Goal: Task Accomplishment & Management: Complete application form

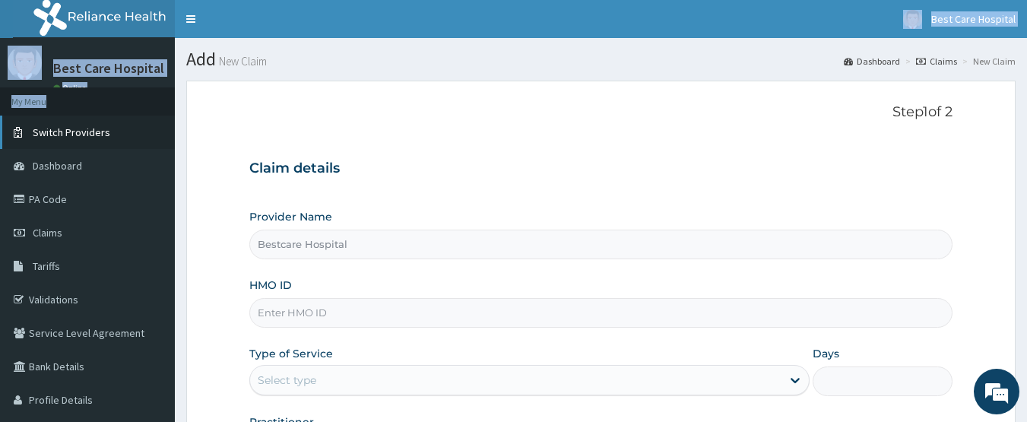
click at [0, 123] on div "R EL Toggle navigation Best Care Hospital Best Care Hospital - bestcaregroup@ya…" at bounding box center [513, 312] width 1027 height 625
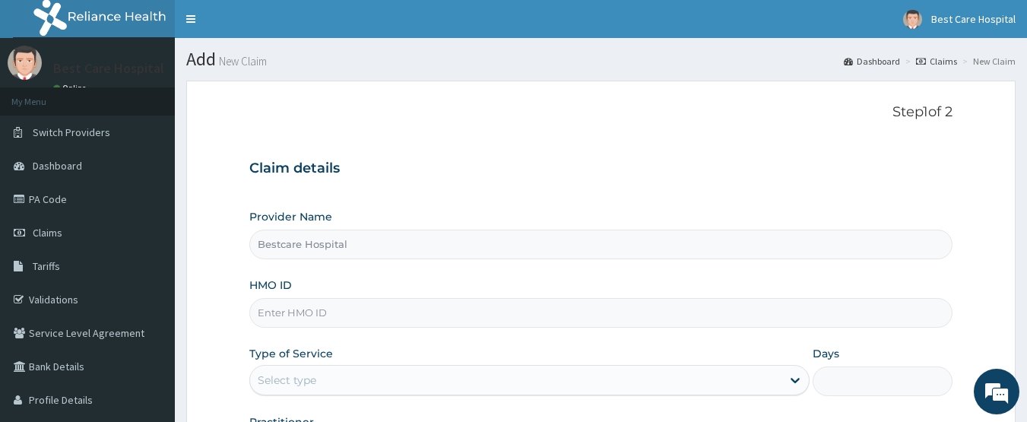
click at [523, 124] on div "Step 1 of 2 Claim details Provider Name Bestcare Hospital HMO ID Type of Servic…" at bounding box center [601, 284] width 704 height 360
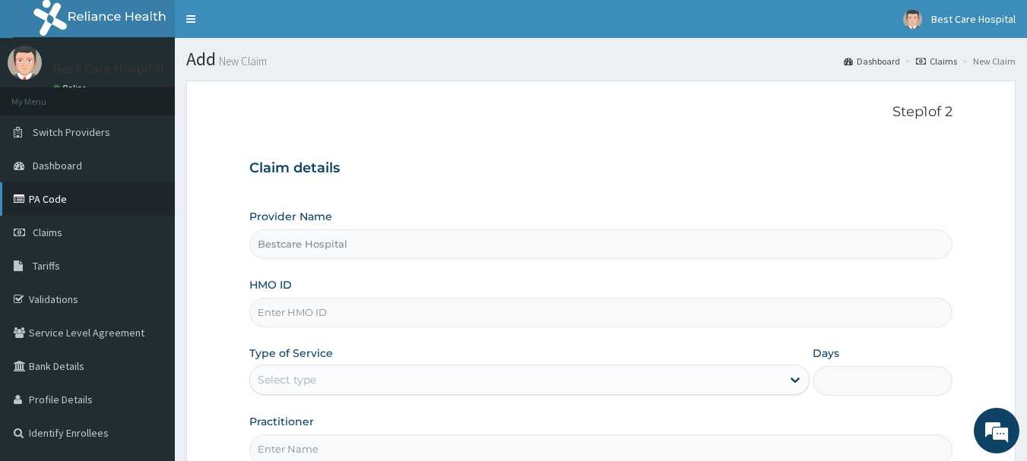
click at [60, 198] on link "PA Code" at bounding box center [87, 198] width 175 height 33
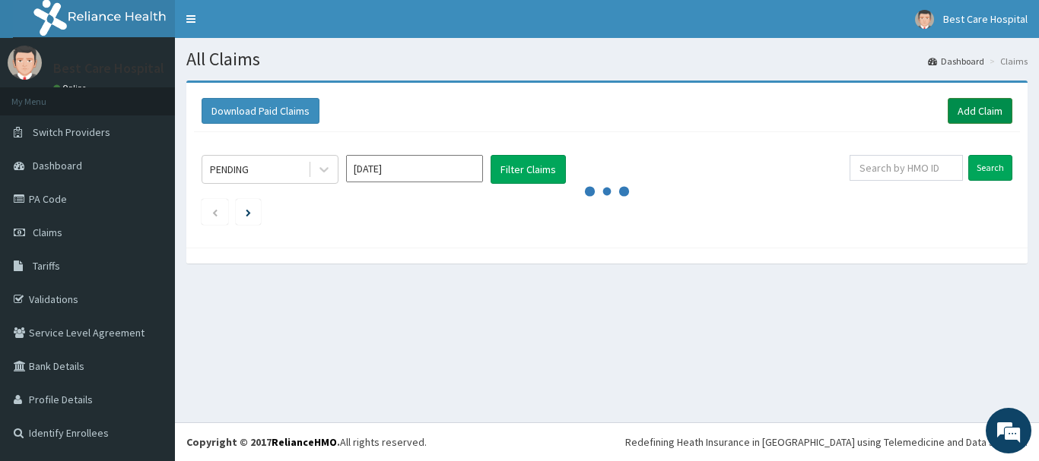
click at [952, 103] on link "Add Claim" at bounding box center [979, 111] width 65 height 26
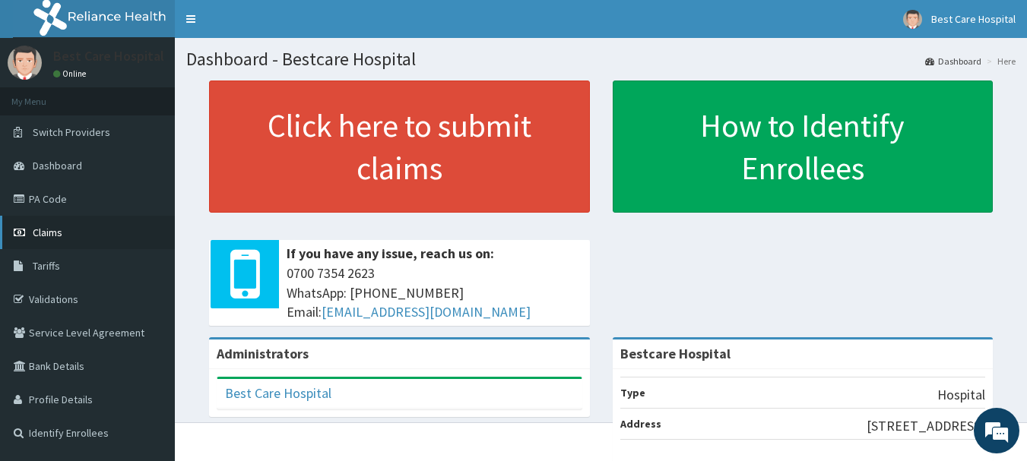
click at [43, 224] on link "Claims" at bounding box center [87, 232] width 175 height 33
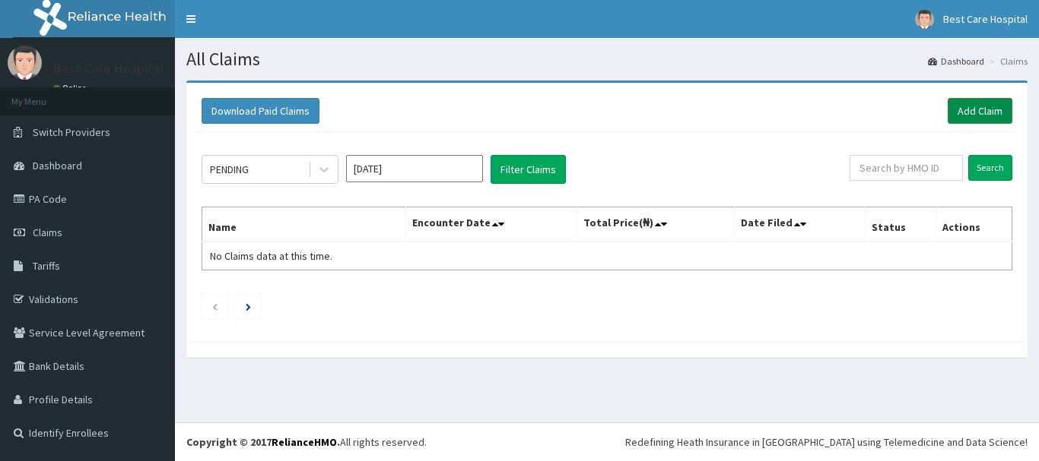
click at [986, 111] on link "Add Claim" at bounding box center [979, 111] width 65 height 26
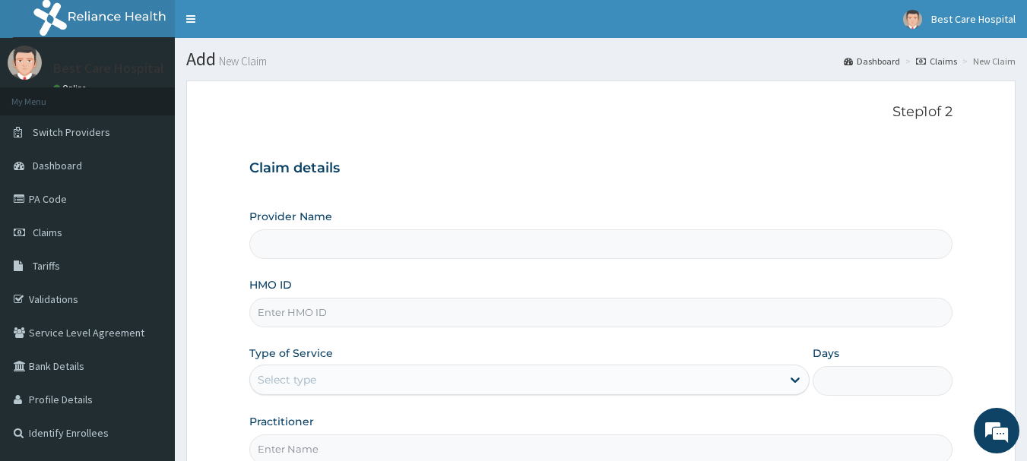
click at [354, 312] on input "HMO ID" at bounding box center [601, 313] width 704 height 30
type input "Bestcare Hospital"
type input "e"
type input "ELN/10583/A"
click at [322, 382] on div "Select type" at bounding box center [515, 380] width 531 height 24
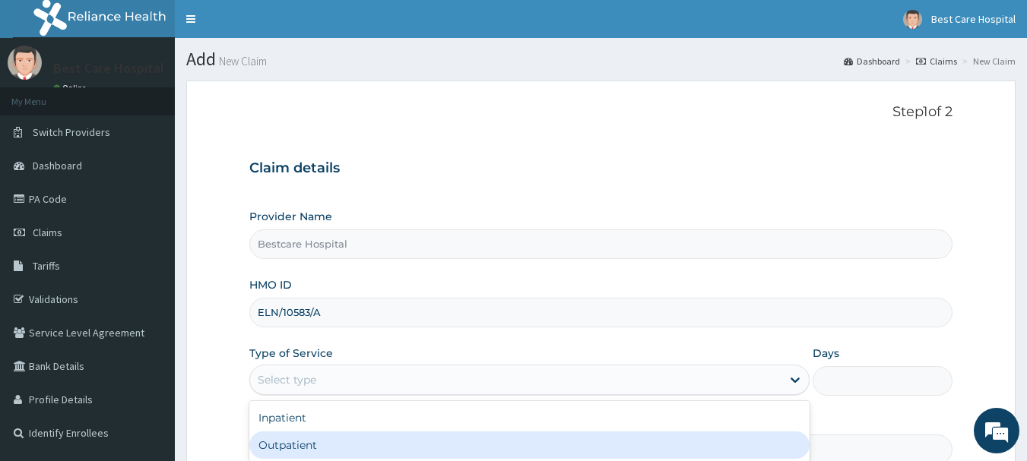
click at [316, 441] on div "Outpatient" at bounding box center [529, 445] width 560 height 27
type input "1"
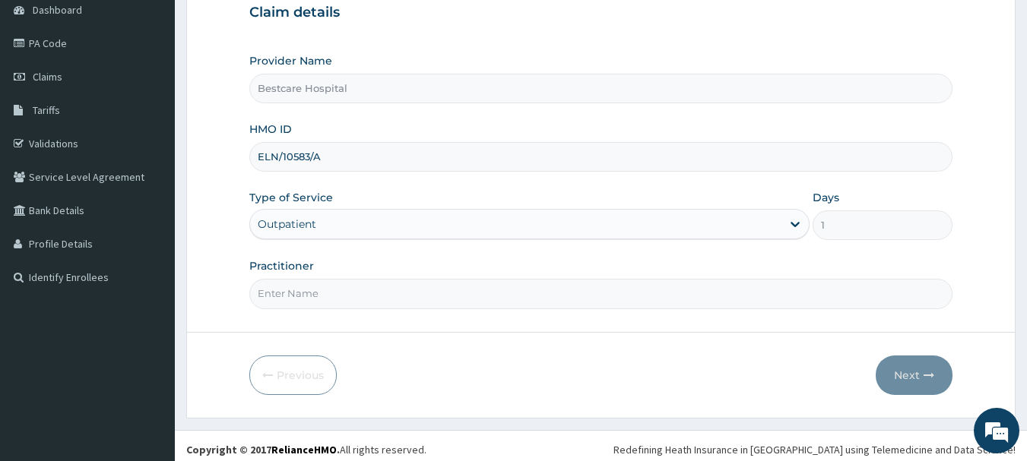
scroll to position [163, 0]
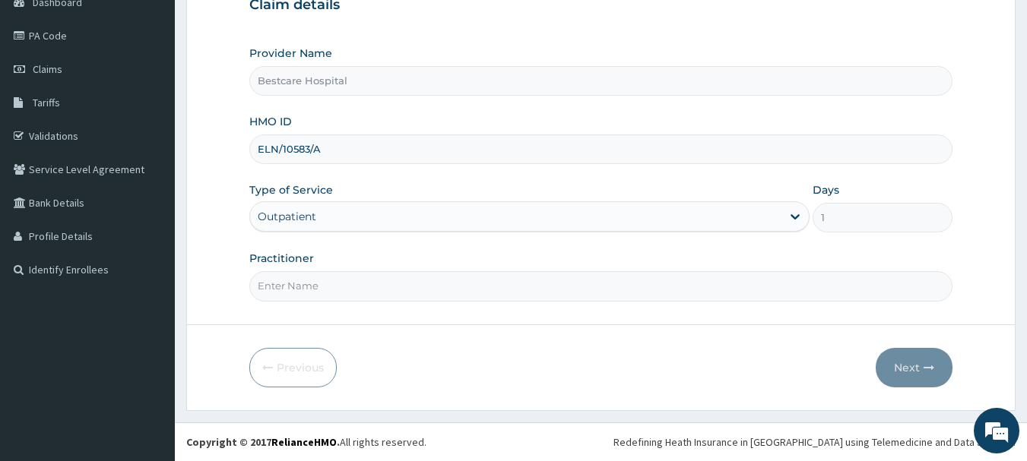
click at [297, 299] on input "Practitioner" at bounding box center [601, 286] width 704 height 30
type input "DR OYANNI"
click at [904, 359] on button "Next" at bounding box center [914, 368] width 77 height 40
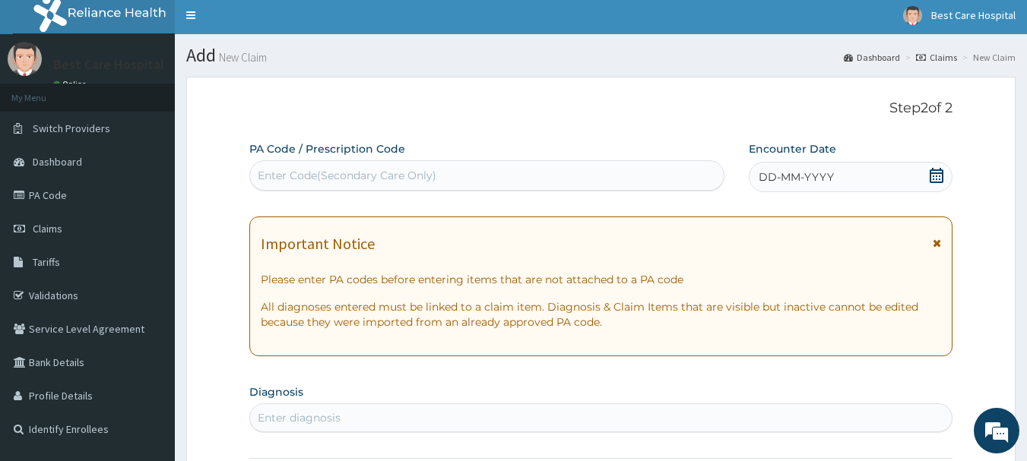
scroll to position [0, 0]
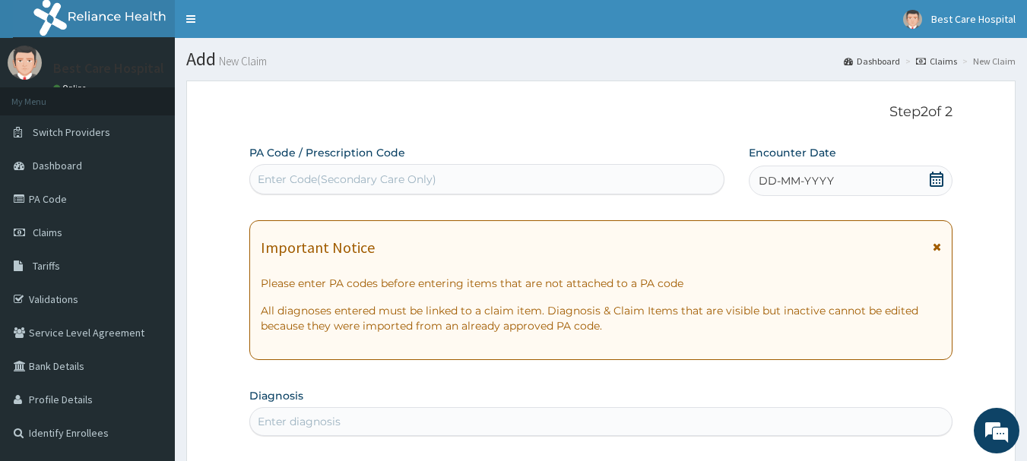
click at [372, 170] on div "Enter Code(Secondary Care Only)" at bounding box center [487, 179] width 474 height 24
type input "PA/637CC8"
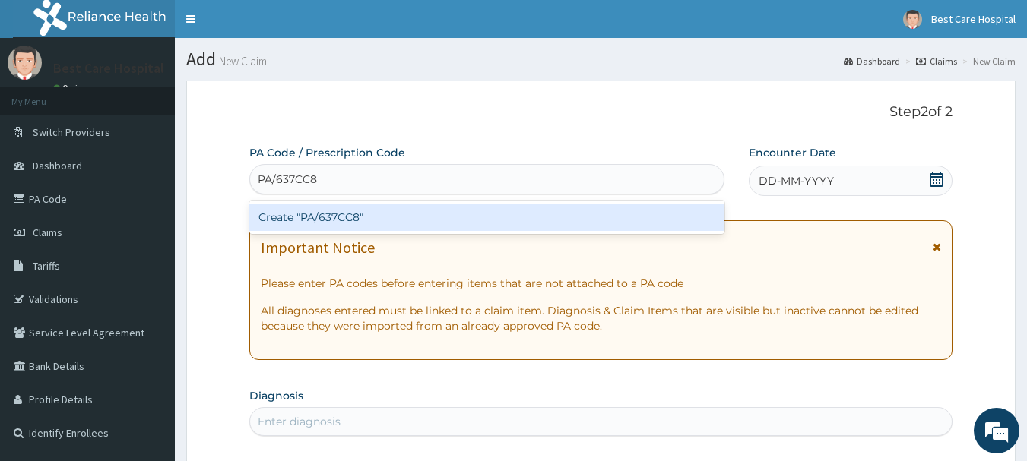
click at [357, 222] on div "Create "PA/637CC8"" at bounding box center [487, 217] width 476 height 27
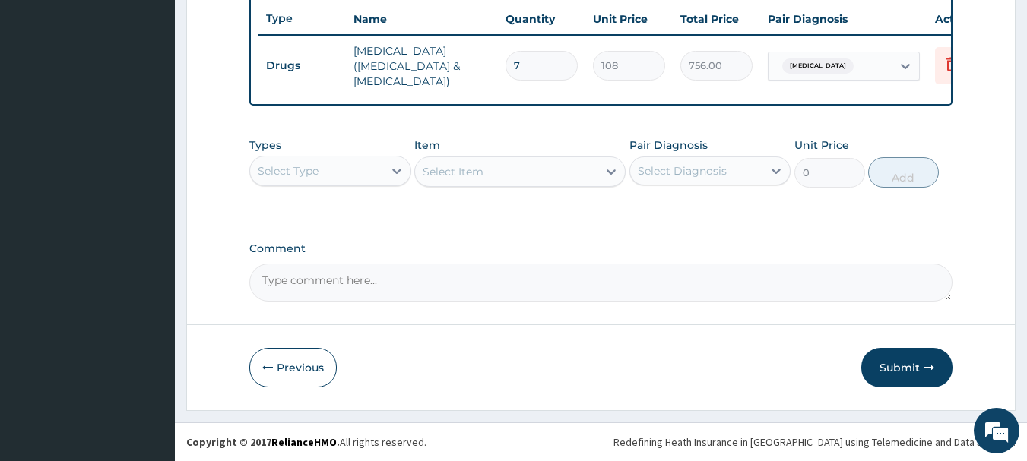
scroll to position [574, 0]
click at [347, 178] on div "Select Type" at bounding box center [316, 171] width 133 height 24
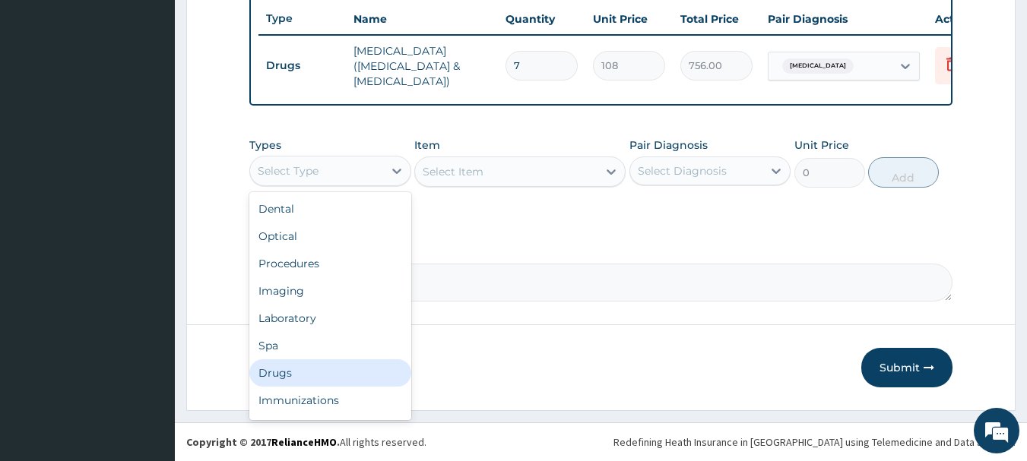
click at [290, 384] on div "Drugs" at bounding box center [330, 373] width 162 height 27
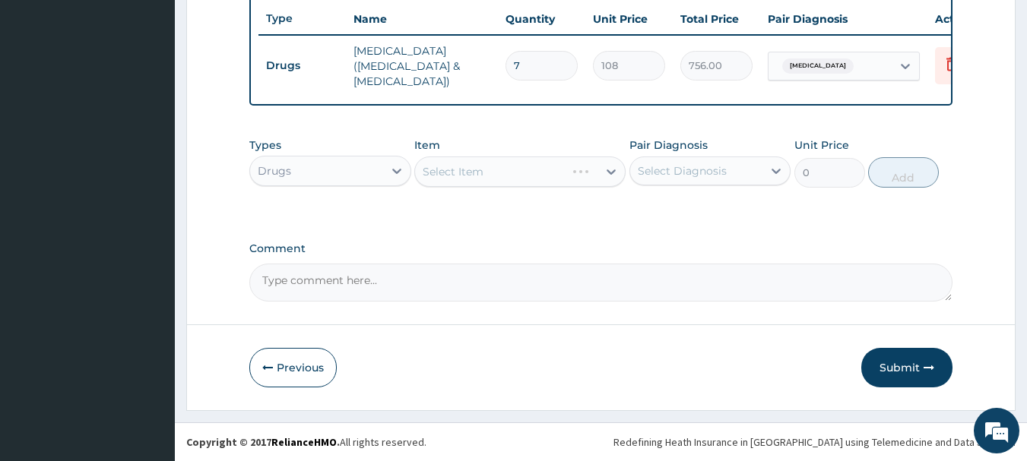
click at [458, 160] on div "Select Item" at bounding box center [519, 172] width 211 height 30
click at [454, 170] on div "Select Item" at bounding box center [519, 172] width 211 height 30
click at [465, 170] on div "Select Item" at bounding box center [453, 171] width 61 height 15
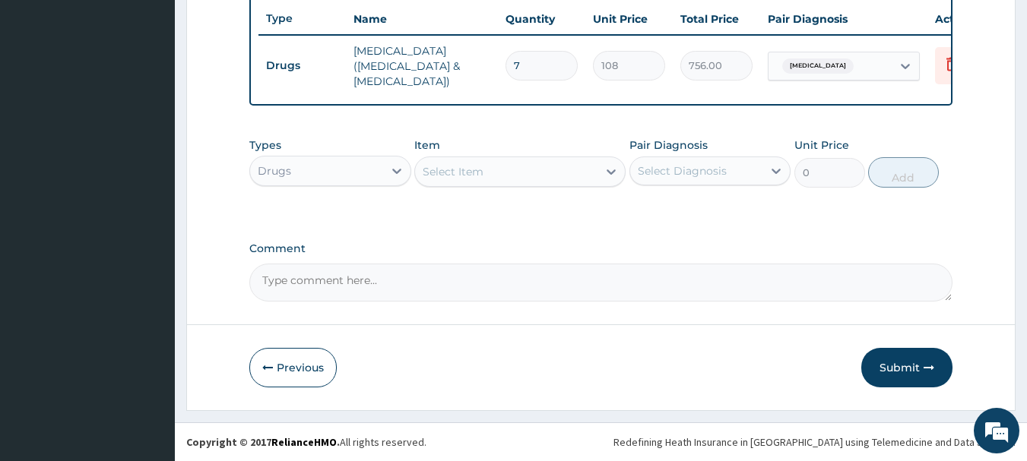
click at [465, 170] on div "Select Item" at bounding box center [453, 171] width 61 height 15
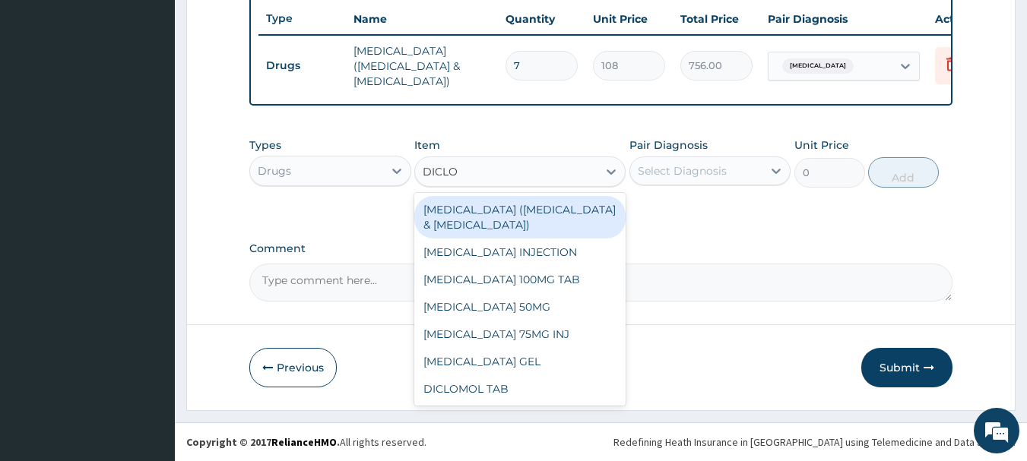
type input "DICLOF"
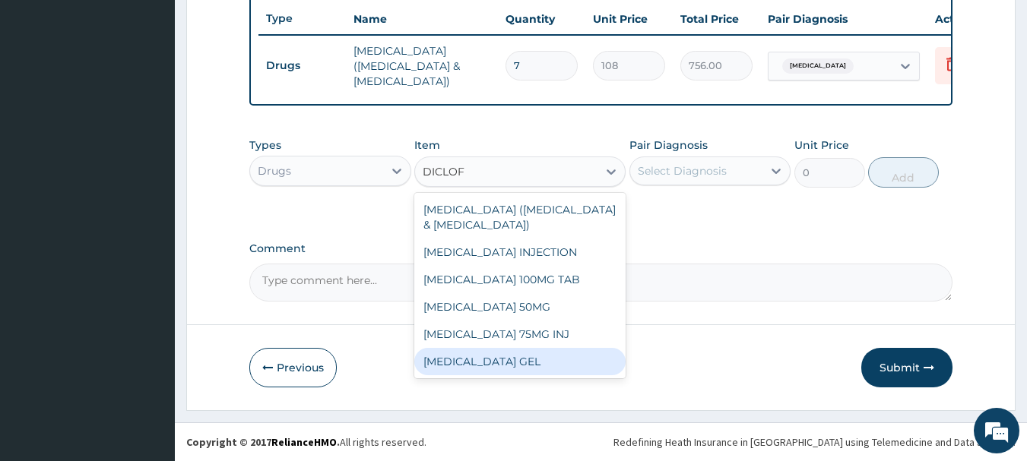
click at [541, 360] on div "DICLOFENAC SODIUM GEL" at bounding box center [519, 361] width 211 height 27
type input "1200"
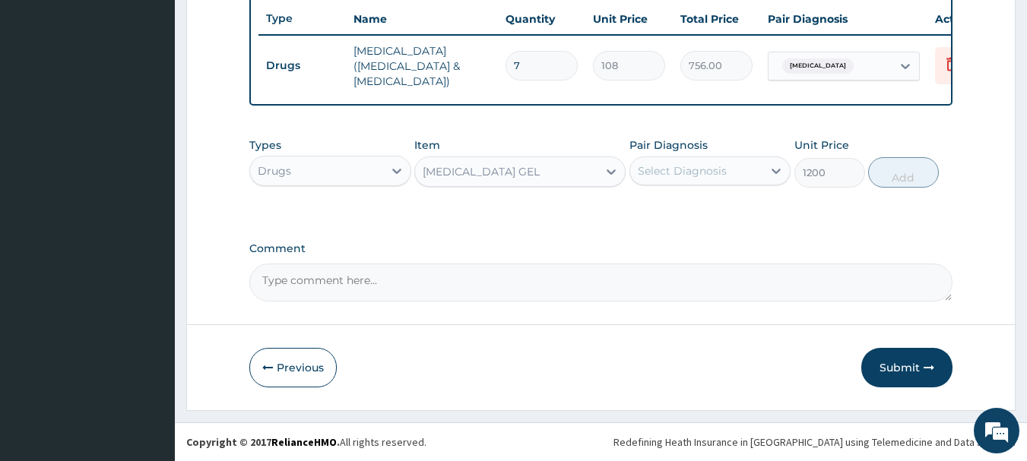
click at [718, 173] on div "Select Diagnosis" at bounding box center [682, 170] width 89 height 15
click at [680, 213] on label "Spondylosis" at bounding box center [702, 208] width 94 height 15
click at [649, 211] on div "Spondylosis" at bounding box center [711, 210] width 162 height 31
checkbox input "true"
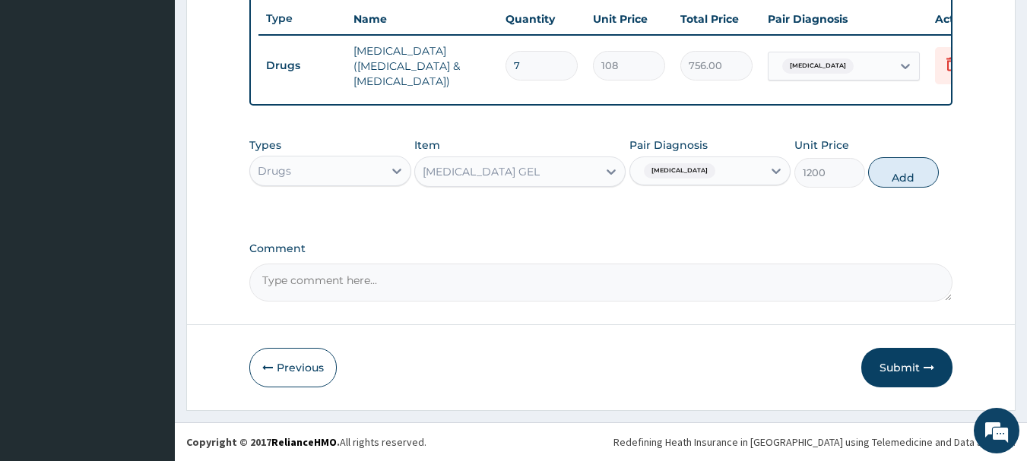
click at [900, 179] on button "Add" at bounding box center [903, 172] width 71 height 30
type input "0"
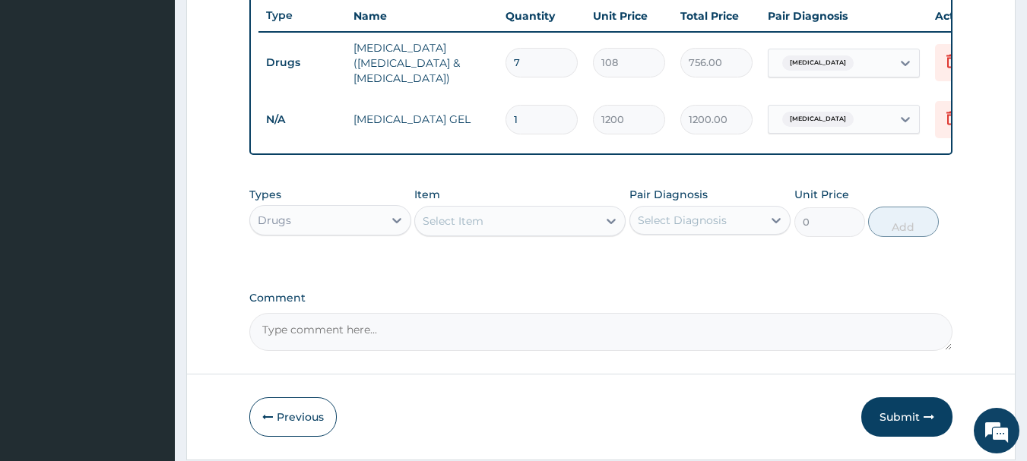
click at [328, 224] on div "Drugs" at bounding box center [316, 220] width 133 height 24
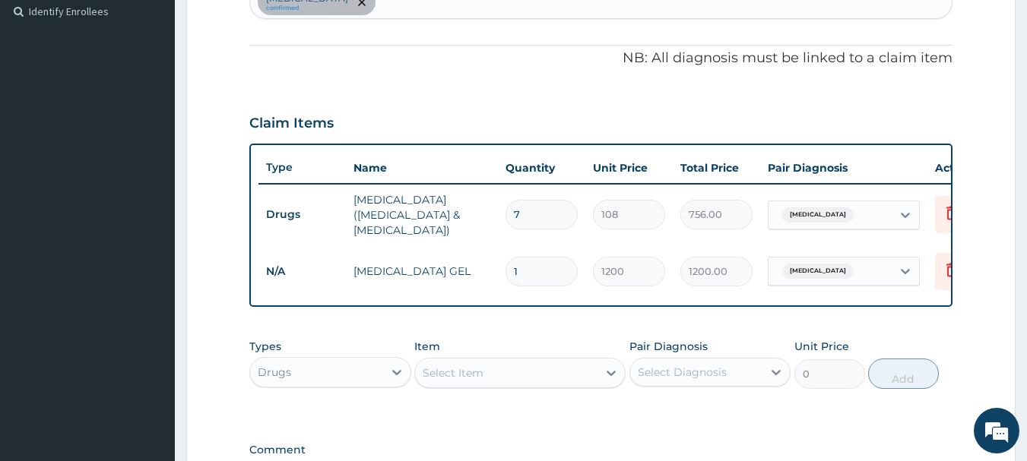
scroll to position [417, 0]
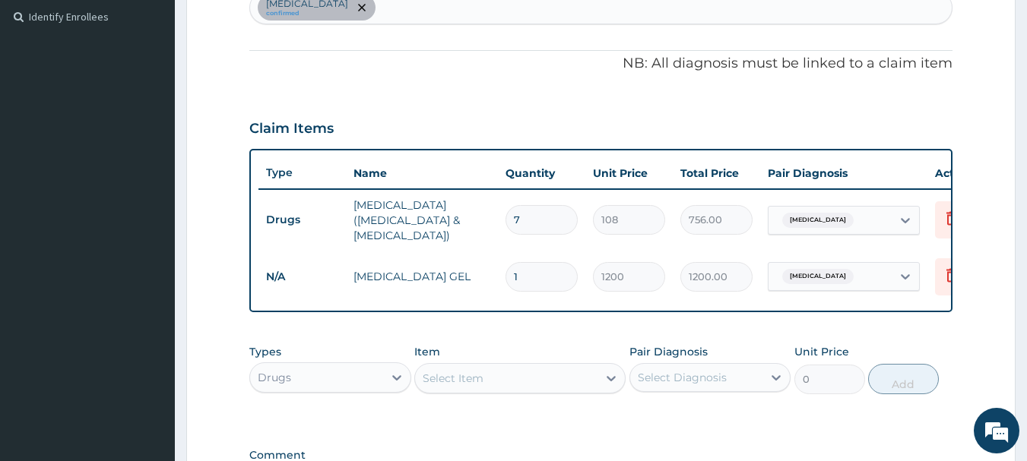
click at [384, 11] on div "Spondylosis confirmed" at bounding box center [601, 8] width 702 height 32
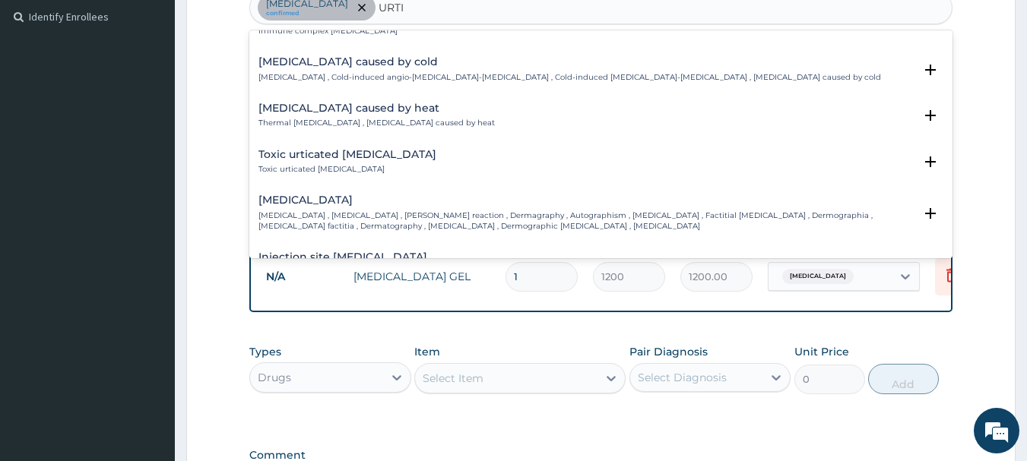
scroll to position [1563, 0]
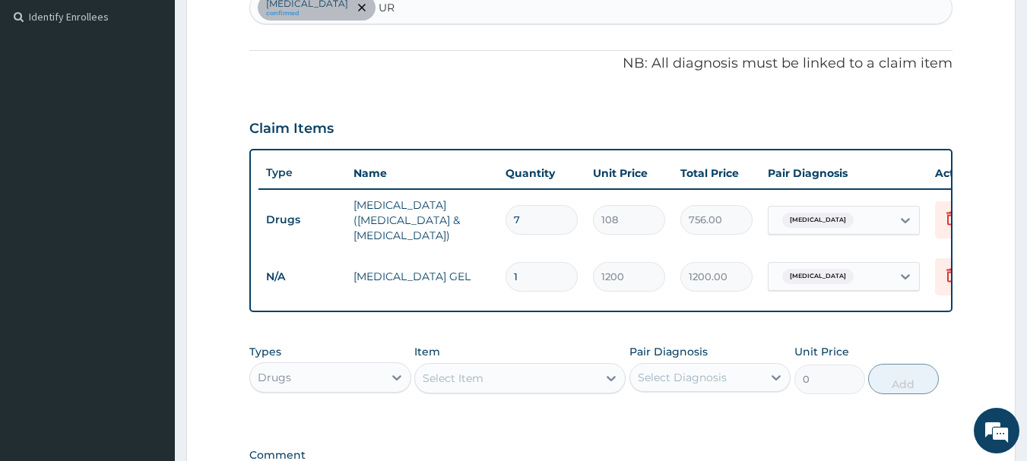
type input "U"
type input "J"
type input "UPPER RESPIRAT"
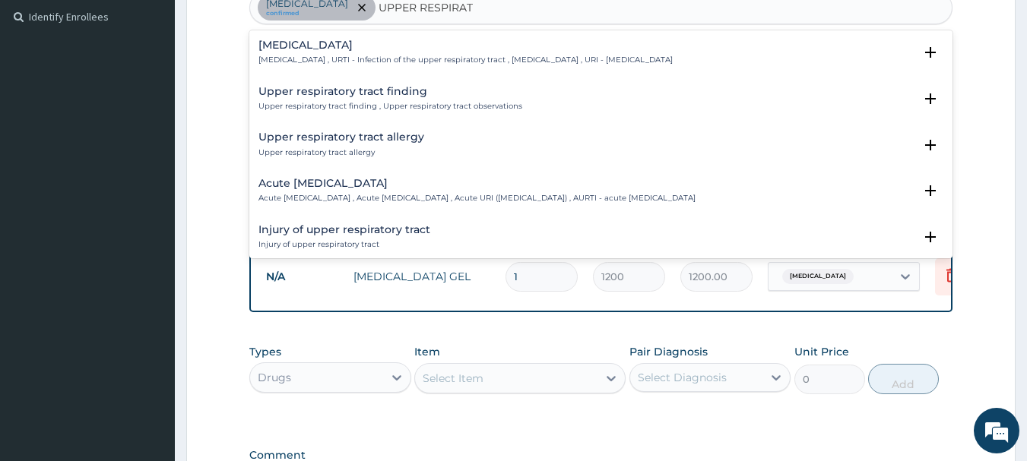
click at [332, 58] on p "Upper respiratory infection , URTI - Infection of the upper respiratory tract ,…" at bounding box center [465, 60] width 414 height 11
click at [306, 31] on div "Upper respiratory infection Upper respiratory infection , URTI - Infection of t…" at bounding box center [601, 144] width 704 height 228
click at [296, 47] on h4 "Upper respiratory infection" at bounding box center [465, 45] width 414 height 11
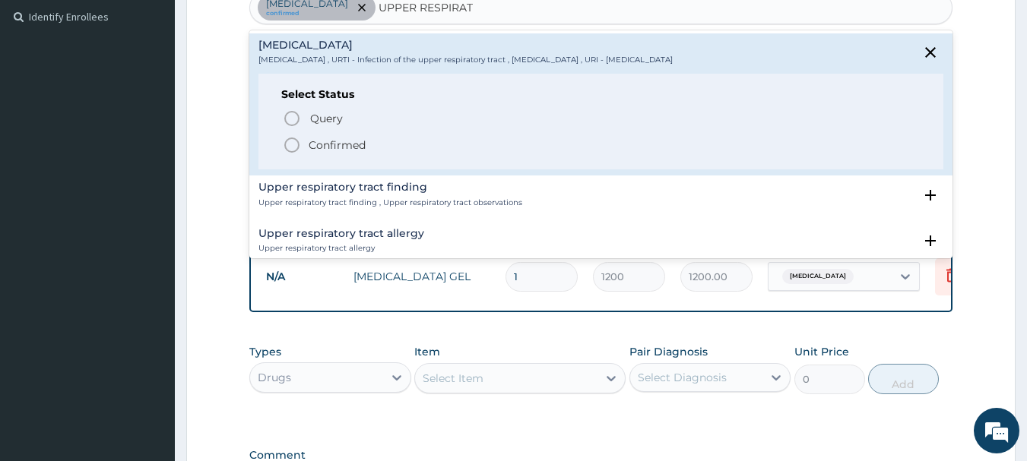
click at [301, 139] on span "Confirmed" at bounding box center [602, 145] width 639 height 18
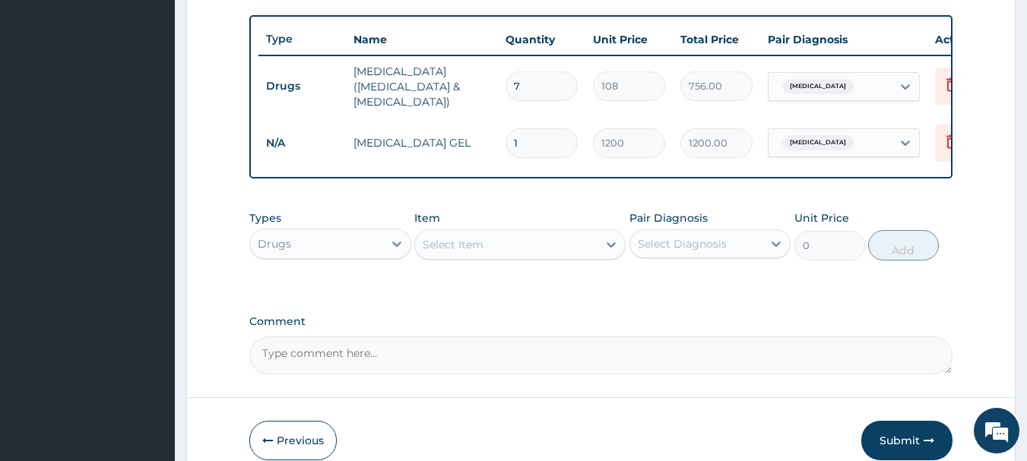
scroll to position [569, 0]
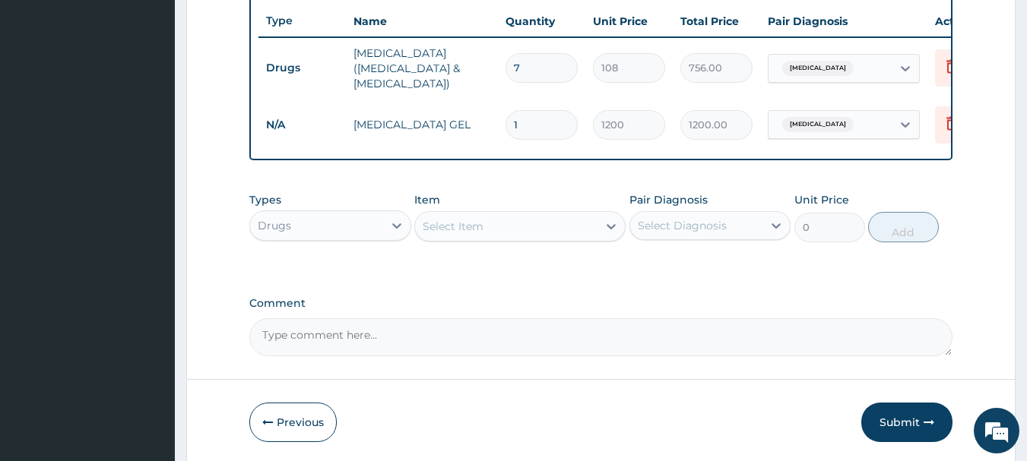
click at [364, 232] on div "Drugs" at bounding box center [316, 226] width 133 height 24
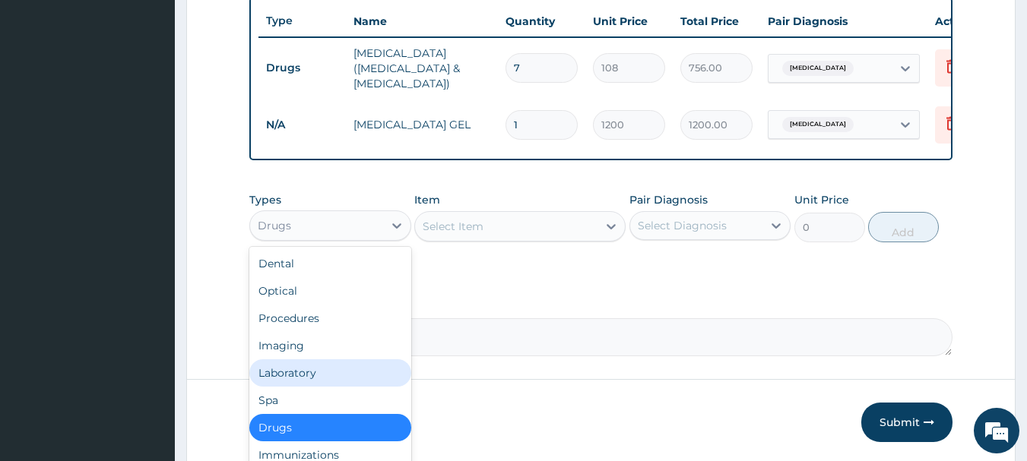
drag, startPoint x: 312, startPoint y: 374, endPoint x: 556, endPoint y: 278, distance: 262.2
click at [312, 374] on div "Laboratory" at bounding box center [330, 373] width 162 height 27
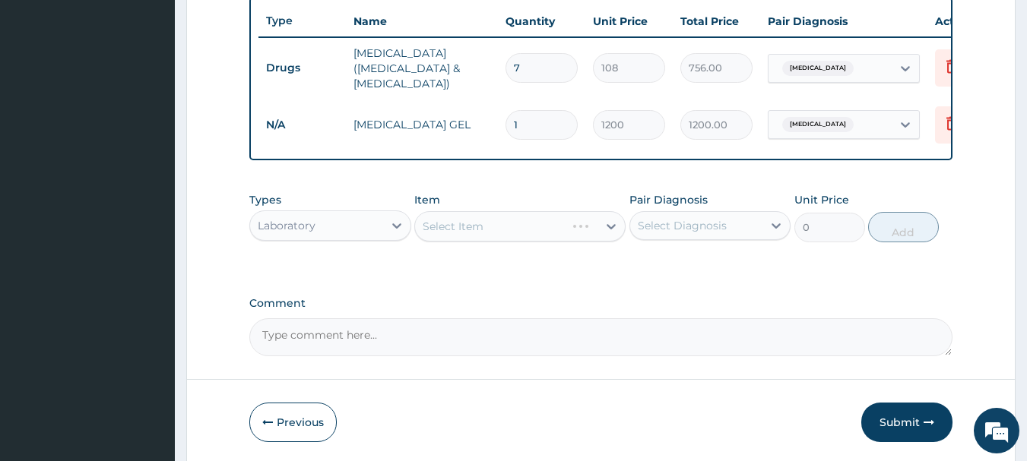
click at [543, 229] on div "Select Item" at bounding box center [519, 226] width 211 height 30
click at [546, 230] on div "Select Item" at bounding box center [506, 226] width 182 height 24
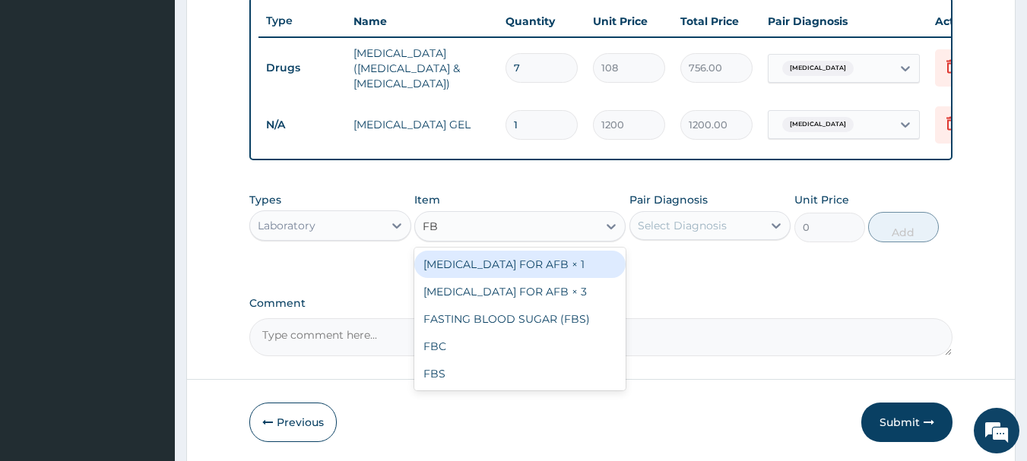
type input "FBC"
click at [535, 262] on div "FBC" at bounding box center [519, 264] width 211 height 27
type input "4410"
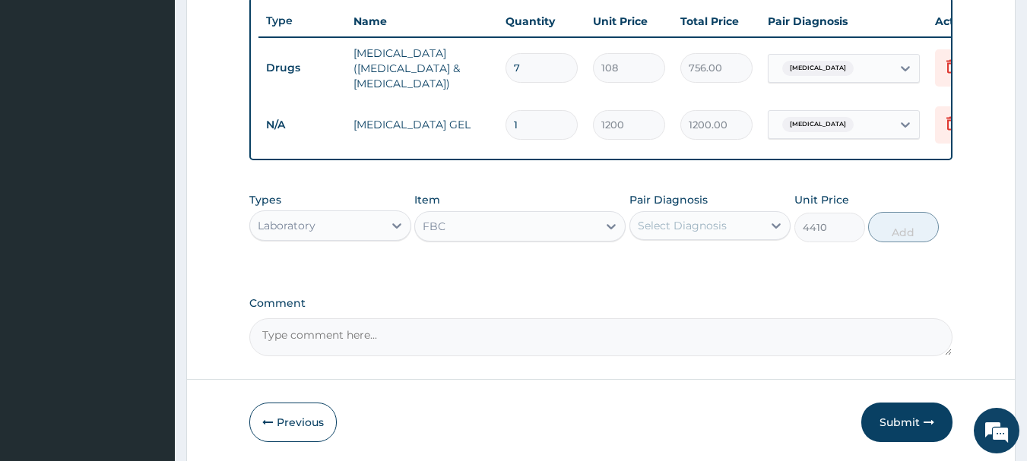
click at [693, 233] on div "Select Diagnosis" at bounding box center [682, 225] width 89 height 15
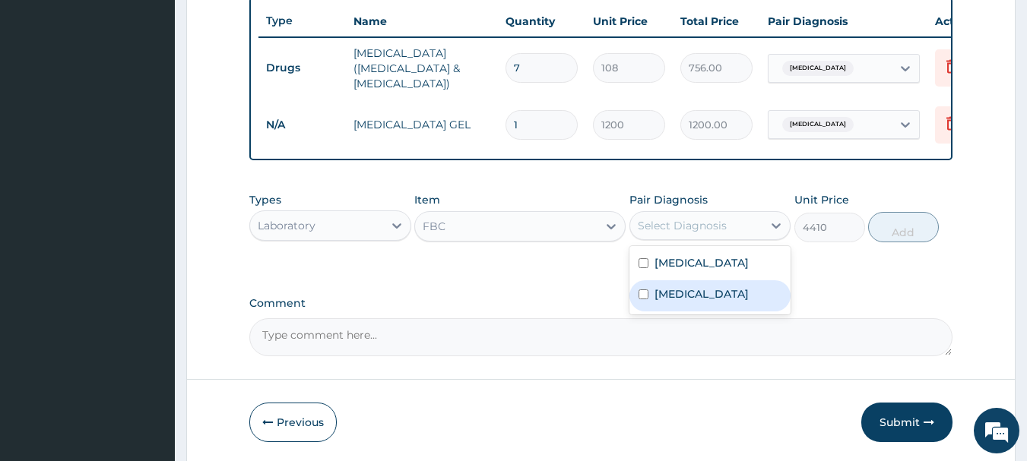
click at [693, 302] on label "Upper respiratory infection" at bounding box center [702, 294] width 94 height 15
checkbox input "true"
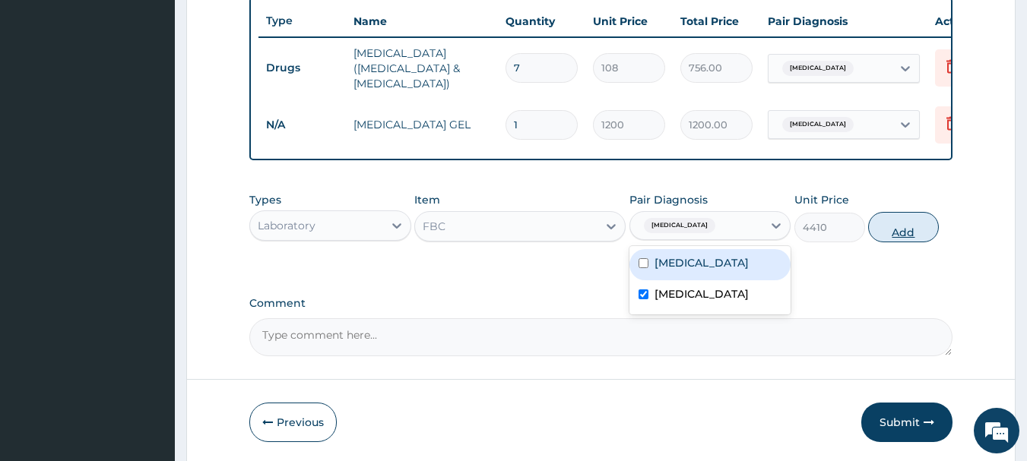
click at [903, 234] on button "Add" at bounding box center [903, 227] width 71 height 30
type input "0"
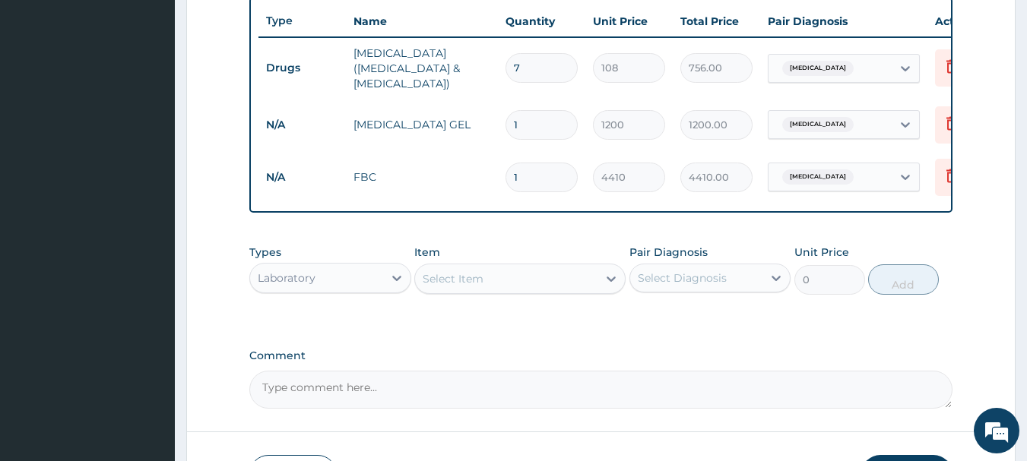
click at [369, 287] on div "Laboratory" at bounding box center [316, 278] width 133 height 24
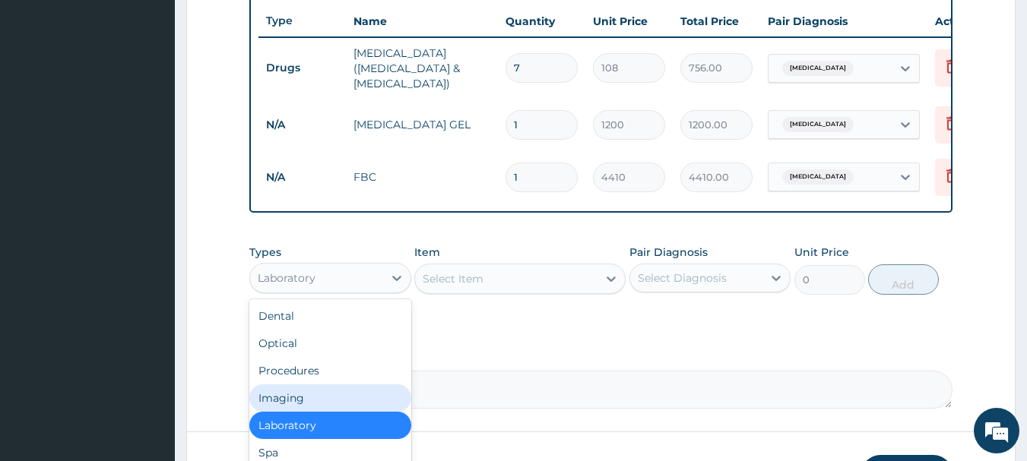
scroll to position [52, 0]
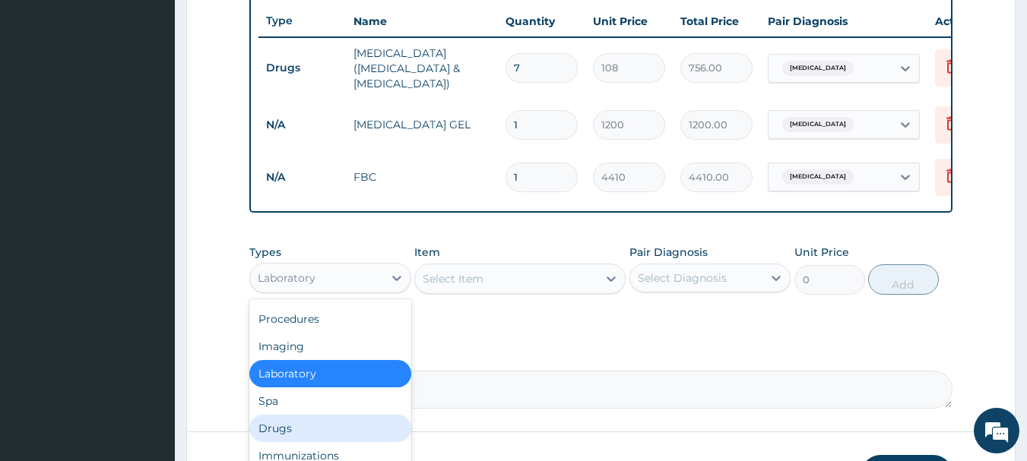
click at [283, 435] on div "Drugs" at bounding box center [330, 428] width 162 height 27
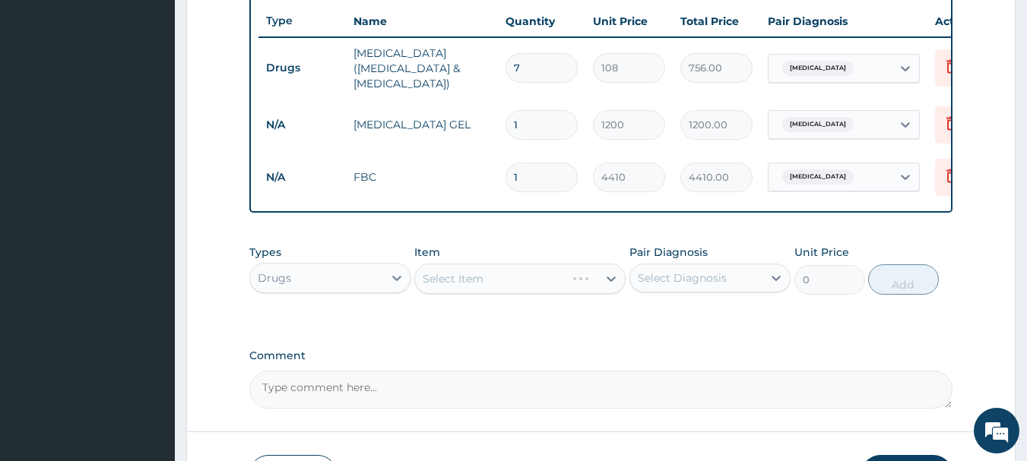
click at [506, 284] on div "Select Item" at bounding box center [519, 279] width 211 height 30
click at [519, 280] on div "Select Item" at bounding box center [519, 279] width 211 height 30
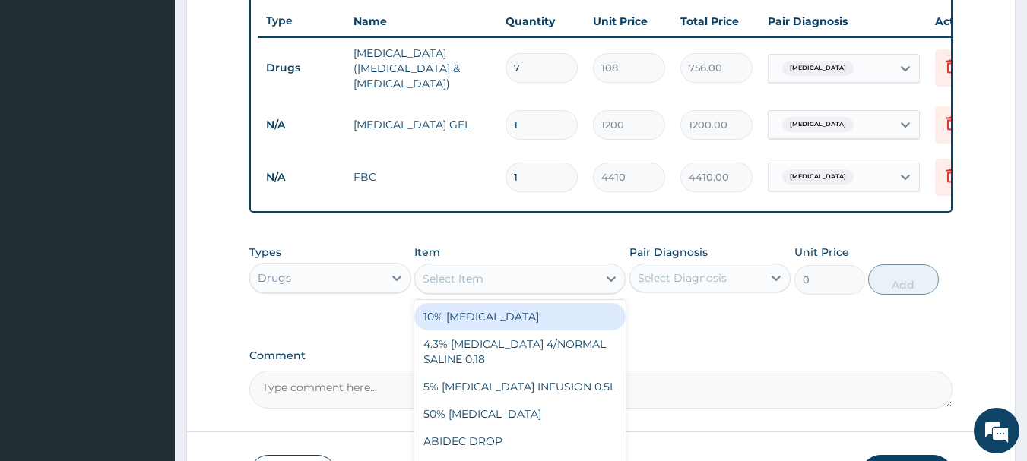
click at [454, 291] on div "Select Item" at bounding box center [506, 279] width 182 height 24
click at [335, 275] on div "Drugs" at bounding box center [316, 278] width 133 height 24
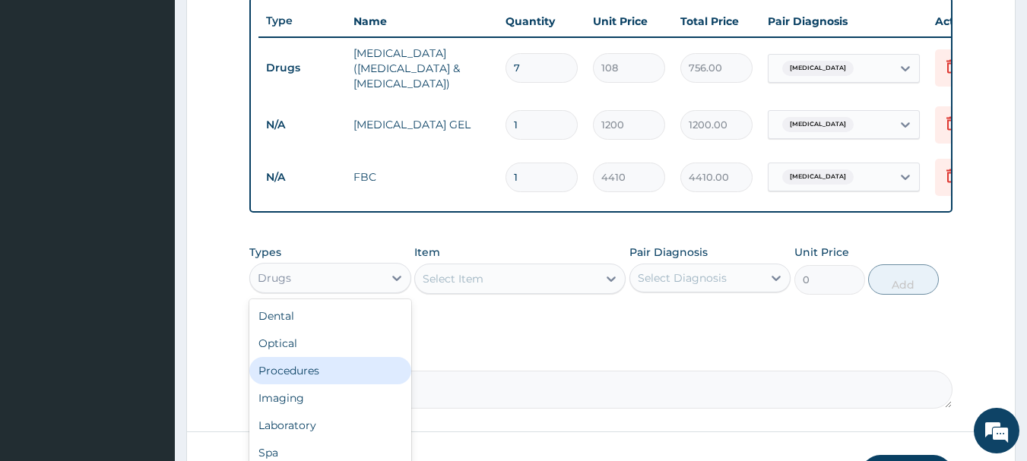
drag, startPoint x: 288, startPoint y: 383, endPoint x: 309, endPoint y: 382, distance: 21.3
click at [289, 383] on div "Procedures" at bounding box center [330, 370] width 162 height 27
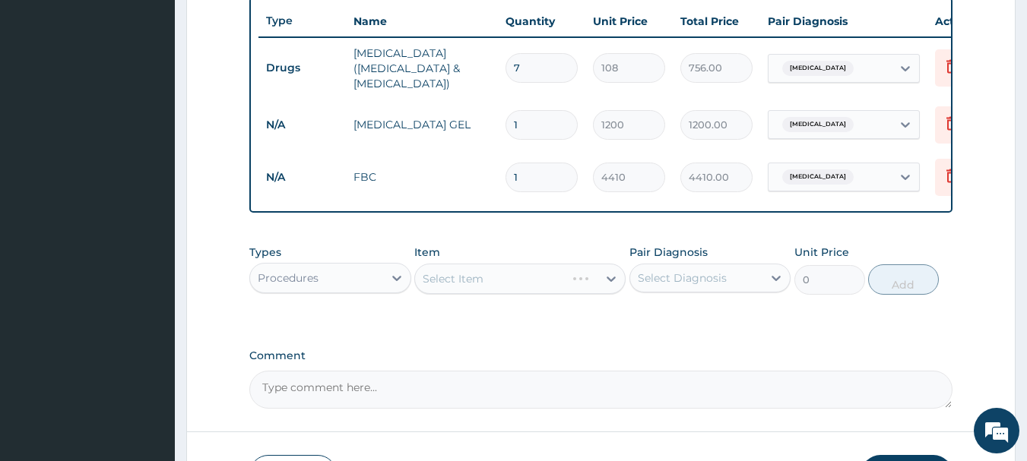
click at [515, 288] on div "Select Item" at bounding box center [519, 279] width 211 height 30
click at [503, 274] on div "Select Item" at bounding box center [519, 279] width 211 height 30
click at [499, 281] on div "Select Item" at bounding box center [506, 279] width 182 height 24
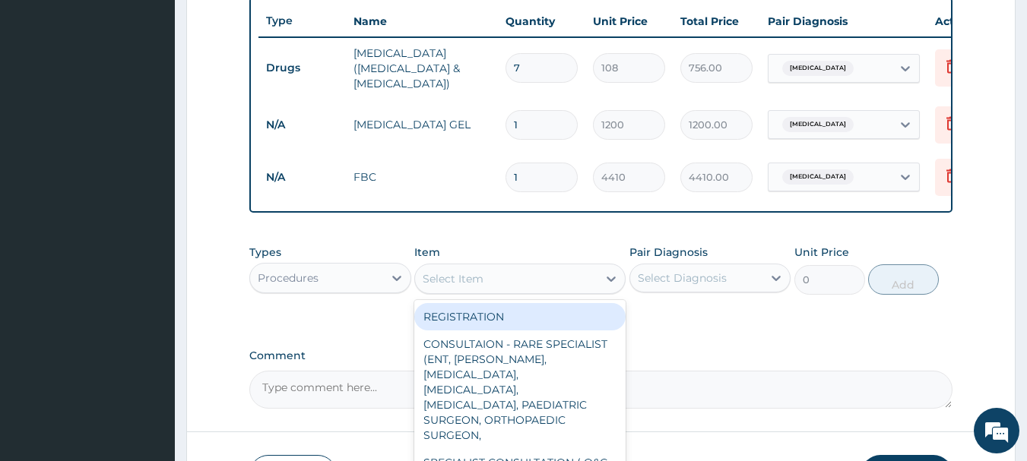
type input "D"
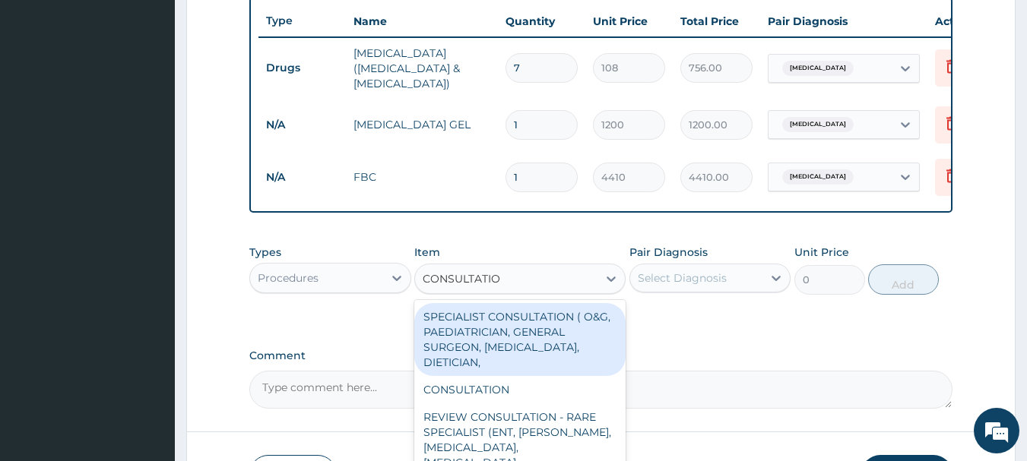
type input "CONSULTATION"
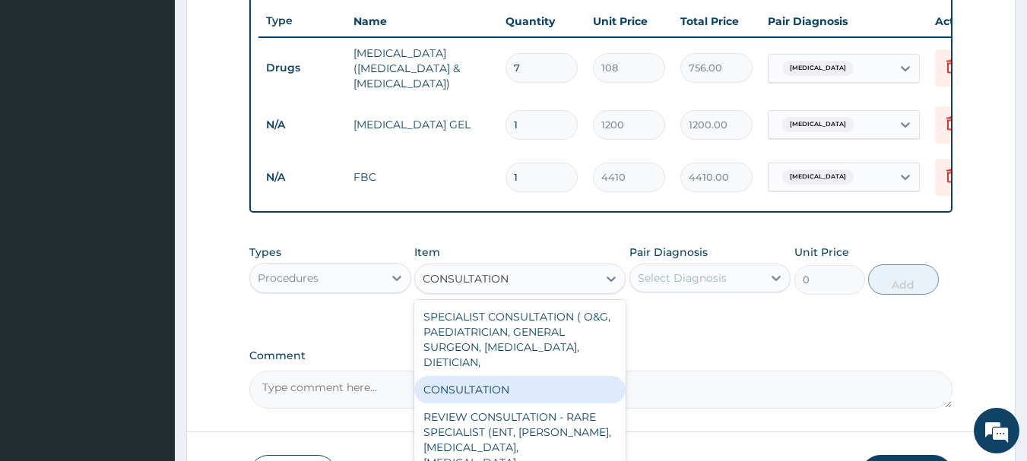
click at [485, 386] on div "CONSULTATION" at bounding box center [519, 389] width 211 height 27
type input "2500"
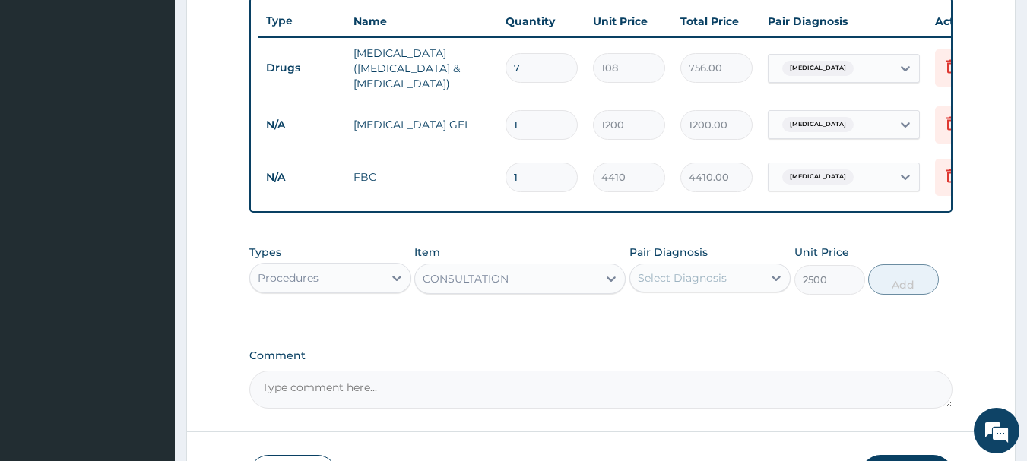
click at [714, 281] on div "Select Diagnosis" at bounding box center [682, 278] width 89 height 15
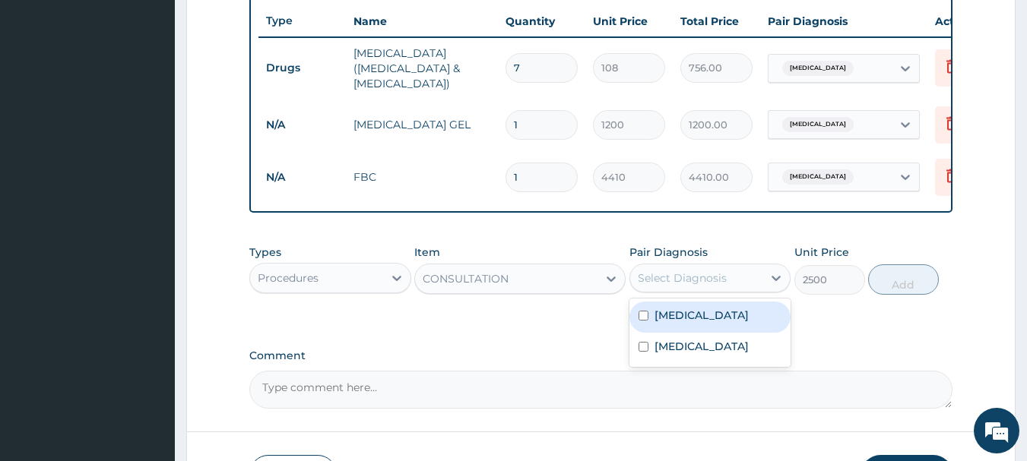
click at [700, 309] on div "Spondylosis" at bounding box center [711, 317] width 162 height 31
checkbox input "true"
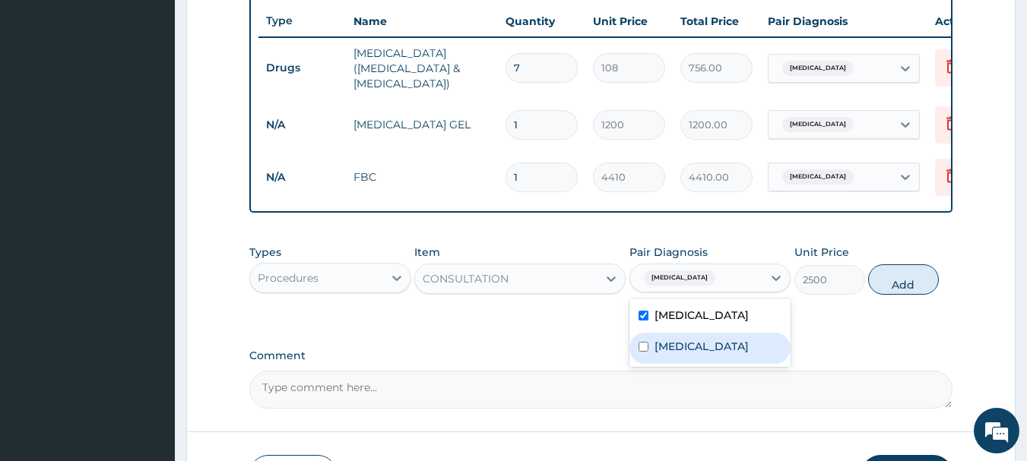
click at [683, 354] on label "Upper respiratory infection" at bounding box center [702, 346] width 94 height 15
checkbox input "true"
click at [913, 289] on button "Add" at bounding box center [903, 280] width 71 height 30
type input "0"
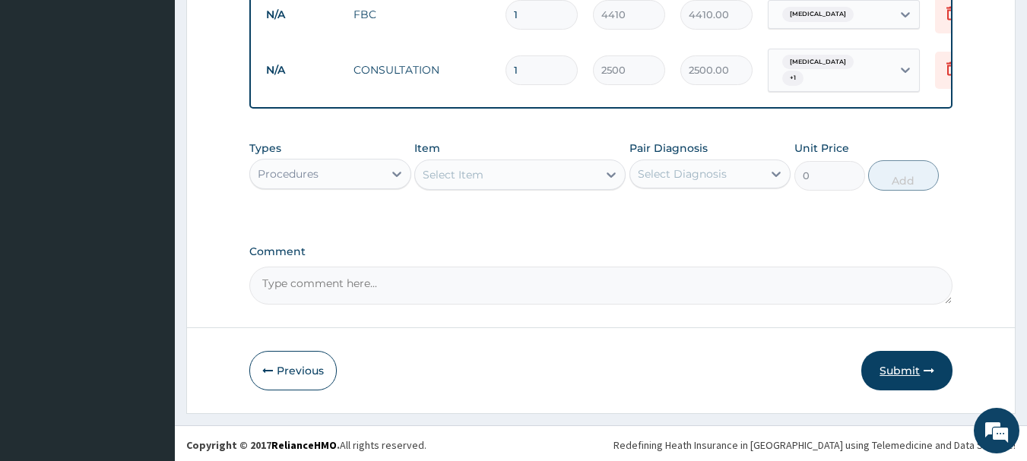
click at [886, 369] on button "Submit" at bounding box center [906, 371] width 91 height 40
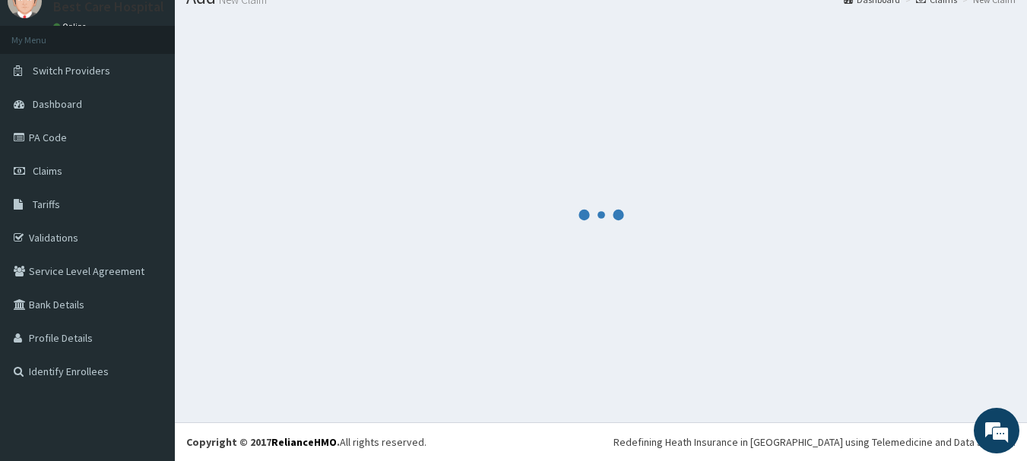
scroll to position [731, 0]
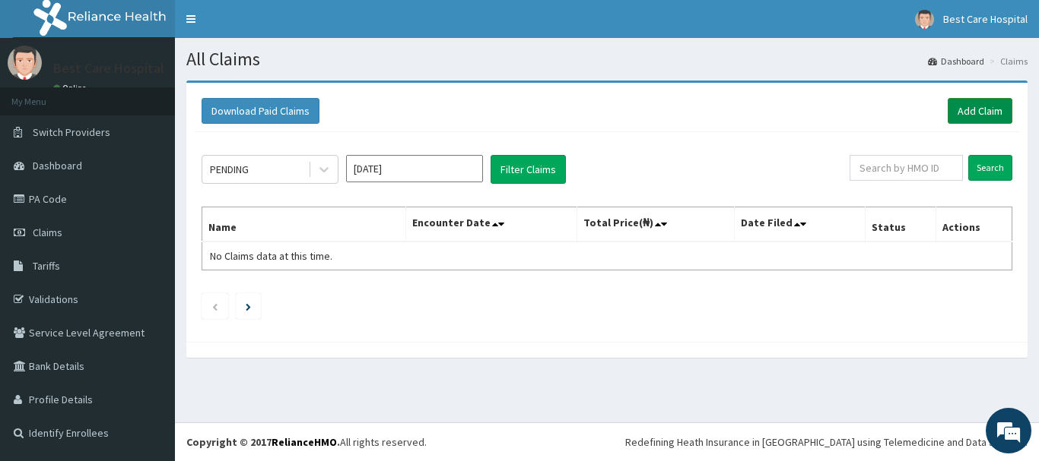
click at [973, 110] on link "Add Claim" at bounding box center [979, 111] width 65 height 26
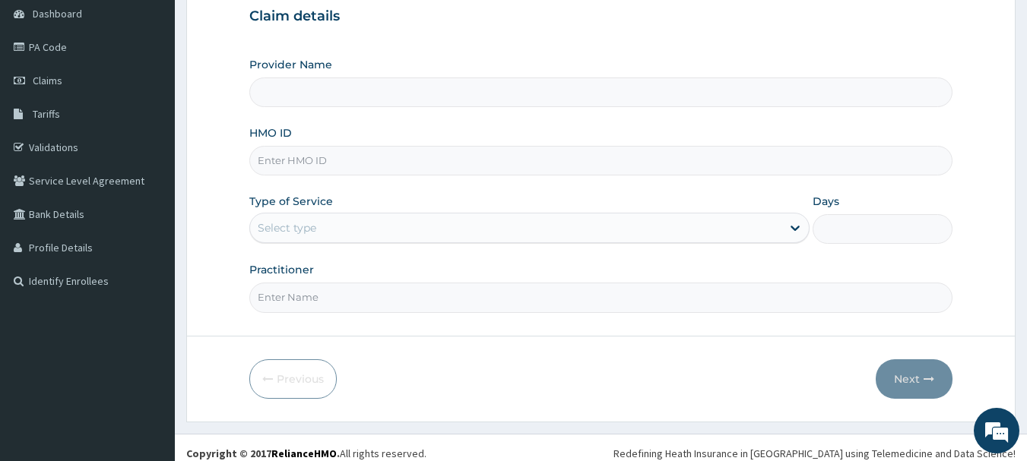
click at [340, 97] on input "Provider Name" at bounding box center [601, 93] width 704 height 30
click at [331, 169] on input "HMO ID" at bounding box center [601, 161] width 704 height 30
type input "Bestcare Hospital"
type input "DTS/10106/A"
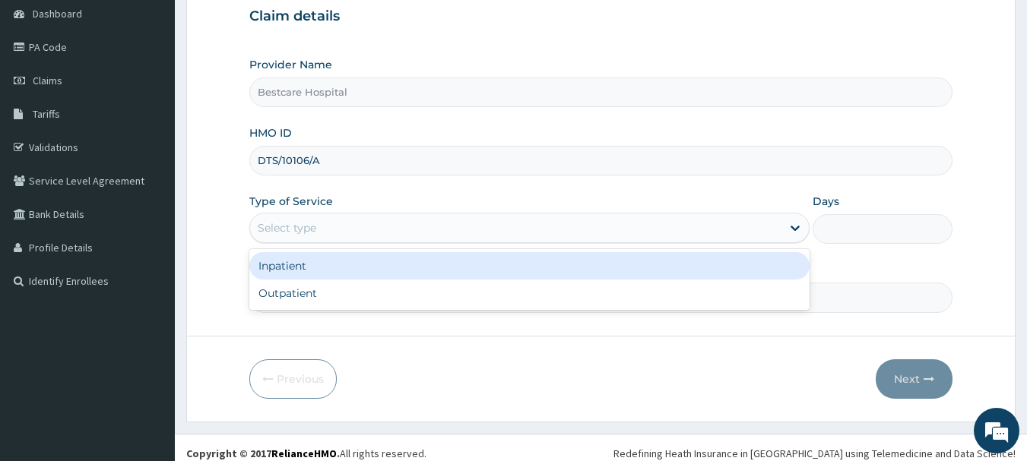
click at [327, 237] on div "Select type" at bounding box center [515, 228] width 531 height 24
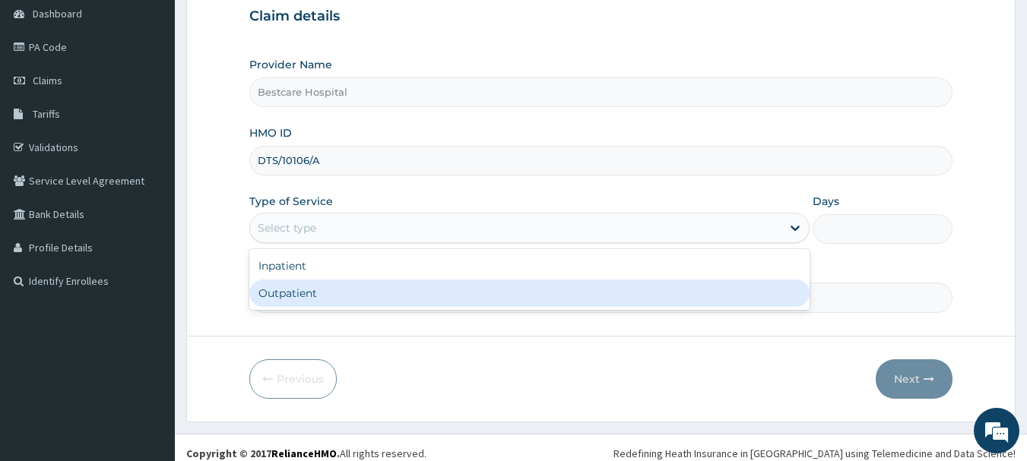
click at [314, 297] on div "Outpatient" at bounding box center [529, 293] width 560 height 27
type input "1"
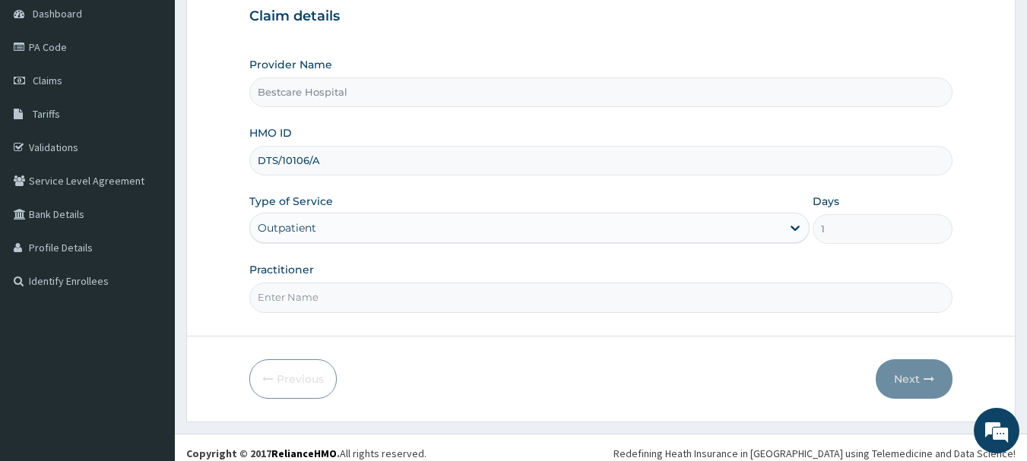
click at [331, 290] on input "Practitioner" at bounding box center [601, 298] width 704 height 30
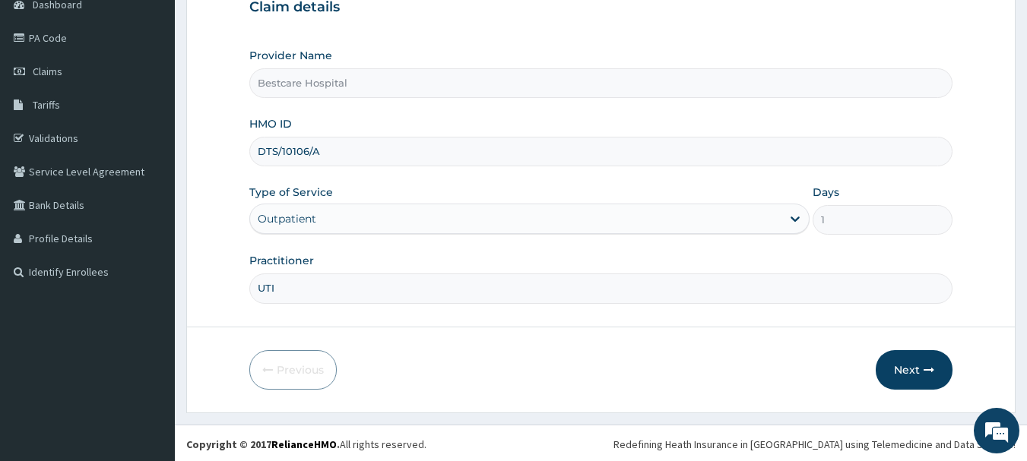
scroll to position [163, 0]
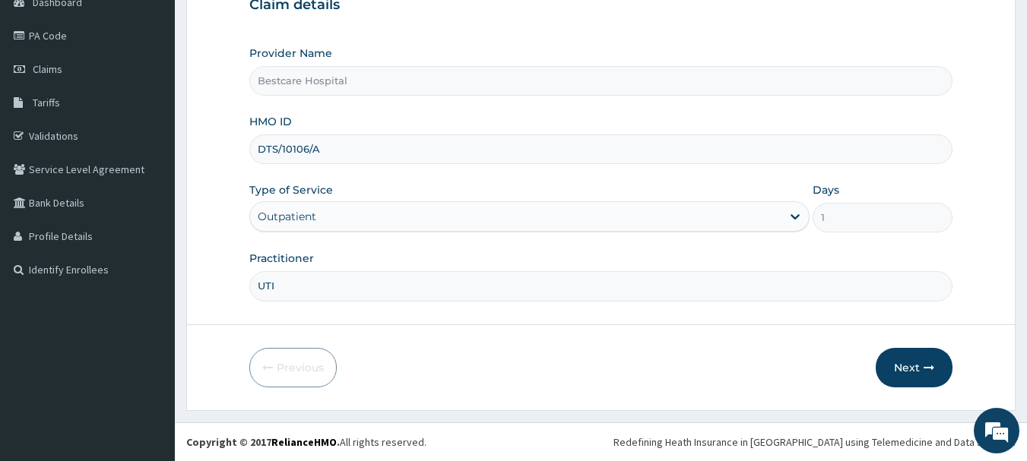
drag, startPoint x: 249, startPoint y: 288, endPoint x: 205, endPoint y: 288, distance: 44.9
click at [205, 288] on form "Step 1 of 2 Claim details Provider Name Bestcare Hospital HMO ID DTS/10106/A Ty…" at bounding box center [600, 163] width 829 height 493
type input "OYANNI"
click at [907, 363] on button "Next" at bounding box center [914, 368] width 77 height 40
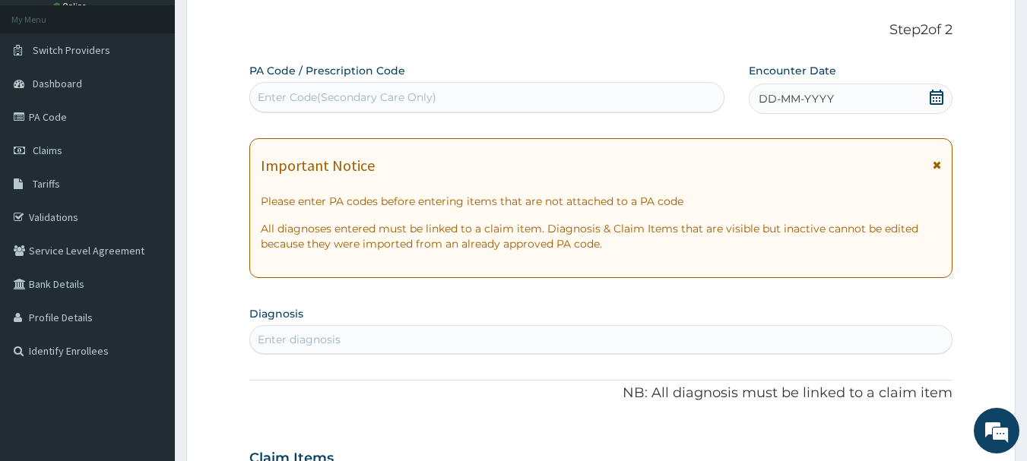
scroll to position [0, 0]
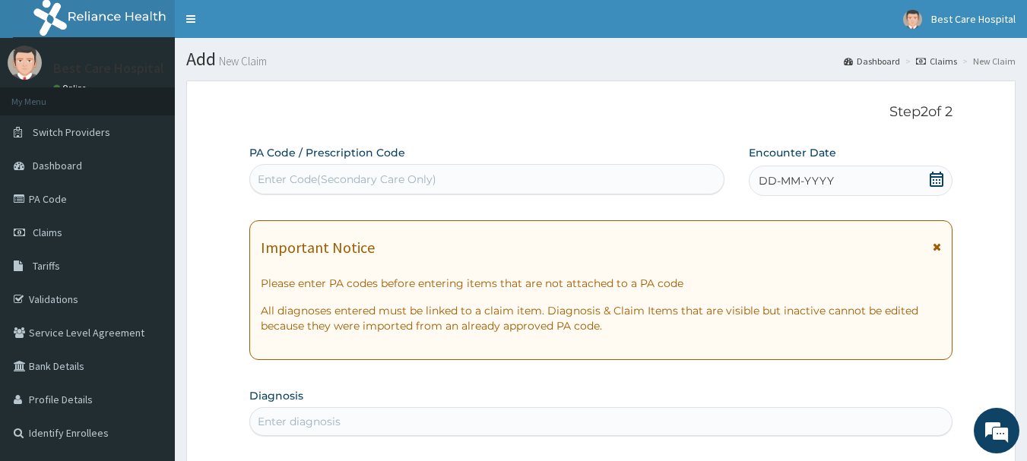
click at [325, 182] on div "Enter Code(Secondary Care Only)" at bounding box center [347, 179] width 179 height 15
type input "UTI"
drag, startPoint x: 325, startPoint y: 182, endPoint x: 243, endPoint y: 173, distance: 82.5
click at [809, 173] on div "DD-MM-YYYY" at bounding box center [851, 181] width 204 height 30
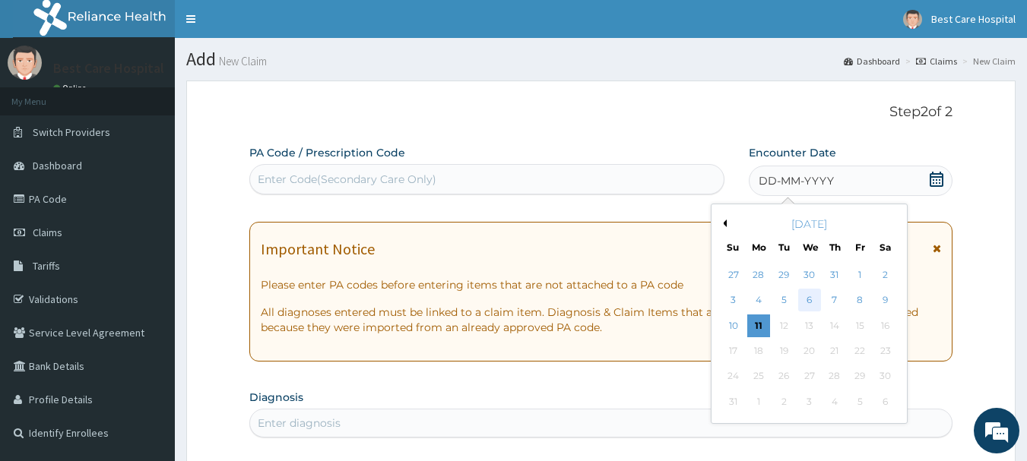
click at [809, 302] on div "6" at bounding box center [809, 301] width 23 height 23
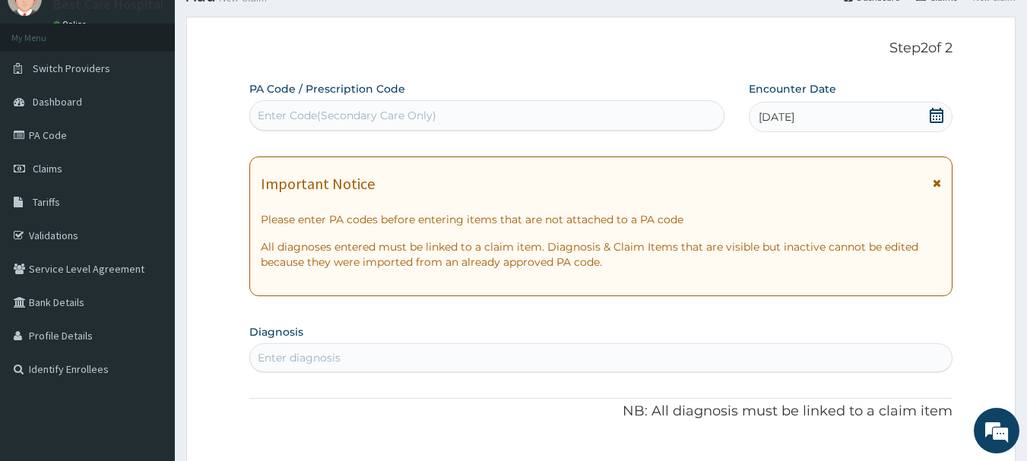
scroll to position [380, 0]
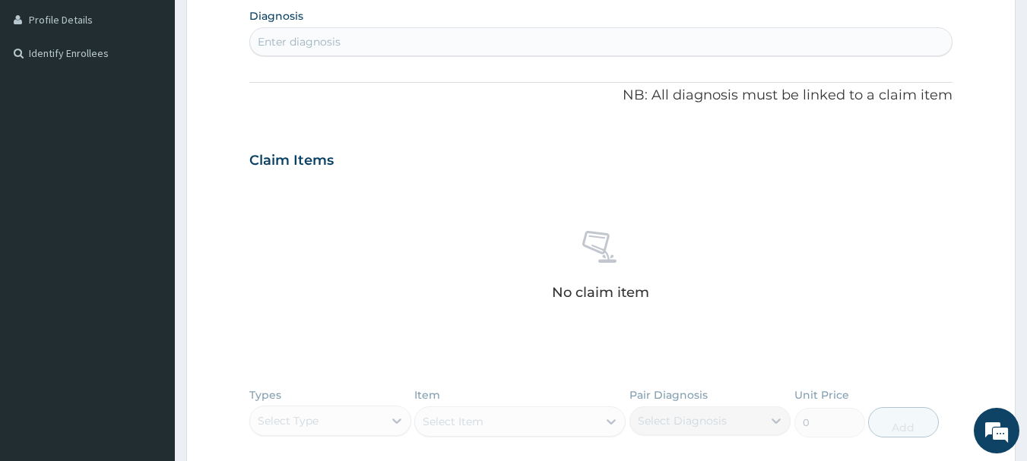
click at [316, 62] on div "PA Code / Prescription Code Enter Code(Secondary Care Only) Encounter Date 06-0…" at bounding box center [601, 158] width 704 height 787
click at [309, 44] on div "Enter diagnosis" at bounding box center [299, 41] width 83 height 15
type input "UTI"
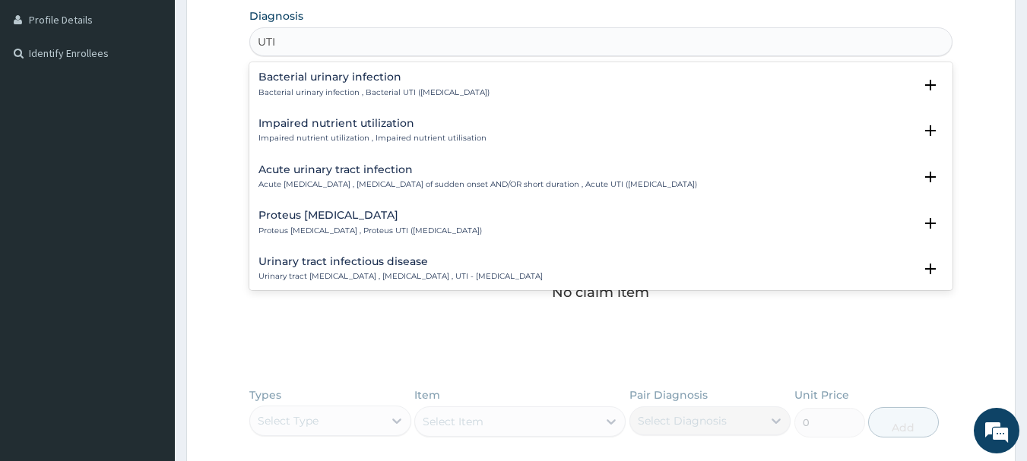
click at [300, 82] on h4 "Bacterial urinary infection" at bounding box center [373, 76] width 231 height 11
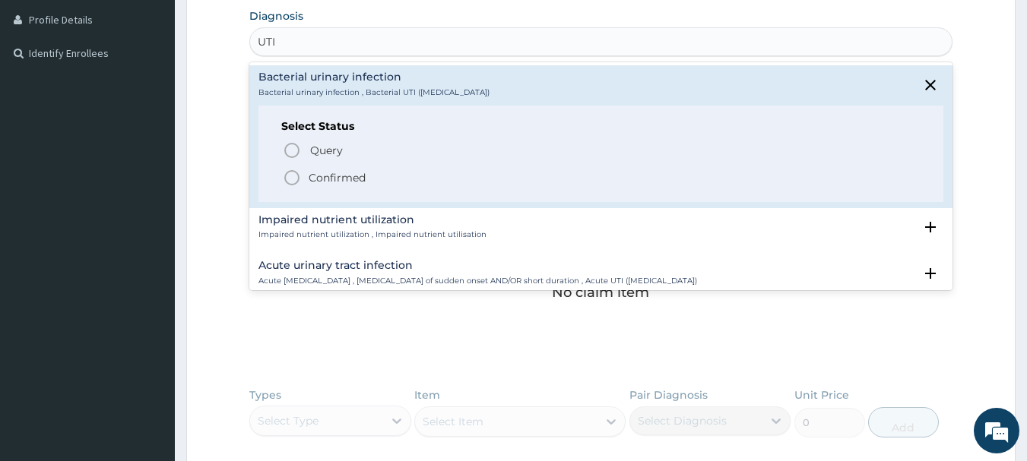
click at [333, 176] on p "Confirmed" at bounding box center [337, 177] width 57 height 15
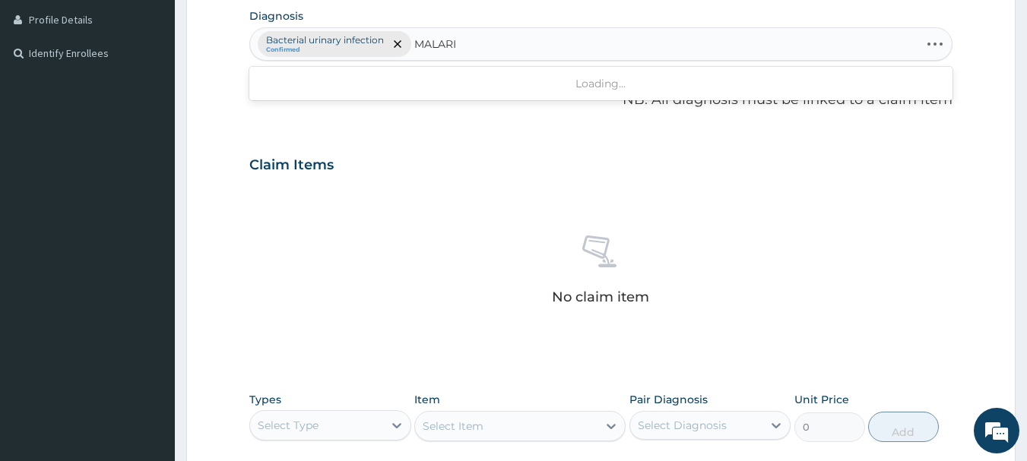
type input "MALARIA"
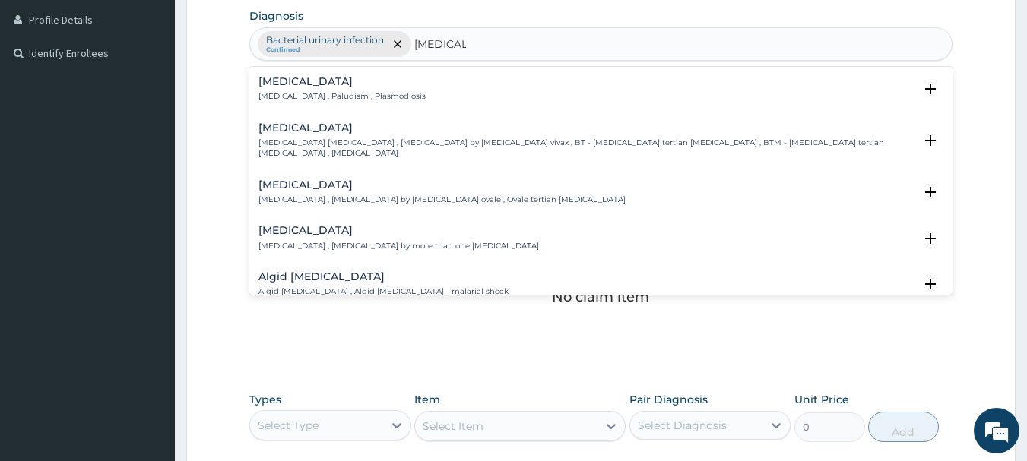
click at [320, 94] on p "Malaria , Paludism , Plasmodiosis" at bounding box center [341, 96] width 167 height 11
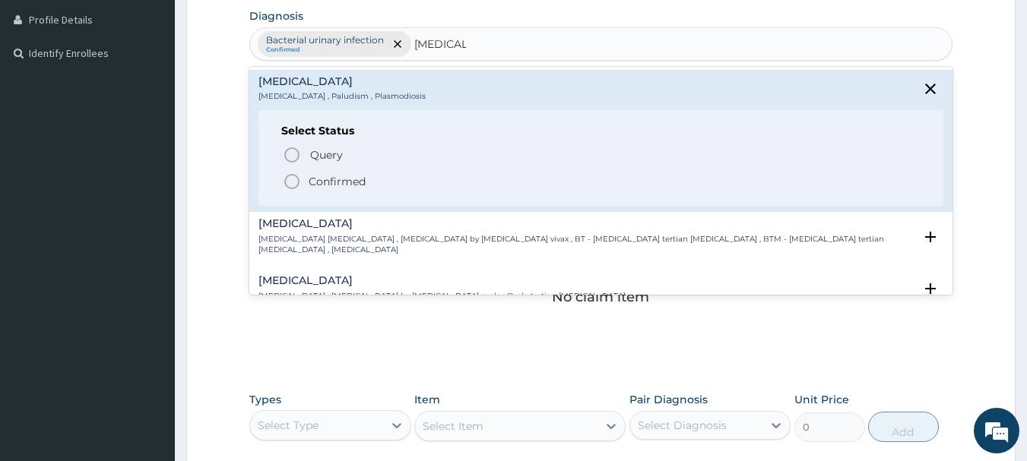
click at [333, 183] on p "Confirmed" at bounding box center [337, 181] width 57 height 15
click at [333, 183] on div "Claim Items No claim item" at bounding box center [601, 251] width 704 height 218
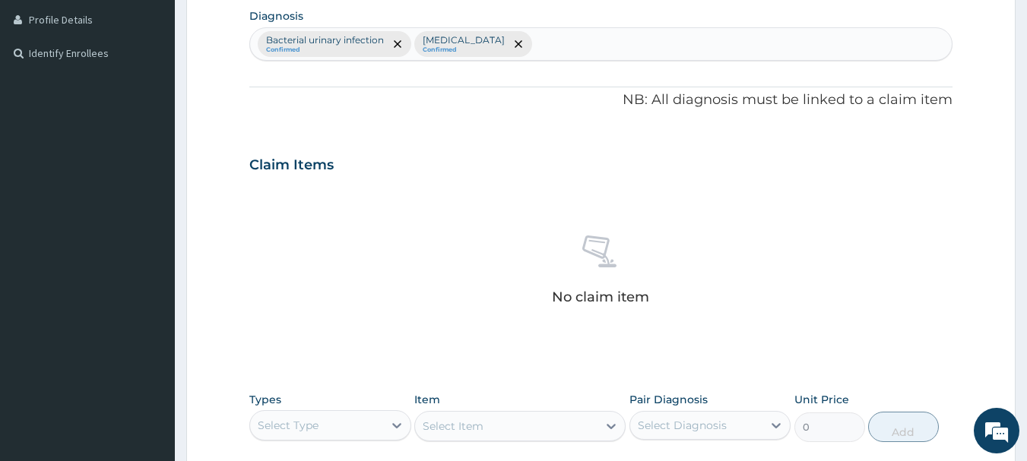
click at [575, 66] on div "PA Code / Prescription Code Enter Code(Secondary Care Only) Encounter Date 06-0…" at bounding box center [601, 160] width 704 height 791
click at [538, 45] on div "Bacterial urinary infection Confirmed Malaria Confirmed" at bounding box center [601, 44] width 702 height 32
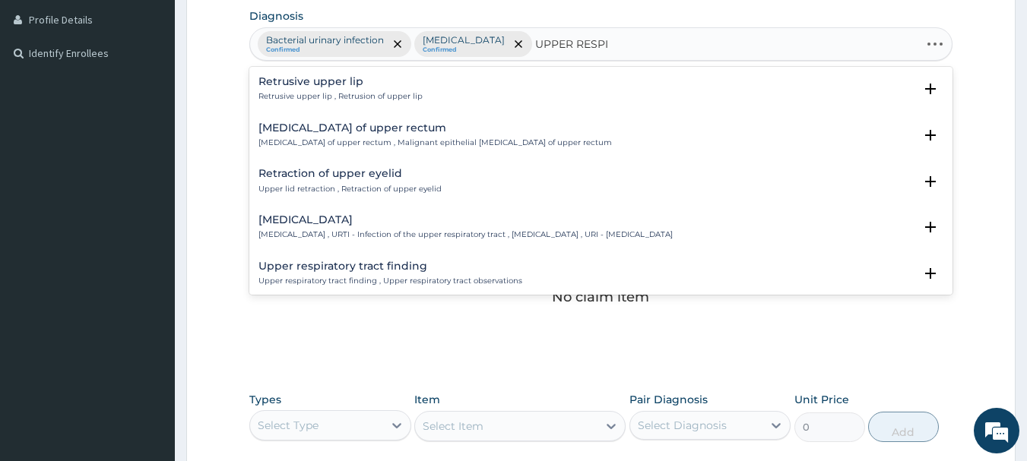
type input "UPPER RESPIR"
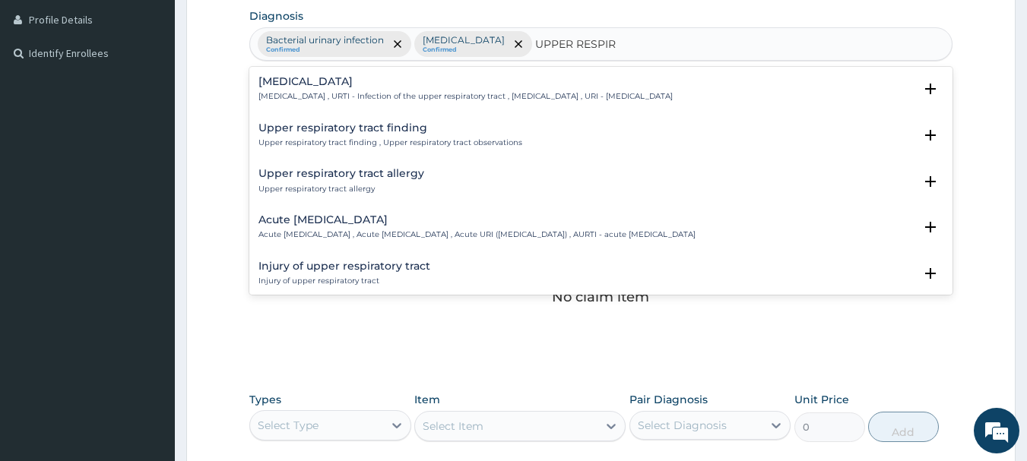
click at [401, 76] on h4 "Upper respiratory infection" at bounding box center [465, 81] width 414 height 11
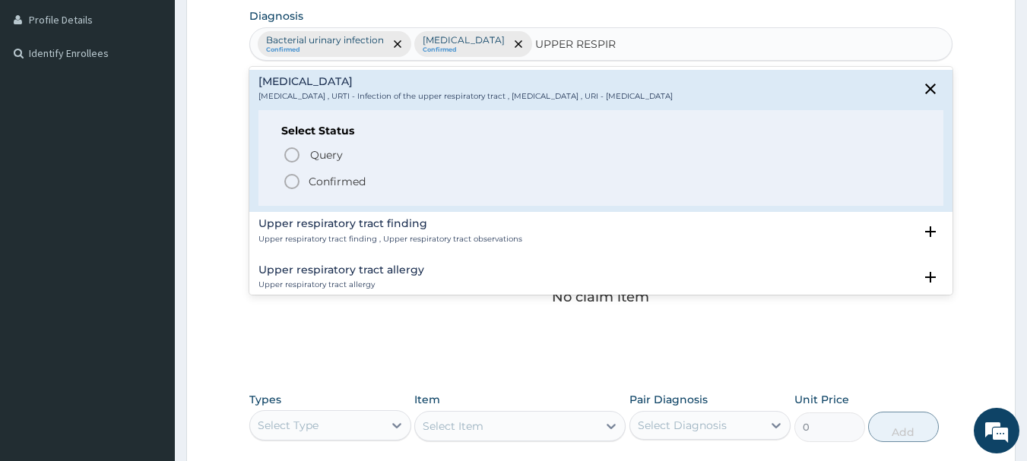
click at [347, 176] on p "Confirmed" at bounding box center [337, 181] width 57 height 15
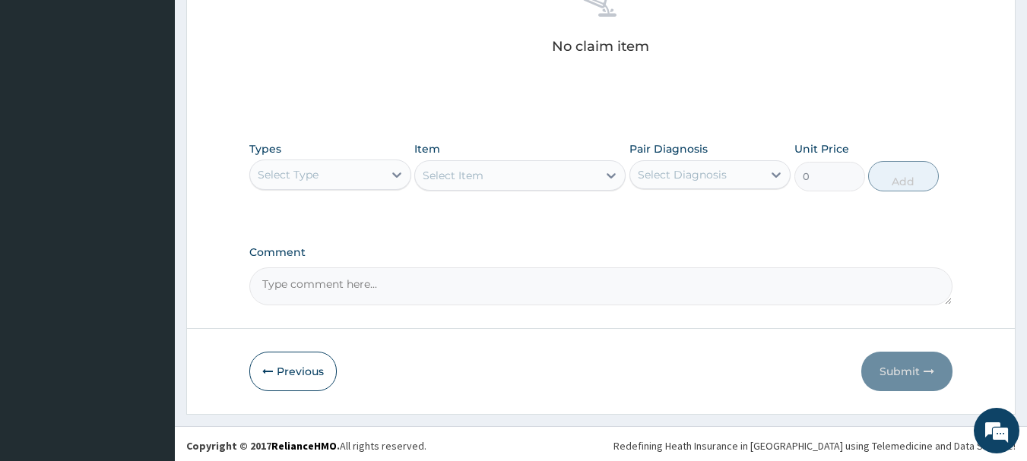
scroll to position [635, 0]
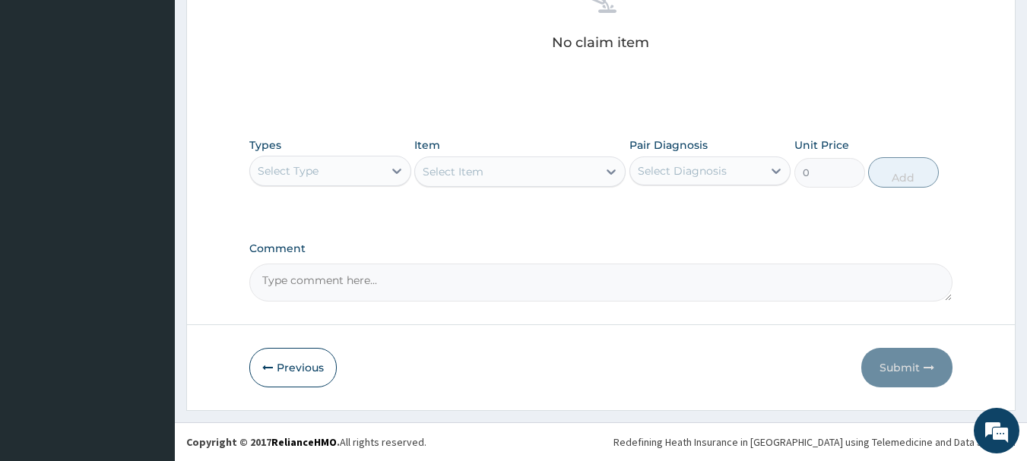
click at [290, 187] on div "Types Select Type" at bounding box center [330, 163] width 162 height 50
click at [285, 170] on div "Select Type" at bounding box center [288, 170] width 61 height 15
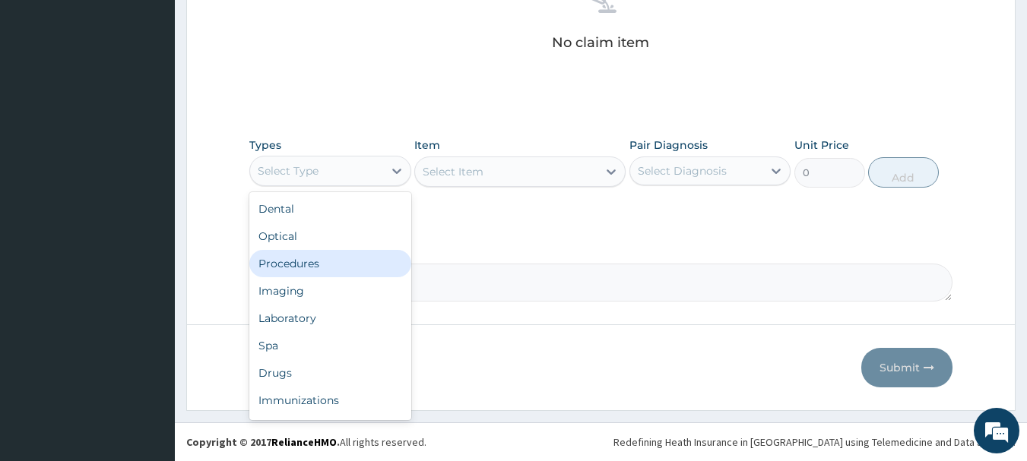
click at [287, 268] on div "Procedures" at bounding box center [330, 263] width 162 height 27
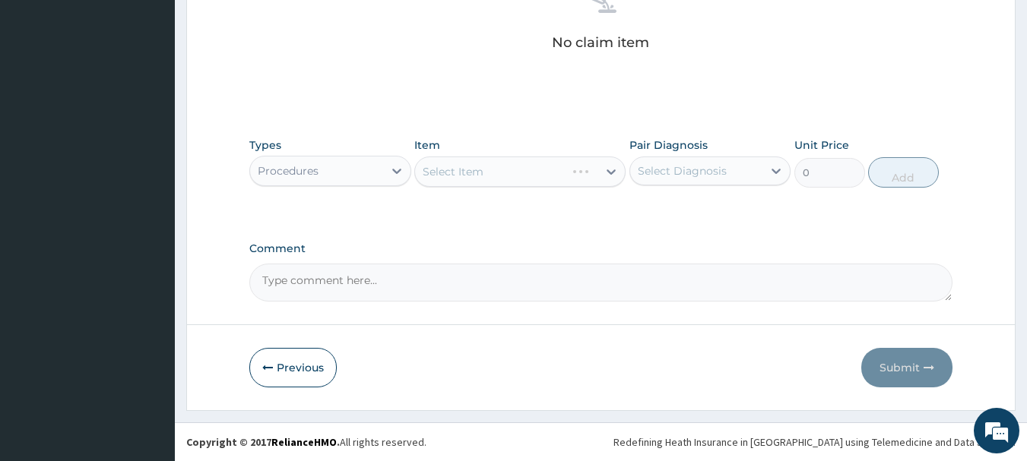
click at [486, 167] on div "Select Item" at bounding box center [519, 172] width 211 height 30
click at [486, 166] on div "Select Item" at bounding box center [506, 172] width 182 height 24
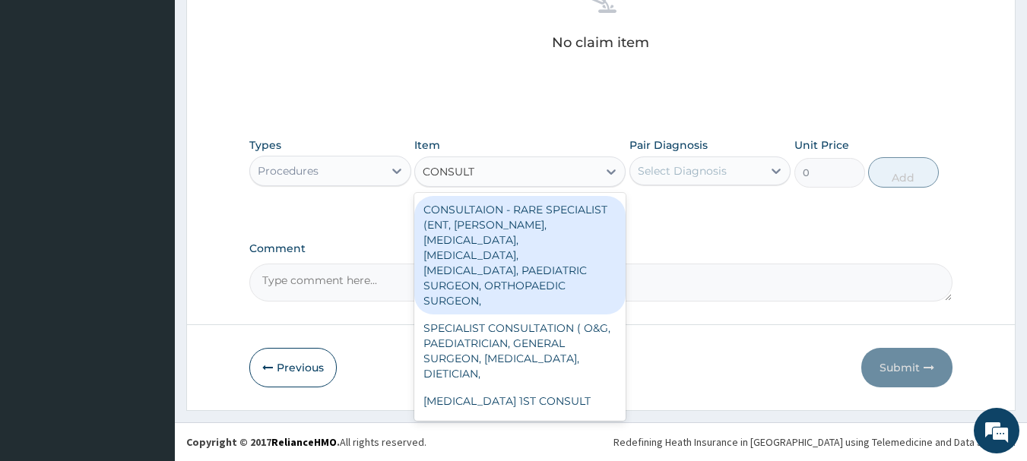
type input "CONSULTA"
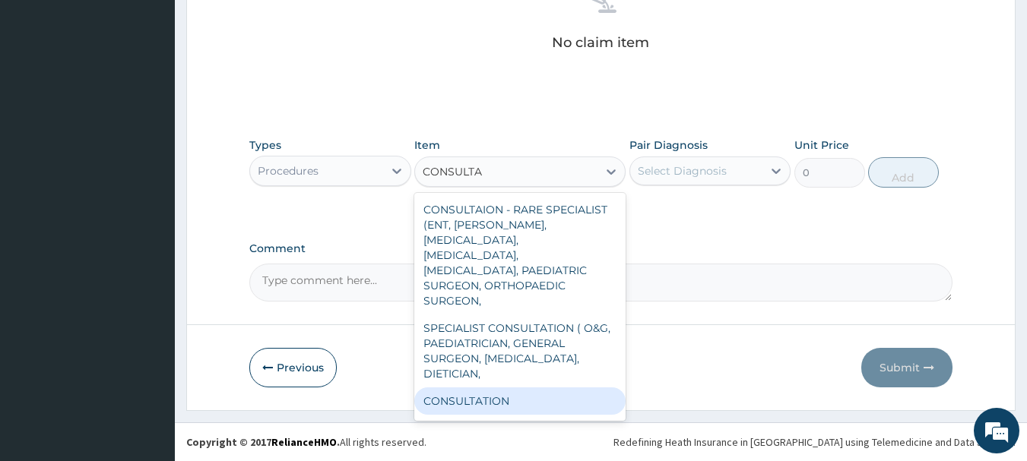
click at [481, 393] on div "CONSULTAION - RARE SPECIALIST (ENT, CADIO, UROLOGIST, ENDOCRINOLOGIST, NEUROLOG…" at bounding box center [519, 307] width 211 height 228
click at [481, 391] on div "CONSULTATION" at bounding box center [519, 401] width 211 height 27
type input "2500"
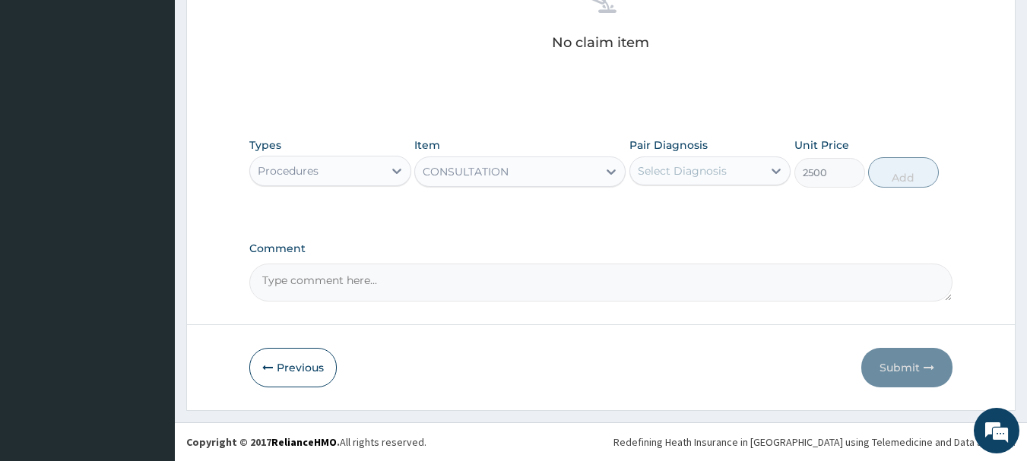
click at [746, 174] on div "Select Diagnosis" at bounding box center [696, 171] width 133 height 24
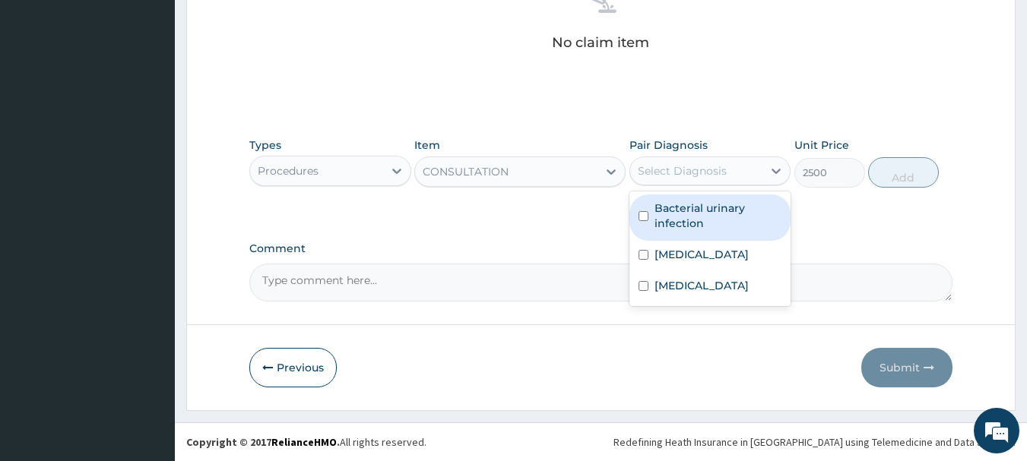
click at [725, 170] on div "Select Diagnosis" at bounding box center [696, 171] width 133 height 24
click at [704, 212] on label "Bacterial urinary infection" at bounding box center [719, 216] width 128 height 30
checkbox input "true"
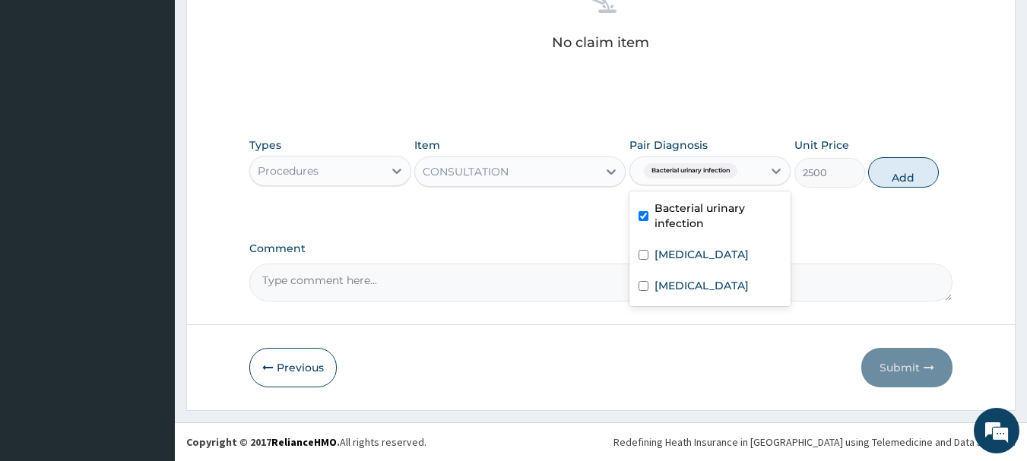
click at [671, 258] on label "Malaria" at bounding box center [702, 254] width 94 height 15
checkbox input "true"
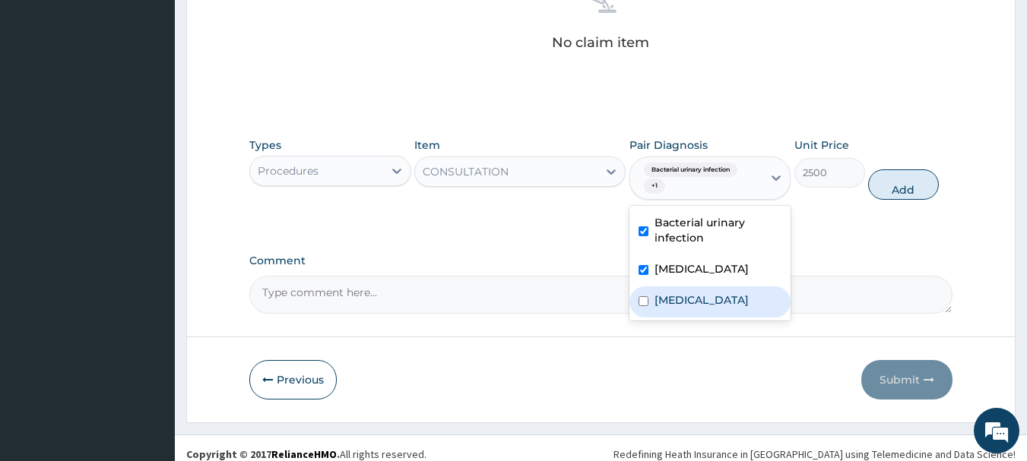
click at [671, 303] on label "Upper respiratory infection" at bounding box center [702, 300] width 94 height 15
click at [712, 308] on label "Upper respiratory infection" at bounding box center [702, 300] width 94 height 15
checkbox input "true"
click at [918, 190] on button "Add" at bounding box center [903, 185] width 71 height 30
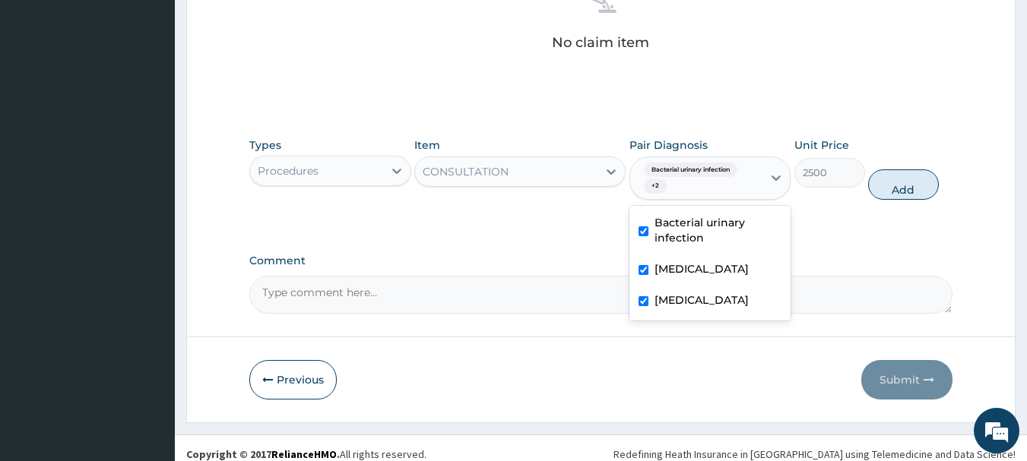
type input "0"
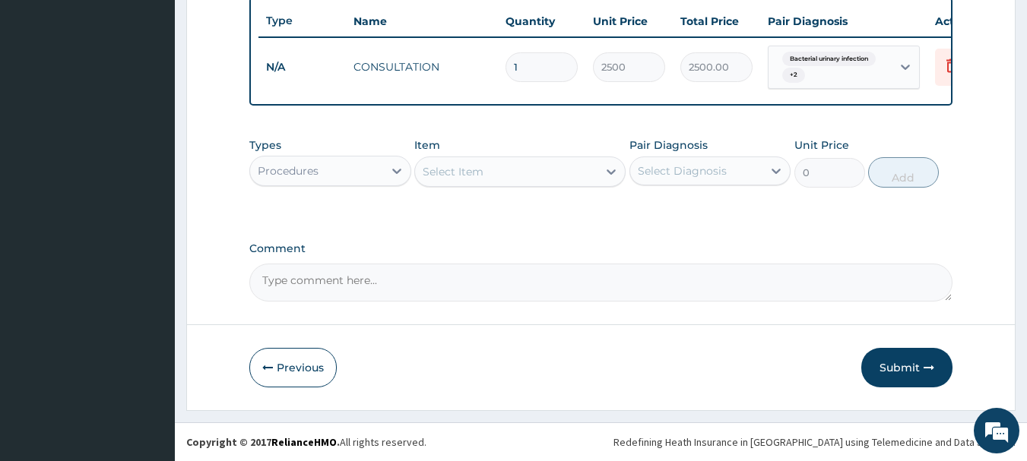
scroll to position [580, 0]
click at [385, 163] on div at bounding box center [396, 170] width 27 height 27
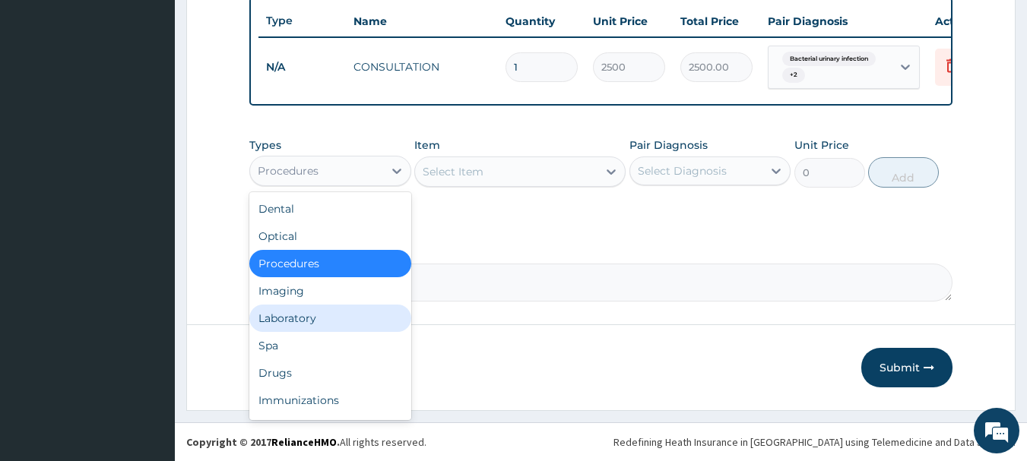
click at [300, 328] on div "Laboratory" at bounding box center [330, 318] width 162 height 27
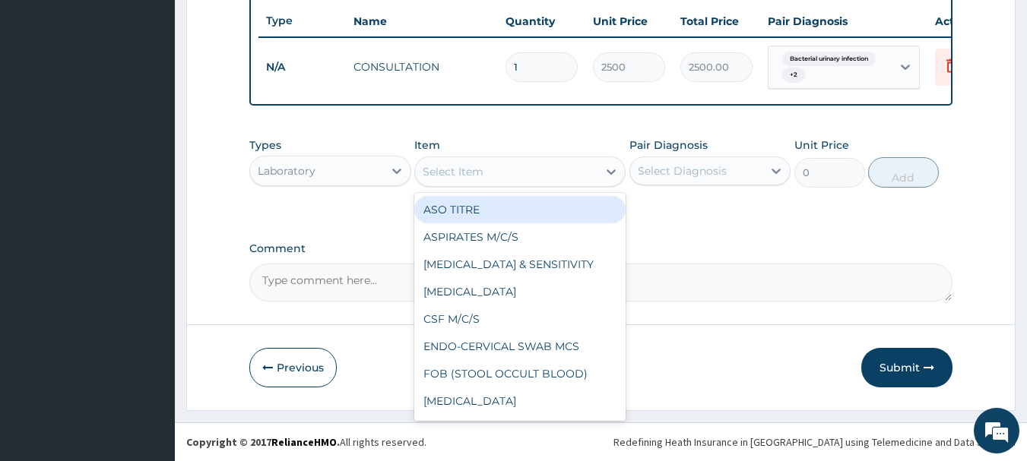
click at [454, 177] on div "Select Item" at bounding box center [453, 171] width 61 height 15
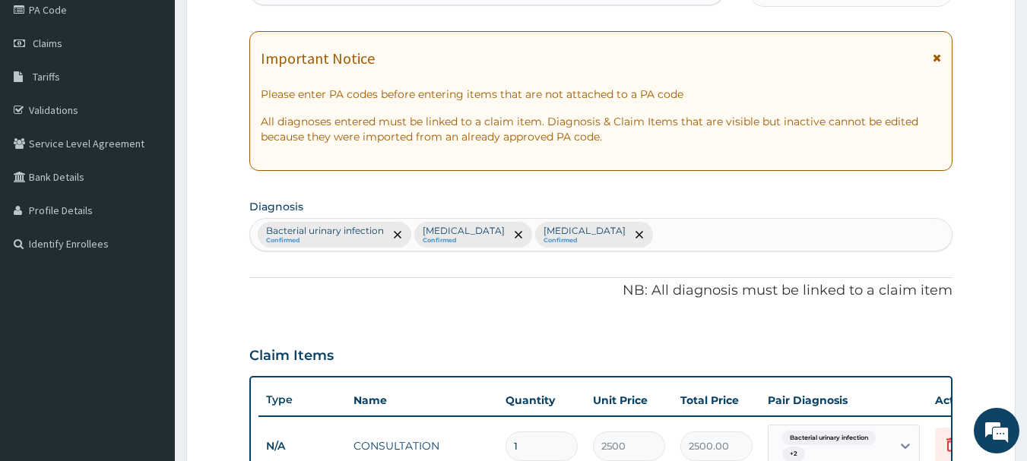
scroll to position [0, 0]
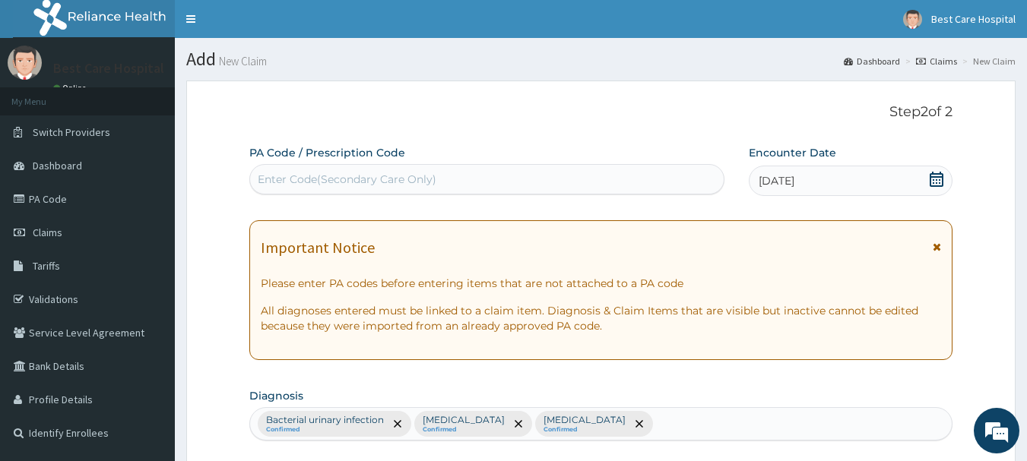
click at [405, 188] on div "Enter Code(Secondary Care Only)" at bounding box center [487, 179] width 474 height 24
paste input "PA/980855"
type input "PA/980855"
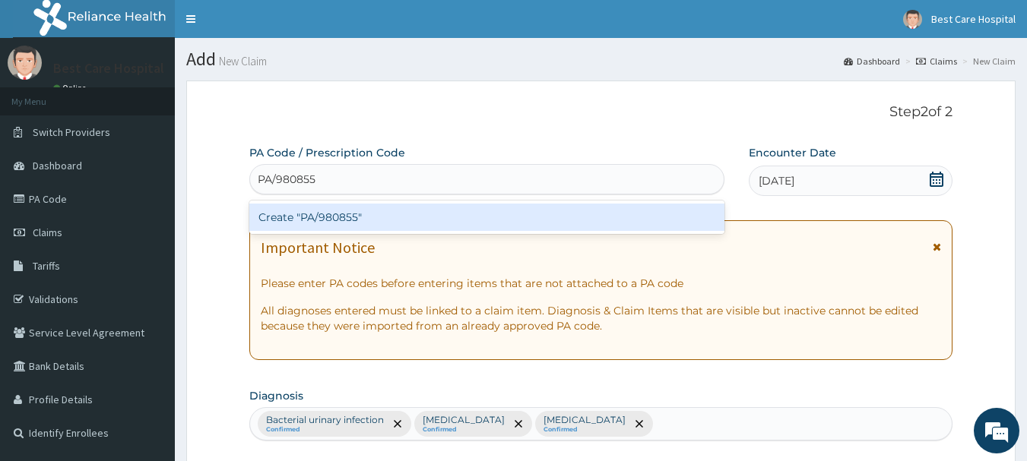
click at [413, 221] on div "Create "PA/980855"" at bounding box center [487, 217] width 476 height 27
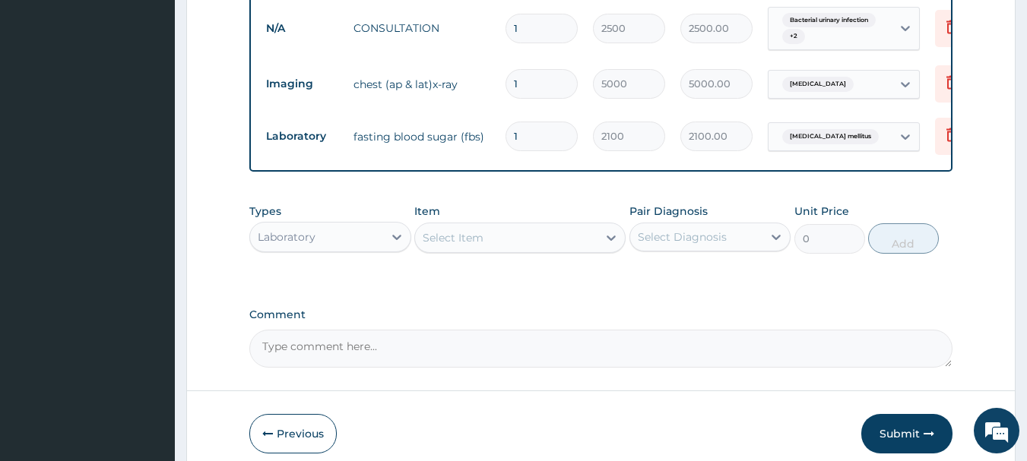
scroll to position [609, 0]
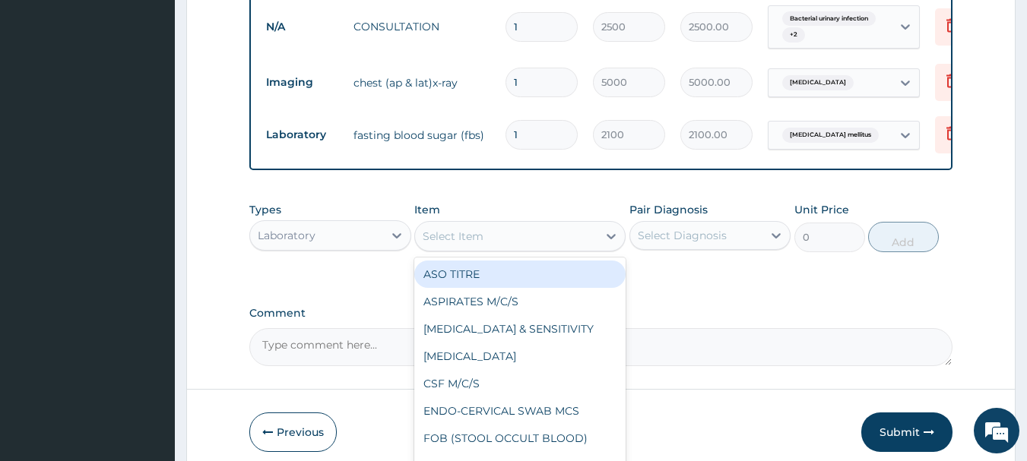
click at [490, 241] on div "Select Item" at bounding box center [506, 236] width 182 height 24
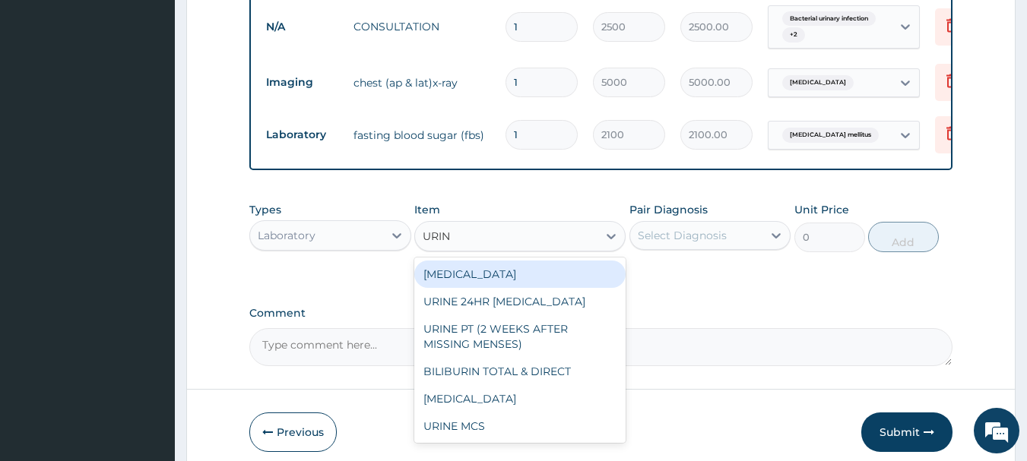
type input "URINA"
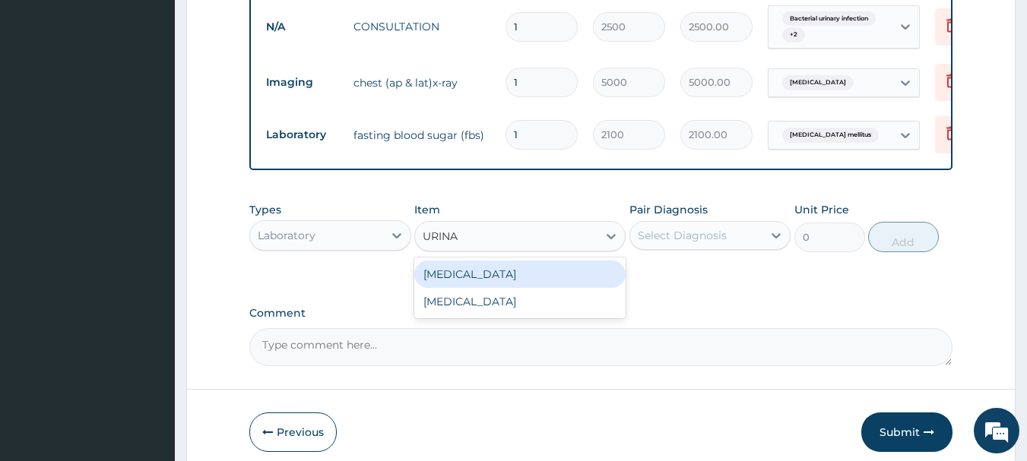
click at [471, 276] on div "[MEDICAL_DATA]" at bounding box center [519, 274] width 211 height 27
type input "1400"
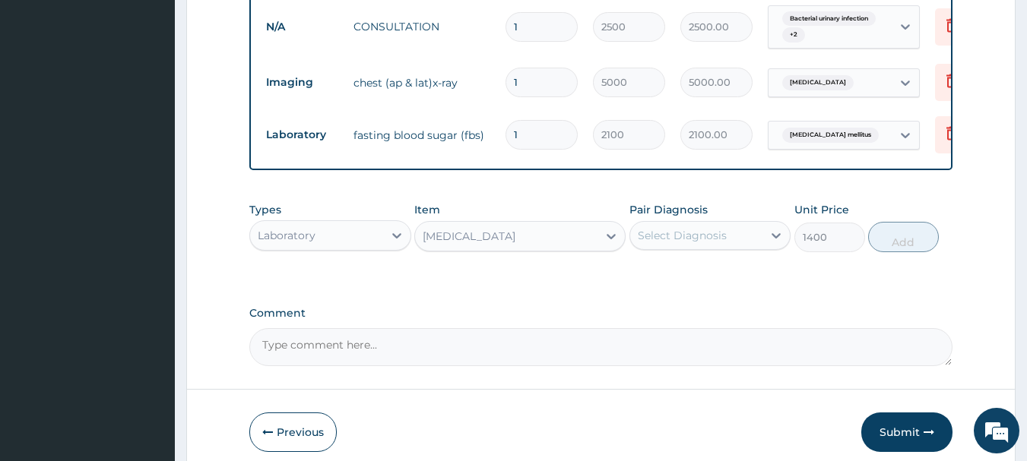
click at [731, 248] on div "Select Diagnosis" at bounding box center [696, 236] width 133 height 24
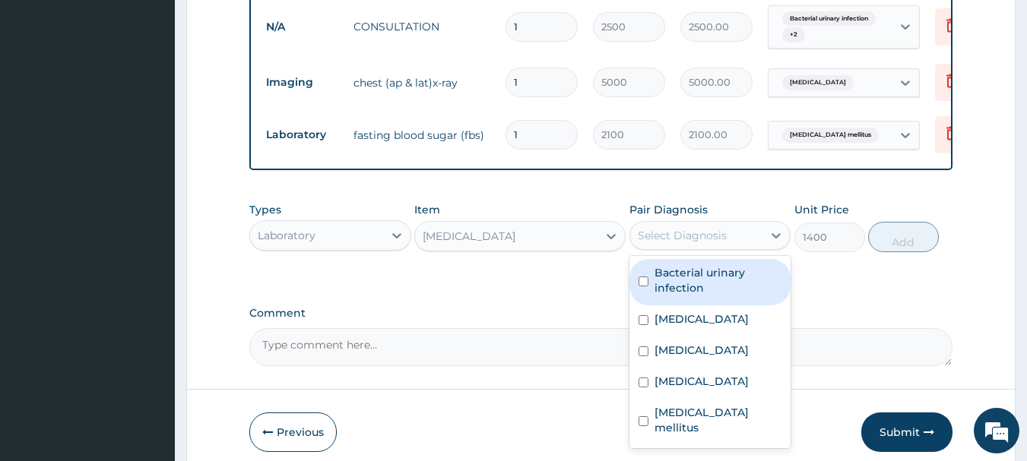
click at [655, 296] on label "Bacterial urinary infection" at bounding box center [719, 280] width 128 height 30
checkbox input "true"
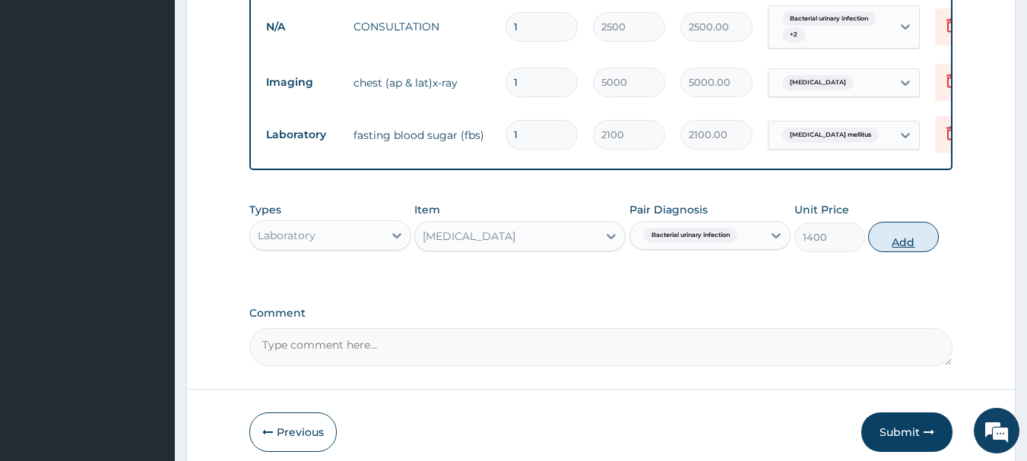
click at [893, 252] on button "Add" at bounding box center [903, 237] width 71 height 30
type input "0"
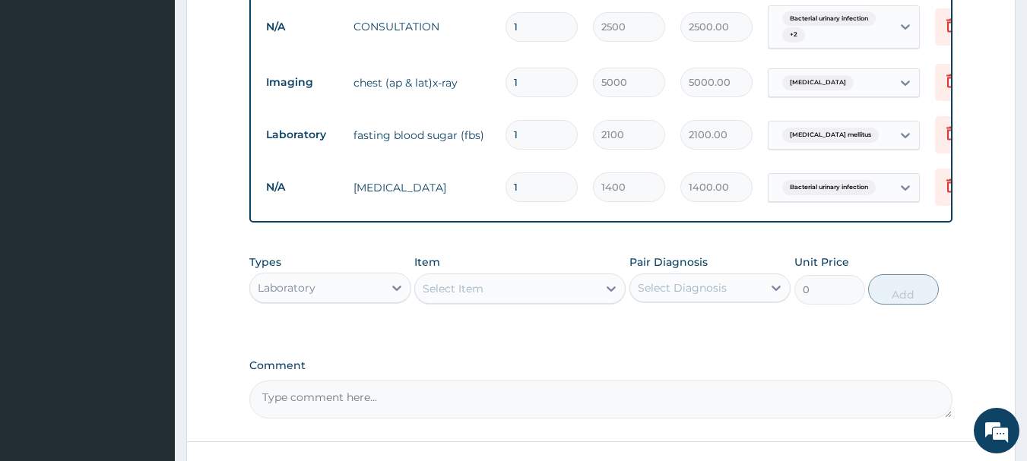
click at [449, 297] on div "Select Item" at bounding box center [453, 288] width 61 height 15
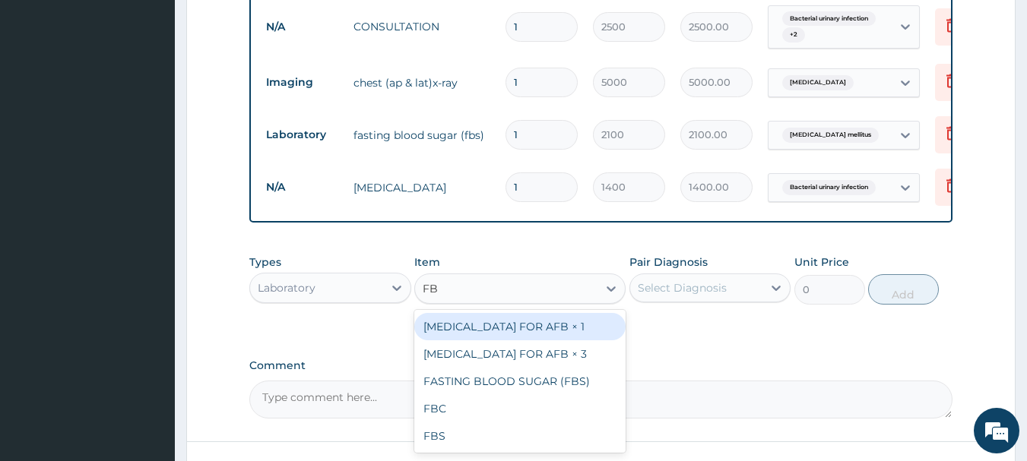
type input "FBC"
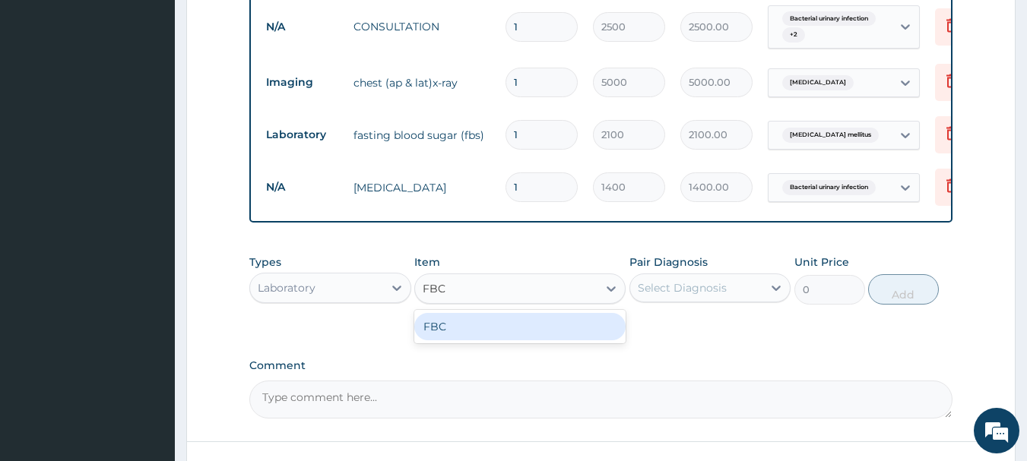
type input "4410"
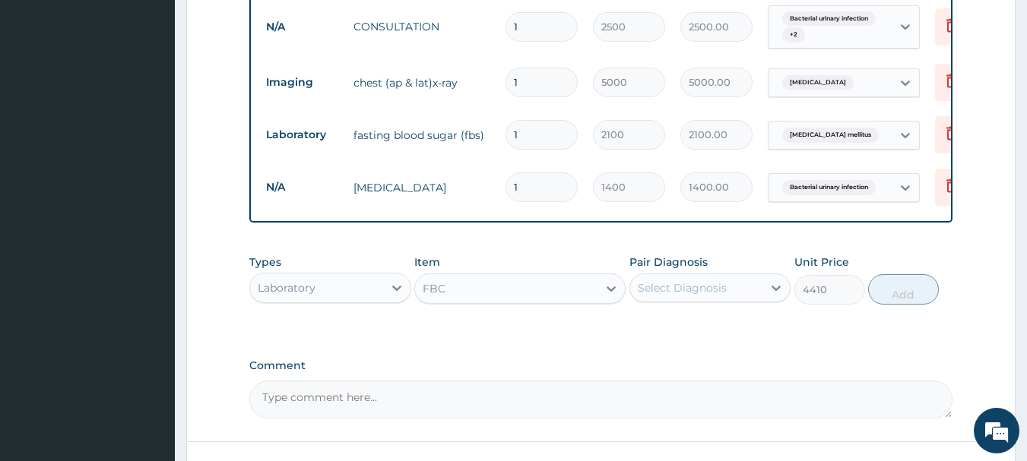
click at [700, 296] on div "Select Diagnosis" at bounding box center [682, 288] width 89 height 15
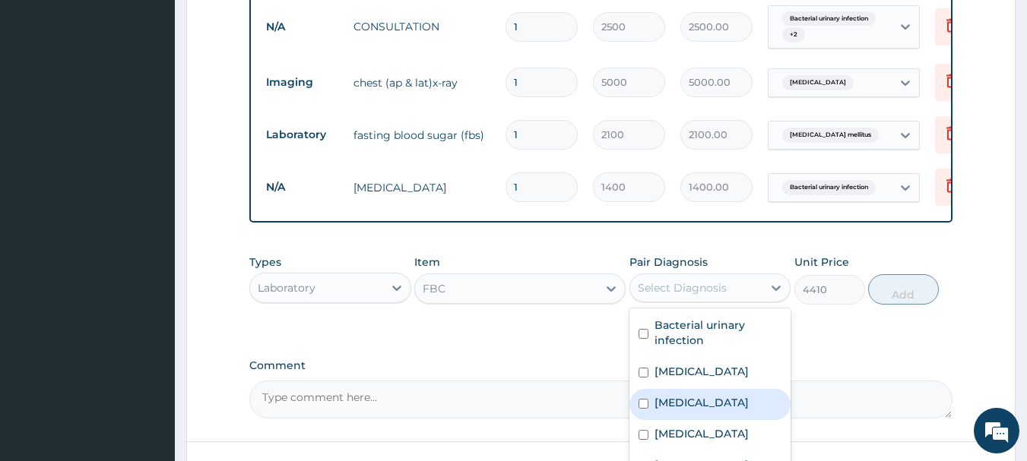
click at [688, 411] on label "Upper respiratory infection" at bounding box center [702, 402] width 94 height 15
checkbox input "true"
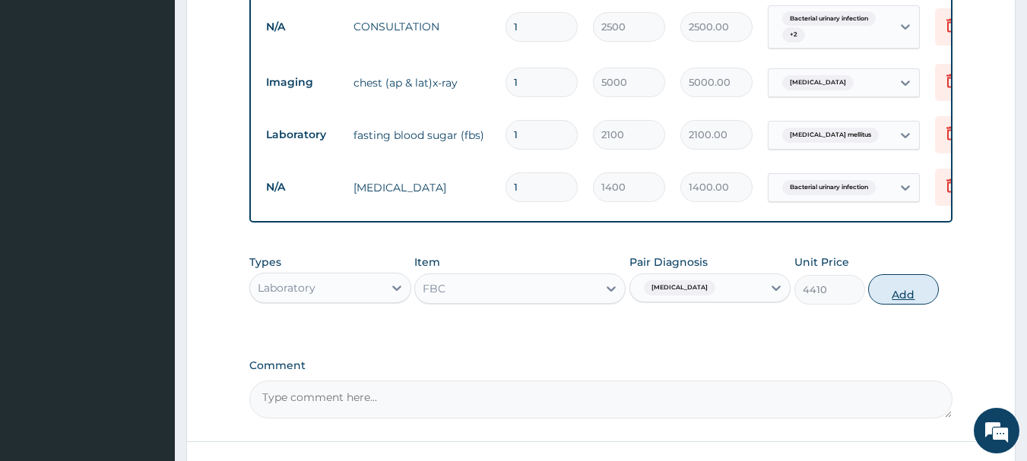
click at [907, 305] on button "Add" at bounding box center [903, 289] width 71 height 30
type input "0"
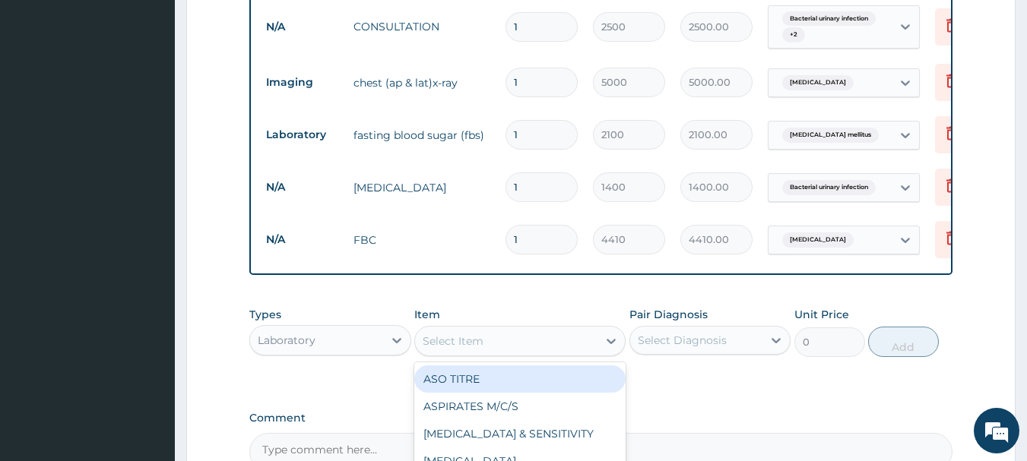
click at [489, 350] on div "Select Item" at bounding box center [506, 341] width 182 height 24
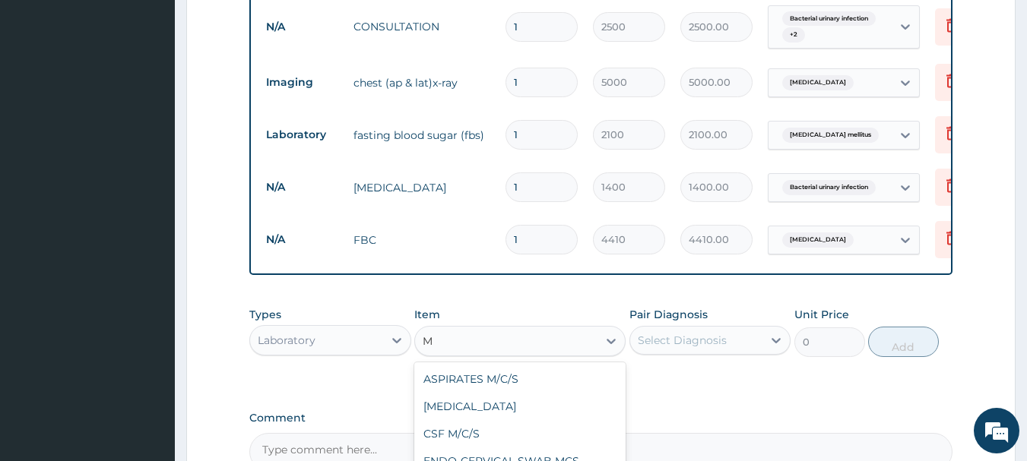
type input "MP"
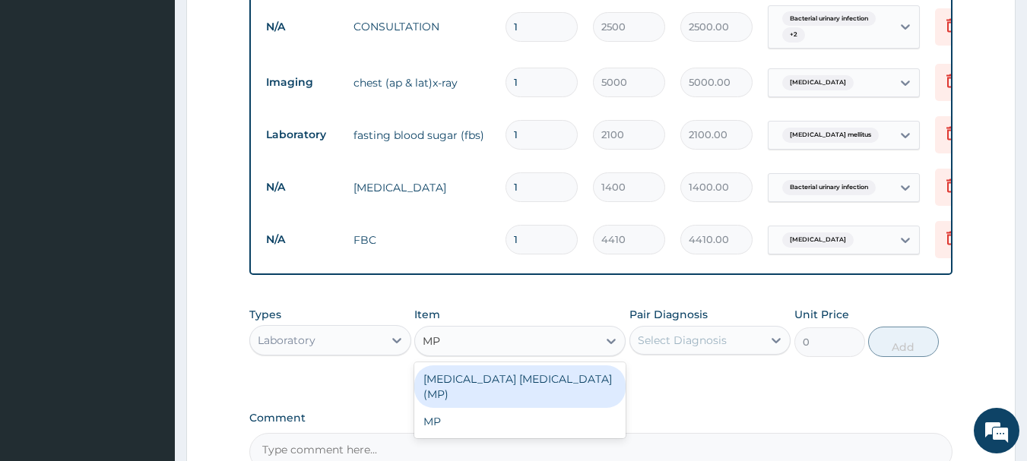
click at [507, 400] on div "[MEDICAL_DATA] [MEDICAL_DATA] (MP)" at bounding box center [519, 387] width 211 height 43
type input "2450"
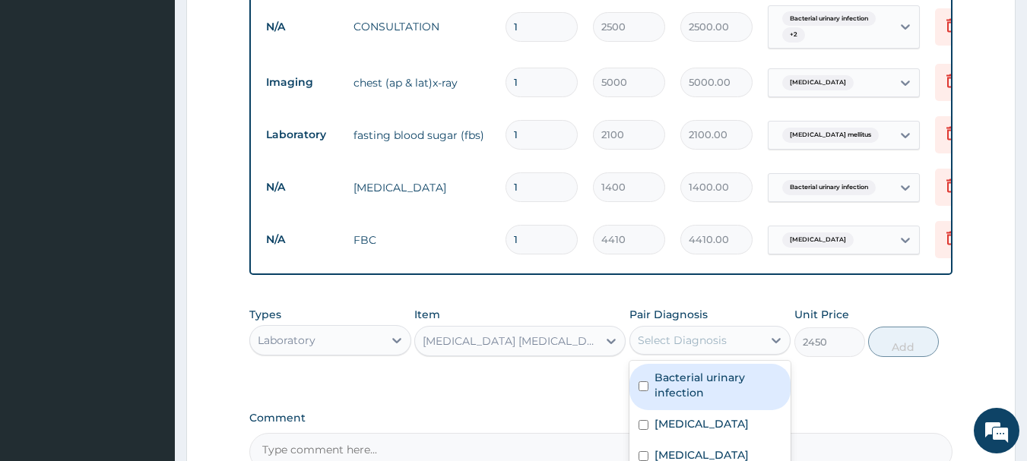
click at [694, 348] on div "Select Diagnosis" at bounding box center [682, 340] width 89 height 15
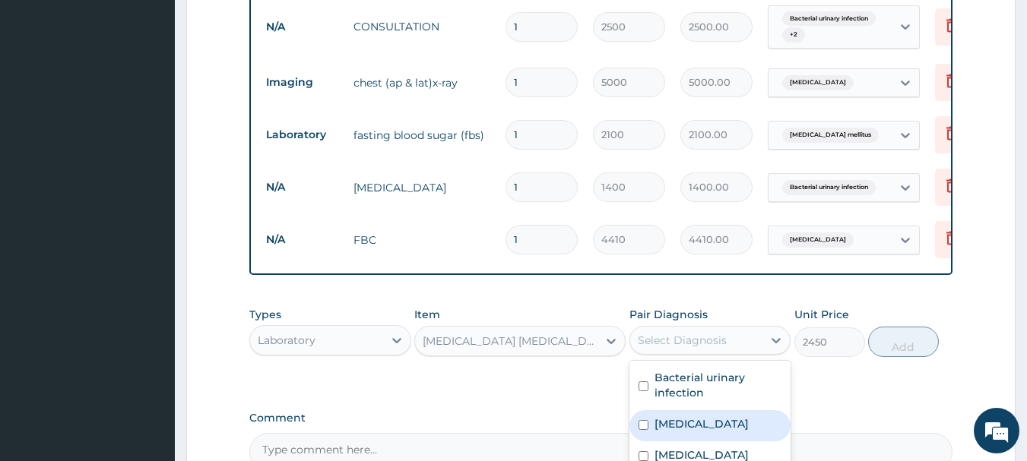
click at [682, 426] on div "[MEDICAL_DATA]" at bounding box center [711, 426] width 162 height 31
checkbox input "true"
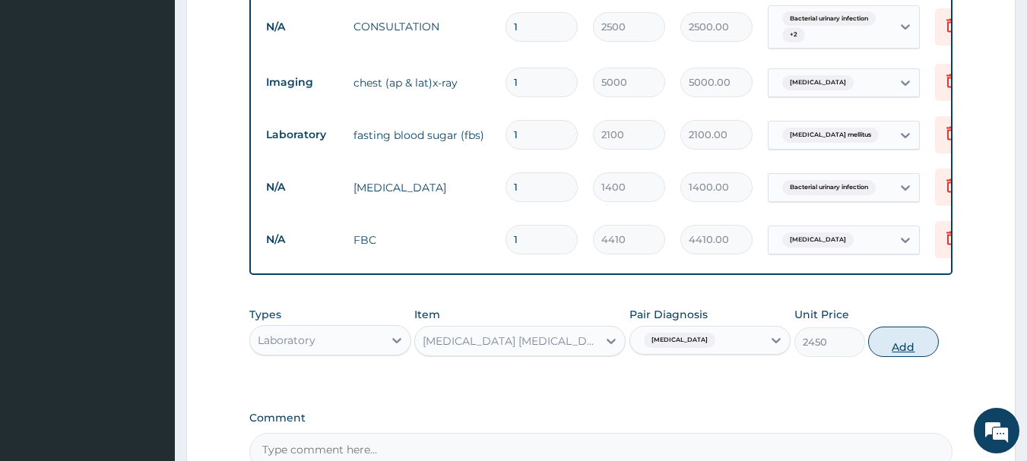
click at [902, 357] on button "Add" at bounding box center [903, 342] width 71 height 30
type input "0"
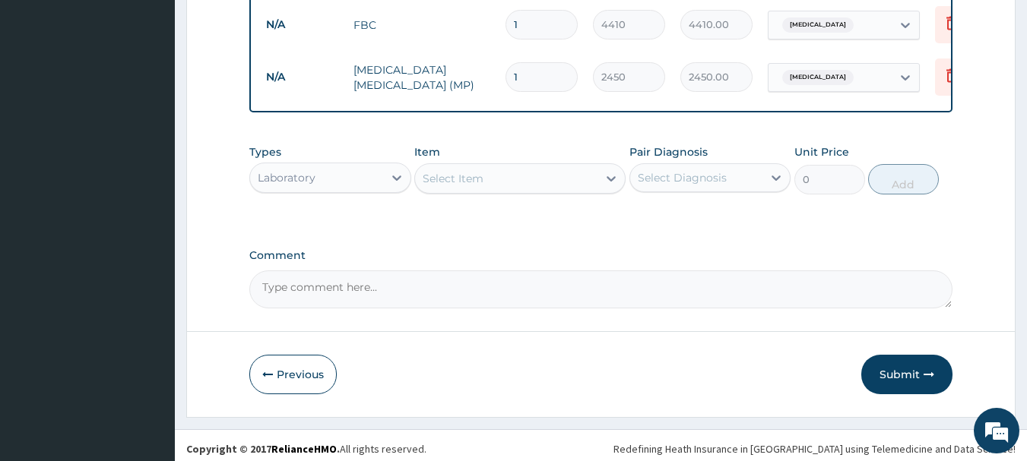
scroll to position [842, 0]
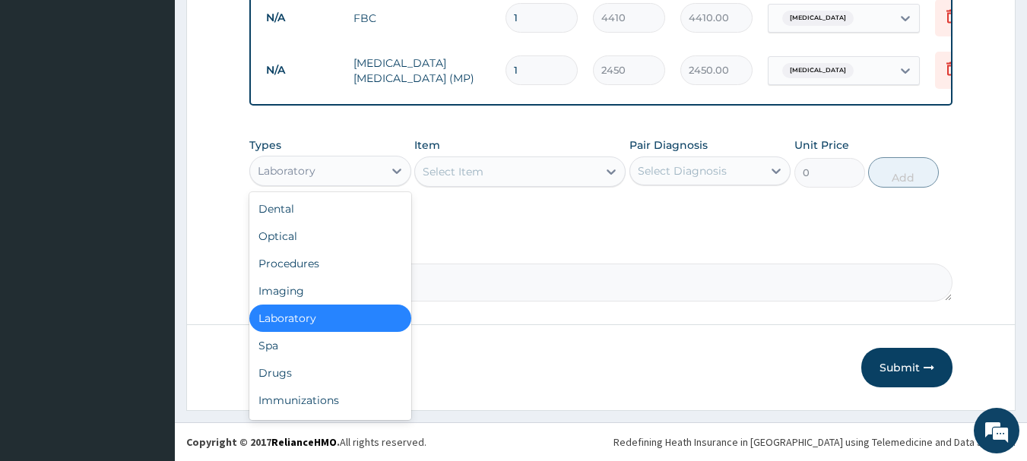
click at [297, 172] on div "Laboratory" at bounding box center [287, 170] width 58 height 15
click at [268, 369] on div "Drugs" at bounding box center [330, 373] width 162 height 27
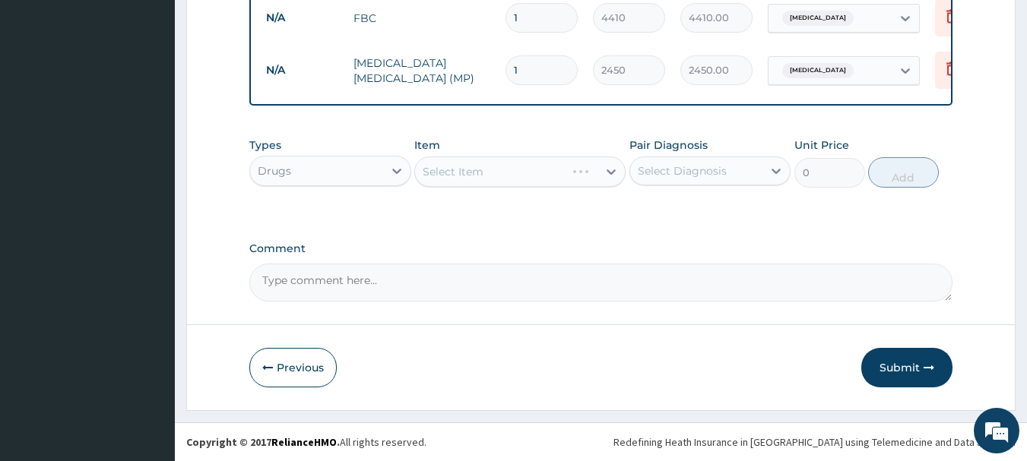
click at [487, 181] on div "Select Item" at bounding box center [519, 172] width 211 height 30
click at [487, 175] on div "Select Item" at bounding box center [519, 172] width 211 height 30
click at [483, 169] on div "Select Item" at bounding box center [519, 172] width 211 height 30
click at [511, 147] on div "Item Select Item" at bounding box center [519, 163] width 211 height 50
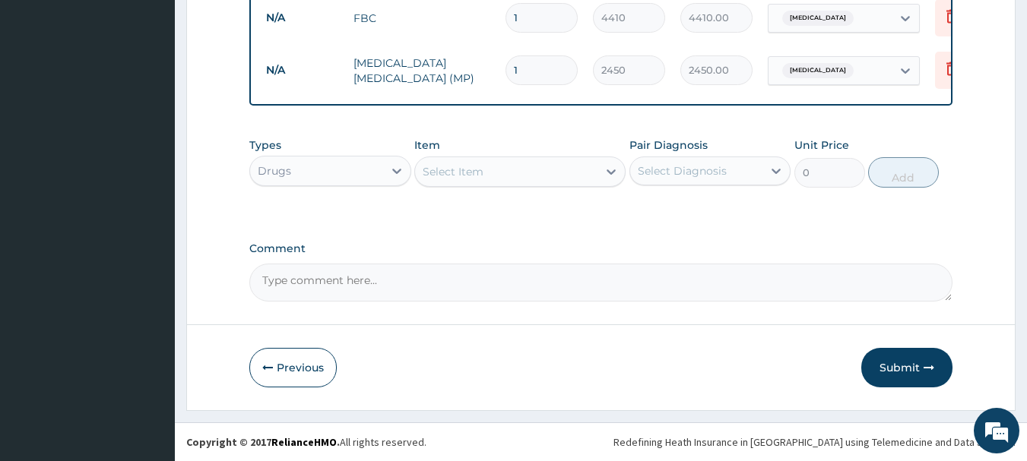
click at [503, 173] on div "Select Item" at bounding box center [506, 172] width 182 height 24
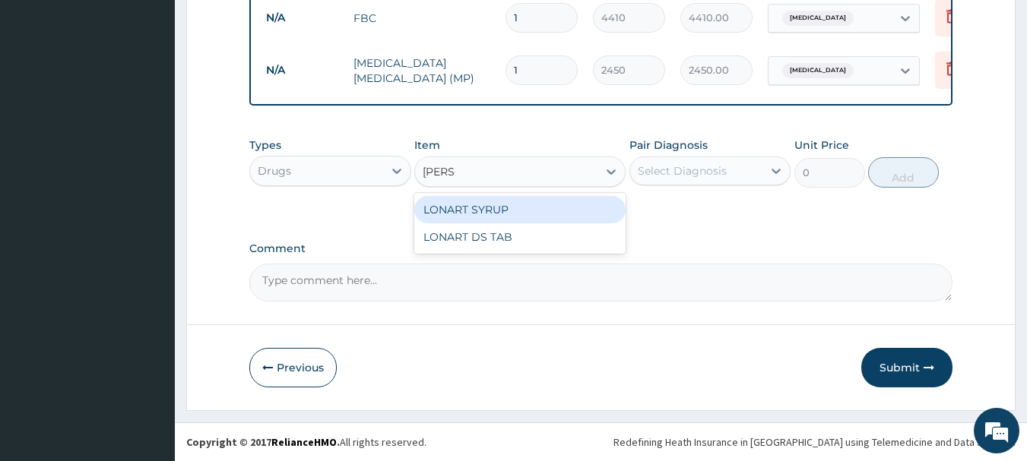
type input "LONAR"
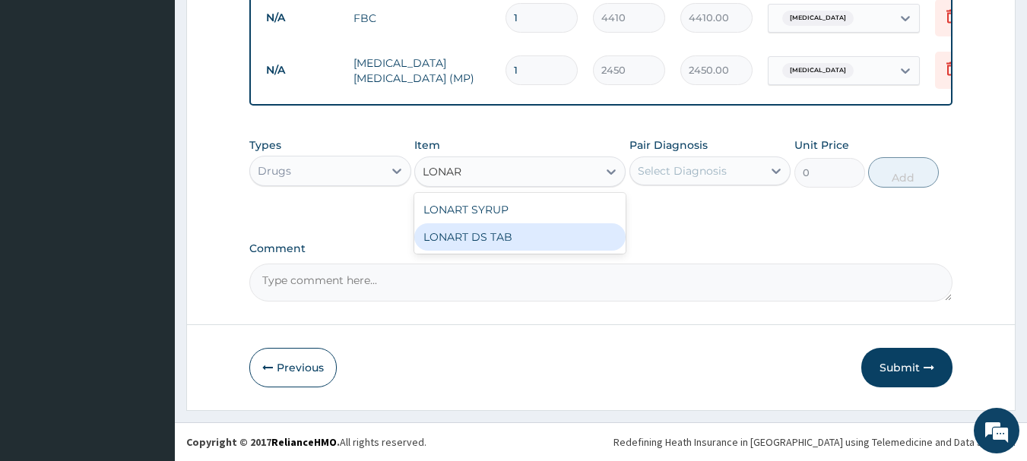
click at [495, 236] on div "LONART DS TAB" at bounding box center [519, 237] width 211 height 27
type input "390"
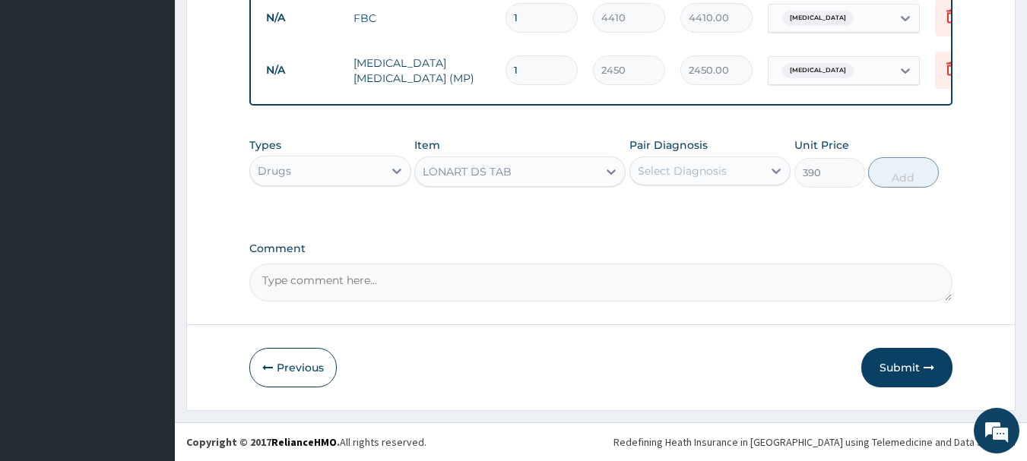
click at [703, 169] on div "Select Diagnosis" at bounding box center [682, 170] width 89 height 15
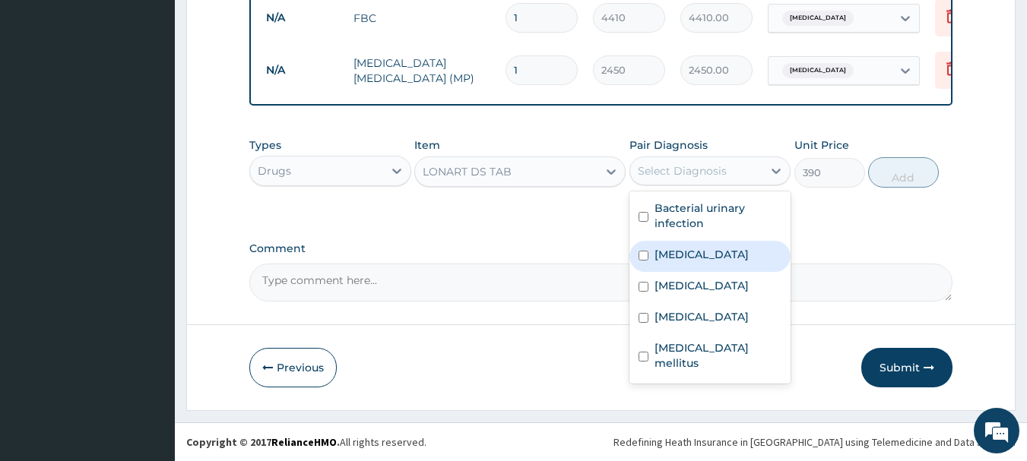
click at [677, 250] on label "[MEDICAL_DATA]" at bounding box center [702, 254] width 94 height 15
checkbox input "true"
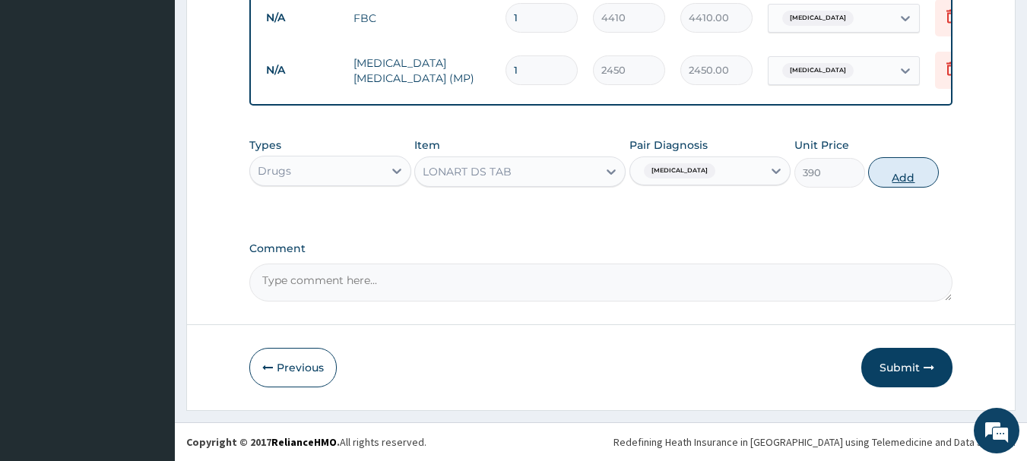
click at [901, 169] on button "Add" at bounding box center [903, 172] width 71 height 30
type input "0"
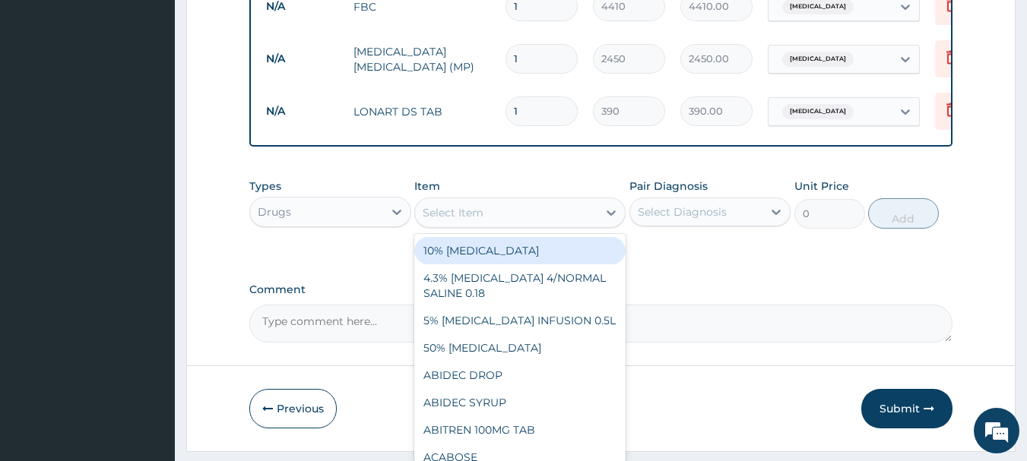
click at [519, 224] on div "Select Item" at bounding box center [506, 213] width 182 height 24
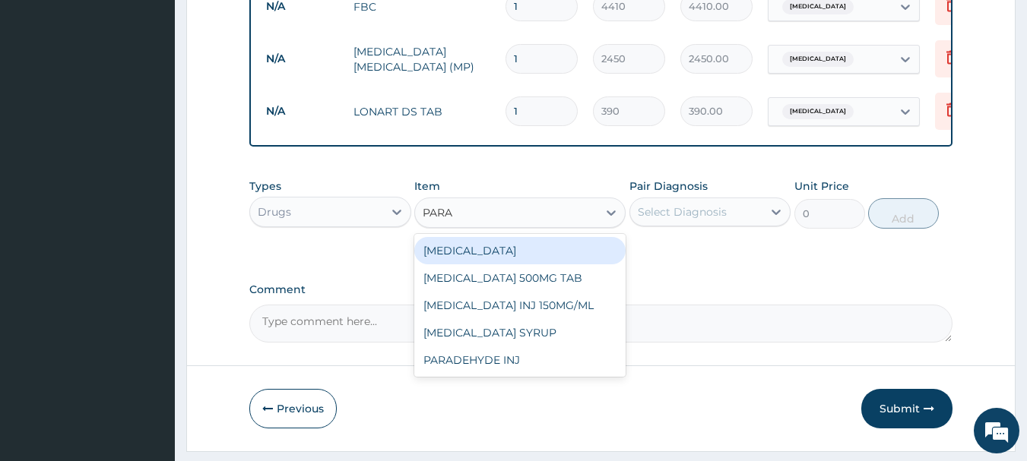
type input "PARAC"
click at [502, 252] on div "[MEDICAL_DATA] 500MG TAB" at bounding box center [519, 250] width 211 height 27
type input "12"
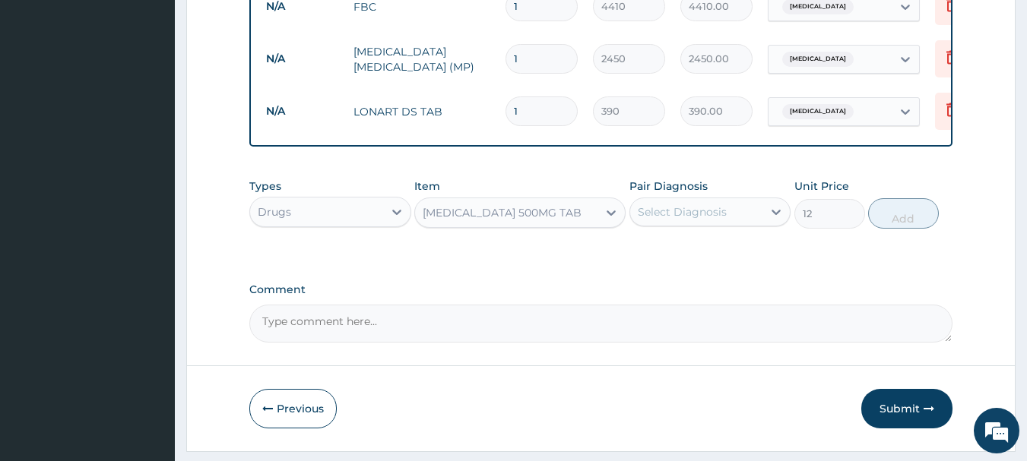
click at [686, 220] on div "Select Diagnosis" at bounding box center [682, 212] width 89 height 15
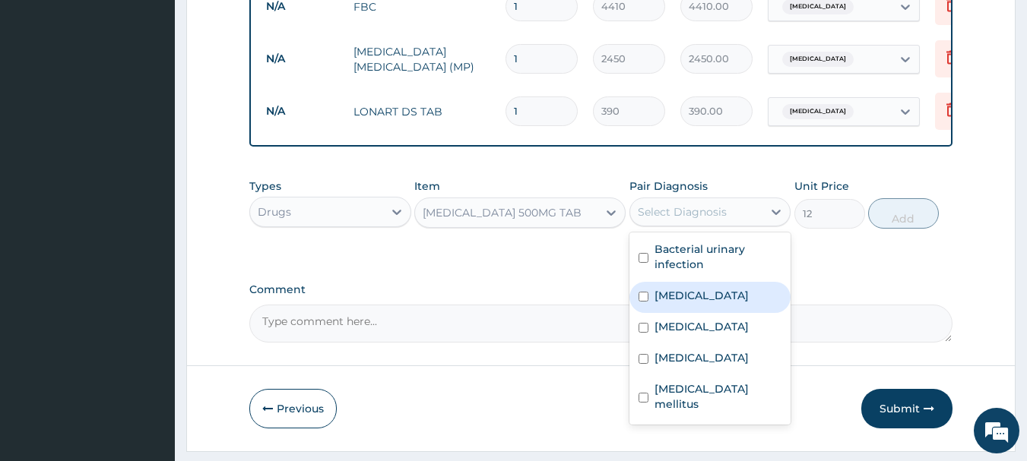
click at [676, 303] on label "[MEDICAL_DATA]" at bounding box center [702, 295] width 94 height 15
checkbox input "true"
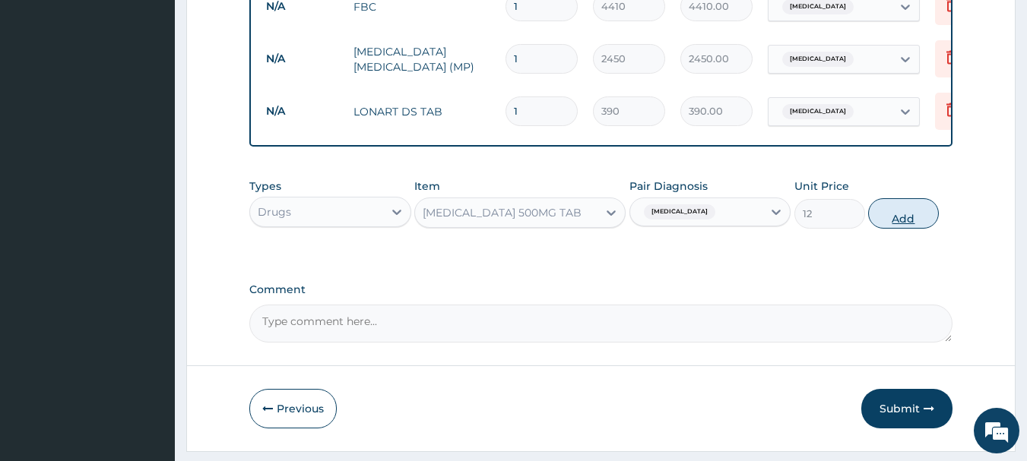
click at [905, 229] on button "Add" at bounding box center [903, 213] width 71 height 30
type input "0"
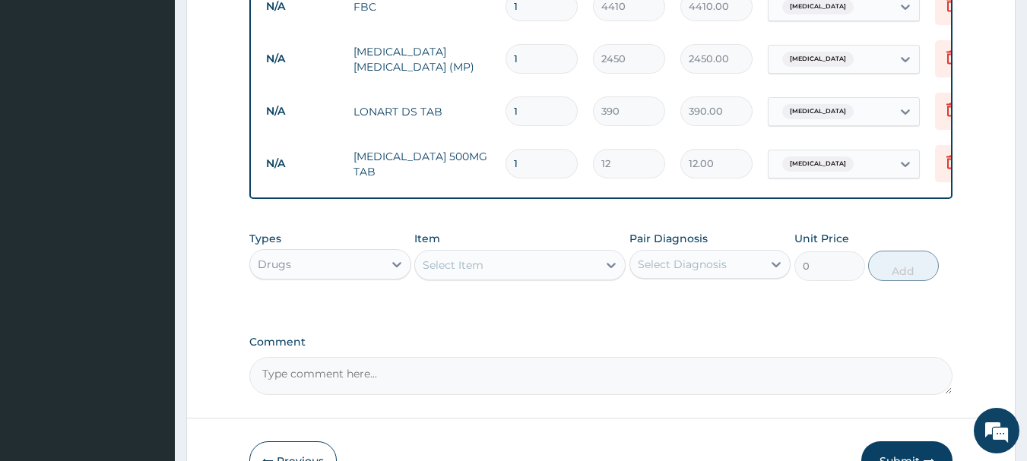
click at [466, 278] on div "Select Item" at bounding box center [506, 265] width 182 height 24
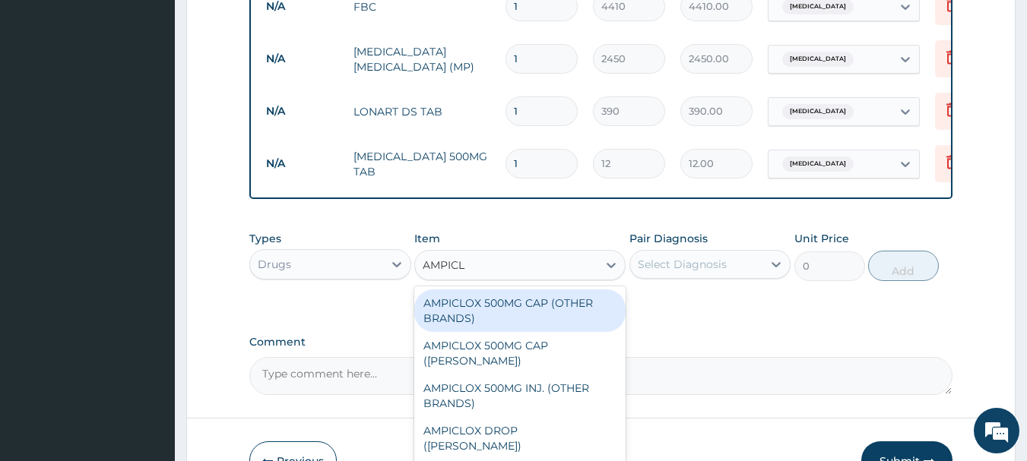
type input "AMPICLO"
click at [471, 324] on div "AMPICLOX 500MG CAP (OTHER BRANDS)" at bounding box center [519, 311] width 211 height 43
type input "60"
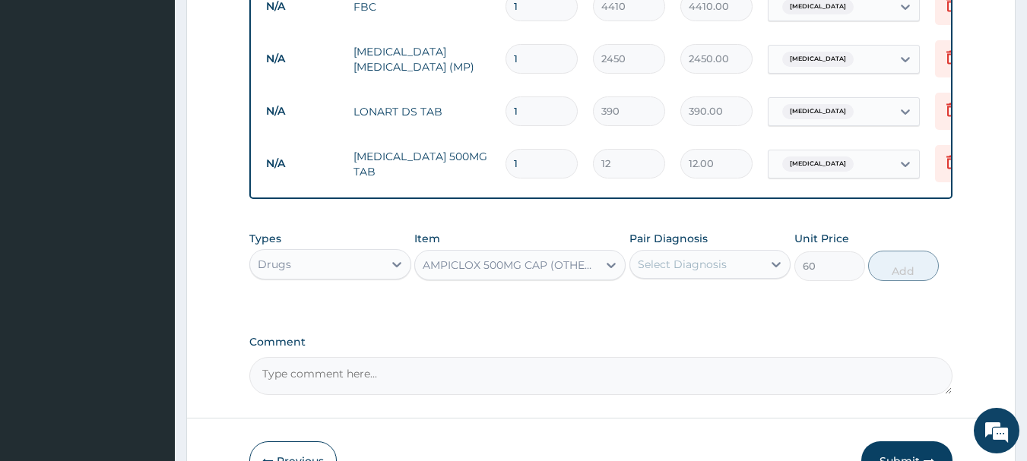
click at [666, 272] on div "Select Diagnosis" at bounding box center [682, 264] width 89 height 15
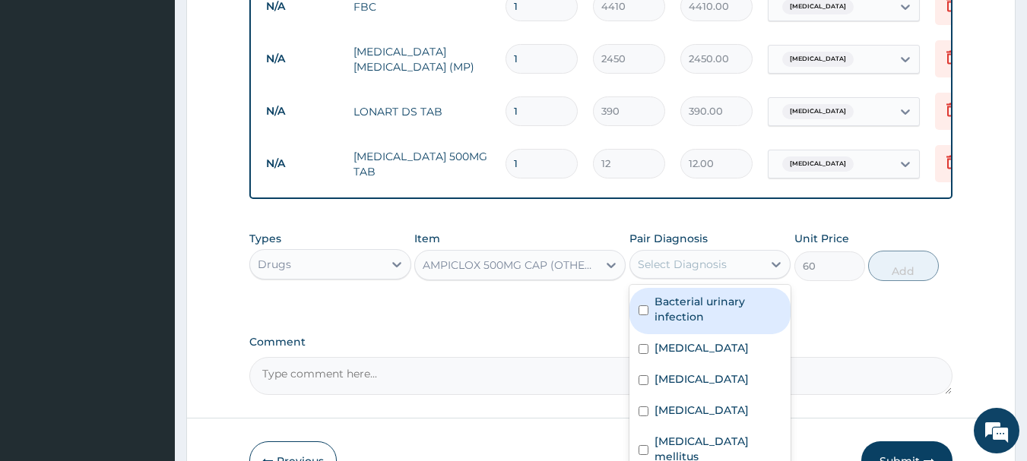
click at [669, 319] on label "Bacterial urinary infection" at bounding box center [719, 309] width 128 height 30
checkbox input "true"
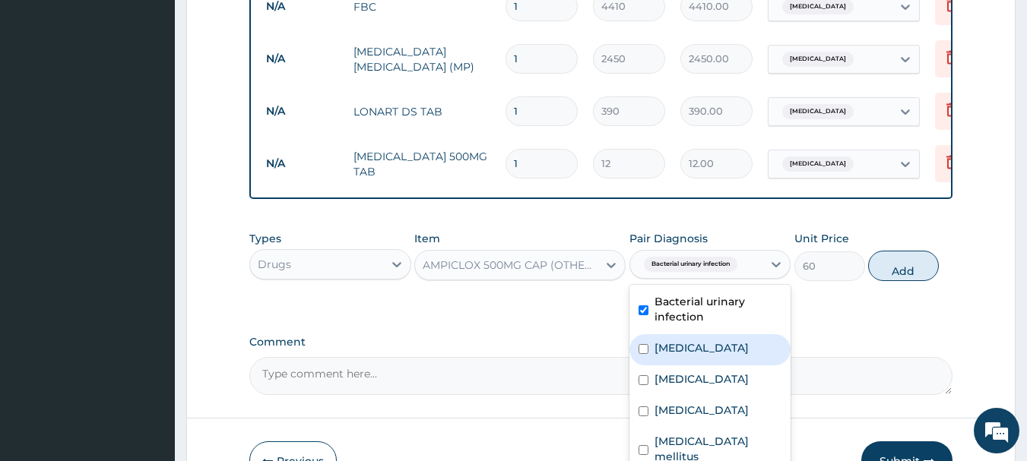
click at [668, 356] on label "[MEDICAL_DATA]" at bounding box center [702, 348] width 94 height 15
checkbox input "true"
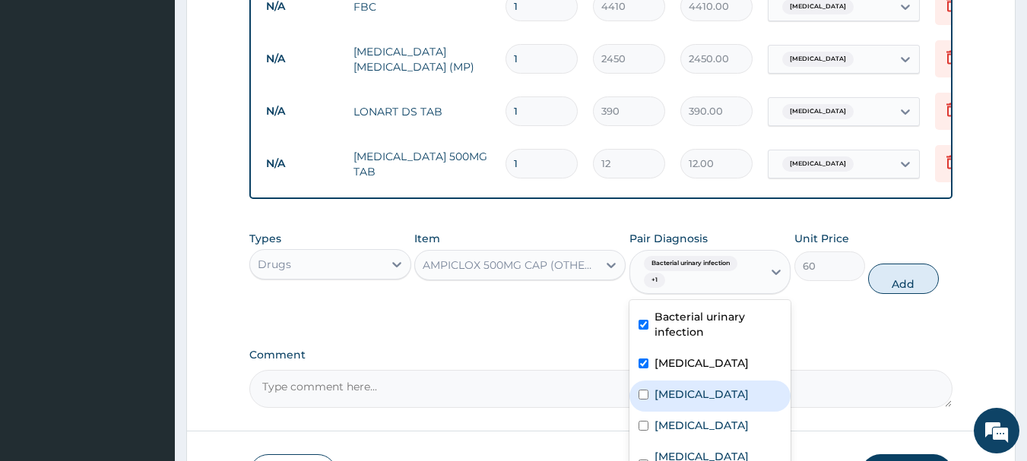
click at [674, 402] on label "Upper respiratory infection" at bounding box center [702, 394] width 94 height 15
checkbox input "true"
click at [893, 294] on button "Add" at bounding box center [903, 279] width 71 height 30
type input "0"
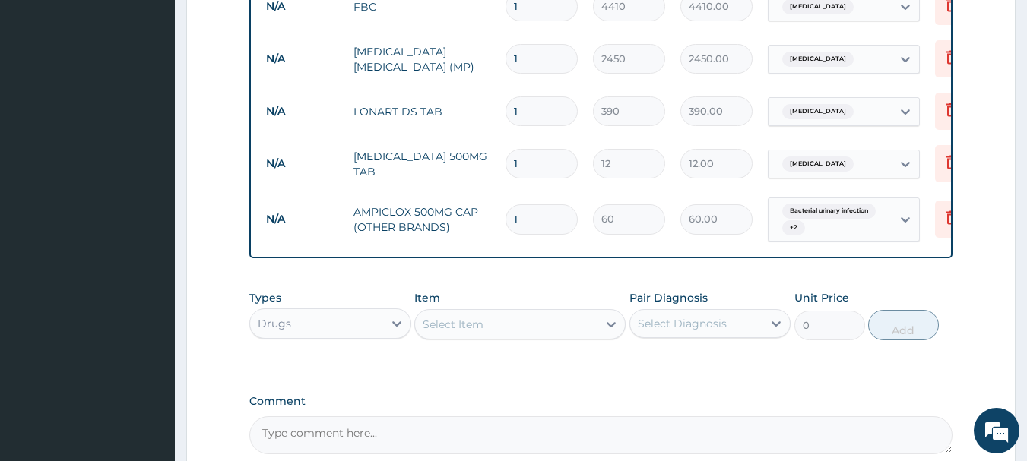
click at [469, 332] on div "Select Item" at bounding box center [453, 324] width 61 height 15
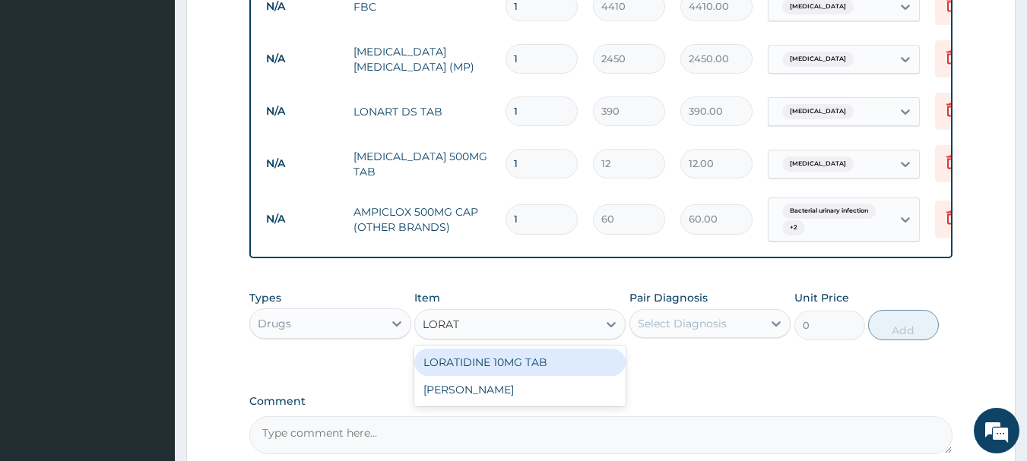
type input "LORATI"
click at [470, 376] on div "LORATIDINE 10MG TAB" at bounding box center [519, 362] width 211 height 27
type input "72"
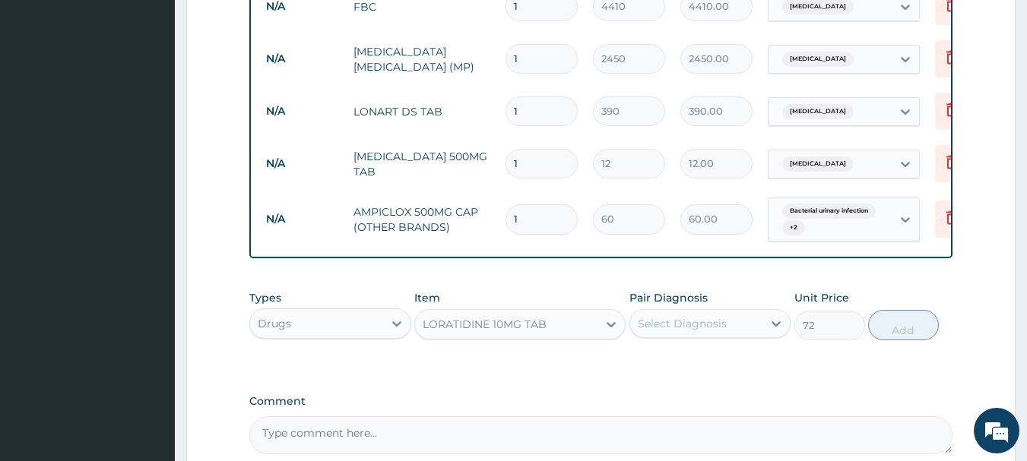
click at [669, 336] on div "Select Diagnosis" at bounding box center [696, 324] width 133 height 24
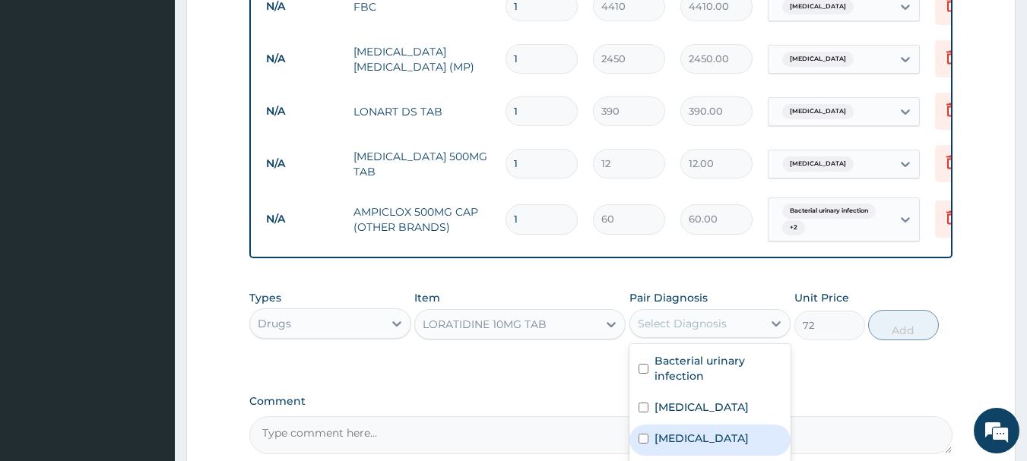
drag, startPoint x: 673, startPoint y: 440, endPoint x: 693, endPoint y: 427, distance: 24.0
click at [674, 440] on div "Upper respiratory infection" at bounding box center [711, 440] width 162 height 31
checkbox input "true"
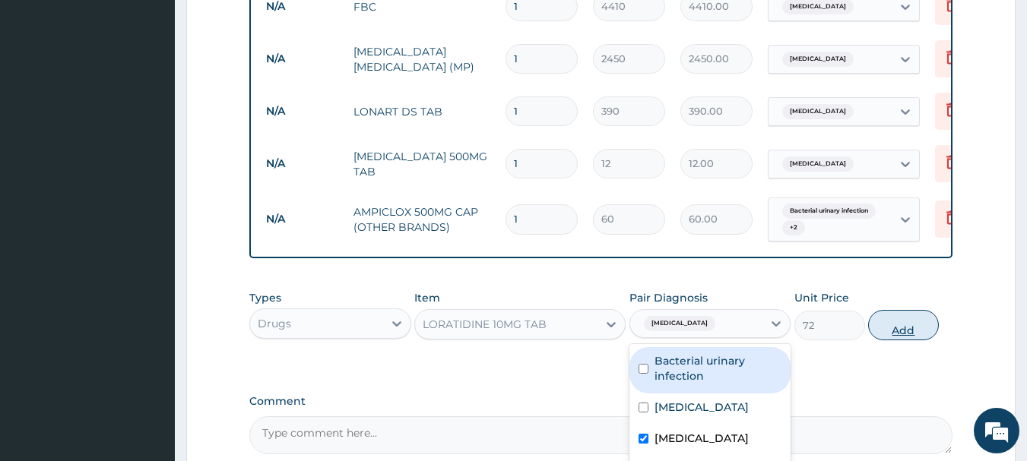
click at [901, 341] on button "Add" at bounding box center [903, 325] width 71 height 30
type input "0"
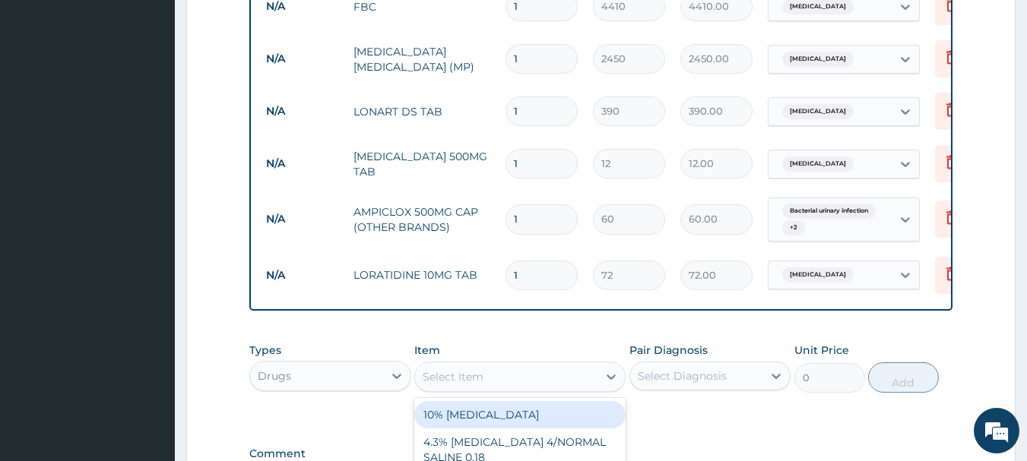
click at [487, 389] on div "Select Item" at bounding box center [506, 377] width 182 height 24
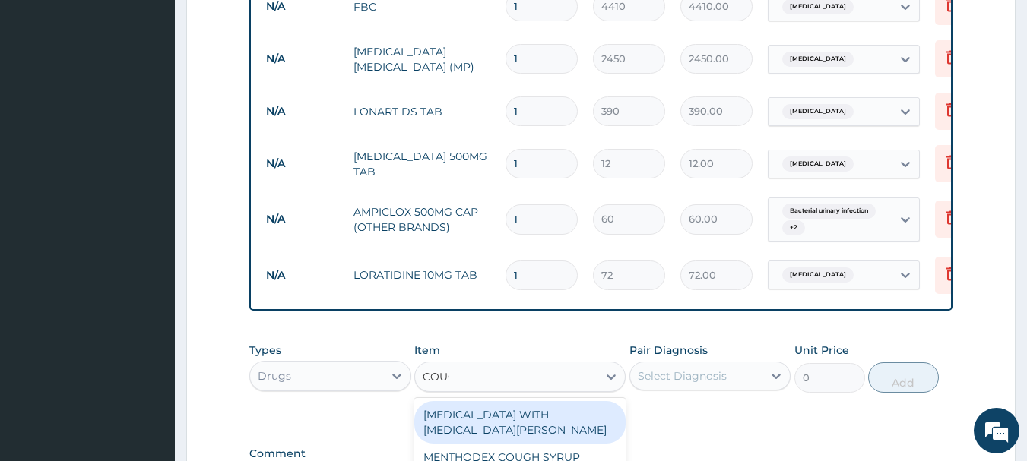
type input "COUGH"
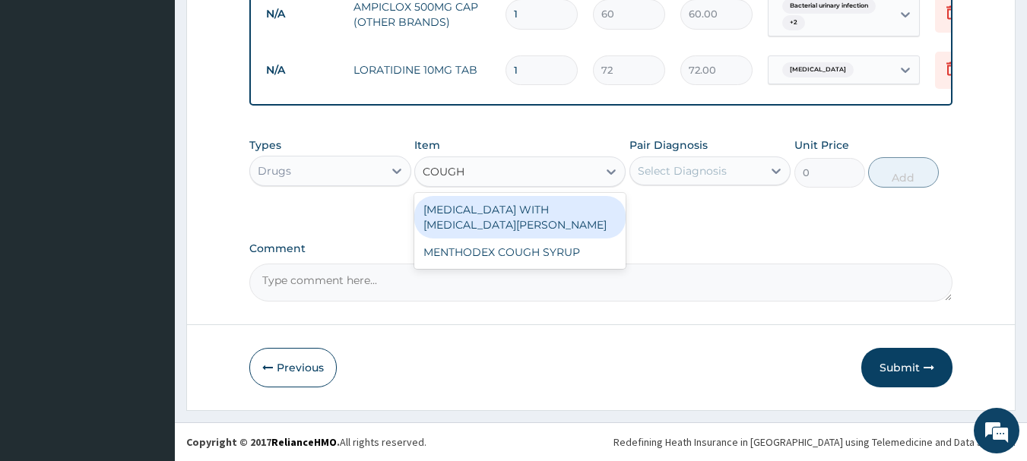
scroll to position [1059, 0]
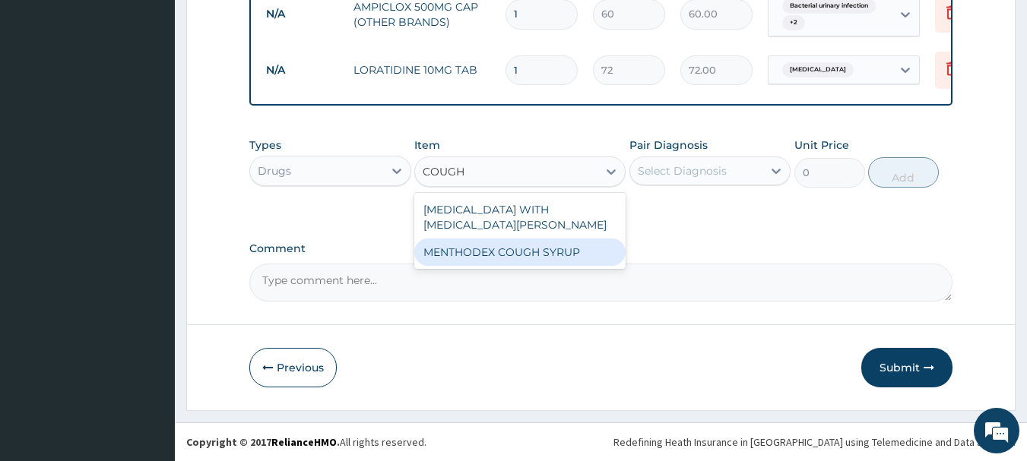
click at [509, 252] on div "MENTHODEX COUGH SYRUP" at bounding box center [519, 252] width 211 height 27
type input "1200"
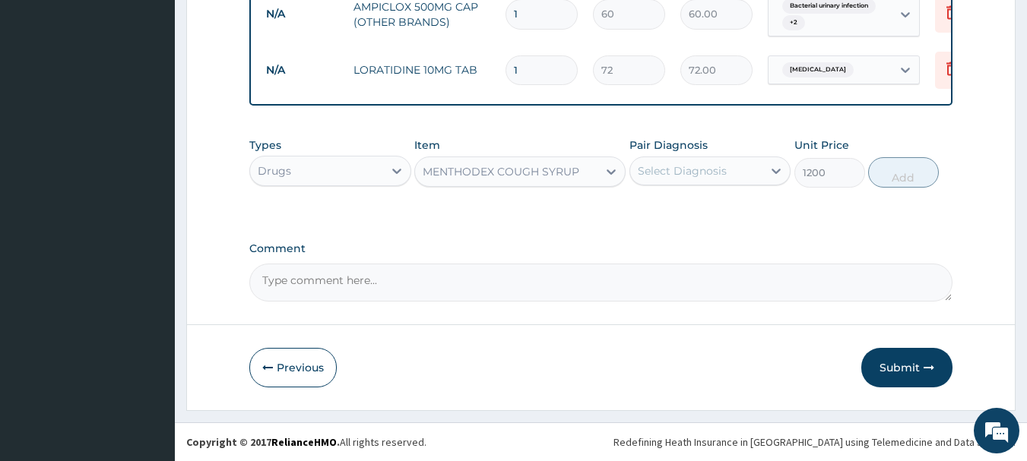
click at [672, 179] on div "Select Diagnosis" at bounding box center [696, 171] width 133 height 24
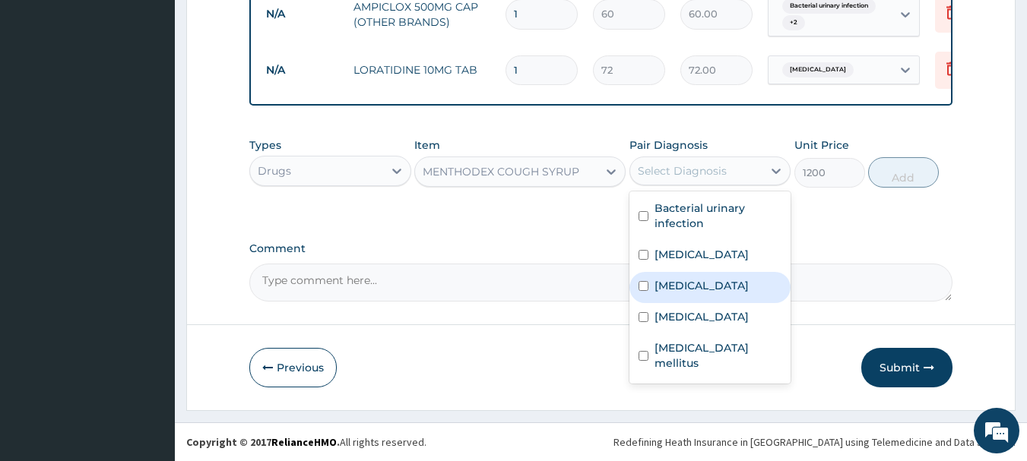
click at [667, 293] on label "Upper respiratory infection" at bounding box center [702, 285] width 94 height 15
checkbox input "true"
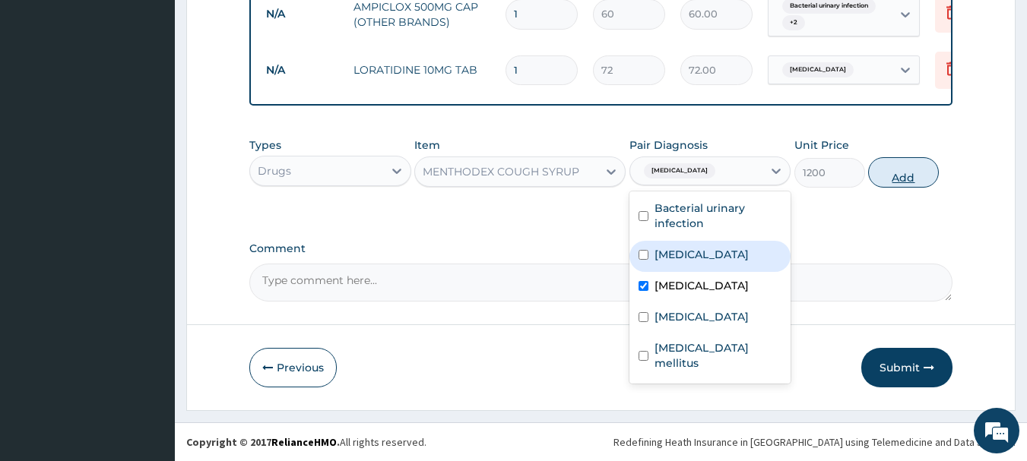
click at [910, 177] on button "Add" at bounding box center [903, 172] width 71 height 30
type input "0"
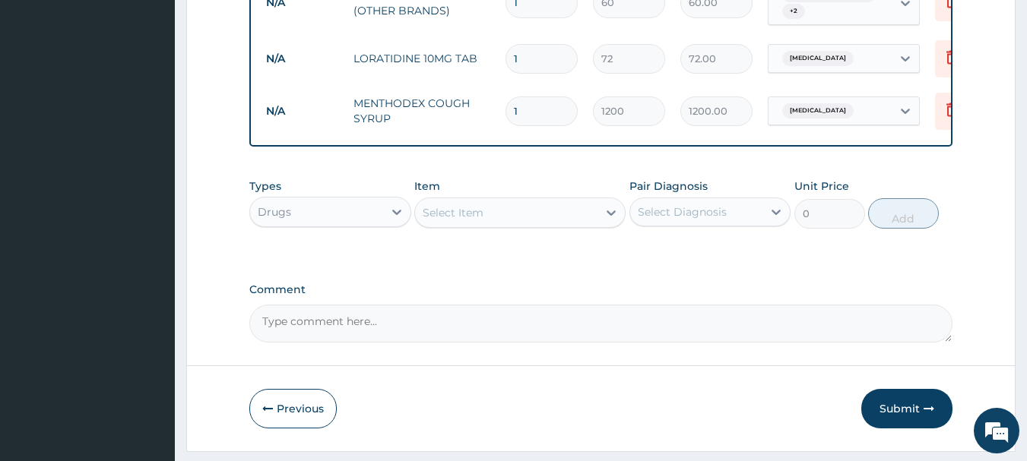
click at [441, 220] on div "Select Item" at bounding box center [453, 212] width 61 height 15
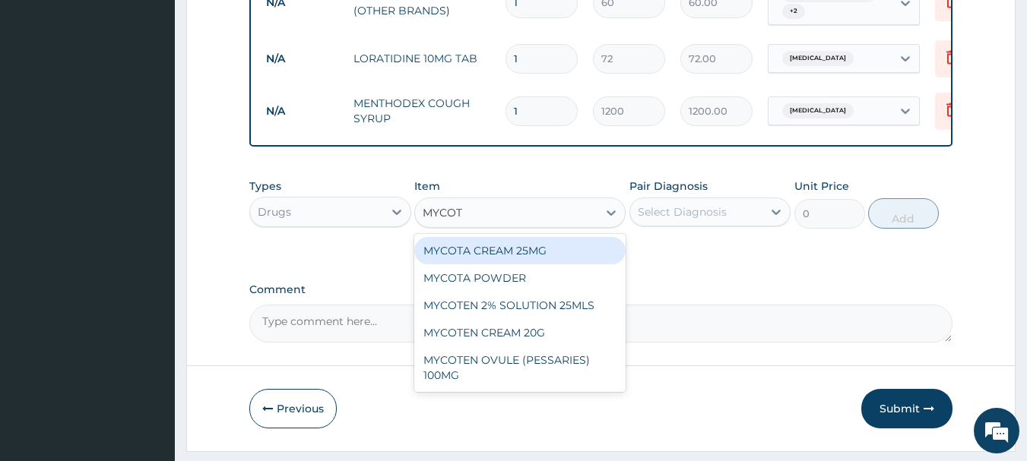
type input "MYCOTEN"
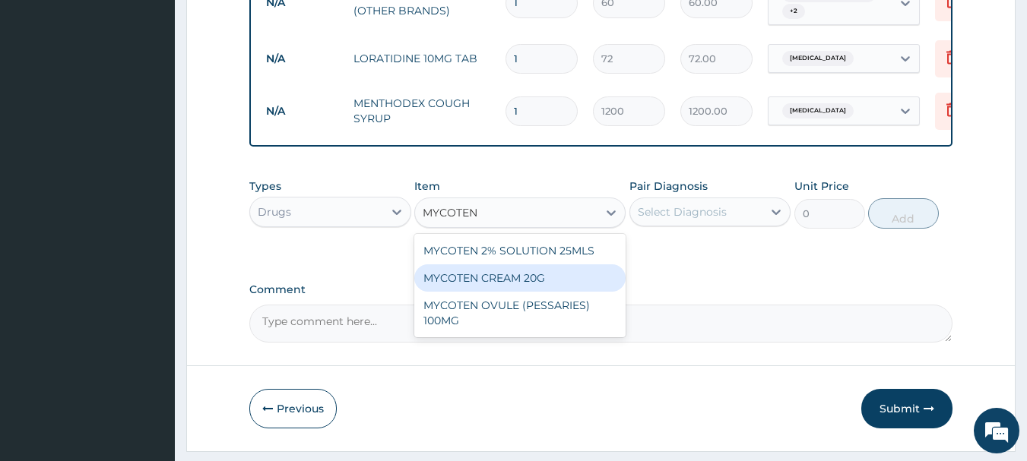
click at [452, 282] on div "MYCOTEN CREAM 20G" at bounding box center [519, 278] width 211 height 27
type input "900"
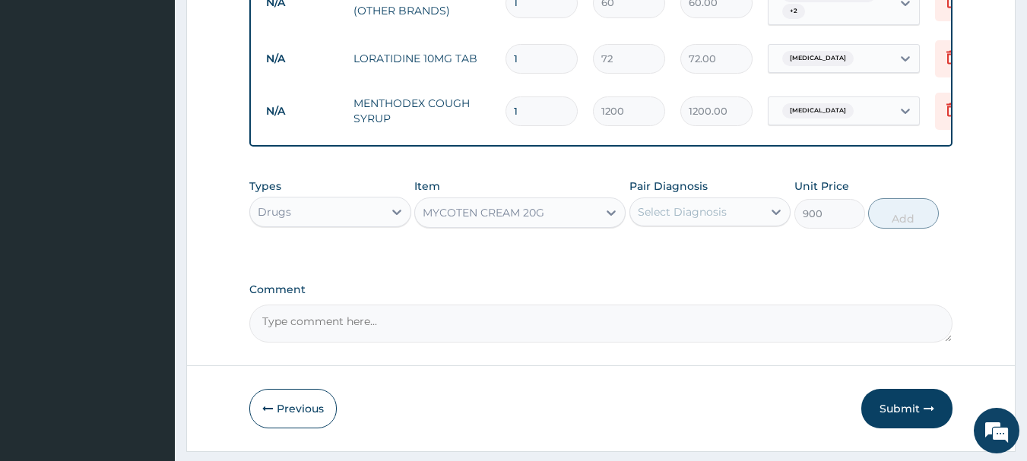
click at [709, 220] on div "Select Diagnosis" at bounding box center [682, 212] width 89 height 15
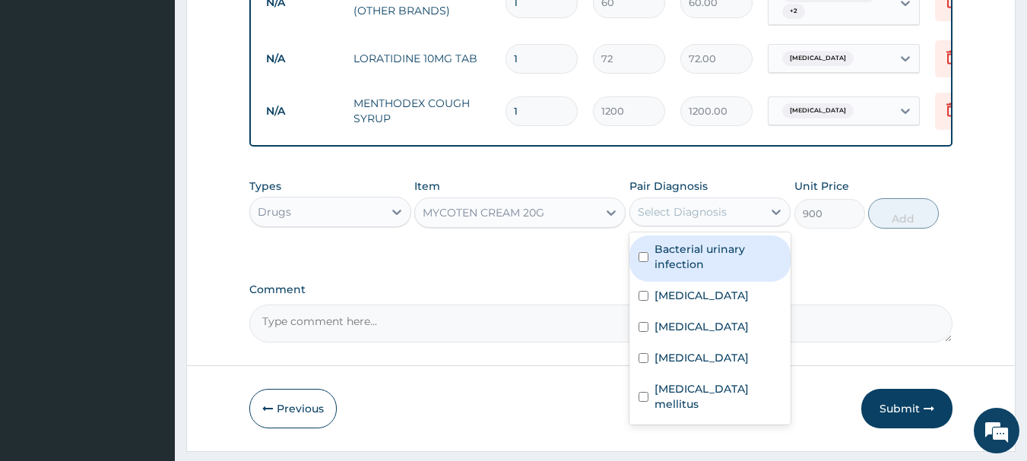
click at [702, 272] on label "Bacterial urinary infection" at bounding box center [719, 257] width 128 height 30
checkbox input "true"
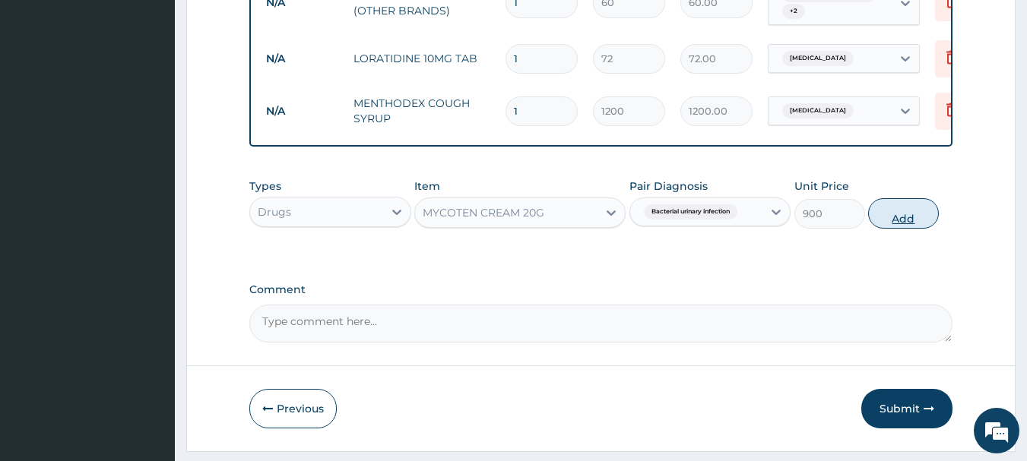
click at [905, 227] on button "Add" at bounding box center [903, 213] width 71 height 30
type input "0"
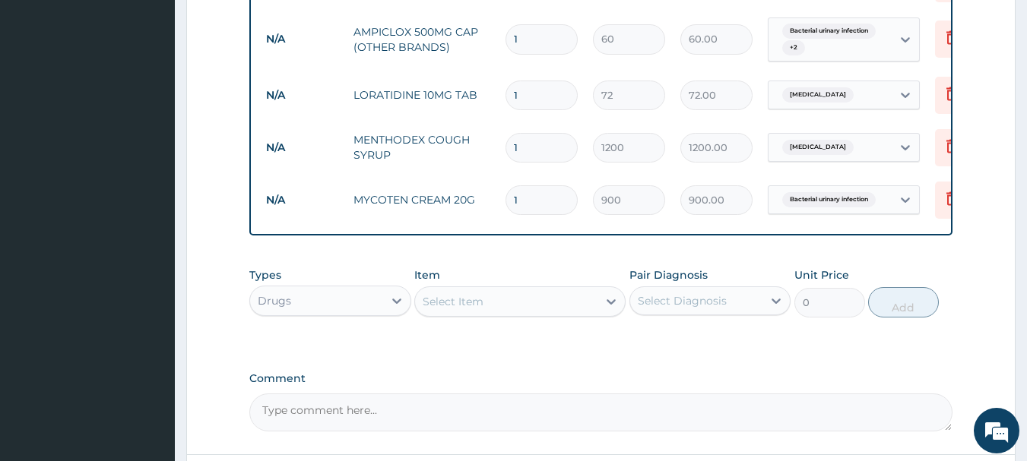
scroll to position [907, 0]
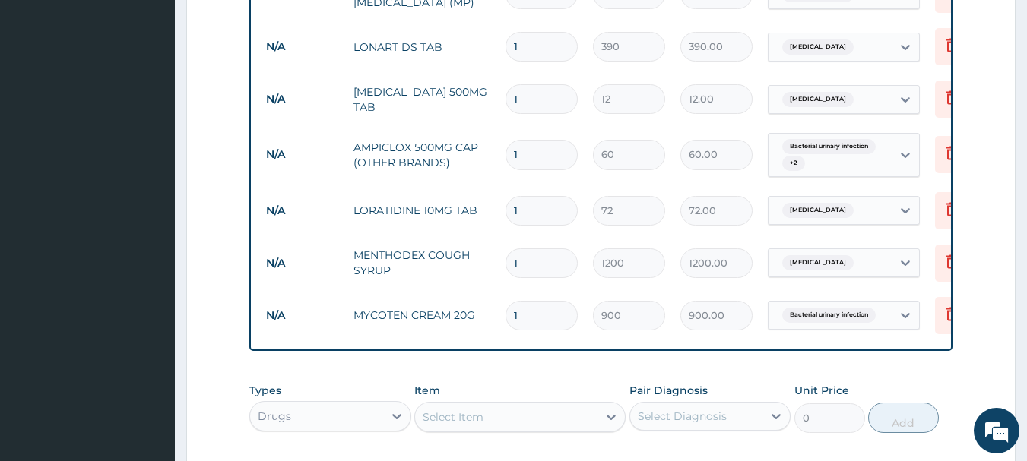
click at [525, 104] on input "1" at bounding box center [542, 99] width 72 height 30
type input "18"
type input "216.00"
type input "18"
click at [528, 44] on input "1" at bounding box center [542, 47] width 72 height 30
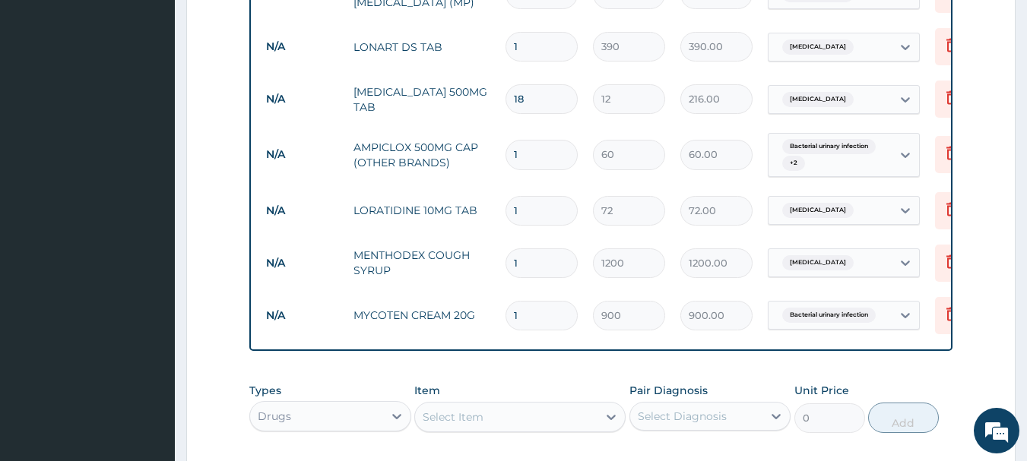
type input "0.00"
type input "6"
type input "2340.00"
type input "7"
type input "2730.00"
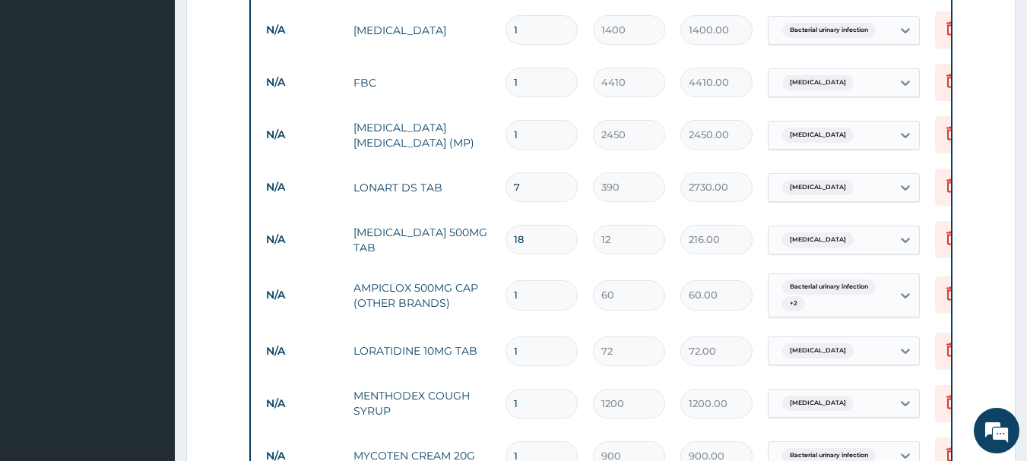
scroll to position [755, 0]
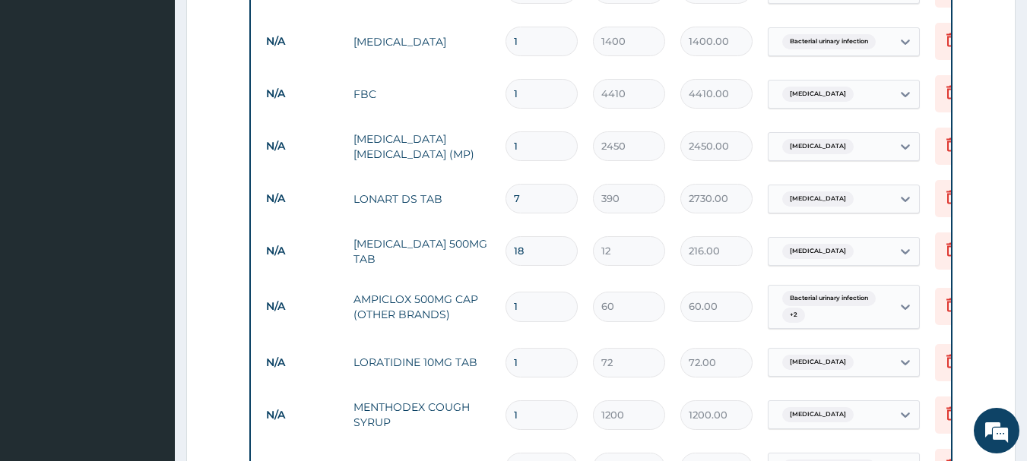
type input "7"
click at [534, 313] on input "1" at bounding box center [542, 307] width 72 height 30
type input "15"
type input "900.00"
type input "15"
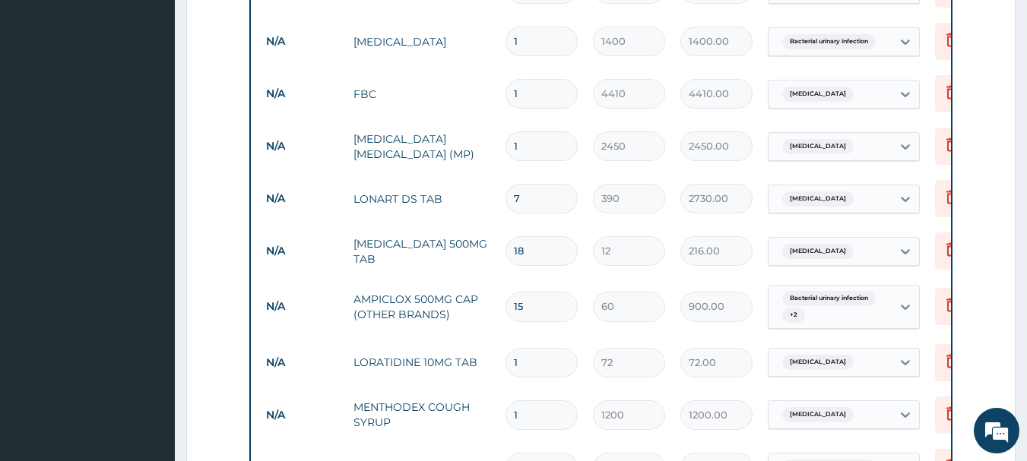
click at [535, 366] on input "1" at bounding box center [542, 363] width 72 height 30
type input "0.00"
type input "5"
type input "360.00"
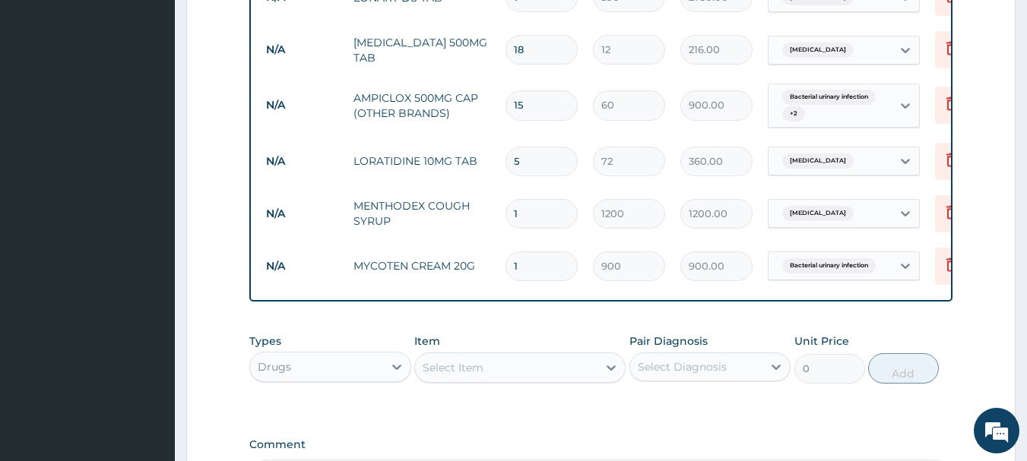
scroll to position [983, 0]
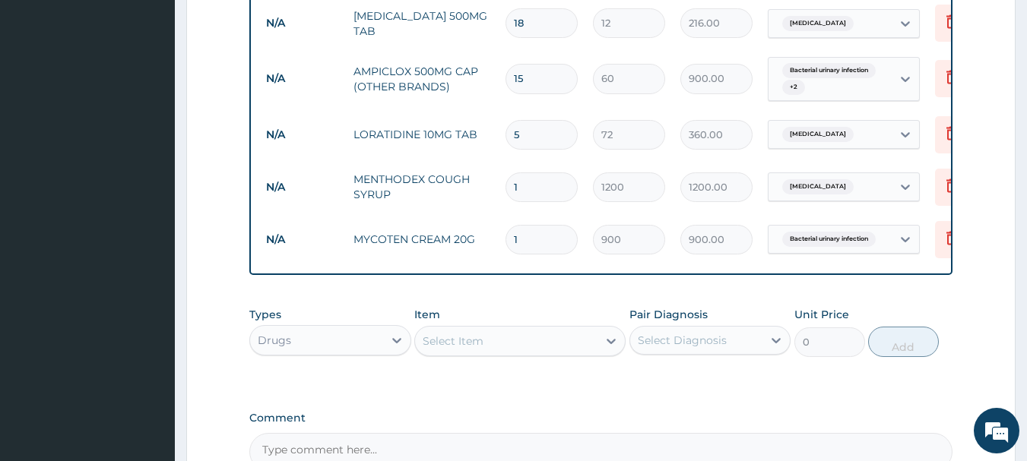
type input "5"
click at [473, 357] on div "Select Item" at bounding box center [519, 341] width 211 height 30
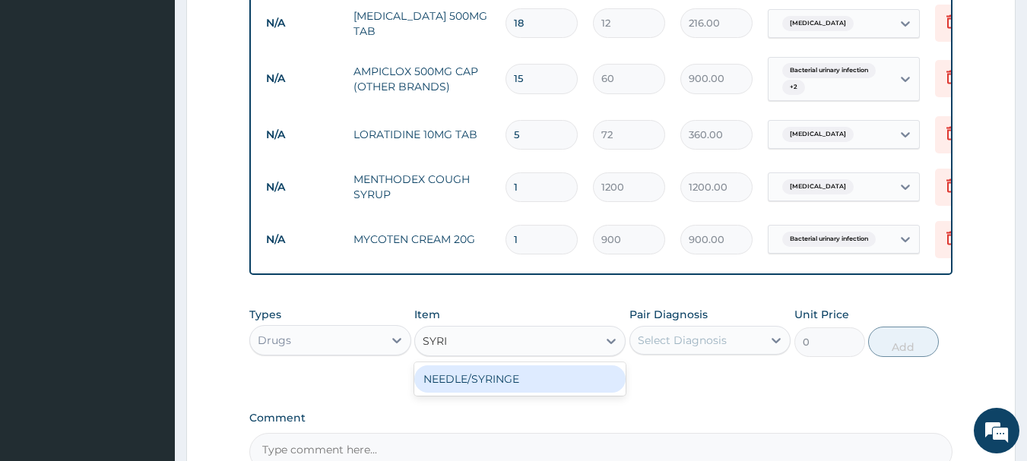
type input "SYRIN"
click at [471, 390] on div "NEEDLE/SYRINGE" at bounding box center [519, 379] width 211 height 27
type input "70"
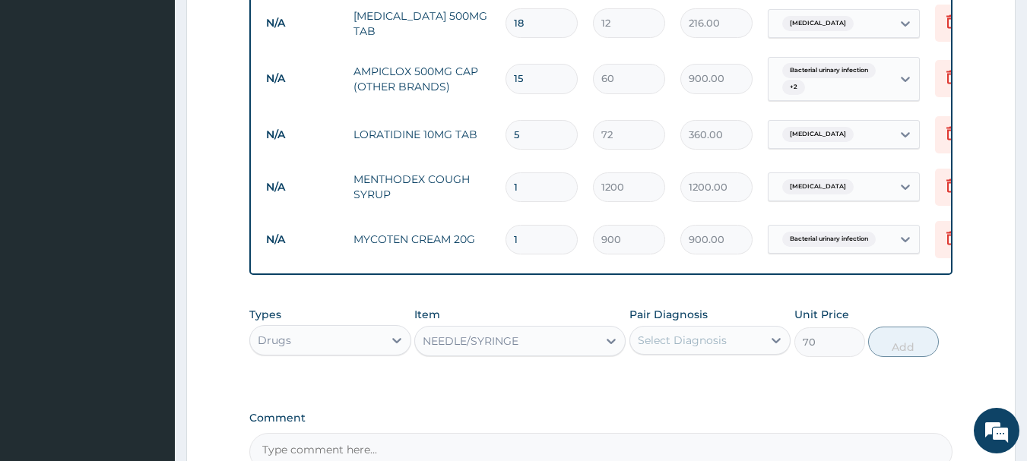
click at [722, 348] on div "Select Diagnosis" at bounding box center [682, 340] width 89 height 15
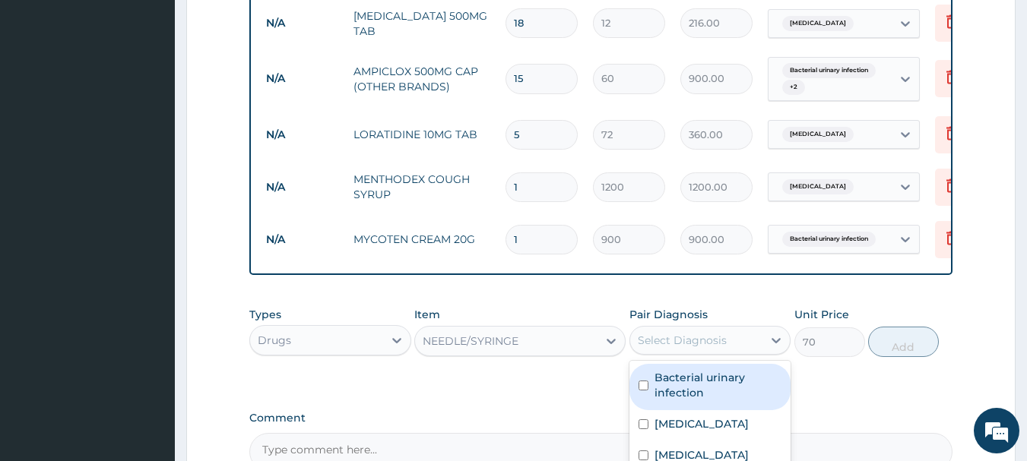
click at [698, 401] on label "Bacterial urinary infection" at bounding box center [719, 385] width 128 height 30
checkbox input "true"
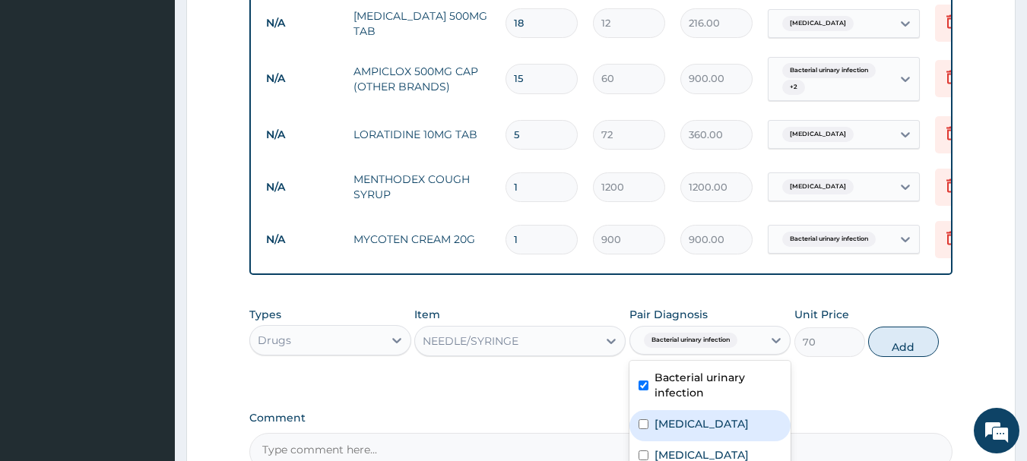
click at [677, 427] on div "Malaria" at bounding box center [711, 426] width 162 height 31
checkbox input "true"
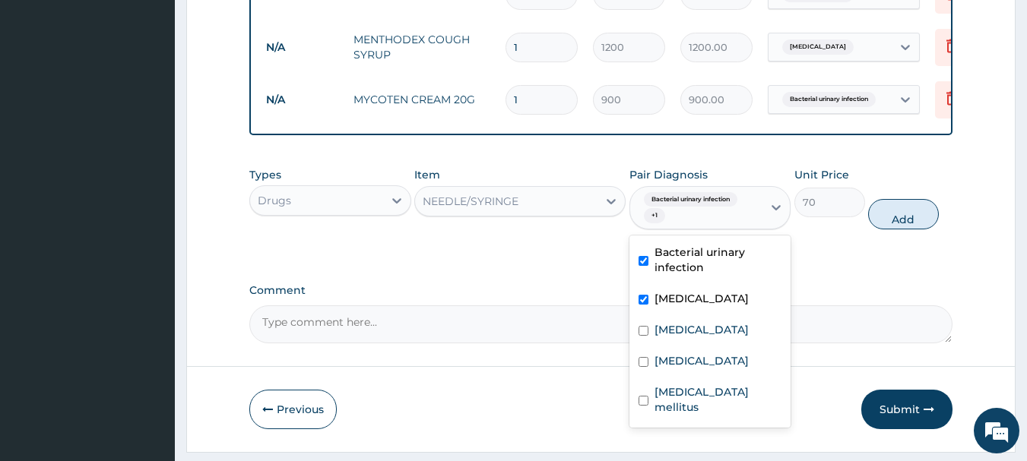
scroll to position [1135, 0]
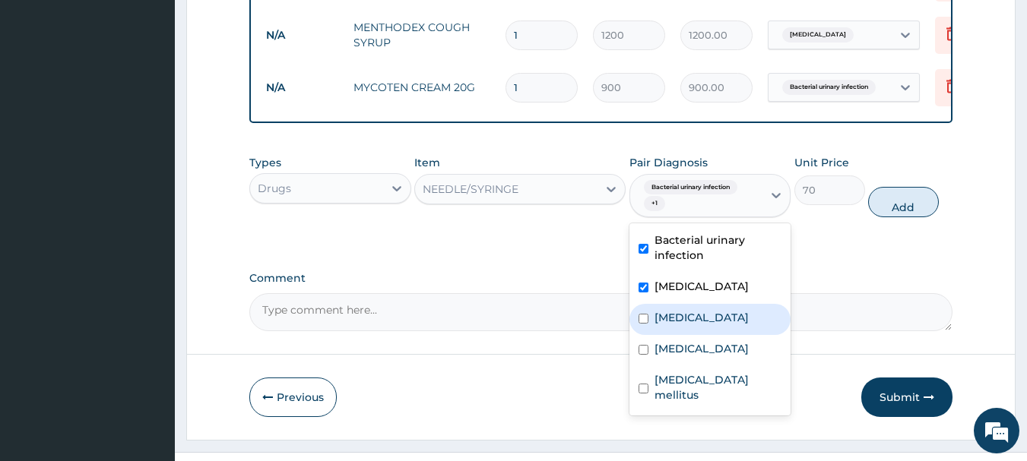
click at [708, 325] on label "Upper respiratory infection" at bounding box center [702, 317] width 94 height 15
checkbox input "true"
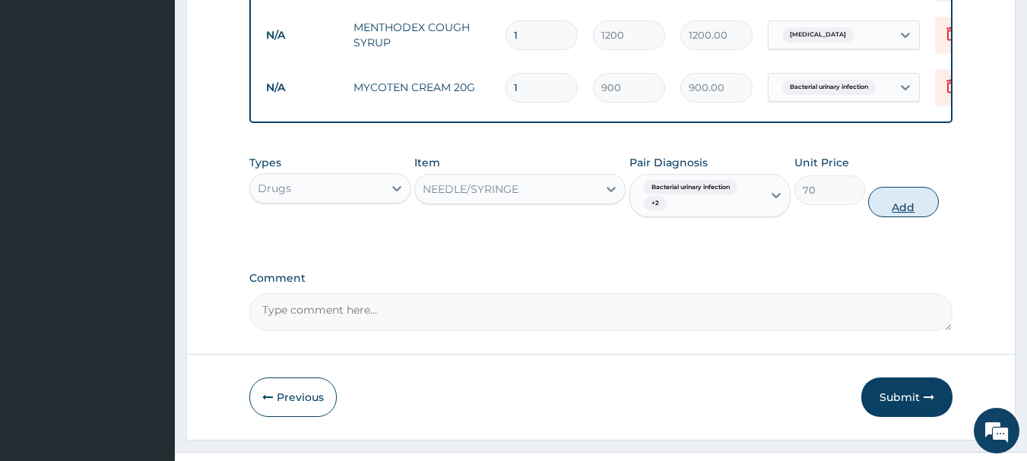
click at [911, 217] on button "Add" at bounding box center [903, 202] width 71 height 30
type input "0"
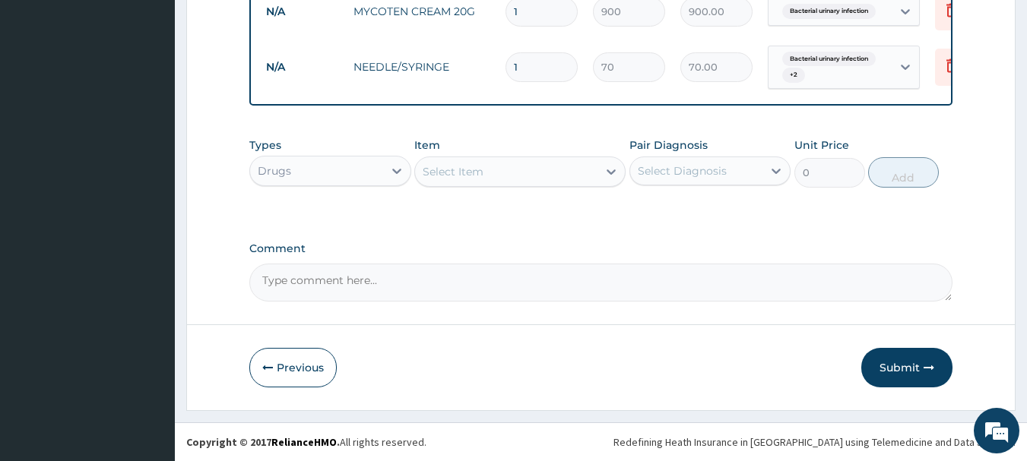
scroll to position [1223, 0]
click at [896, 362] on button "Submit" at bounding box center [906, 368] width 91 height 40
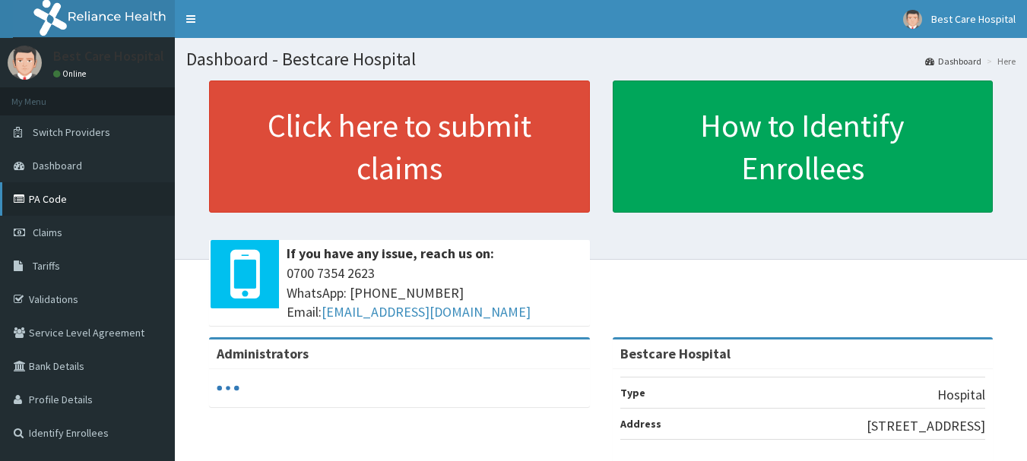
click at [65, 208] on link "PA Code" at bounding box center [87, 198] width 175 height 33
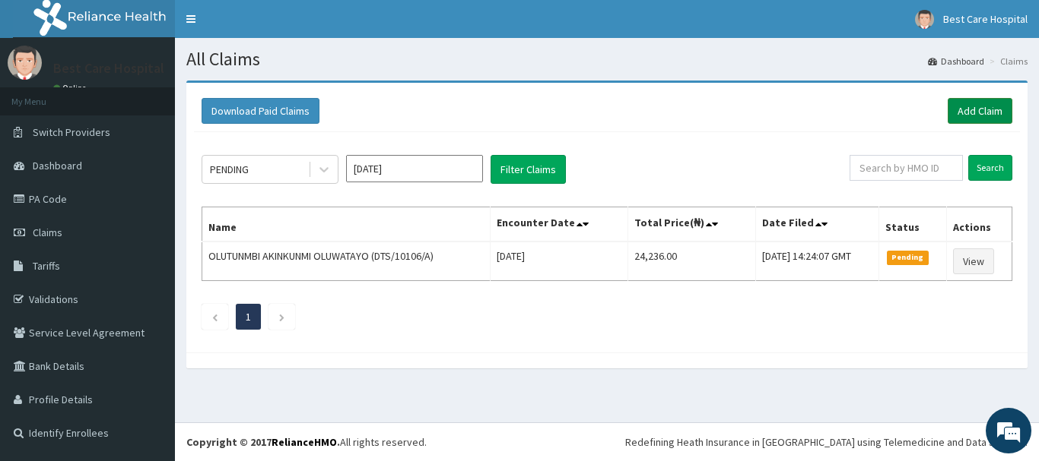
click at [969, 122] on link "Add Claim" at bounding box center [979, 111] width 65 height 26
click at [967, 106] on link "Add Claim" at bounding box center [979, 111] width 65 height 26
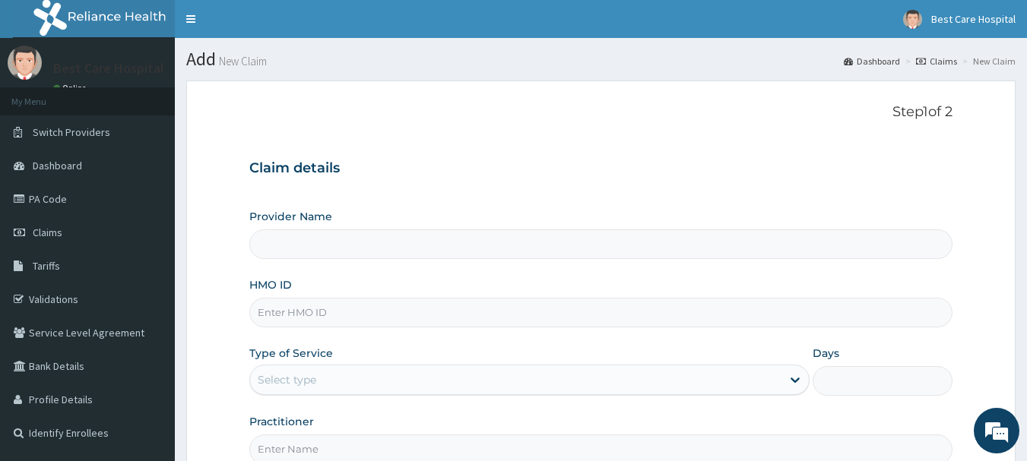
type input "Bestcare Hospital"
click at [357, 321] on input "HMO ID" at bounding box center [601, 313] width 704 height 30
type input "FDC/10033/A"
click at [302, 379] on div "Select type" at bounding box center [287, 380] width 59 height 15
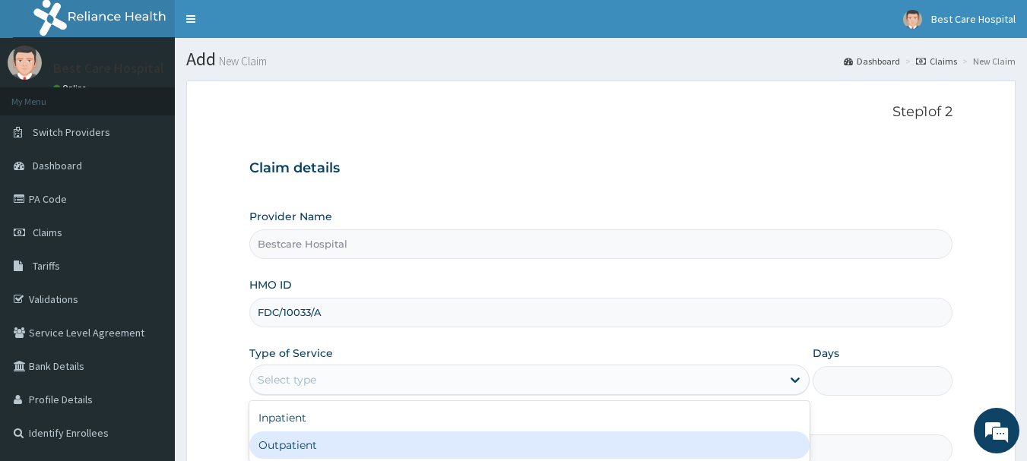
click at [297, 442] on div "Outpatient" at bounding box center [529, 445] width 560 height 27
type input "1"
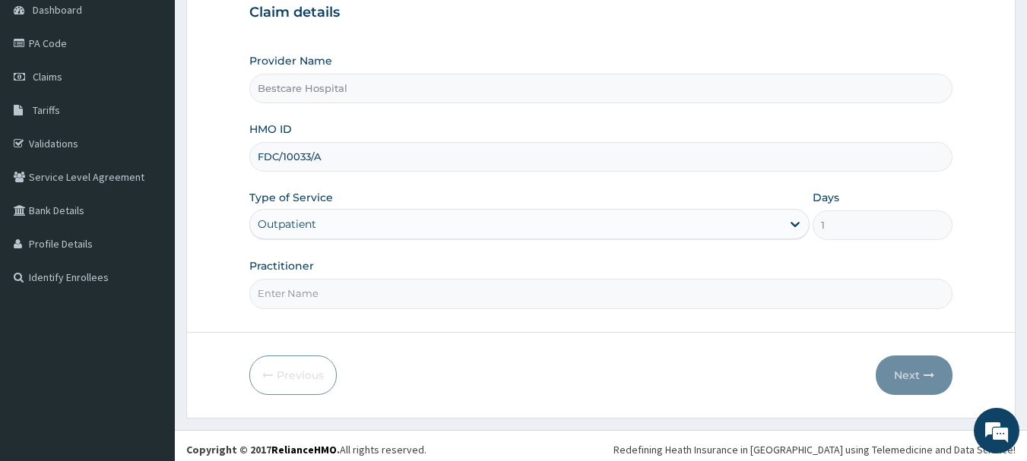
scroll to position [163, 0]
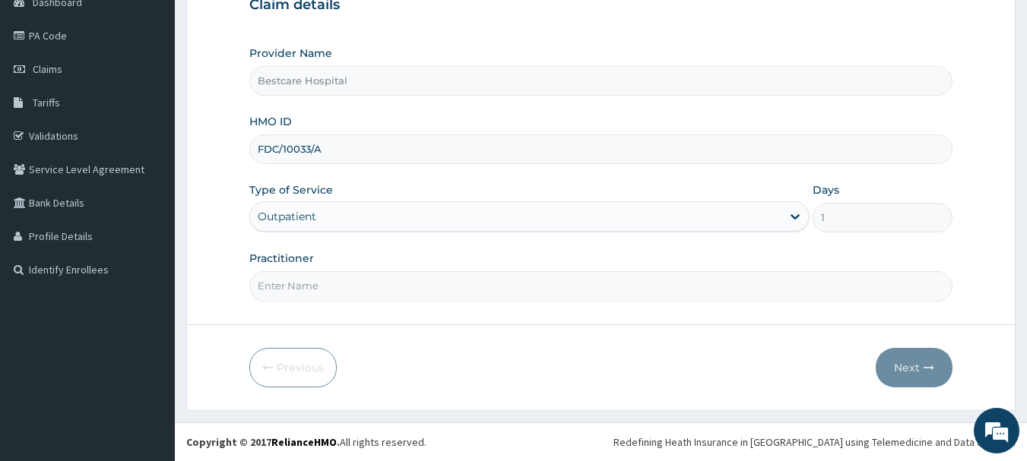
click at [373, 283] on input "Practitioner" at bounding box center [601, 286] width 704 height 30
type input "OYANNI"
click at [895, 362] on button "Next" at bounding box center [914, 368] width 77 height 40
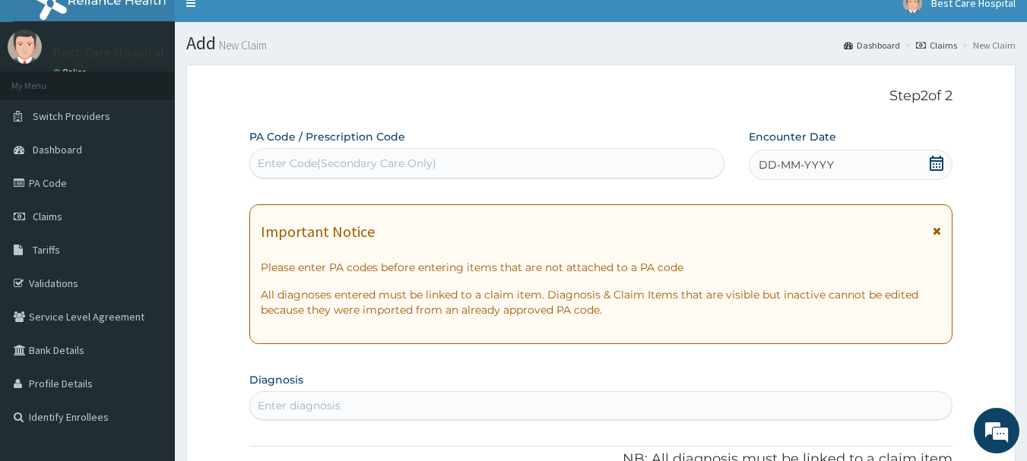
scroll to position [0, 0]
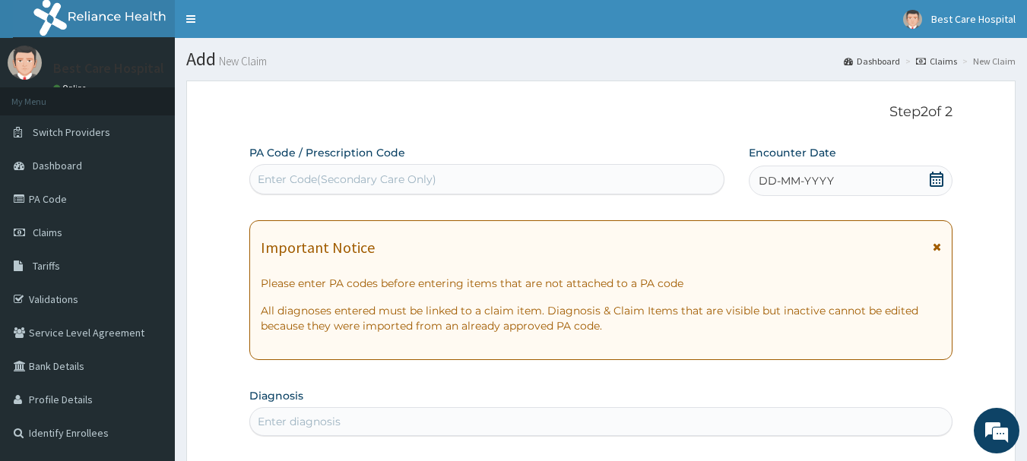
click at [369, 181] on div "Enter Code(Secondary Care Only)" at bounding box center [347, 179] width 179 height 15
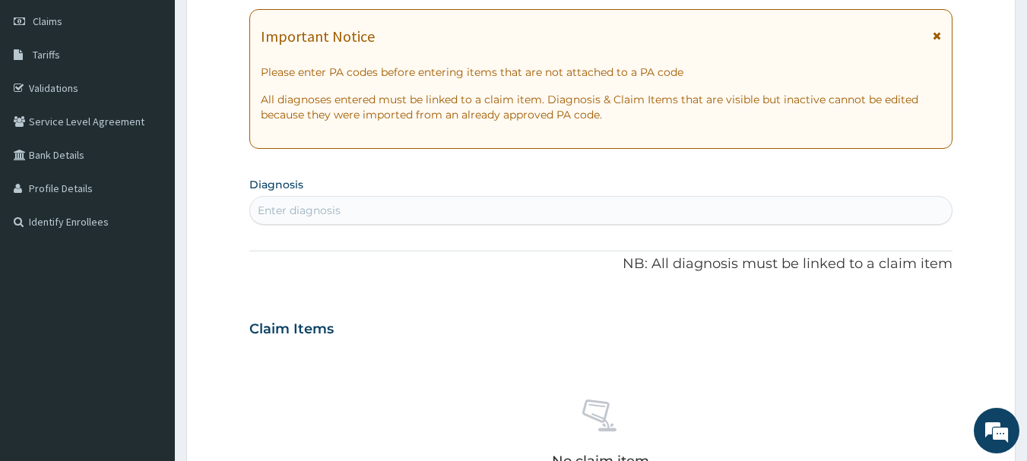
scroll to position [174, 0]
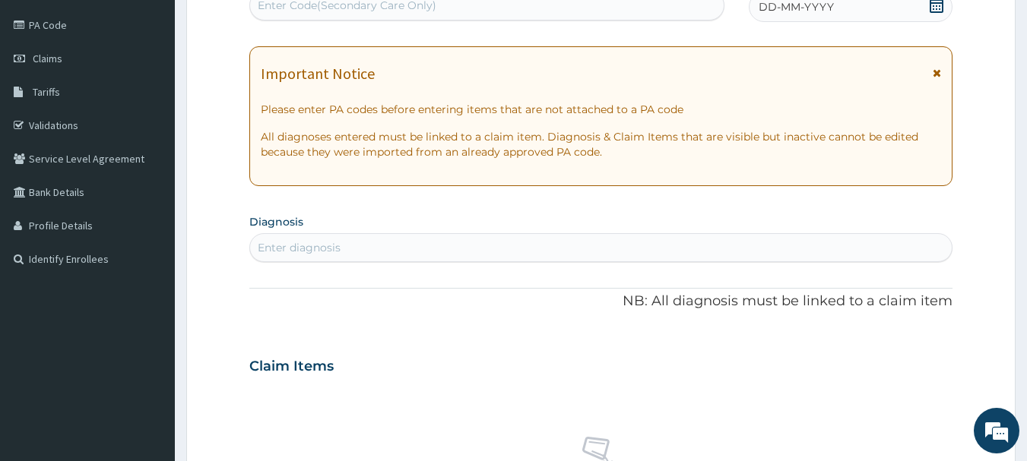
click at [322, 248] on div "Enter diagnosis" at bounding box center [299, 247] width 83 height 15
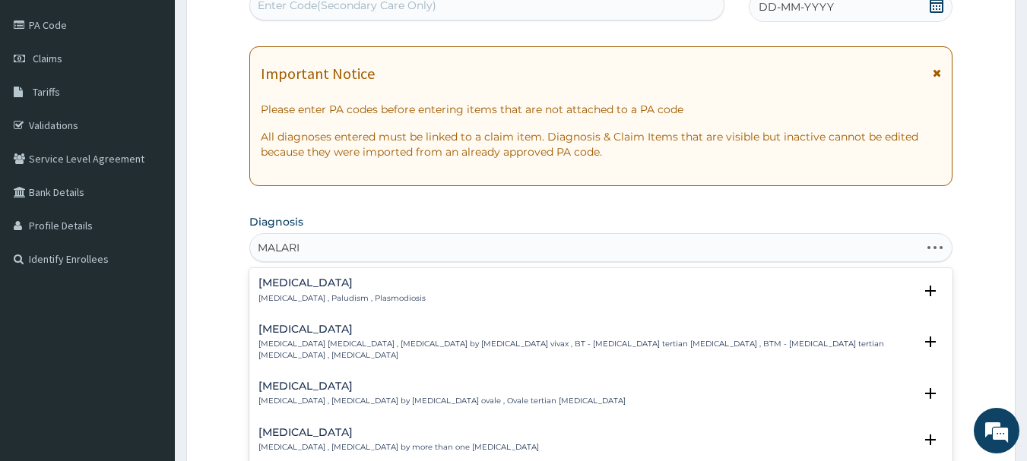
type input "MALARIA"
click at [302, 285] on h4 "Malaria" at bounding box center [341, 283] width 167 height 11
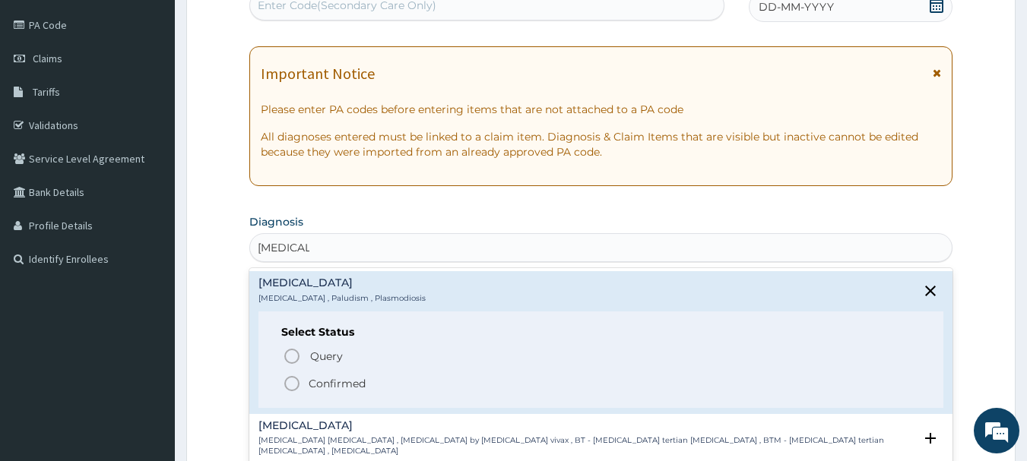
click at [314, 382] on p "Confirmed" at bounding box center [337, 383] width 57 height 15
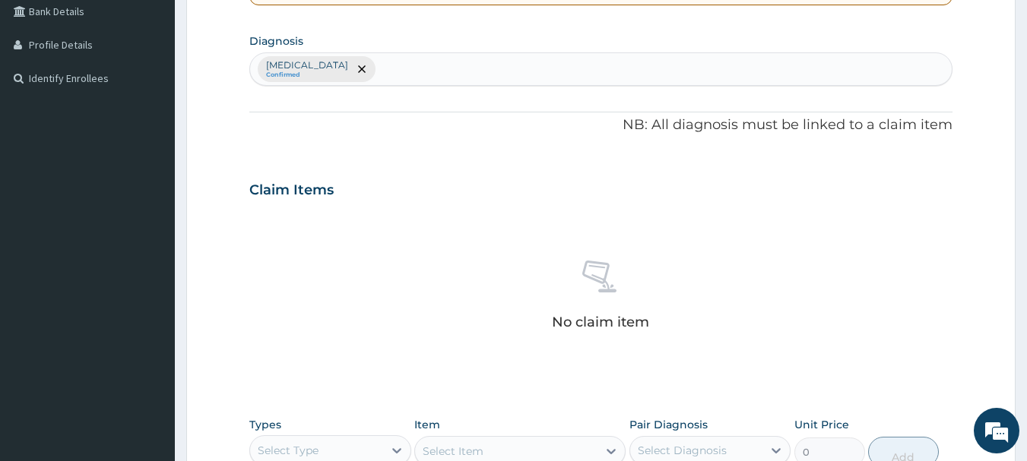
scroll to position [635, 0]
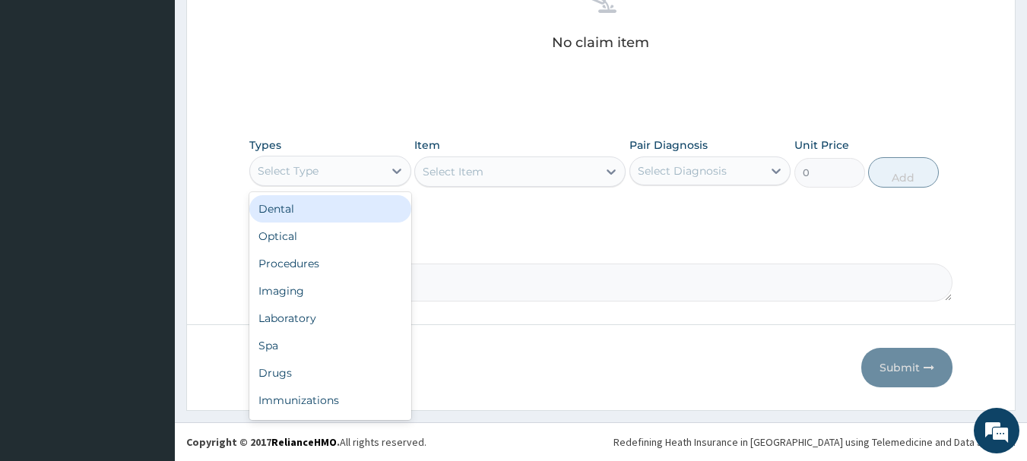
click at [350, 181] on div "Select Type" at bounding box center [316, 171] width 133 height 24
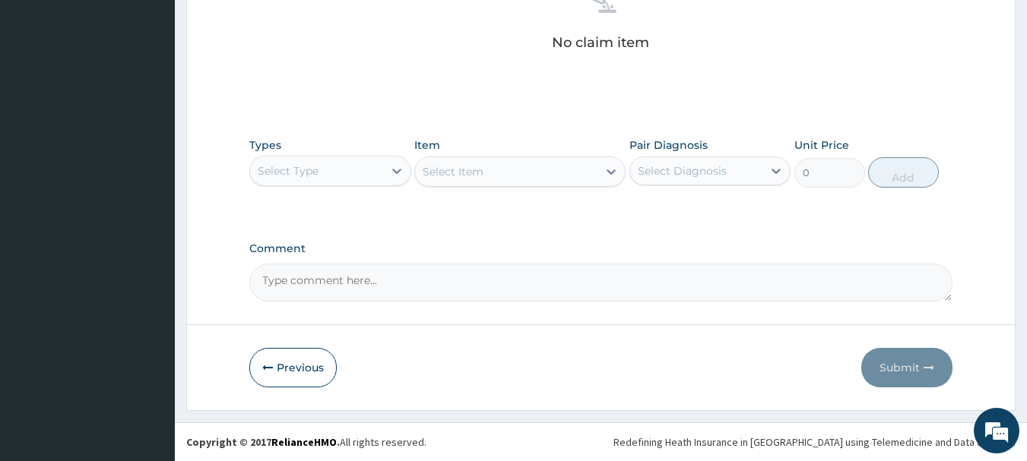
click at [349, 168] on div "Select Type" at bounding box center [316, 171] width 133 height 24
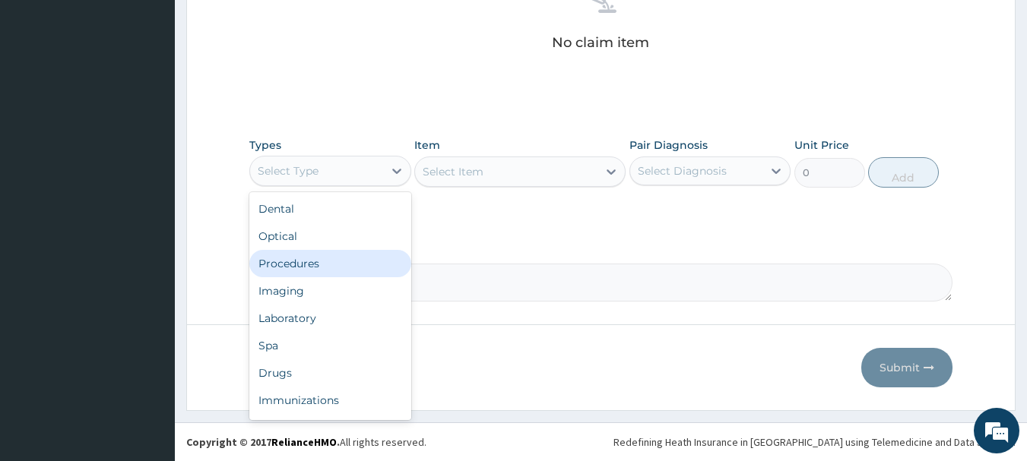
click at [335, 258] on div "Procedures" at bounding box center [330, 263] width 162 height 27
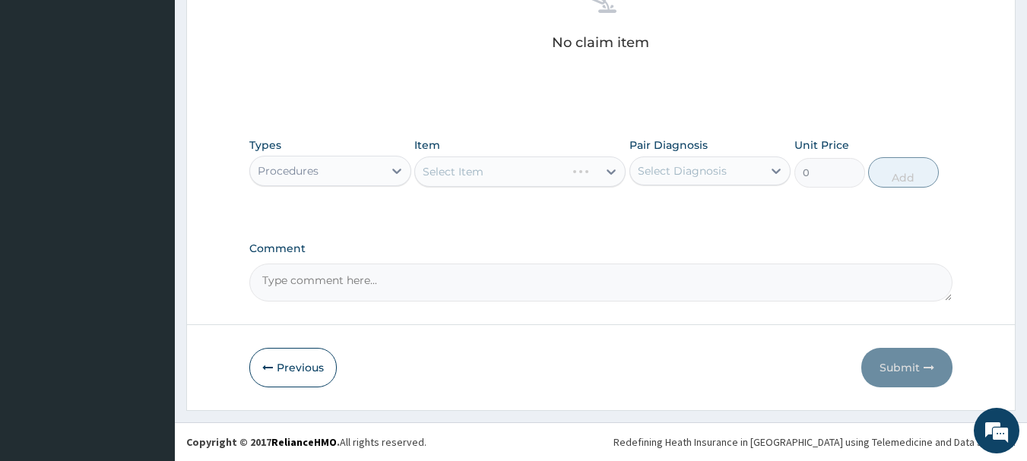
click at [482, 177] on div "Select Item" at bounding box center [519, 172] width 211 height 30
drag, startPoint x: 482, startPoint y: 157, endPoint x: 481, endPoint y: 173, distance: 16.7
click at [481, 159] on div "Select Item" at bounding box center [519, 172] width 211 height 30
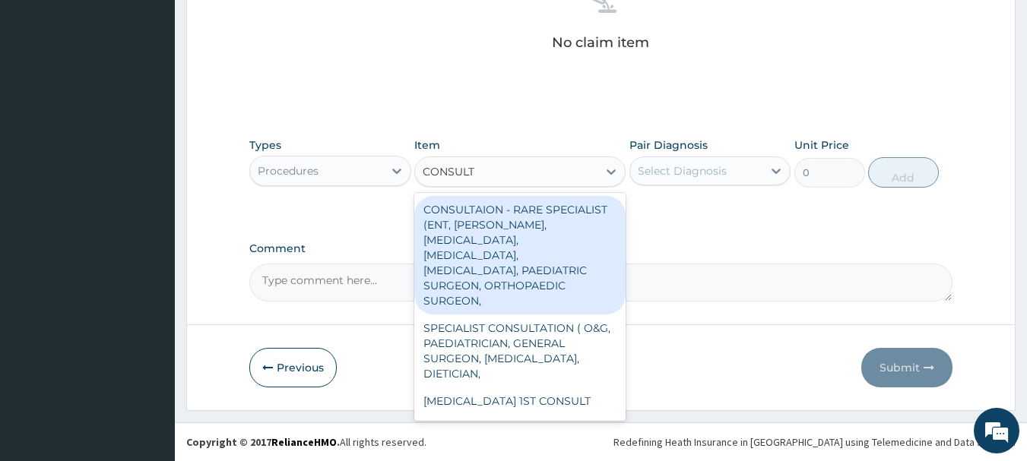
type input "CONSULTA"
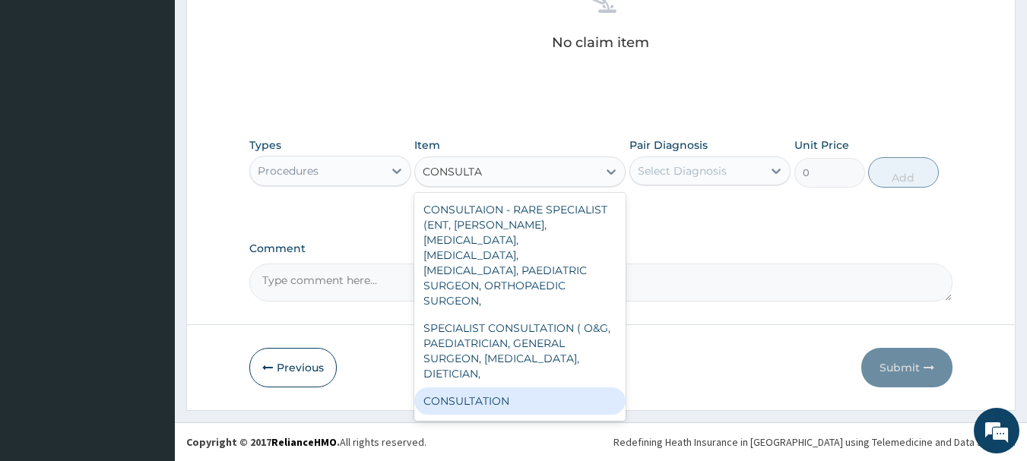
click at [501, 388] on div "CONSULTATION" at bounding box center [519, 401] width 211 height 27
type input "2500"
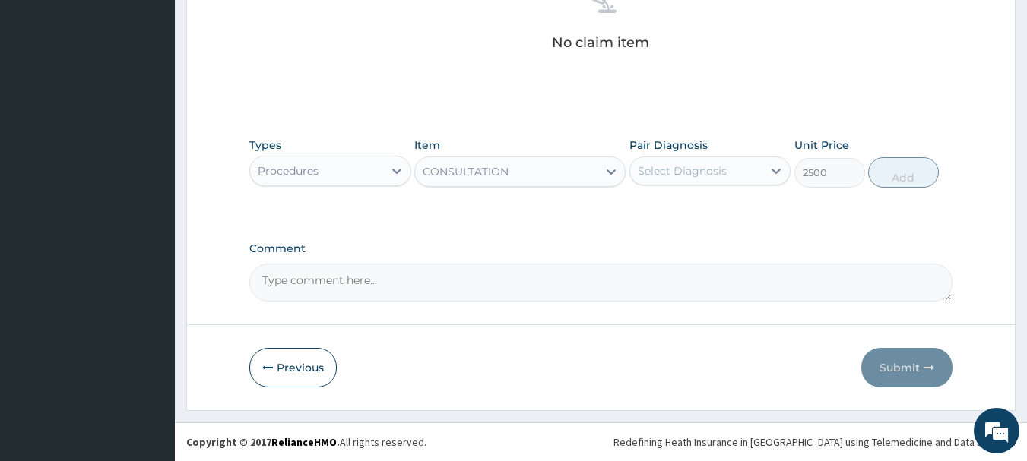
click at [712, 168] on div "Select Diagnosis" at bounding box center [682, 170] width 89 height 15
click at [699, 211] on div "[MEDICAL_DATA]" at bounding box center [711, 210] width 162 height 31
checkbox input "true"
click at [873, 177] on button "Add" at bounding box center [903, 172] width 71 height 30
type input "0"
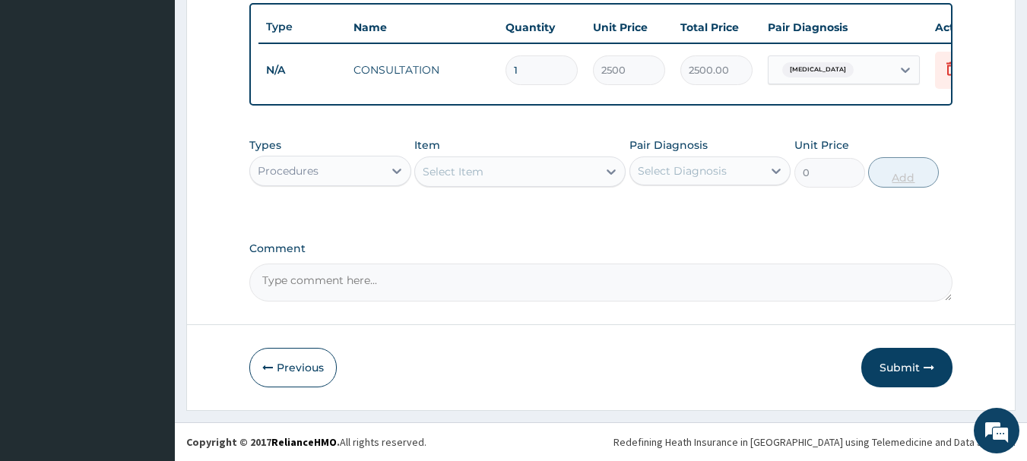
scroll to position [574, 0]
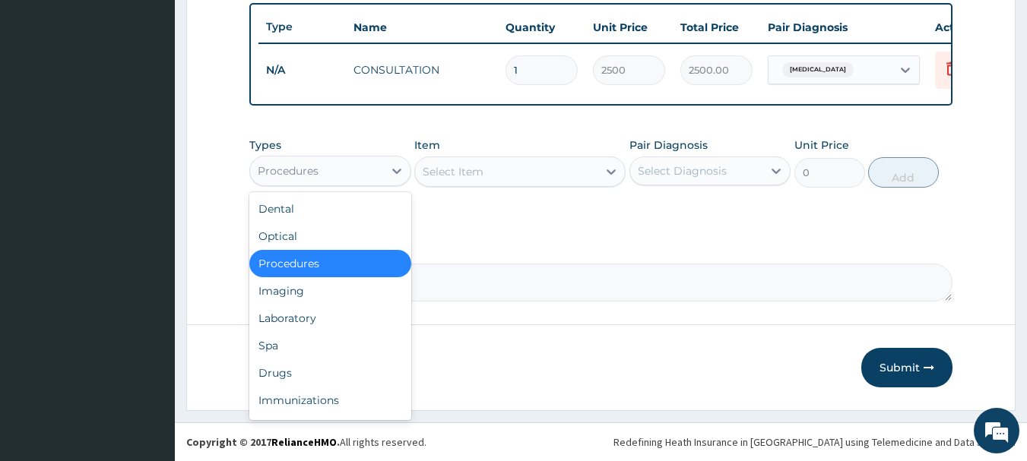
click at [319, 176] on div "Procedures" at bounding box center [316, 171] width 133 height 24
click at [306, 322] on div "Laboratory" at bounding box center [330, 318] width 162 height 27
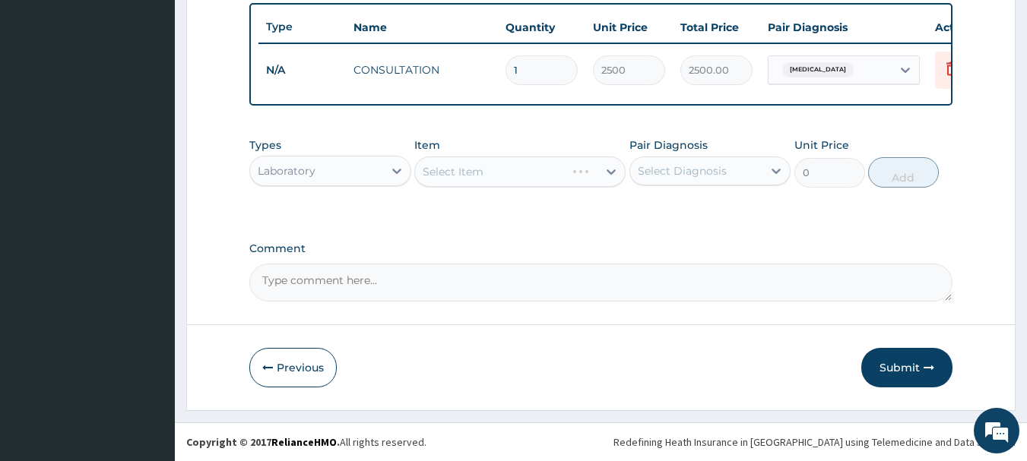
click at [505, 179] on div "Select Item" at bounding box center [519, 172] width 211 height 30
click at [507, 179] on div "Select Item" at bounding box center [519, 172] width 211 height 30
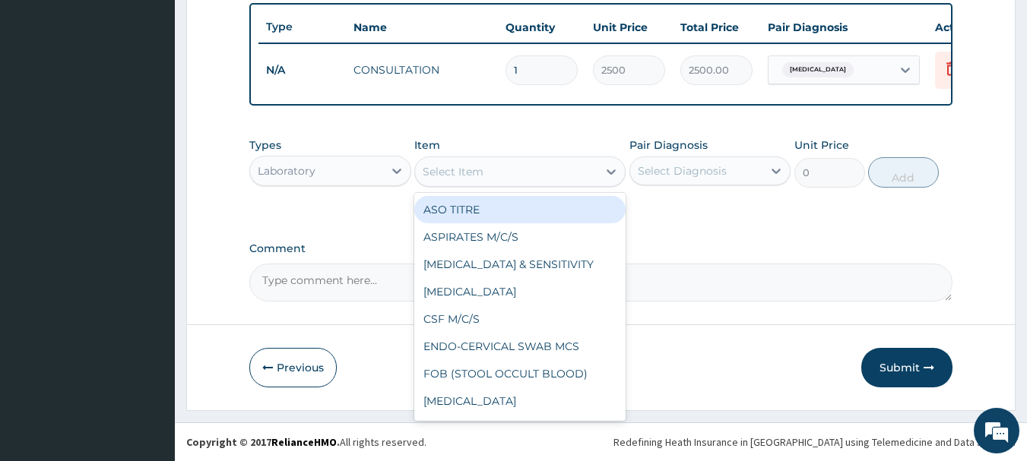
click at [514, 177] on div "Select Item" at bounding box center [506, 172] width 182 height 24
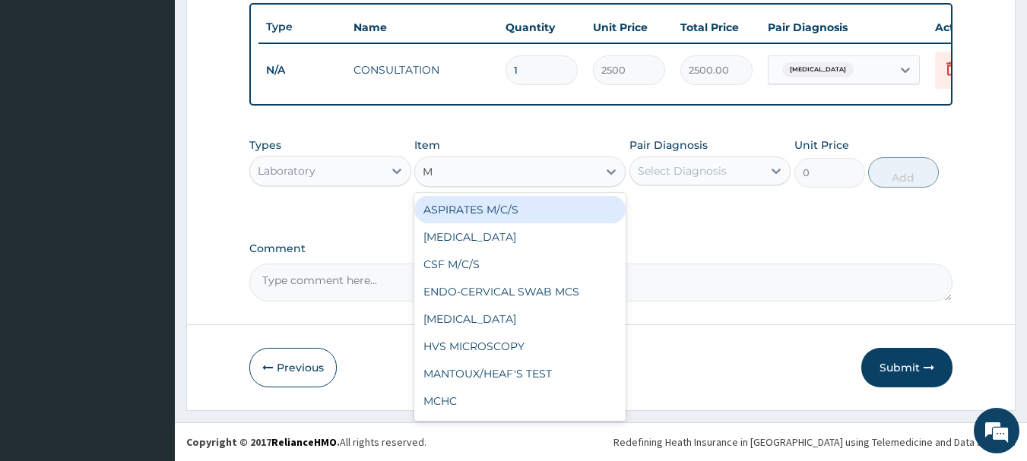
type input "MP"
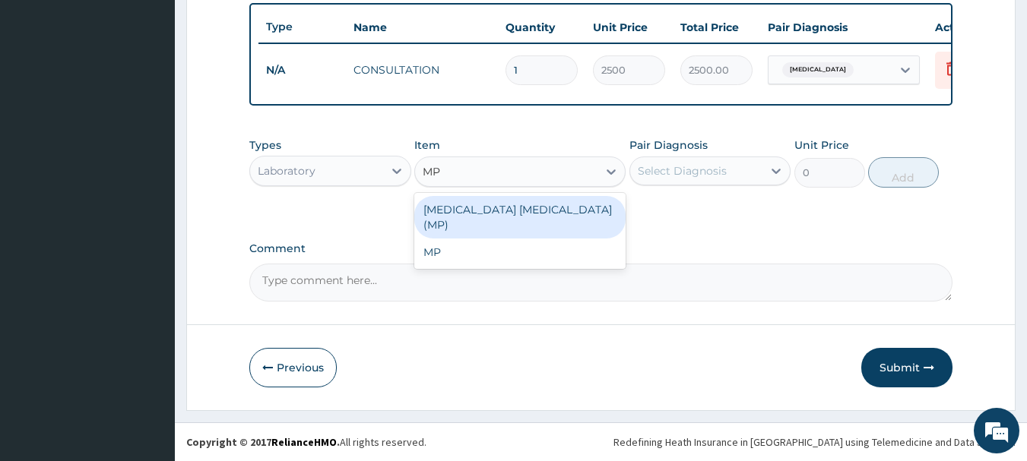
type input "2450"
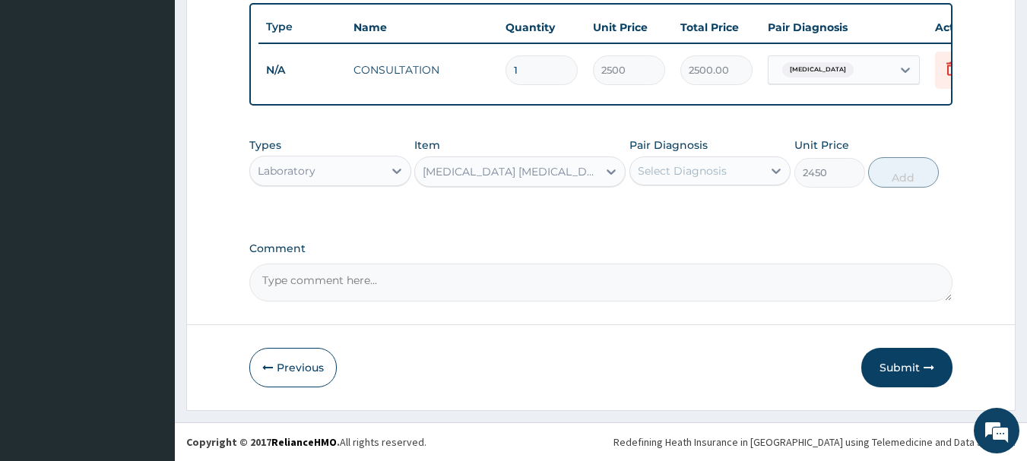
click at [761, 173] on div "Select Diagnosis" at bounding box center [696, 171] width 133 height 24
click at [731, 207] on div "[MEDICAL_DATA]" at bounding box center [711, 210] width 162 height 31
checkbox input "true"
click at [902, 177] on button "Add" at bounding box center [903, 172] width 71 height 30
type input "0"
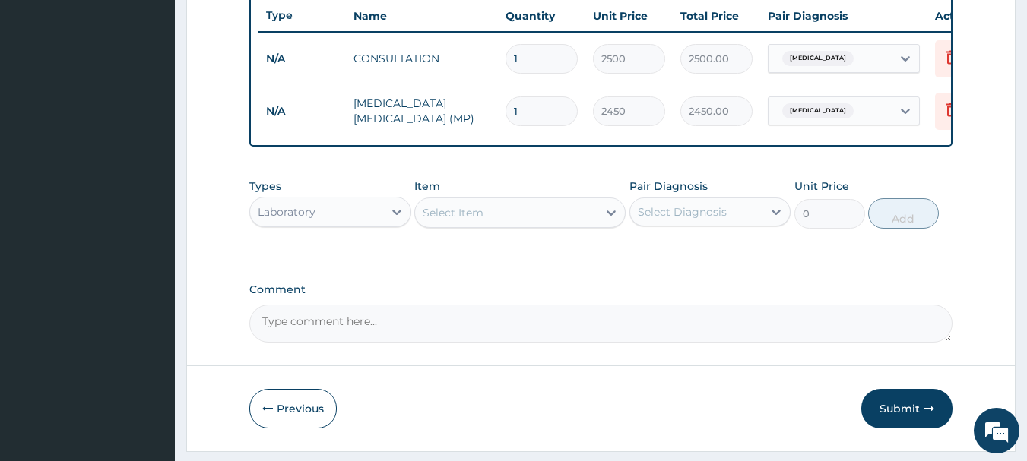
click at [471, 220] on div "Select Item" at bounding box center [453, 212] width 61 height 15
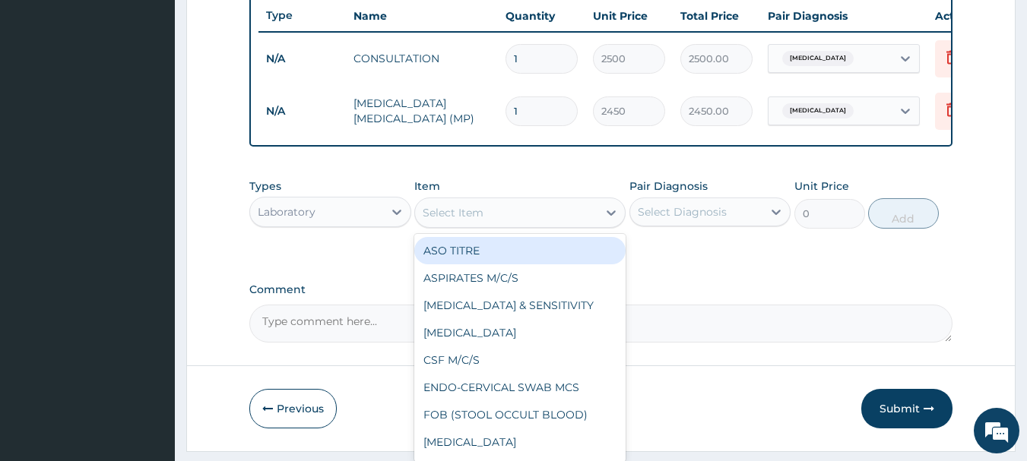
click at [362, 224] on div "Laboratory" at bounding box center [316, 212] width 133 height 24
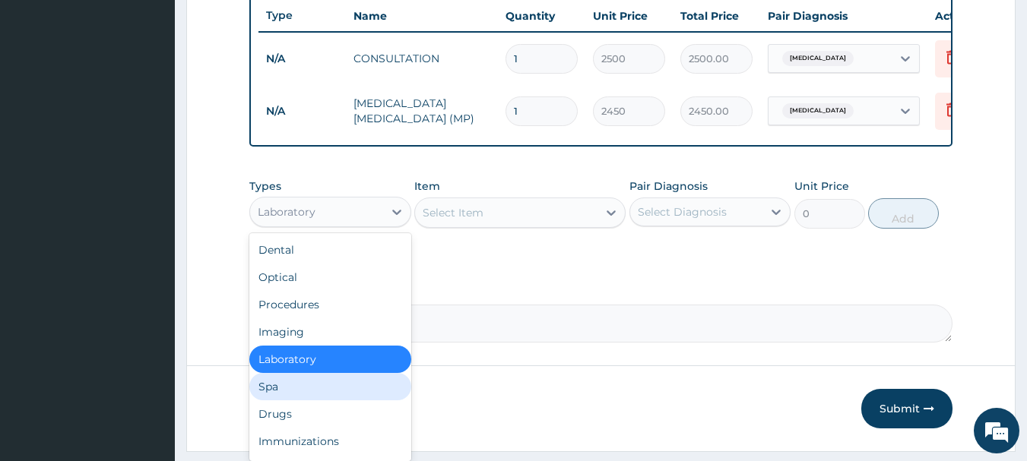
drag, startPoint x: 298, startPoint y: 346, endPoint x: 293, endPoint y: 410, distance: 64.1
click at [293, 410] on div "Dental Optical Procedures Imaging Laboratory Spa Drugs Immunizations Others Gym" at bounding box center [330, 347] width 162 height 228
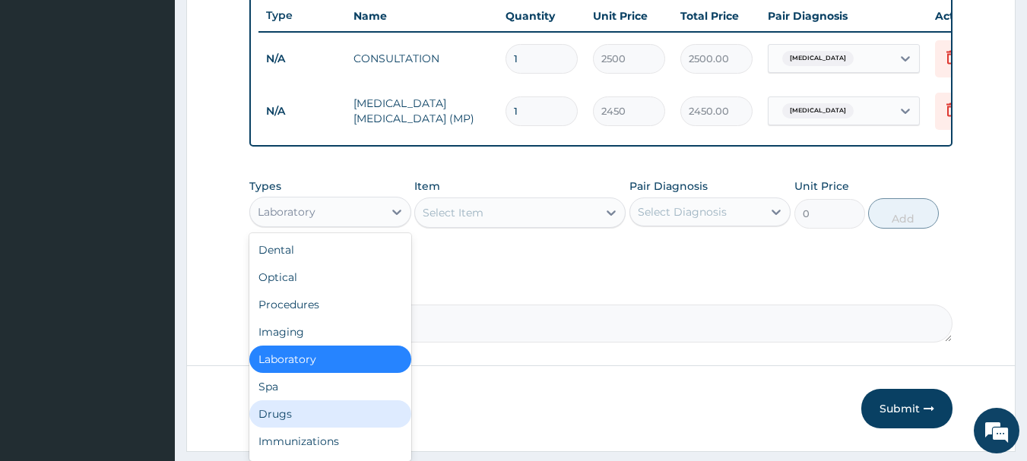
click at [283, 427] on div "Drugs" at bounding box center [330, 414] width 162 height 27
click at [284, 427] on button "Previous" at bounding box center [292, 409] width 87 height 40
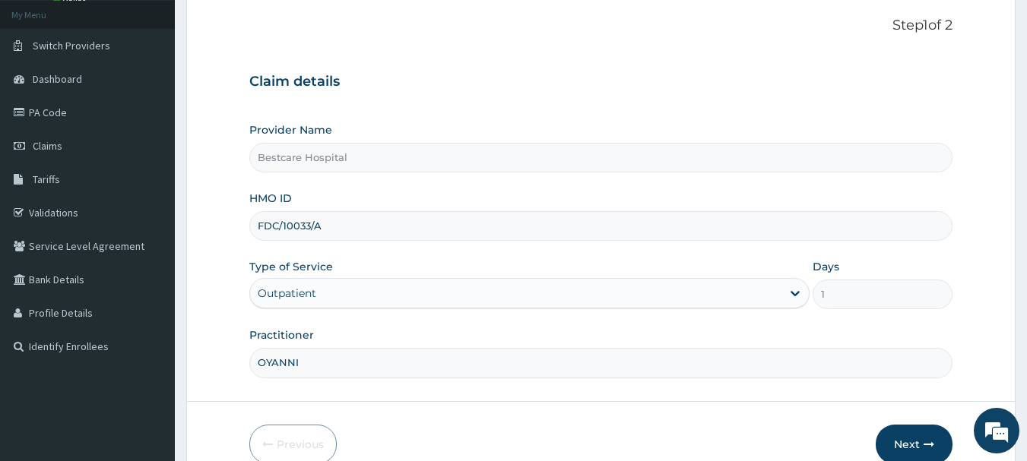
scroll to position [163, 0]
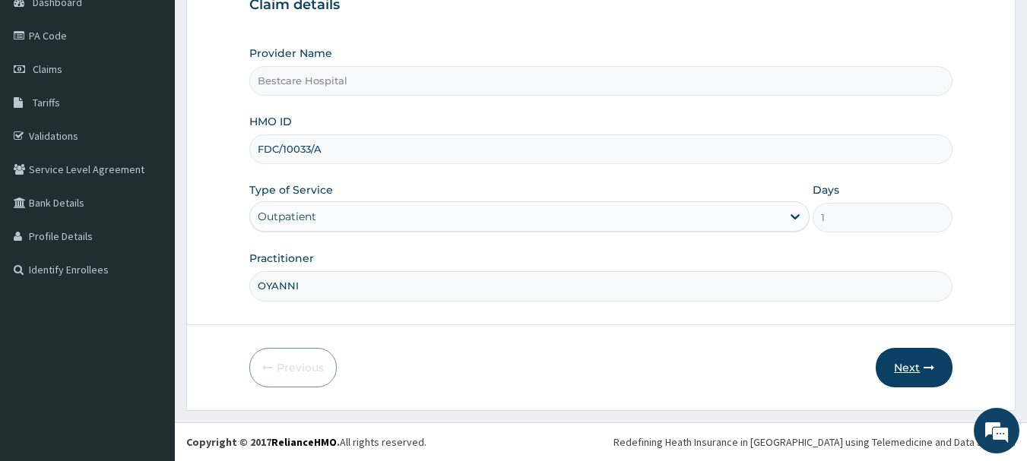
click at [906, 366] on button "Next" at bounding box center [914, 368] width 77 height 40
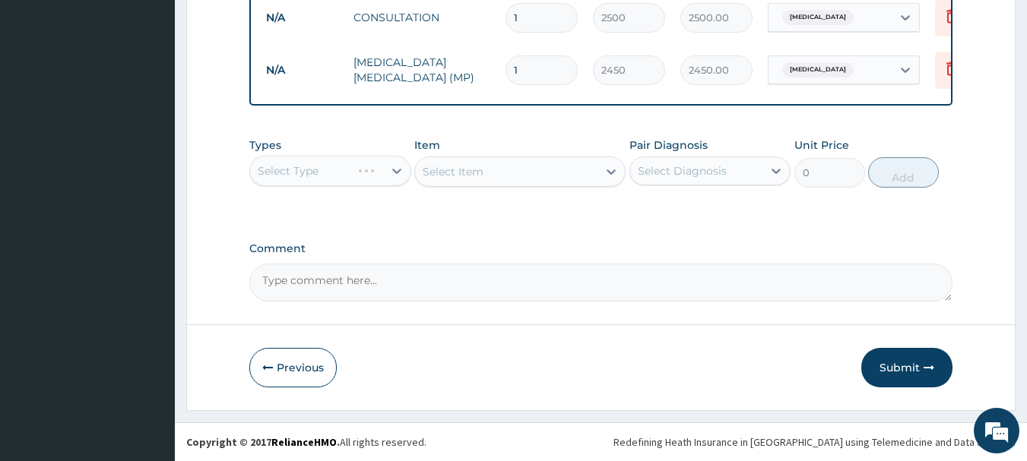
scroll to position [620, 0]
click at [287, 166] on div "Select Type" at bounding box center [330, 171] width 162 height 30
click at [311, 186] on div "Select Type" at bounding box center [330, 171] width 162 height 30
click at [316, 182] on div "Select Type" at bounding box center [330, 171] width 162 height 30
click at [396, 180] on div "Select Type" at bounding box center [330, 171] width 162 height 30
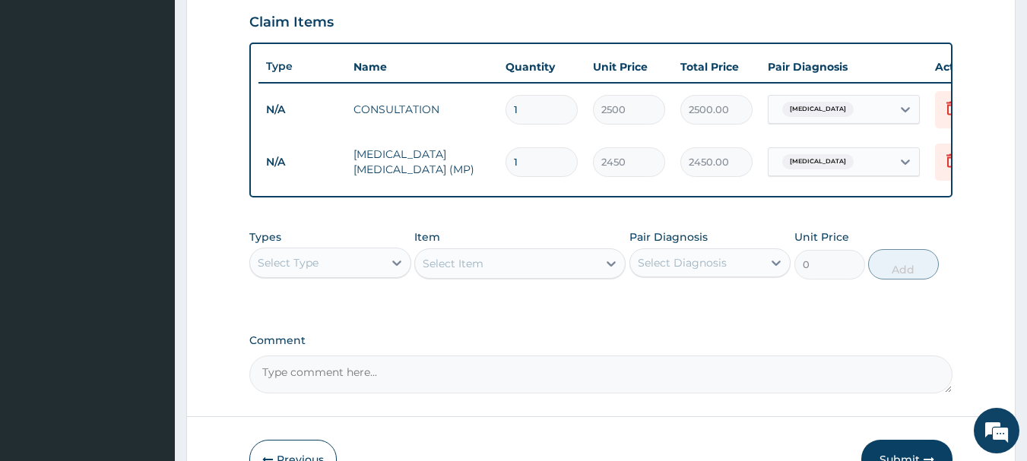
scroll to position [626, 0]
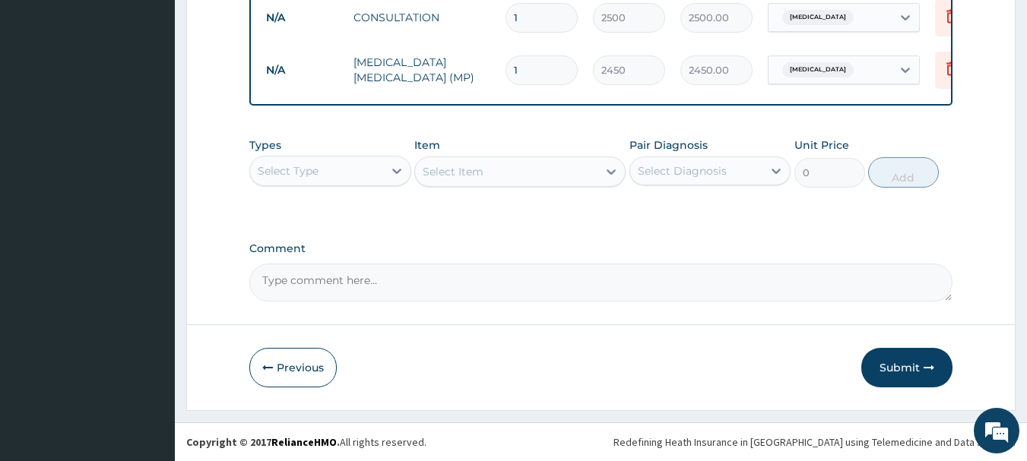
click at [354, 178] on div "Select Type" at bounding box center [316, 171] width 133 height 24
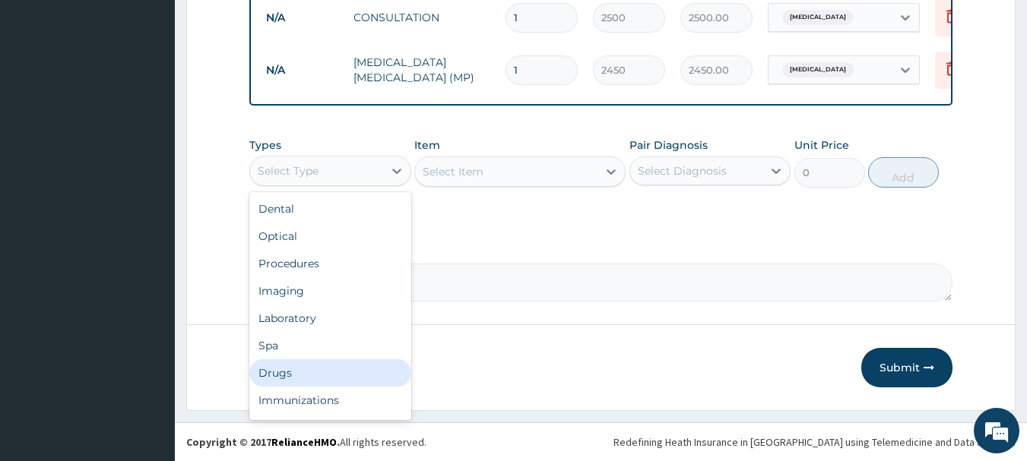
drag, startPoint x: 306, startPoint y: 373, endPoint x: 306, endPoint y: 361, distance: 11.4
click at [306, 372] on div "Drugs" at bounding box center [330, 373] width 162 height 27
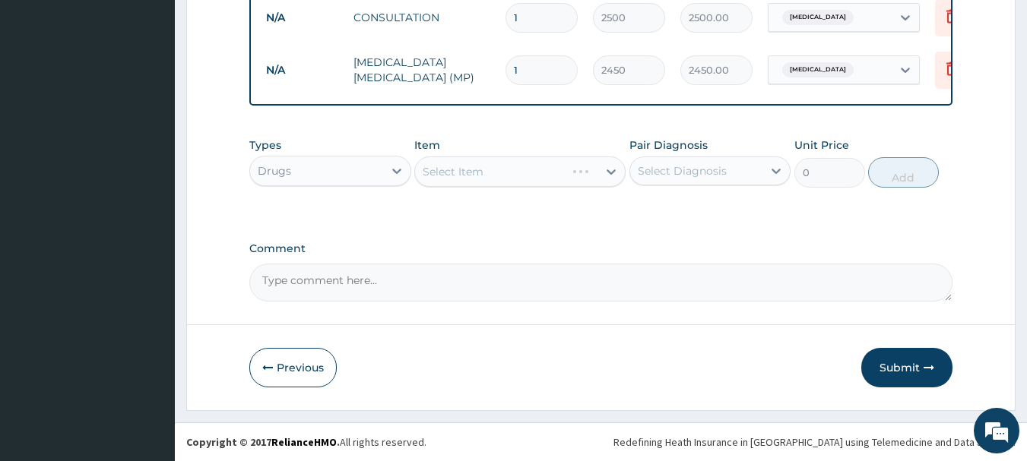
click at [459, 176] on div "Select Item" at bounding box center [519, 172] width 211 height 30
click at [462, 173] on div "Select Item" at bounding box center [519, 172] width 211 height 30
click at [464, 173] on div "Select Item" at bounding box center [519, 172] width 211 height 30
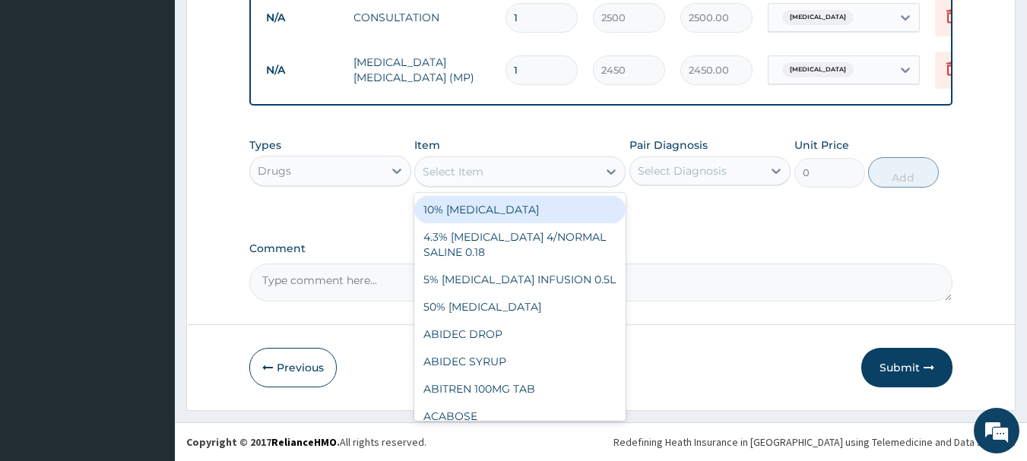
click at [464, 173] on div "Select Item" at bounding box center [453, 171] width 61 height 15
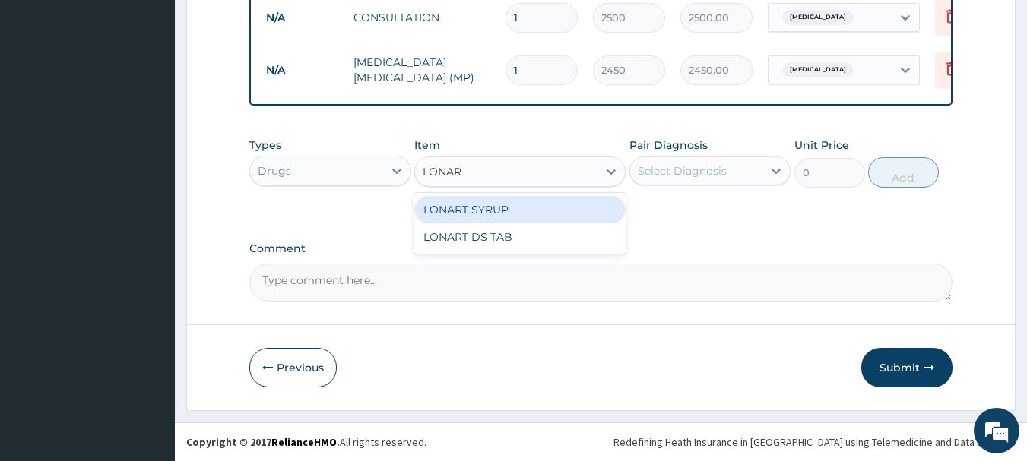
type input "LONART"
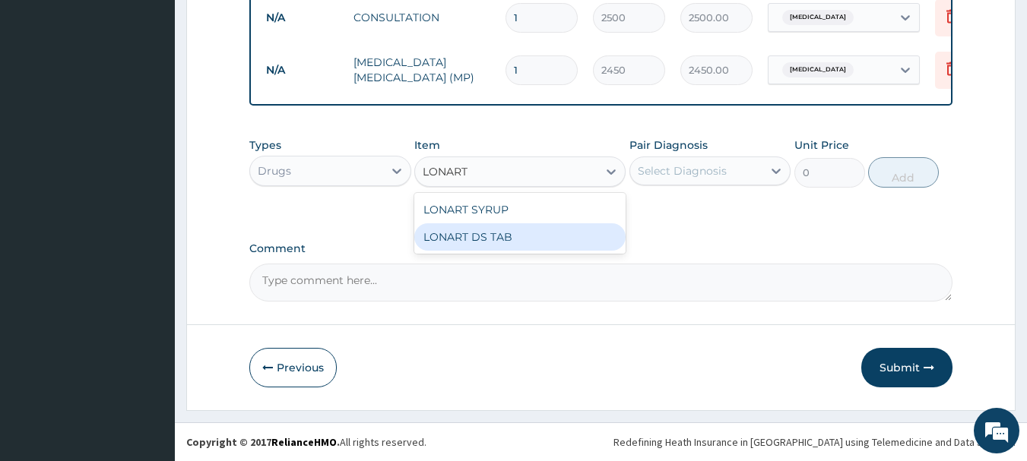
click at [487, 235] on div "LONART DS TAB" at bounding box center [519, 237] width 211 height 27
type input "390"
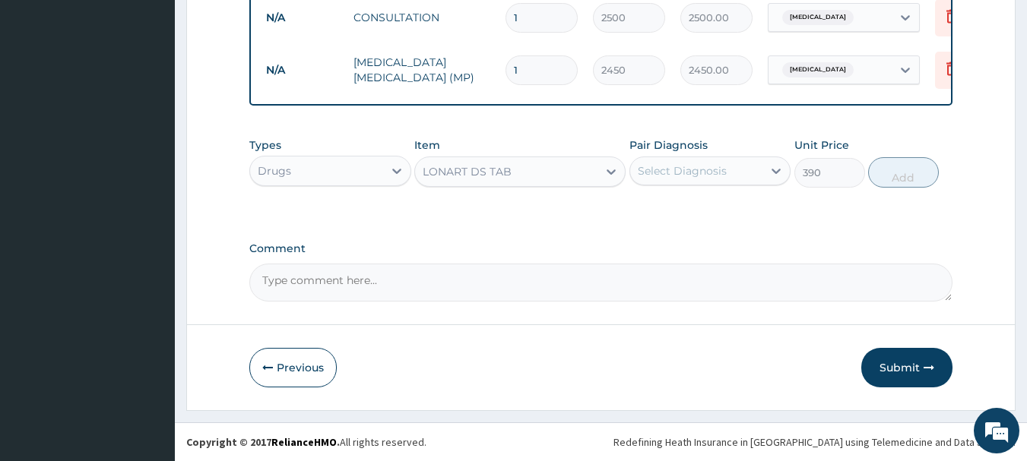
click at [704, 184] on div "Select Diagnosis" at bounding box center [711, 171] width 162 height 29
click at [694, 208] on div "[MEDICAL_DATA]" at bounding box center [711, 210] width 162 height 31
checkbox input "true"
click at [915, 176] on button "Add" at bounding box center [903, 172] width 71 height 30
type input "0"
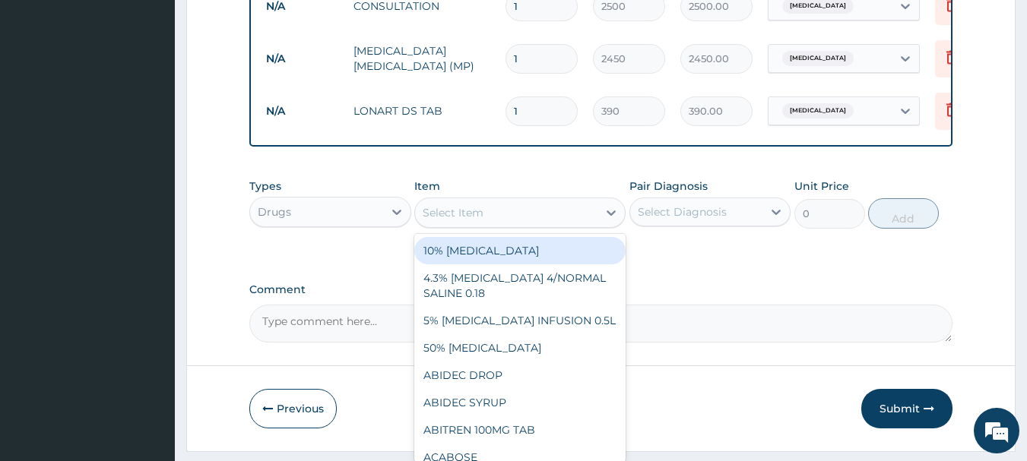
click at [453, 220] on div "Select Item" at bounding box center [453, 212] width 61 height 15
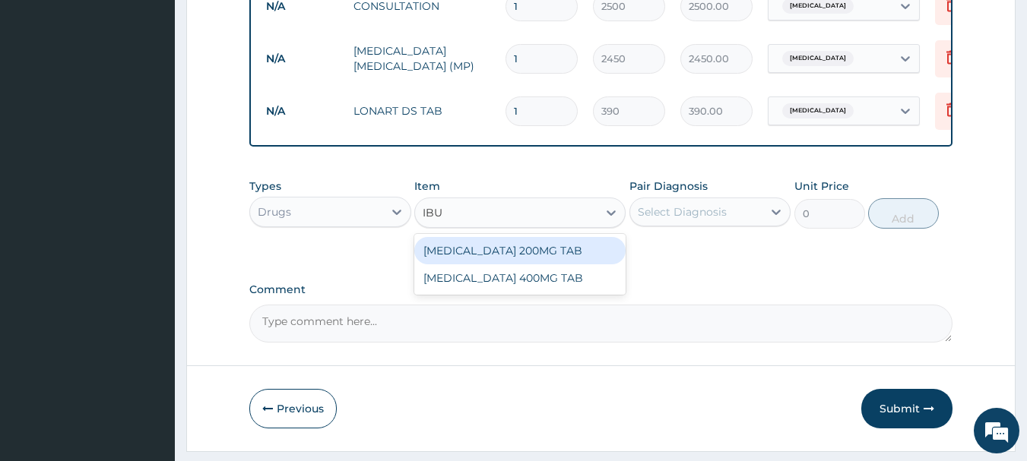
type input "IBUP"
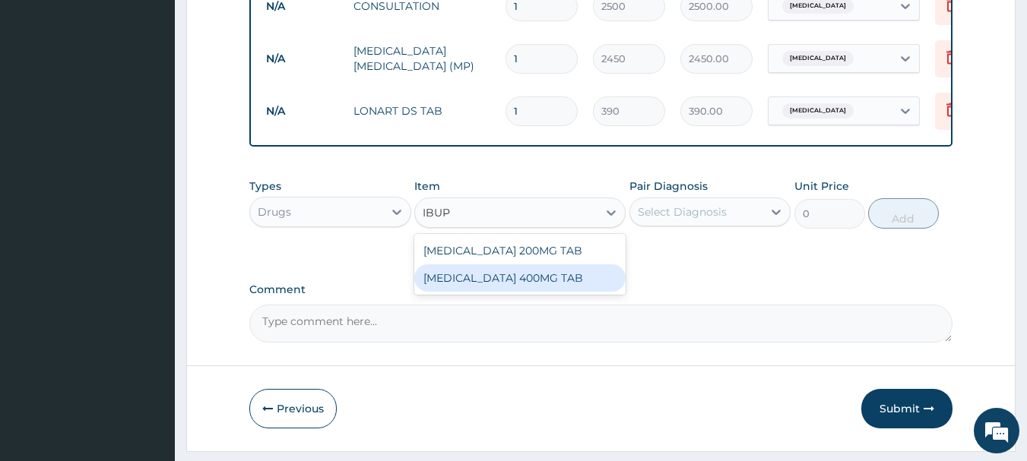
drag, startPoint x: 493, startPoint y: 293, endPoint x: 620, endPoint y: 293, distance: 127.0
click at [495, 292] on div "[MEDICAL_DATA] 400MG TAB" at bounding box center [519, 278] width 211 height 27
type input "48"
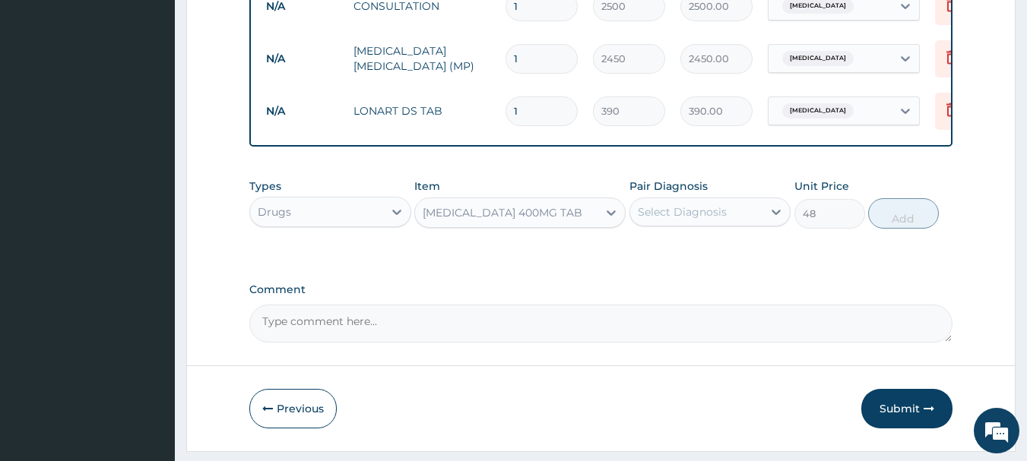
click at [700, 236] on div "Types Drugs Item option IBUPROFEN 400MG TAB, selected. Select is focused ,type …" at bounding box center [601, 203] width 704 height 65
click at [701, 220] on div "Select Diagnosis" at bounding box center [682, 212] width 89 height 15
click at [694, 265] on div "[MEDICAL_DATA]" at bounding box center [711, 251] width 162 height 31
checkbox input "true"
click at [908, 229] on button "Add" at bounding box center [903, 213] width 71 height 30
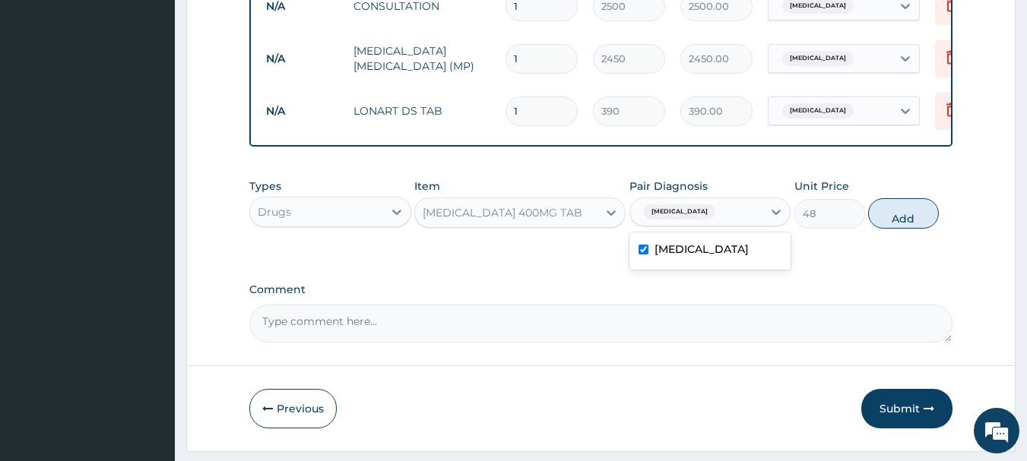
type input "0"
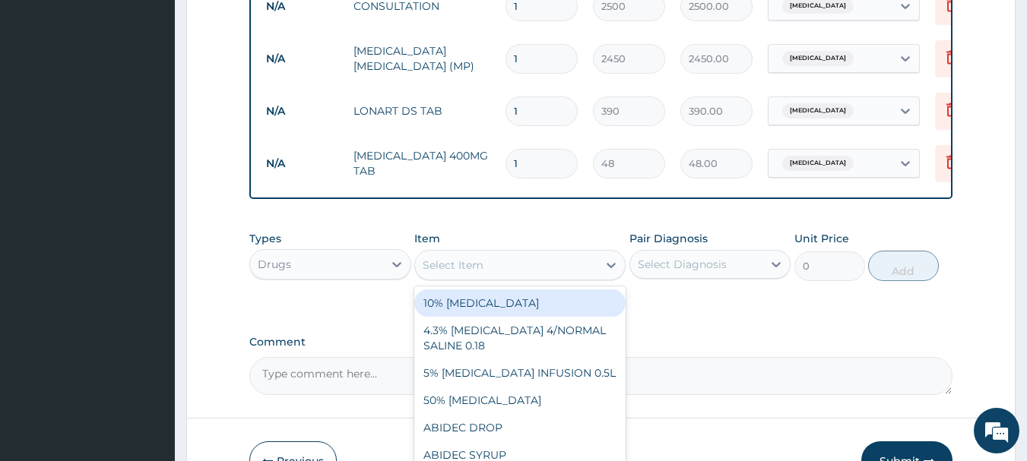
click at [471, 278] on div "Select Item" at bounding box center [506, 265] width 182 height 24
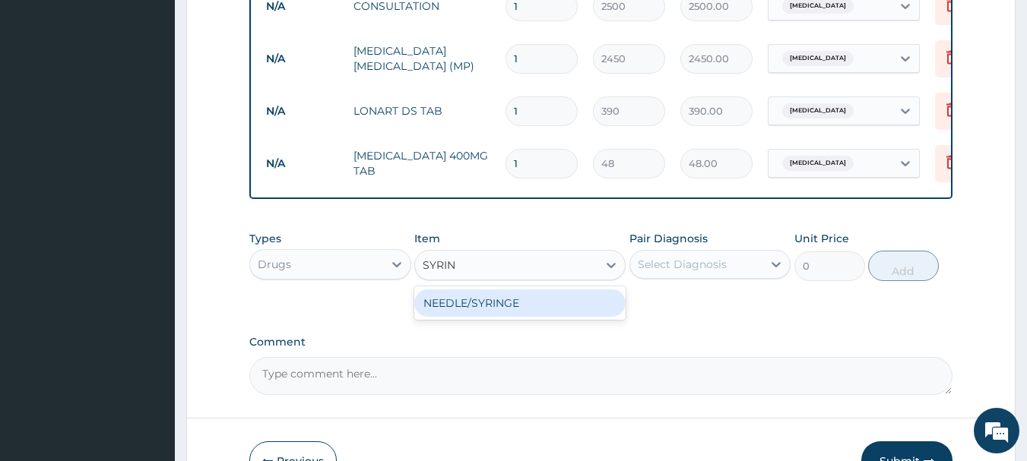
type input "[PERSON_NAME]"
type input "70"
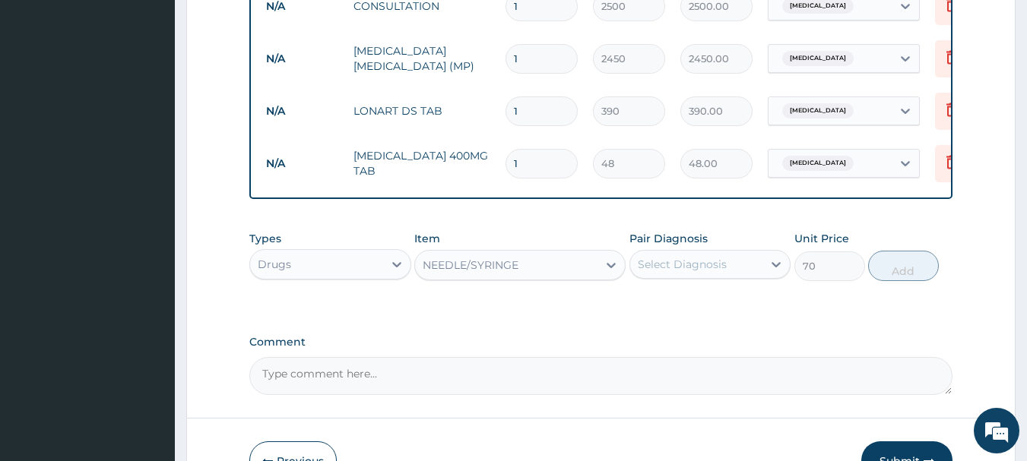
click at [681, 272] on div "Select Diagnosis" at bounding box center [682, 264] width 89 height 15
click at [681, 306] on div "[MEDICAL_DATA]" at bounding box center [711, 303] width 162 height 31
checkbox input "true"
click at [923, 281] on button "Add" at bounding box center [903, 266] width 71 height 30
type input "0"
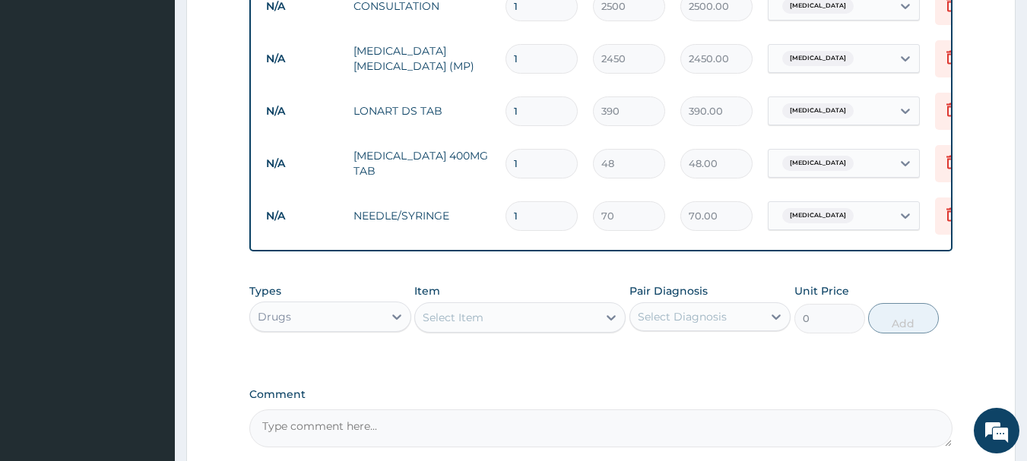
drag, startPoint x: 529, startPoint y: 177, endPoint x: 526, endPoint y: 149, distance: 28.3
click at [528, 154] on input "1" at bounding box center [542, 164] width 72 height 30
type input "10"
type input "480.00"
type input "10"
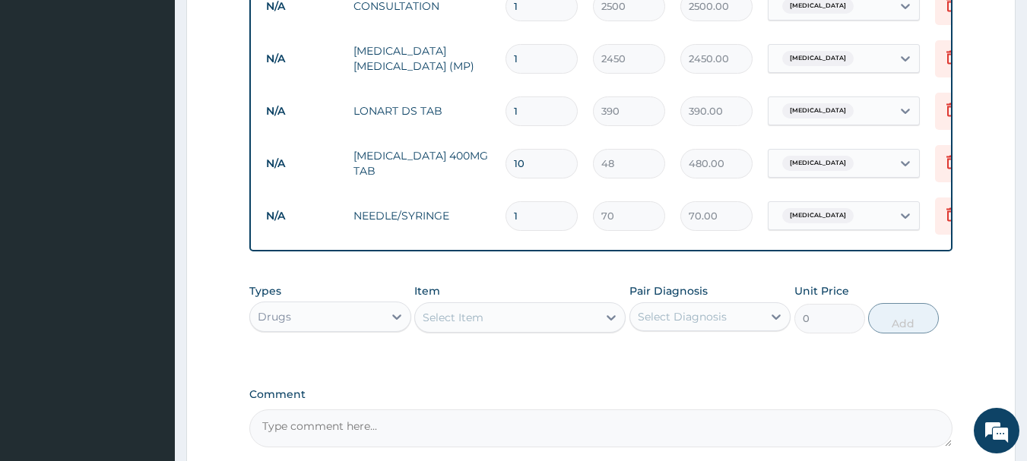
drag, startPoint x: 528, startPoint y: 74, endPoint x: 534, endPoint y: 100, distance: 26.6
click at [527, 75] on td "1" at bounding box center [541, 58] width 87 height 45
click at [537, 109] on input "1" at bounding box center [542, 112] width 72 height 30
type input "0.00"
type input "6"
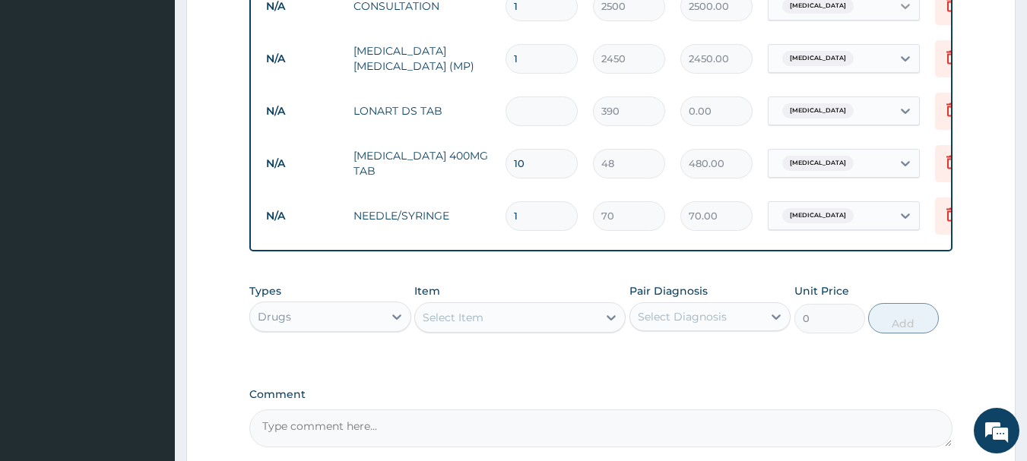
type input "2340.00"
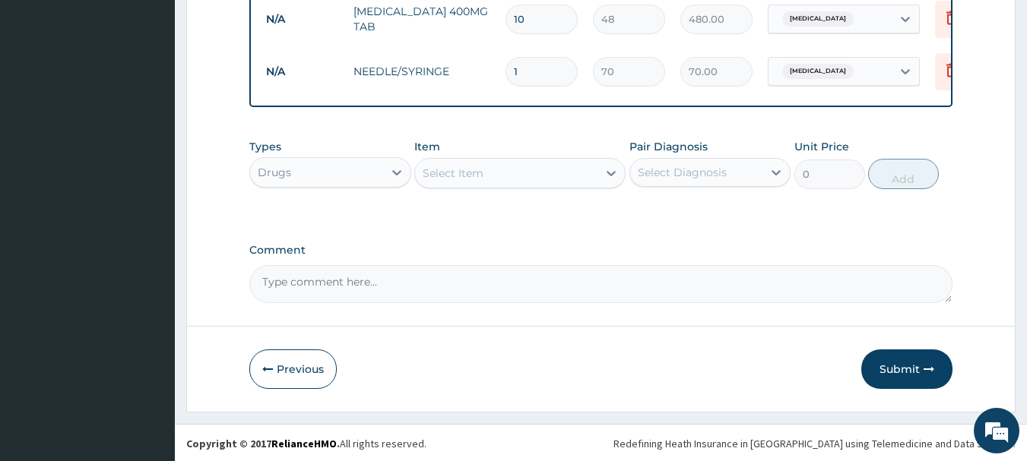
scroll to position [784, 0]
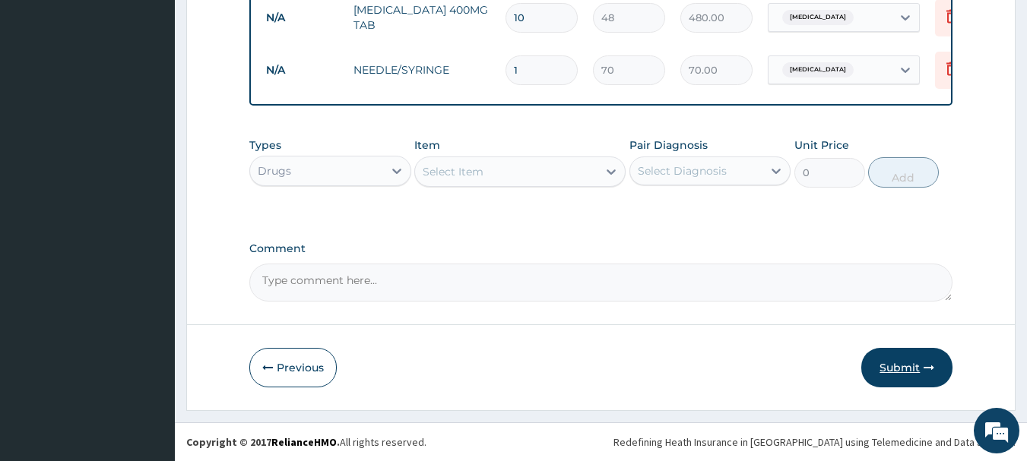
type input "6"
click at [902, 353] on button "Submit" at bounding box center [906, 368] width 91 height 40
click at [887, 364] on button "Submit" at bounding box center [906, 368] width 91 height 40
click at [892, 364] on button "Submit" at bounding box center [906, 368] width 91 height 40
drag, startPoint x: 904, startPoint y: 364, endPoint x: 923, endPoint y: 370, distance: 20.0
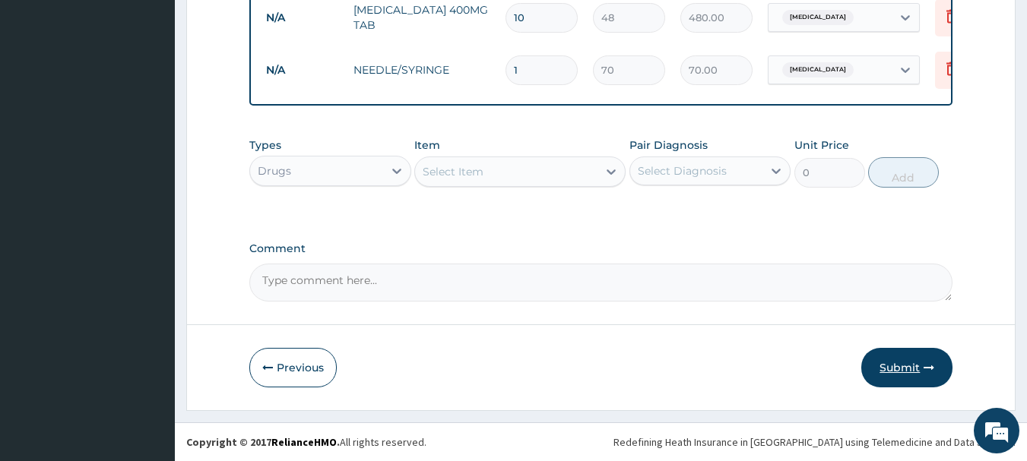
click at [905, 364] on button "Submit" at bounding box center [906, 368] width 91 height 40
click at [945, 375] on button "Submit" at bounding box center [906, 368] width 91 height 40
click at [920, 360] on button "Submit" at bounding box center [906, 368] width 91 height 40
click at [929, 363] on icon "button" at bounding box center [929, 368] width 11 height 11
click at [271, 361] on button "Previous" at bounding box center [292, 368] width 87 height 40
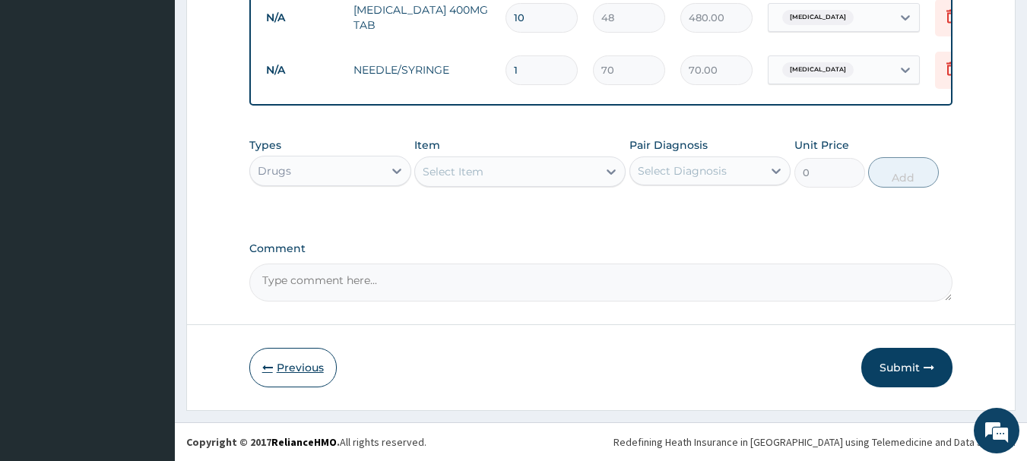
scroll to position [163, 0]
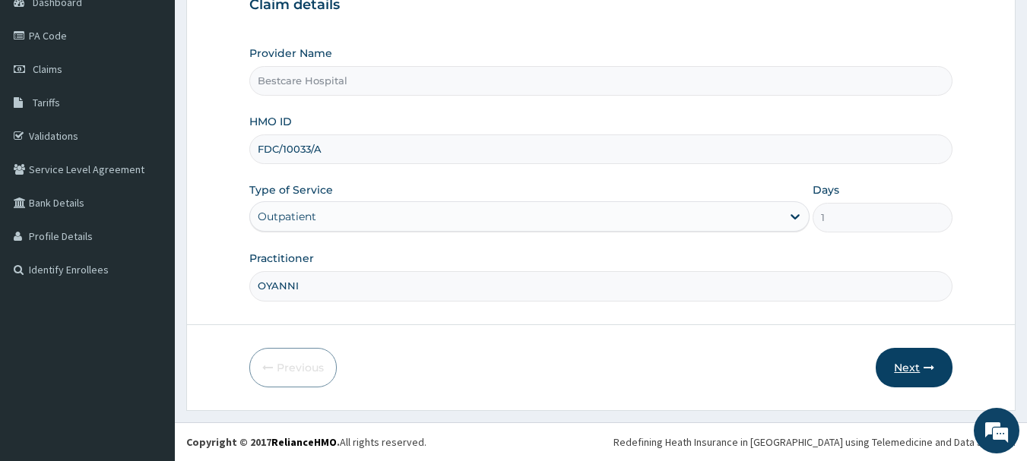
click at [912, 367] on button "Next" at bounding box center [914, 368] width 77 height 40
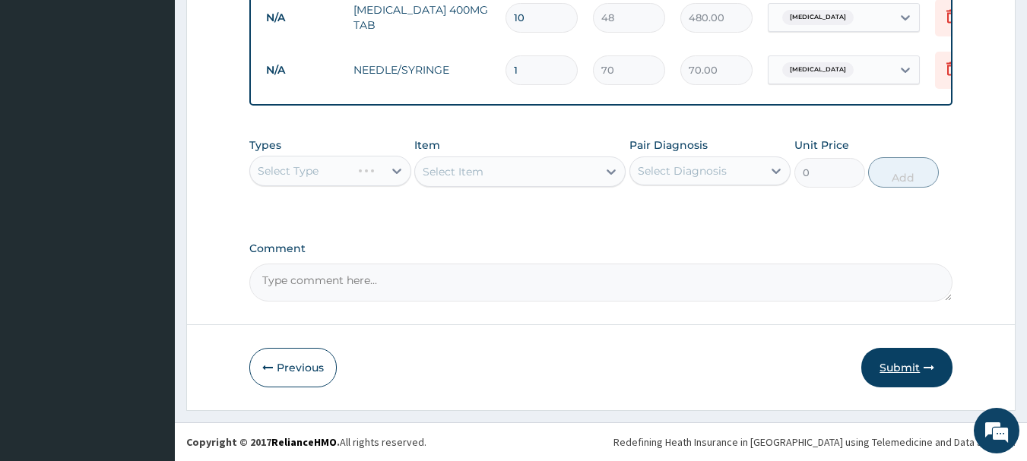
scroll to position [784, 0]
click at [909, 364] on button "Submit" at bounding box center [906, 368] width 91 height 40
click at [937, 367] on button "Submit" at bounding box center [906, 368] width 91 height 40
click at [928, 367] on icon "button" at bounding box center [929, 368] width 11 height 11
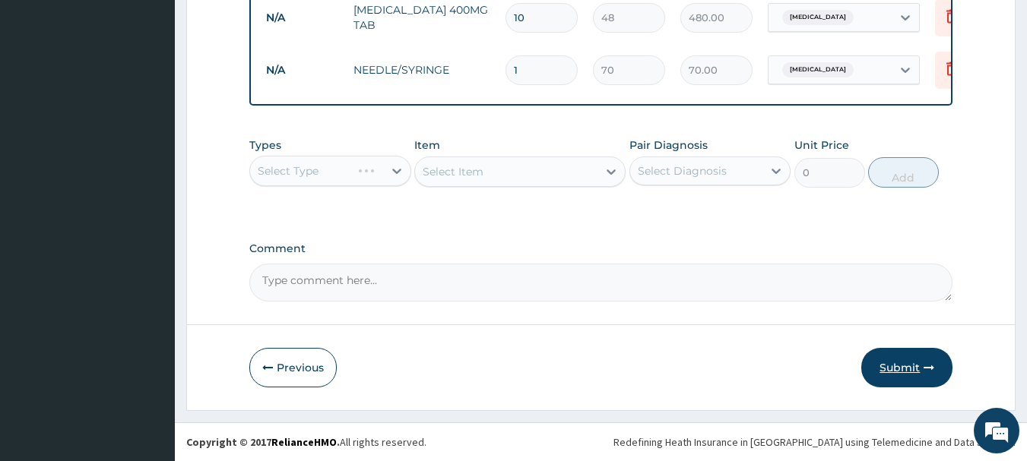
click at [897, 371] on button "Submit" at bounding box center [906, 368] width 91 height 40
click at [890, 367] on button "Submit" at bounding box center [906, 368] width 91 height 40
click at [877, 364] on button "Submit" at bounding box center [906, 368] width 91 height 40
click at [932, 373] on icon "button" at bounding box center [929, 368] width 11 height 11
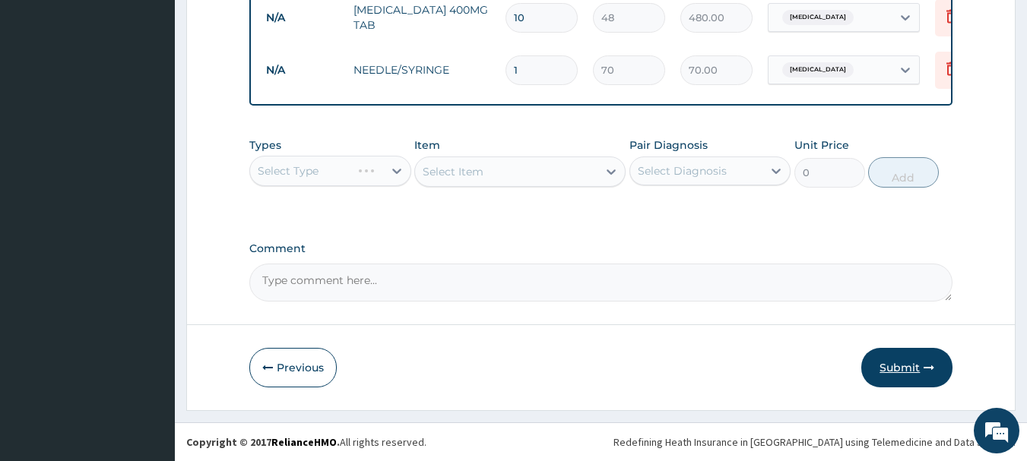
click at [932, 373] on icon "button" at bounding box center [929, 368] width 11 height 11
click at [930, 366] on icon "button" at bounding box center [929, 368] width 11 height 11
click at [285, 365] on button "Previous" at bounding box center [292, 368] width 87 height 40
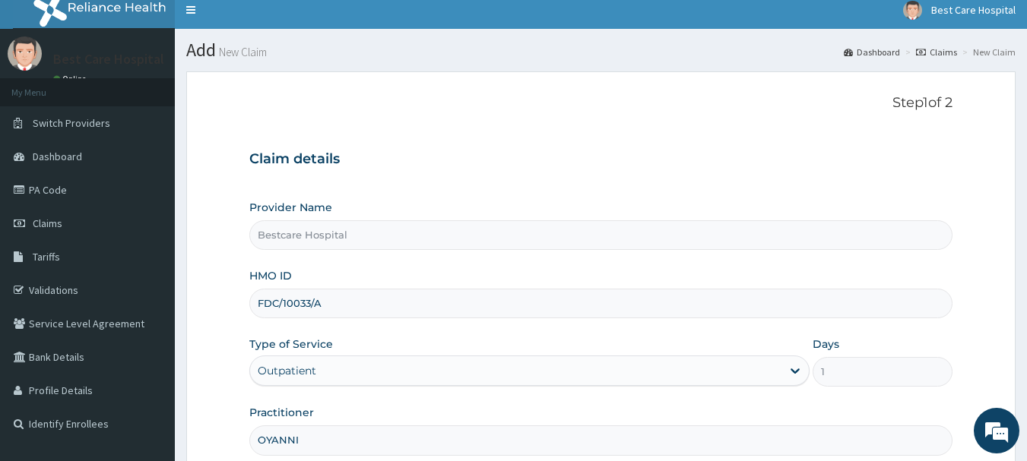
scroll to position [0, 0]
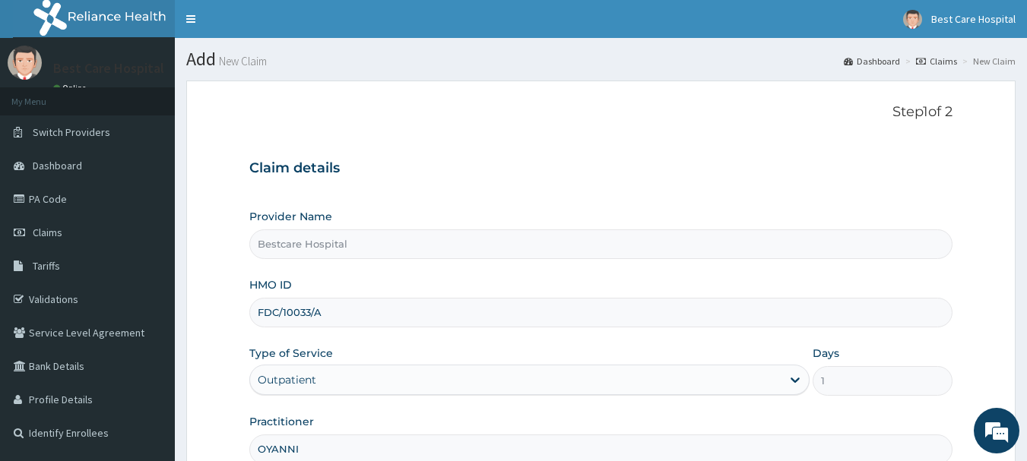
drag, startPoint x: 337, startPoint y: 306, endPoint x: 240, endPoint y: 312, distance: 96.7
click at [234, 307] on form "Step 1 of 2 Claim details Provider Name Bestcare Hospital HMO ID FDC/10033/A Ty…" at bounding box center [600, 327] width 829 height 493
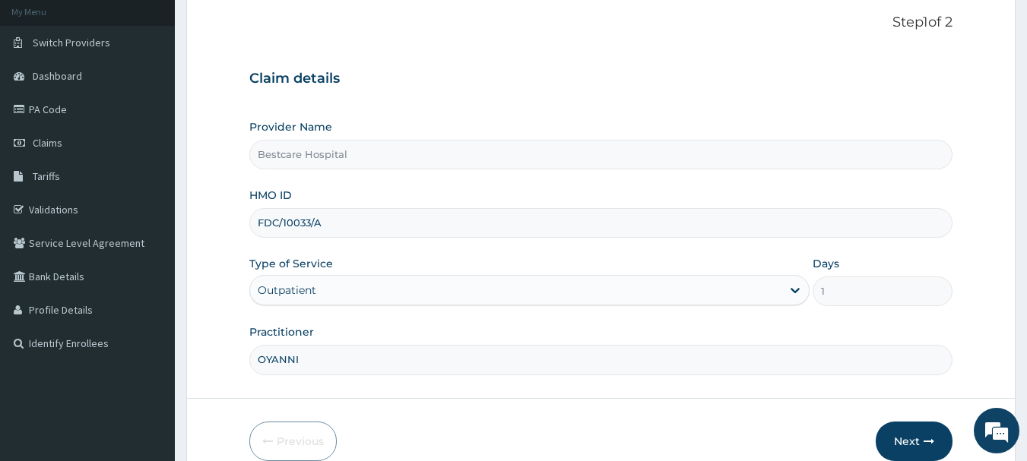
scroll to position [163, 0]
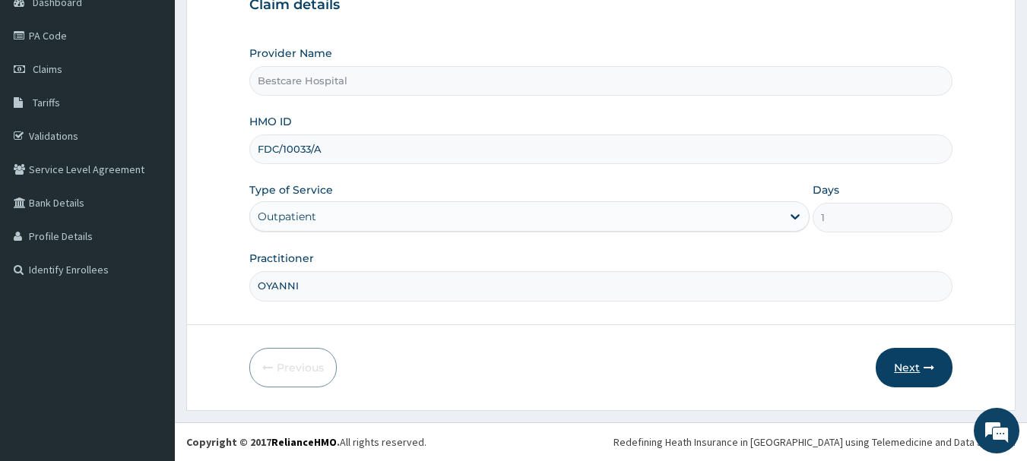
click at [912, 374] on button "Next" at bounding box center [914, 368] width 77 height 40
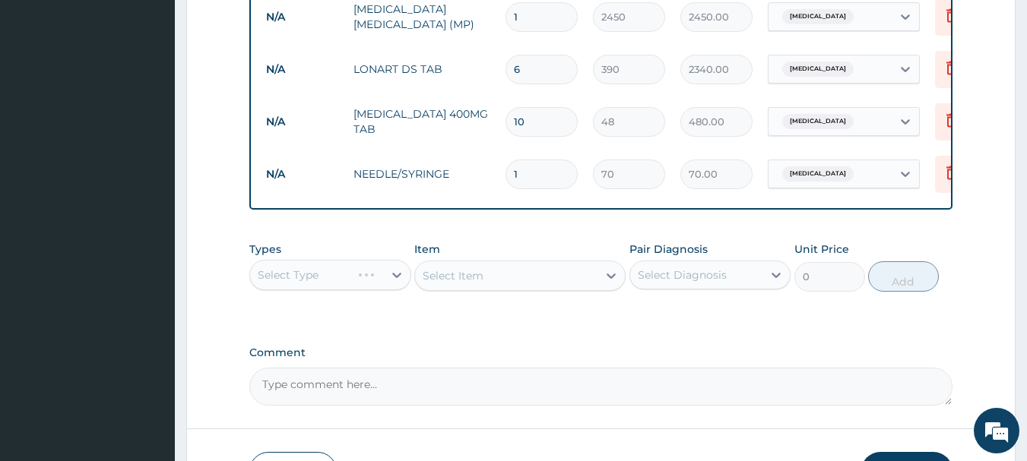
scroll to position [784, 0]
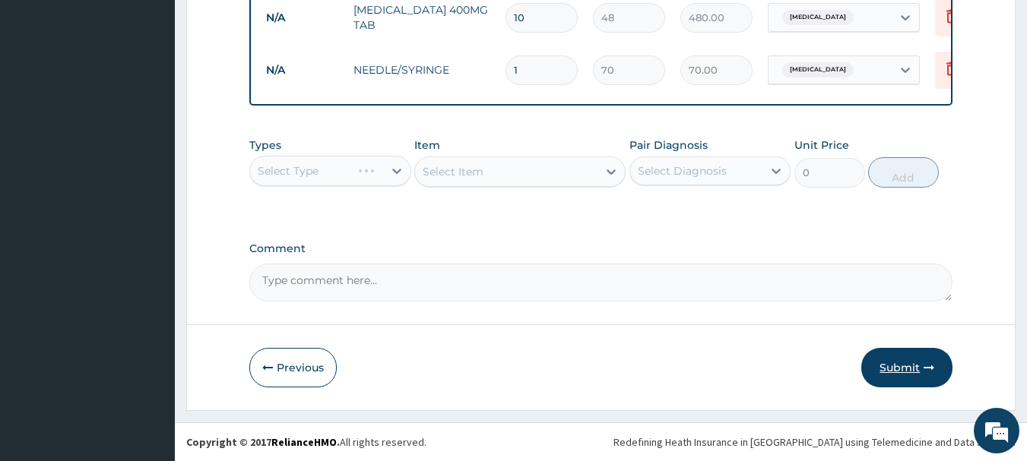
click at [897, 369] on button "Submit" at bounding box center [906, 368] width 91 height 40
click at [924, 366] on icon "button" at bounding box center [929, 368] width 11 height 11
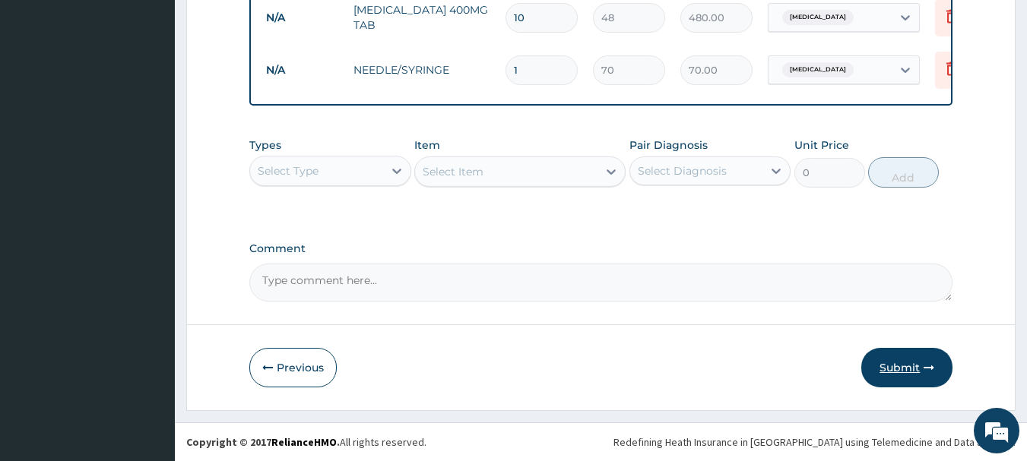
click at [890, 368] on button "Submit" at bounding box center [906, 368] width 91 height 40
click at [893, 356] on button "Submit" at bounding box center [906, 368] width 91 height 40
click at [891, 349] on button "Submit" at bounding box center [906, 368] width 91 height 40
click at [888, 348] on button "Submit" at bounding box center [906, 368] width 91 height 40
drag, startPoint x: 895, startPoint y: 342, endPoint x: 894, endPoint y: 335, distance: 7.6
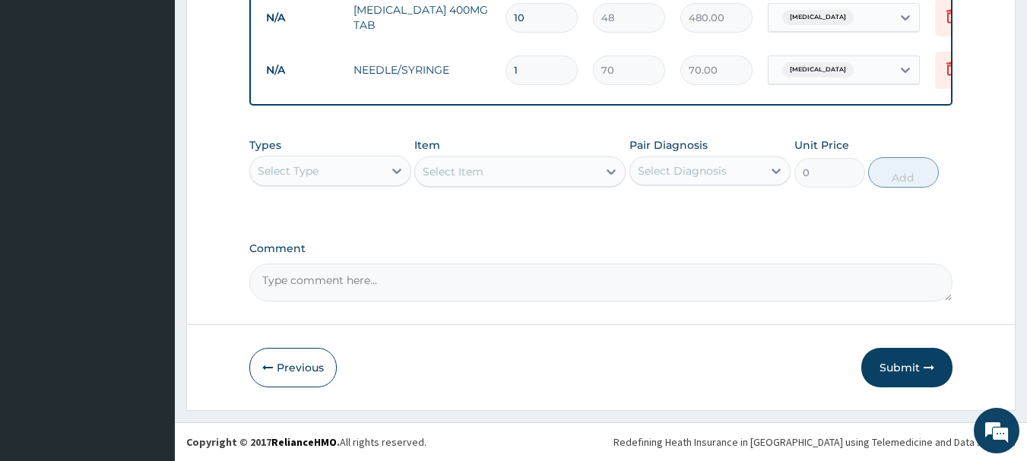
drag, startPoint x: 884, startPoint y: 327, endPoint x: 841, endPoint y: 311, distance: 46.2
drag, startPoint x: 316, startPoint y: 360, endPoint x: 166, endPoint y: 57, distance: 338.3
click at [317, 360] on button "Previous" at bounding box center [292, 368] width 87 height 40
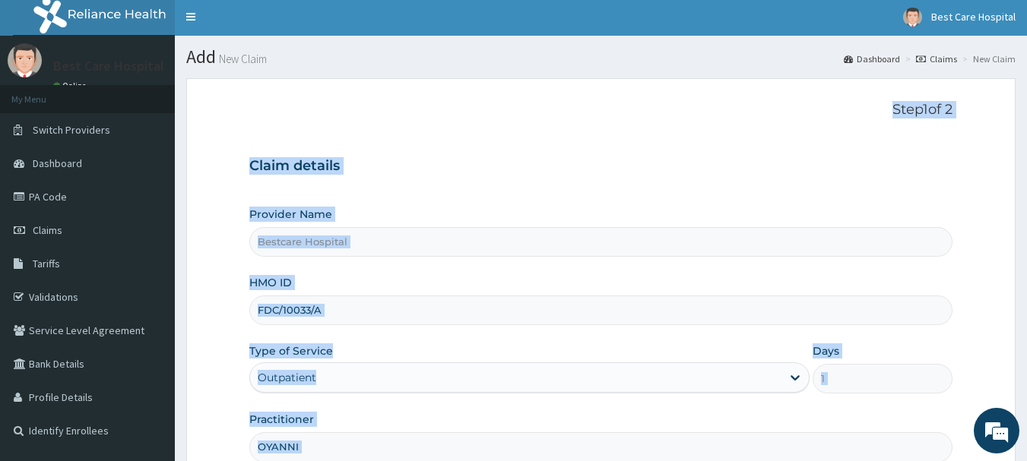
scroll to position [0, 0]
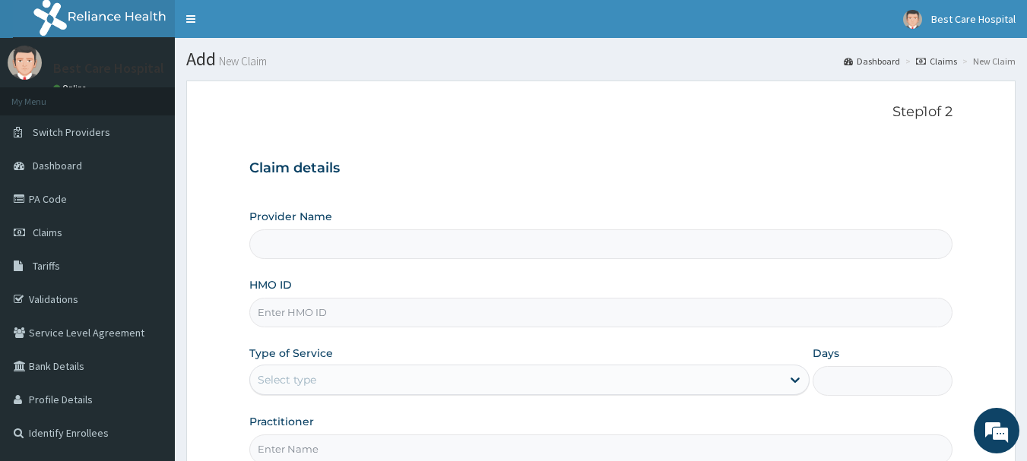
type input "Bestcare Hospital"
click at [354, 317] on input "HMO ID" at bounding box center [601, 313] width 704 height 30
paste input "FDC/10033/A"
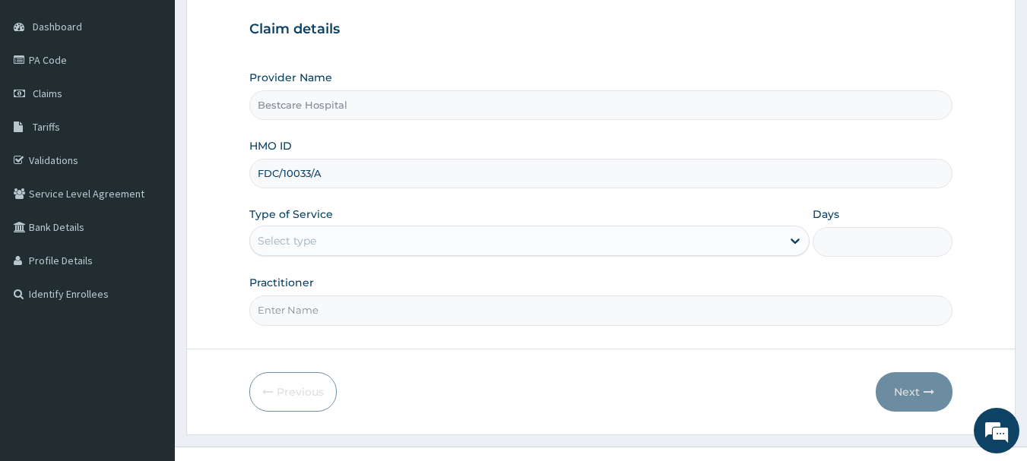
scroll to position [152, 0]
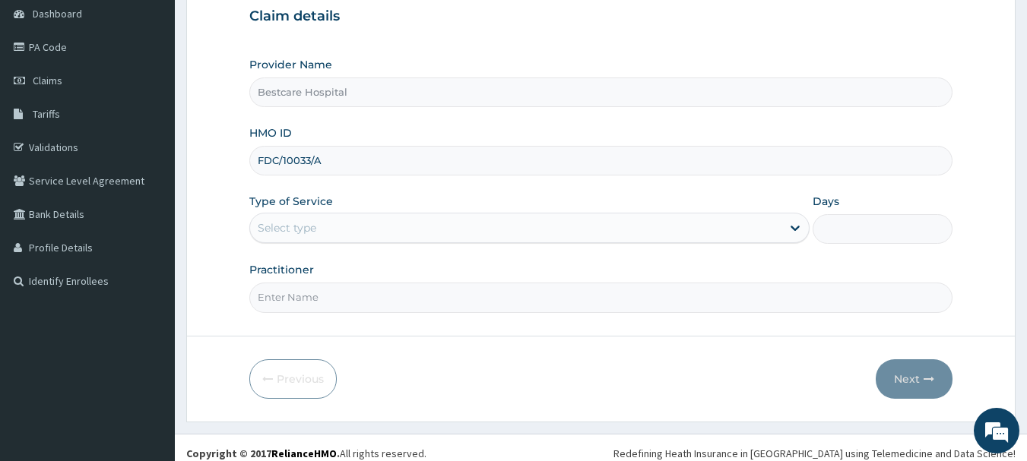
type input "FDC/10033/A"
click at [367, 204] on div "Type of Service Select type" at bounding box center [529, 219] width 560 height 50
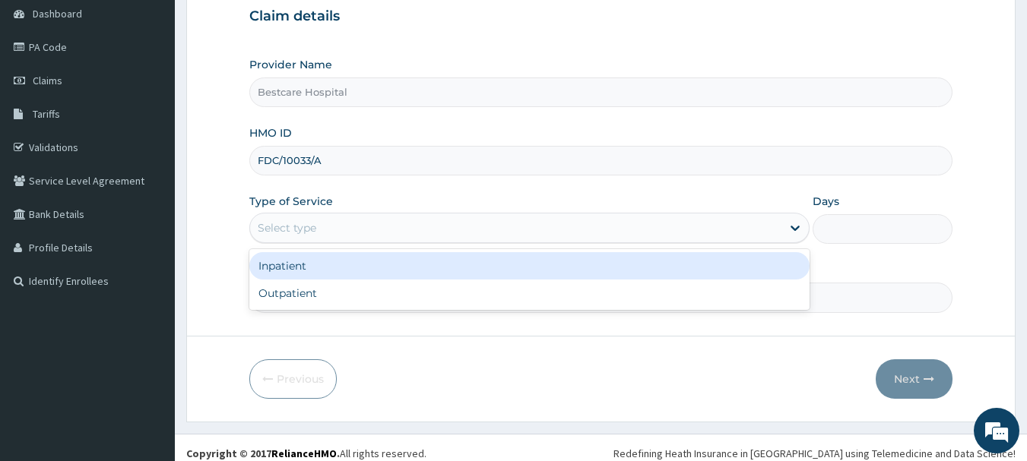
click at [366, 217] on div "Select type" at bounding box center [515, 228] width 531 height 24
click at [363, 282] on div "Inpatient Outpatient" at bounding box center [529, 279] width 560 height 61
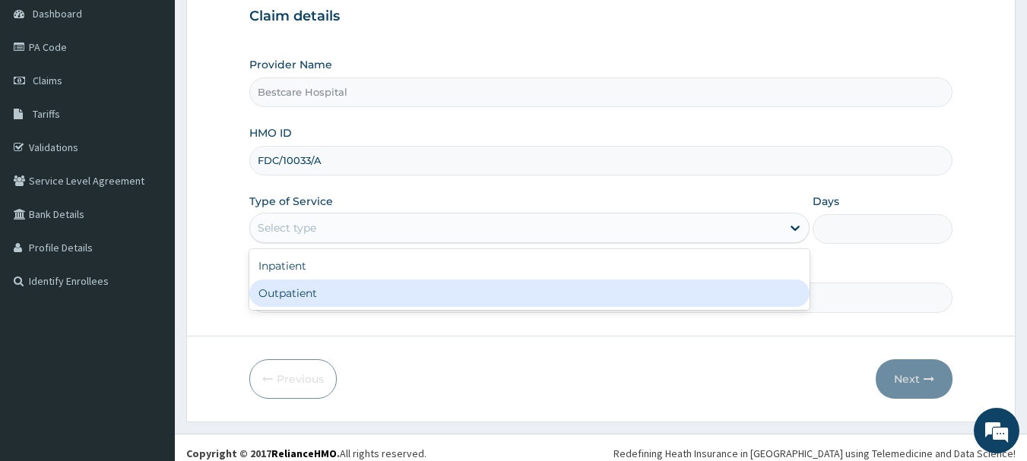
click at [362, 290] on div "Outpatient" at bounding box center [529, 293] width 560 height 27
type input "1"
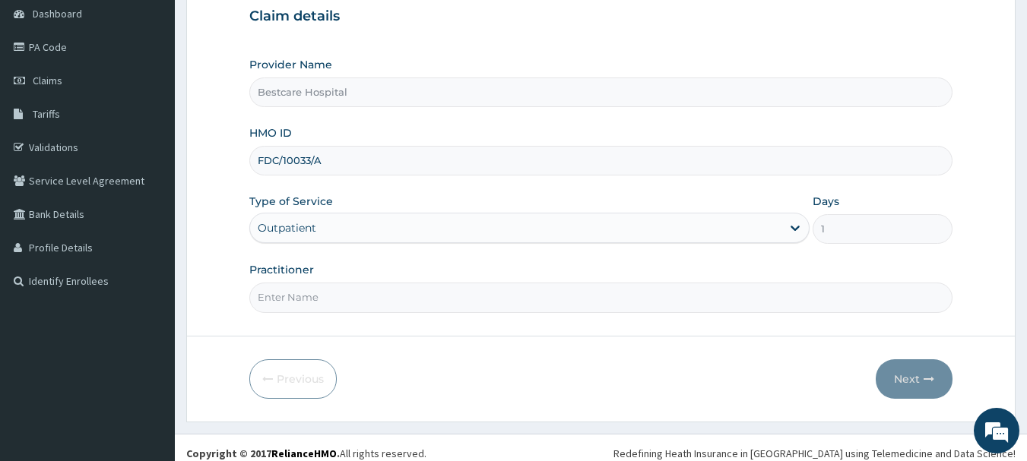
click at [362, 289] on input "Practitioner" at bounding box center [601, 298] width 704 height 30
type input "OYANNI"
click at [894, 382] on button "Next" at bounding box center [914, 380] width 77 height 40
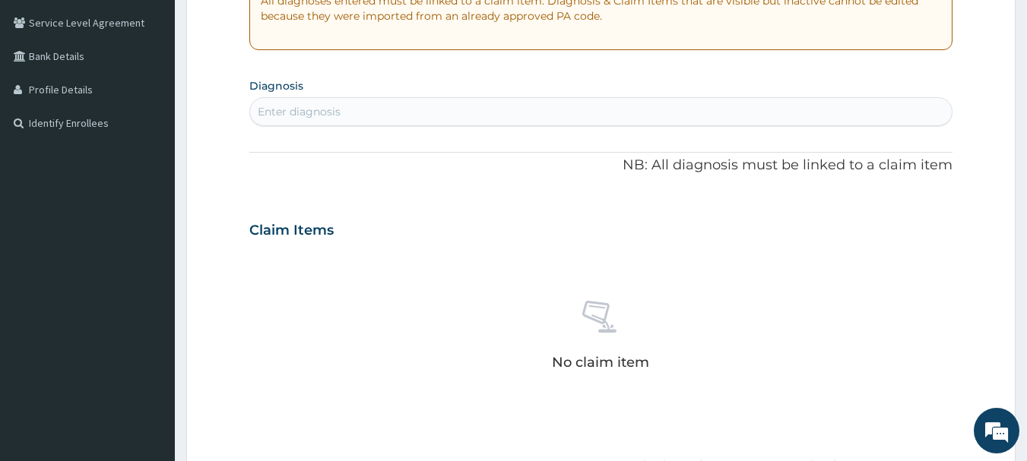
scroll to position [304, 0]
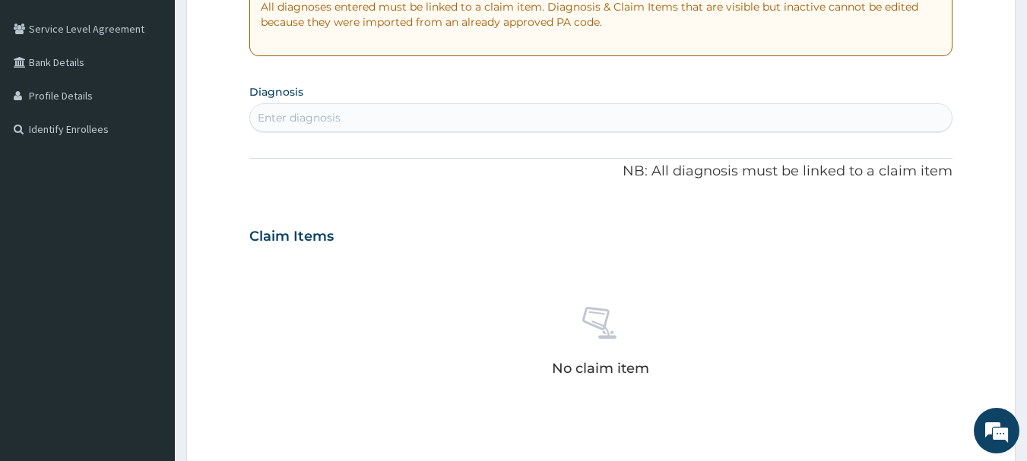
click at [331, 113] on div "Enter diagnosis" at bounding box center [299, 117] width 83 height 15
type input "[MEDICAL_DATA]"
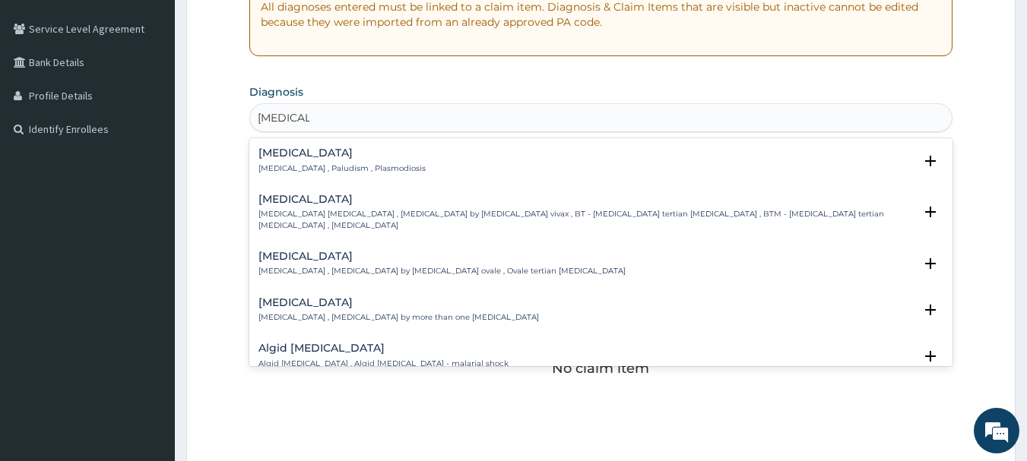
click at [318, 159] on h4 "[MEDICAL_DATA]" at bounding box center [341, 152] width 167 height 11
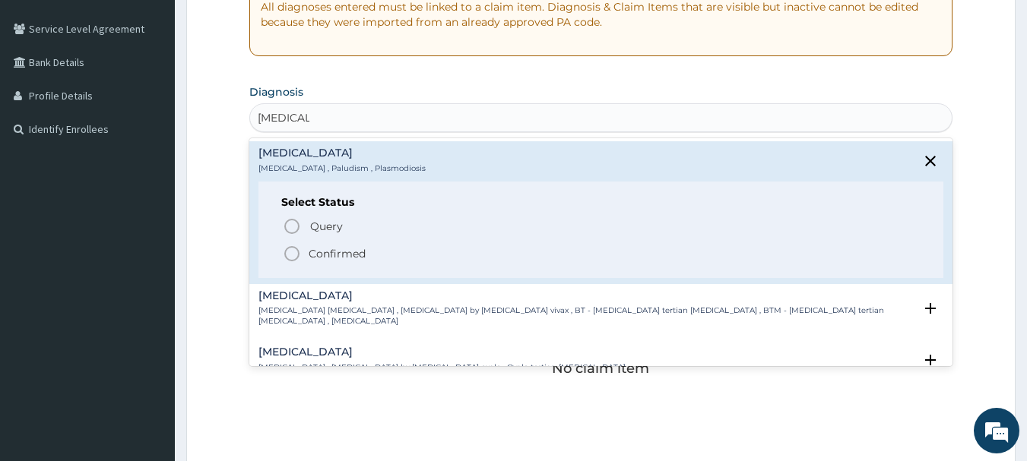
click at [327, 246] on p "Confirmed" at bounding box center [337, 253] width 57 height 15
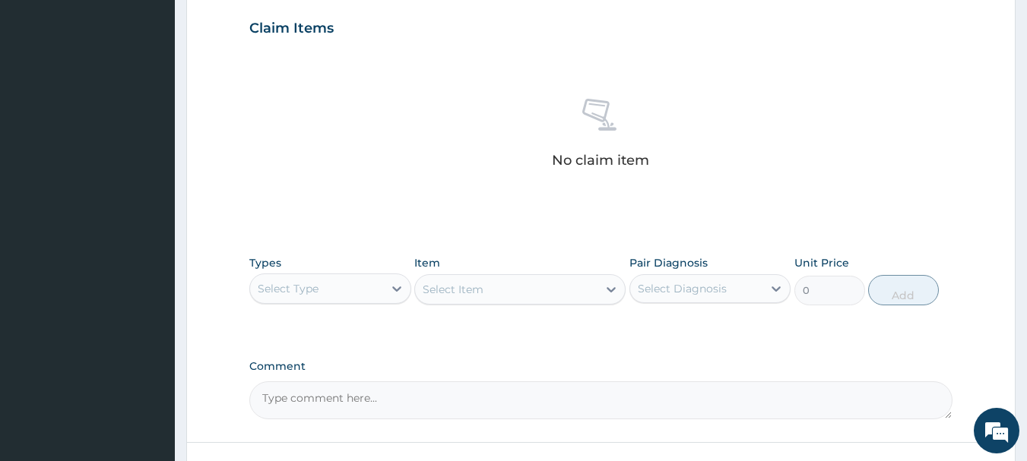
scroll to position [635, 0]
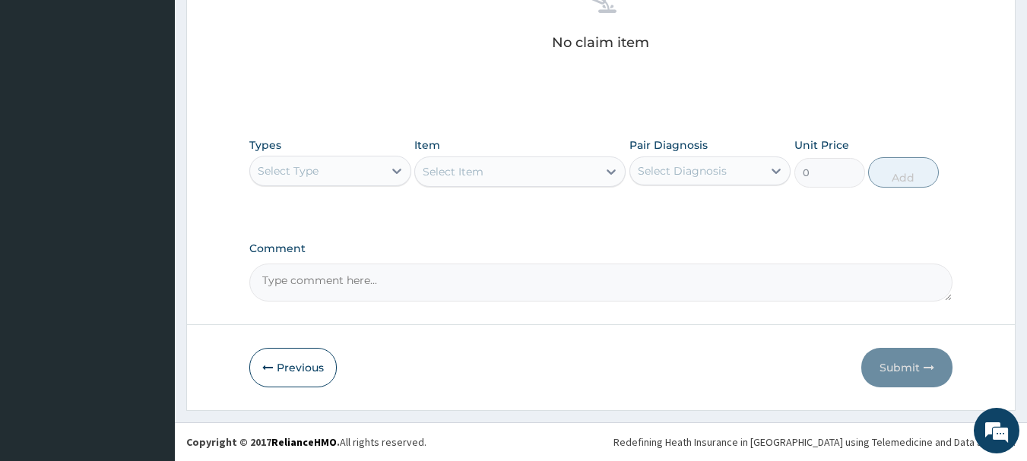
click at [316, 167] on div "Select Type" at bounding box center [288, 170] width 61 height 15
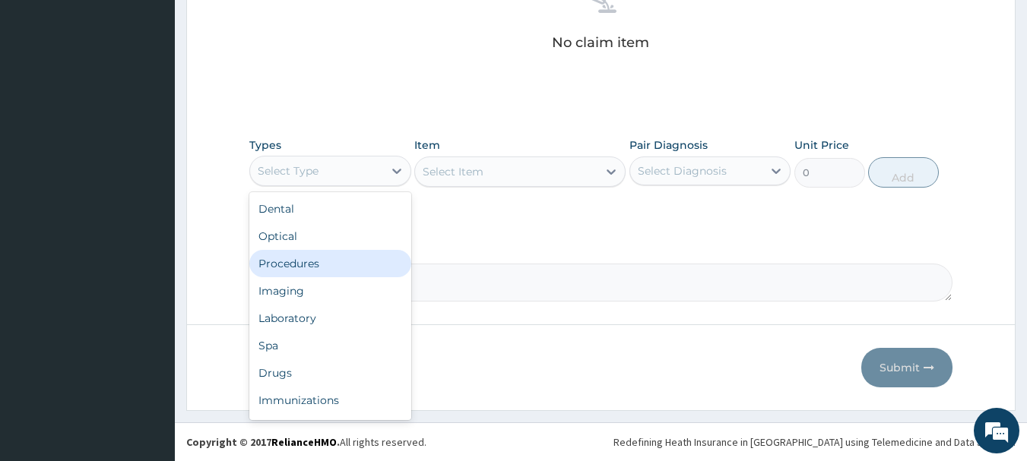
click at [328, 271] on div "Procedures" at bounding box center [330, 263] width 162 height 27
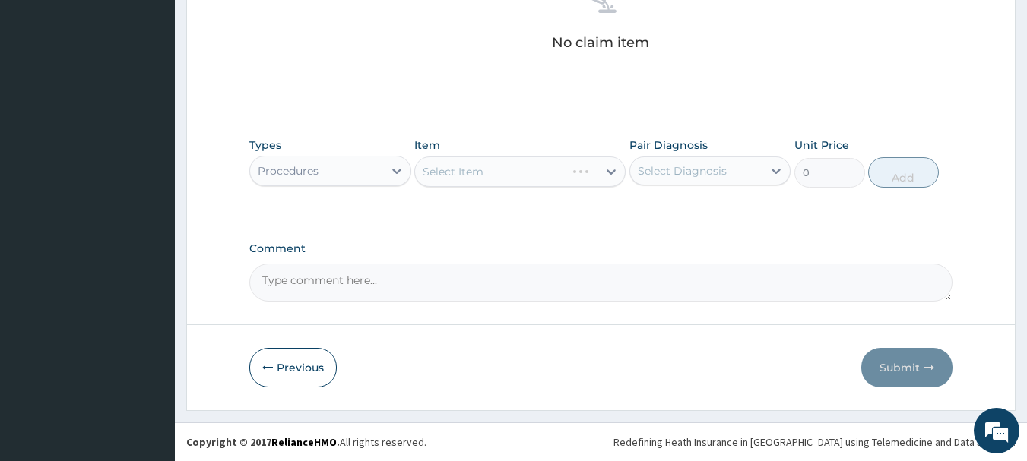
click at [521, 145] on div "Item Select Item" at bounding box center [519, 163] width 211 height 50
click at [512, 168] on div "Select Item" at bounding box center [519, 172] width 211 height 30
click at [513, 168] on div "Select Item" at bounding box center [519, 172] width 211 height 30
click at [513, 171] on div "Select Item" at bounding box center [519, 172] width 211 height 30
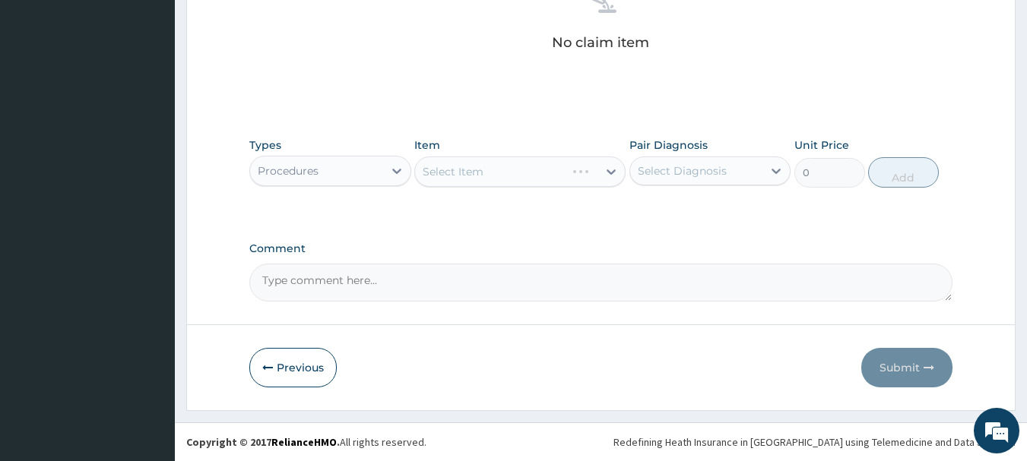
click at [522, 175] on div "Select Item" at bounding box center [519, 172] width 211 height 30
drag, startPoint x: 522, startPoint y: 175, endPoint x: 566, endPoint y: 194, distance: 48.7
click at [522, 175] on div "Select Item" at bounding box center [519, 172] width 211 height 30
click at [566, 194] on div "Types Procedures Item Select Item Pair Diagnosis Select Diagnosis Unit Price 0 …" at bounding box center [601, 162] width 704 height 65
click at [571, 180] on div "Select Item" at bounding box center [519, 172] width 211 height 30
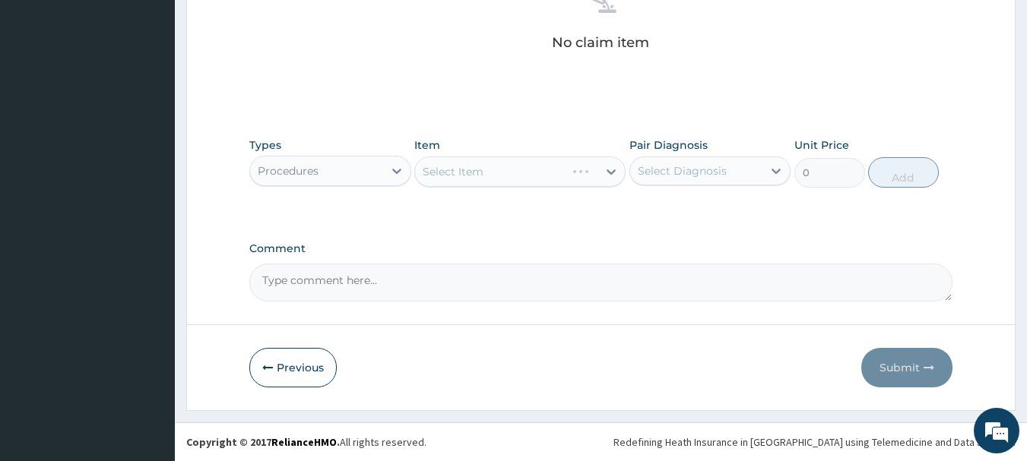
click at [571, 180] on div "Select Item" at bounding box center [519, 172] width 211 height 30
click at [525, 168] on div "Select Item" at bounding box center [506, 172] width 182 height 24
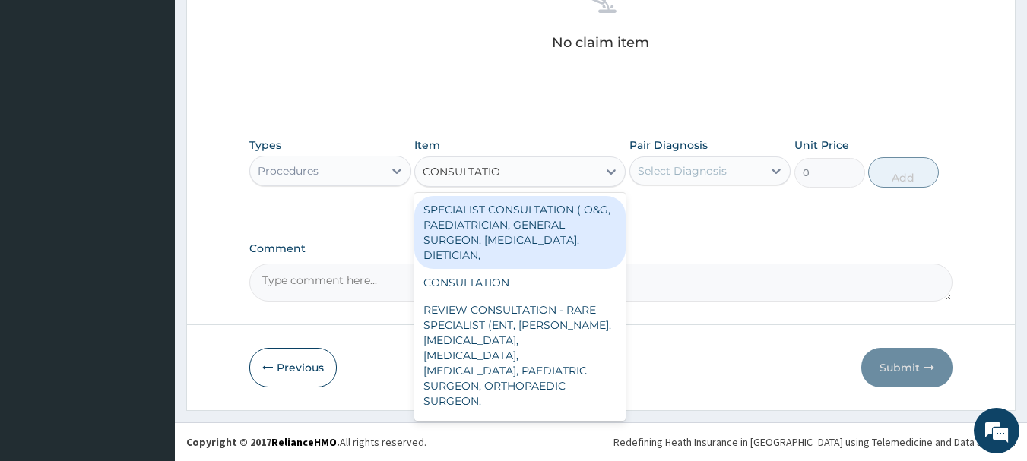
type input "CONSULTATION"
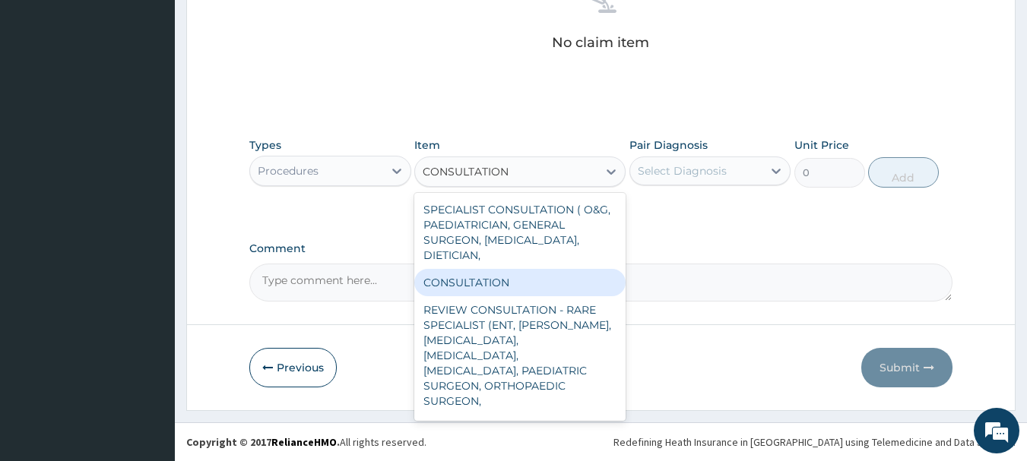
drag, startPoint x: 489, startPoint y: 268, endPoint x: 484, endPoint y: 284, distance: 17.3
click at [484, 284] on div "SPECIALIST CONSULTATION ( O&G, PAEDIATRICIAN, GENERAL SURGEON, DERMATOLOGIST, D…" at bounding box center [519, 307] width 211 height 228
click at [489, 284] on div "CONSULTATION" at bounding box center [519, 282] width 211 height 27
type input "2500"
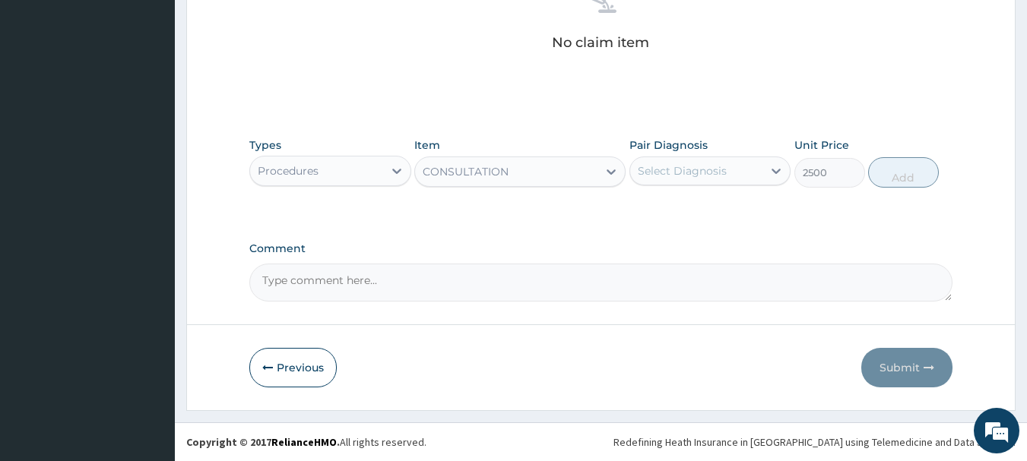
click at [662, 170] on div "Select Diagnosis" at bounding box center [682, 170] width 89 height 15
click at [671, 214] on label "[MEDICAL_DATA]" at bounding box center [702, 208] width 94 height 15
checkbox input "true"
click at [912, 176] on button "Add" at bounding box center [903, 172] width 71 height 30
type input "0"
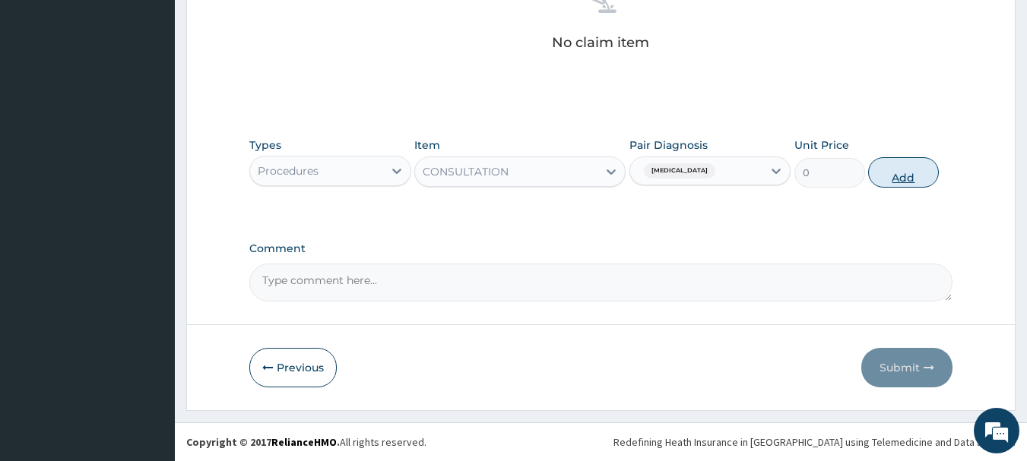
scroll to position [574, 0]
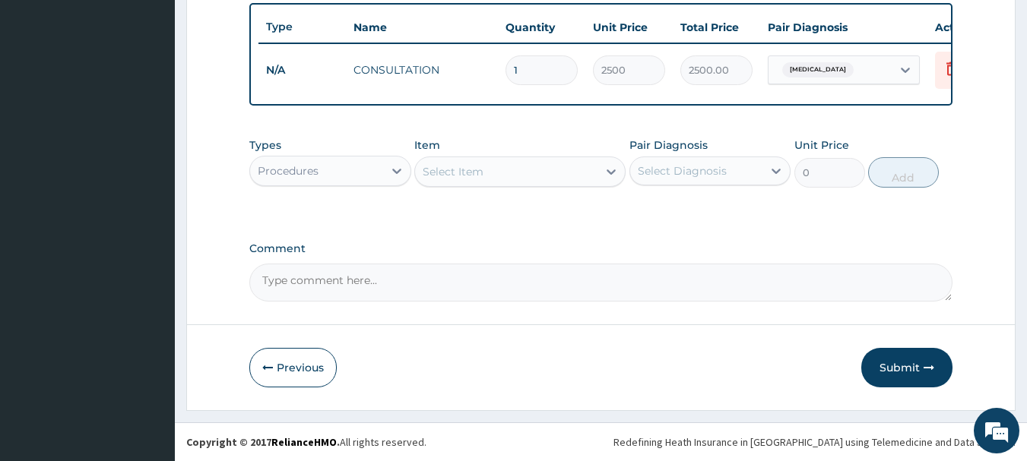
click at [353, 171] on div "Procedures" at bounding box center [316, 171] width 133 height 24
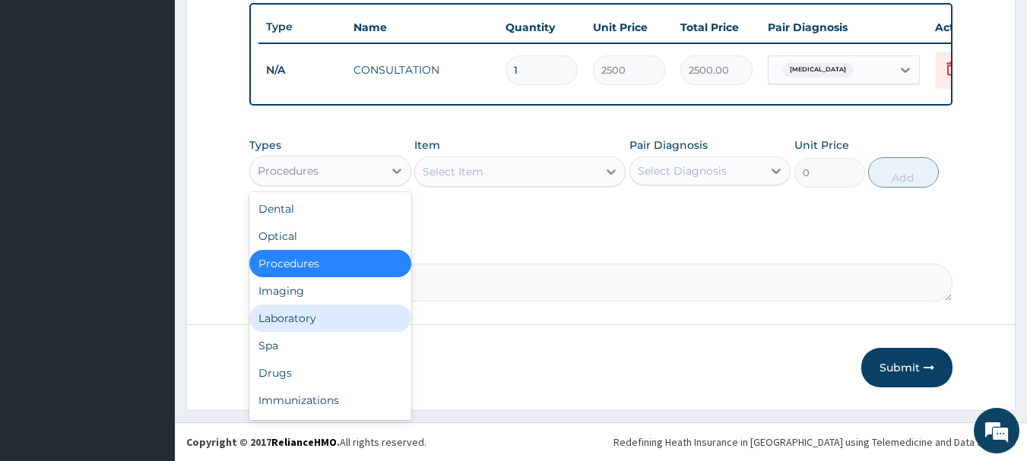
click at [322, 307] on div "Laboratory" at bounding box center [330, 318] width 162 height 27
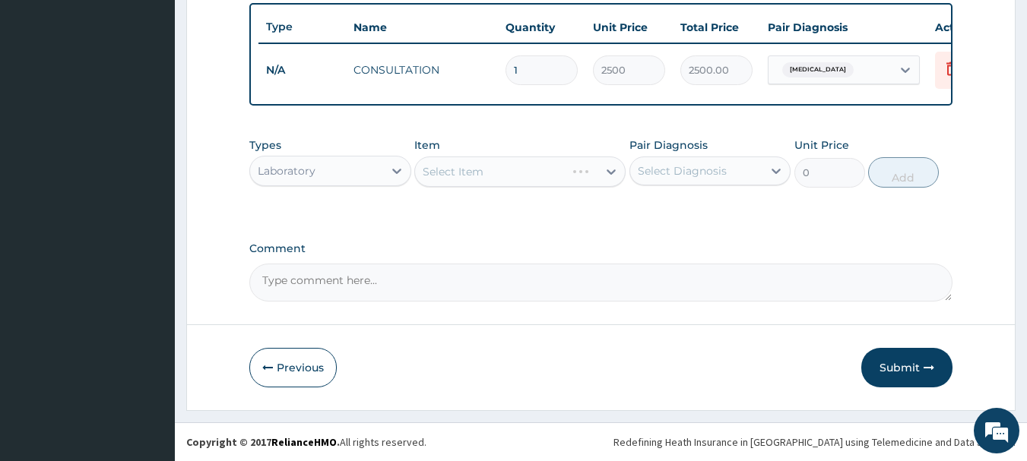
click at [466, 179] on div "Select Item" at bounding box center [519, 172] width 211 height 30
click at [474, 173] on div "Select Item" at bounding box center [519, 172] width 211 height 30
click at [522, 173] on div "Select Item" at bounding box center [519, 172] width 211 height 30
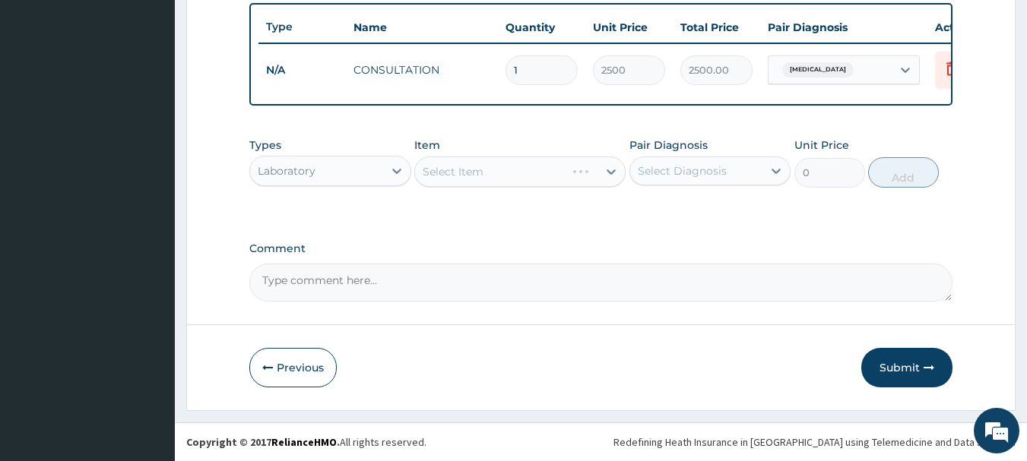
click at [571, 173] on div "Select Item" at bounding box center [519, 172] width 211 height 30
click at [572, 173] on div "Select Item" at bounding box center [519, 172] width 211 height 30
click at [609, 173] on div "Select Item" at bounding box center [519, 172] width 211 height 30
click at [588, 171] on div "Select Item" at bounding box center [519, 172] width 211 height 30
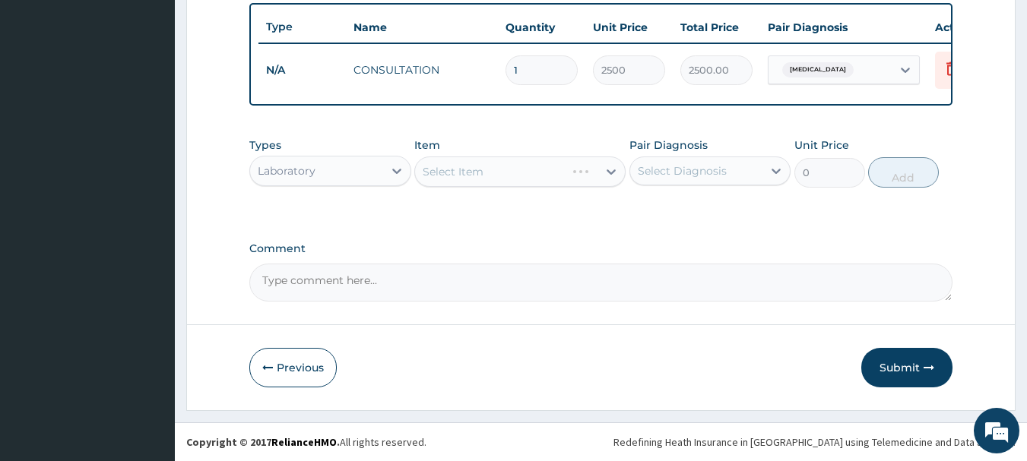
click at [566, 176] on div "Select Item" at bounding box center [519, 172] width 211 height 30
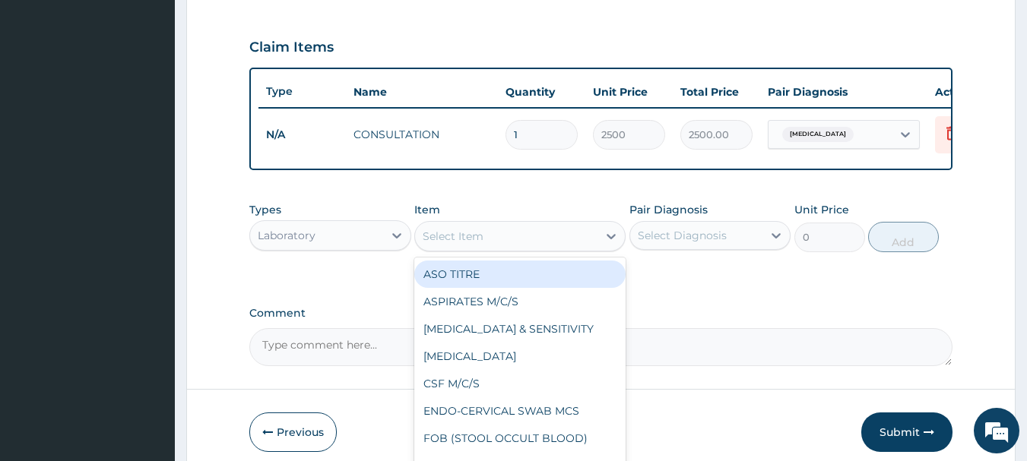
click at [579, 249] on div "Select Item" at bounding box center [506, 236] width 182 height 24
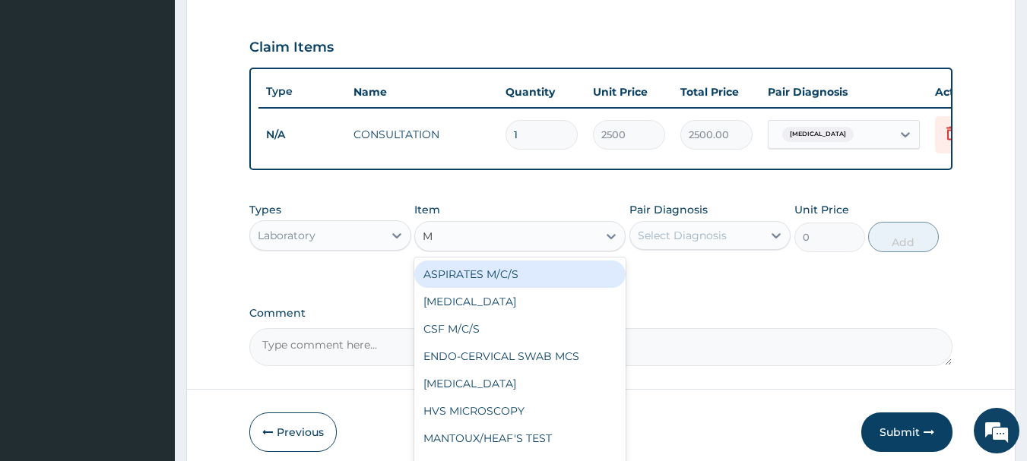
type input "MP"
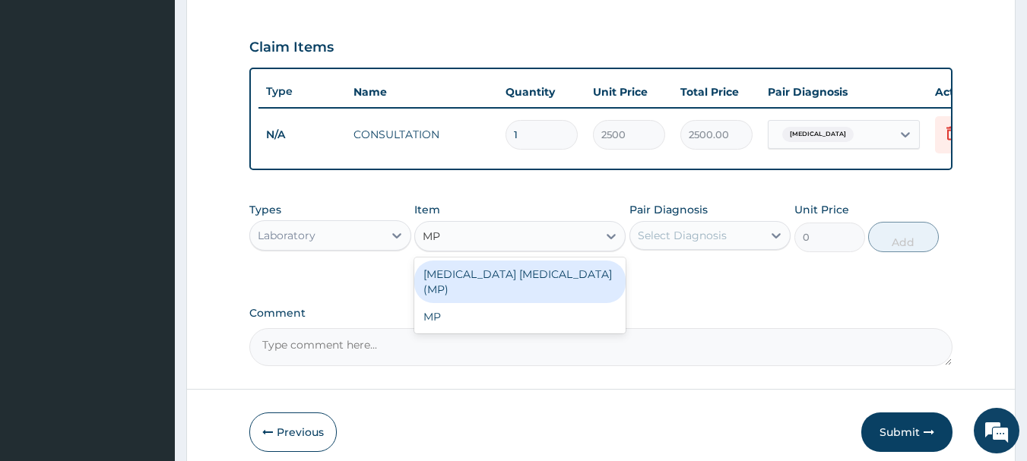
click at [557, 285] on div "[MEDICAL_DATA] [MEDICAL_DATA] (MP)" at bounding box center [519, 282] width 211 height 43
type input "2450"
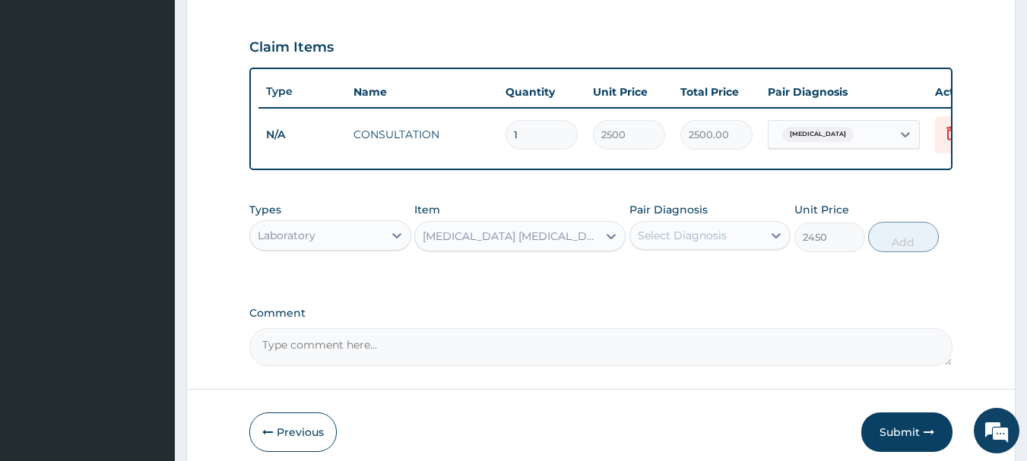
click at [716, 235] on div "Select Diagnosis" at bounding box center [696, 236] width 133 height 24
click at [699, 290] on div "[MEDICAL_DATA]" at bounding box center [711, 274] width 162 height 31
checkbox input "true"
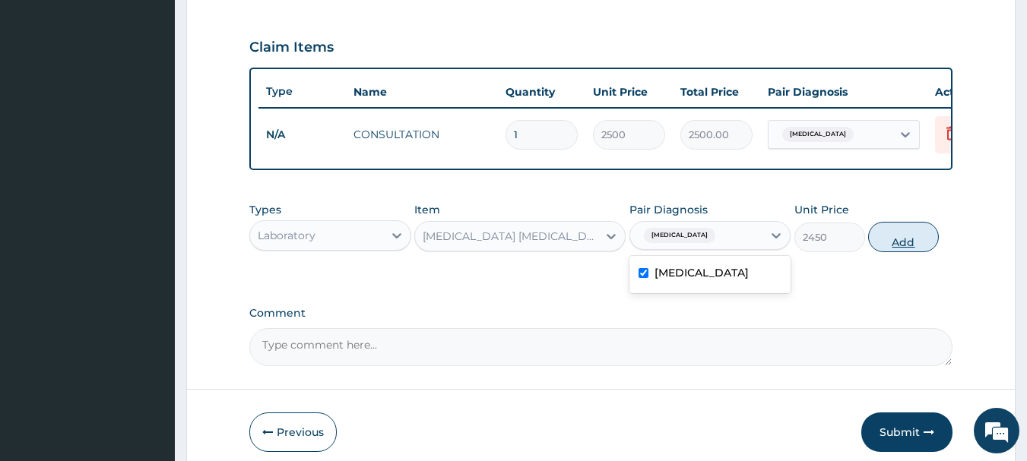
click at [902, 252] on button "Add" at bounding box center [903, 237] width 71 height 30
type input "0"
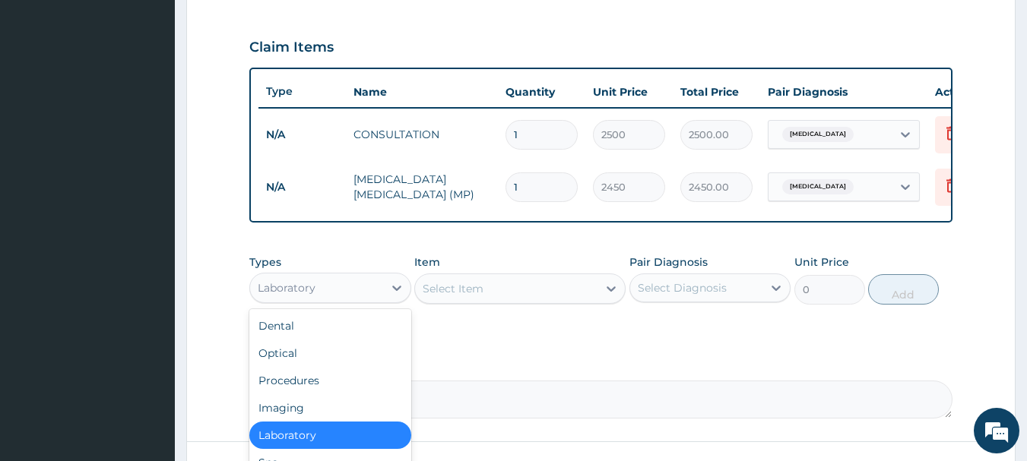
click at [322, 296] on div "Laboratory" at bounding box center [316, 288] width 133 height 24
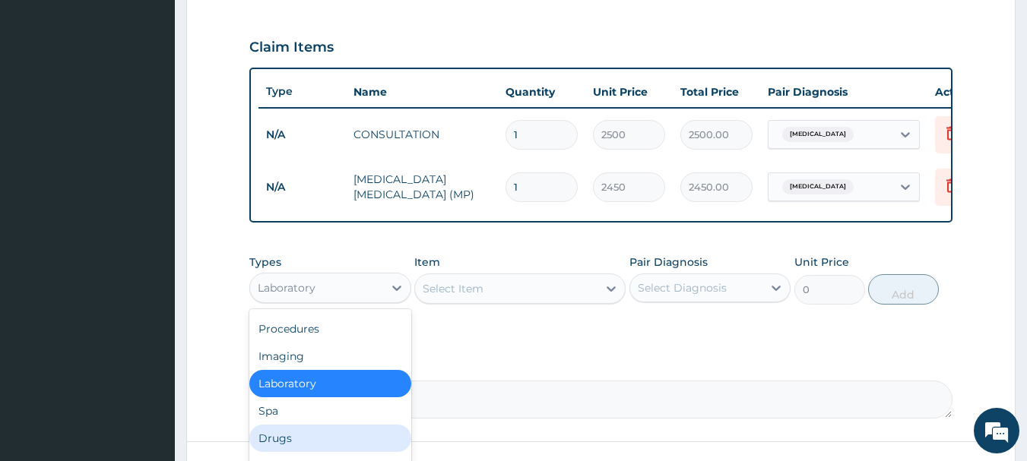
click at [279, 449] on div "Drugs" at bounding box center [330, 438] width 162 height 27
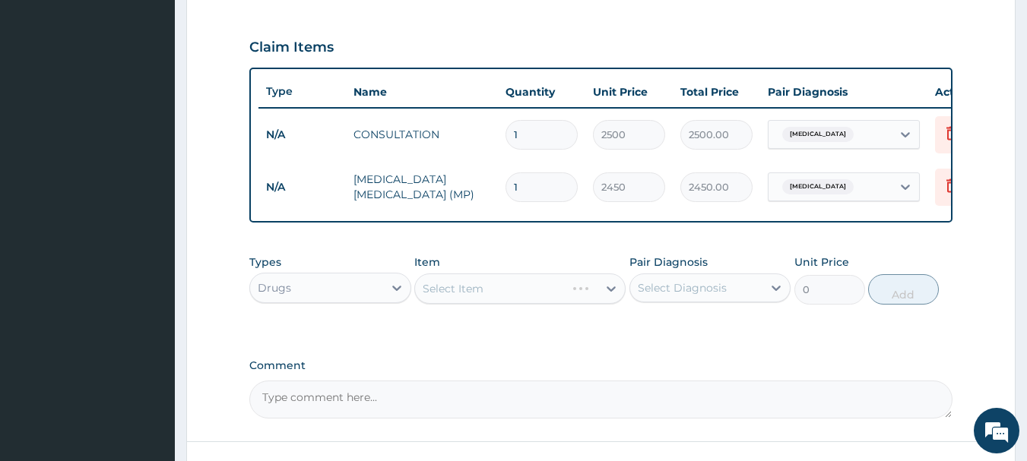
click at [465, 297] on div "Select Item" at bounding box center [519, 289] width 211 height 30
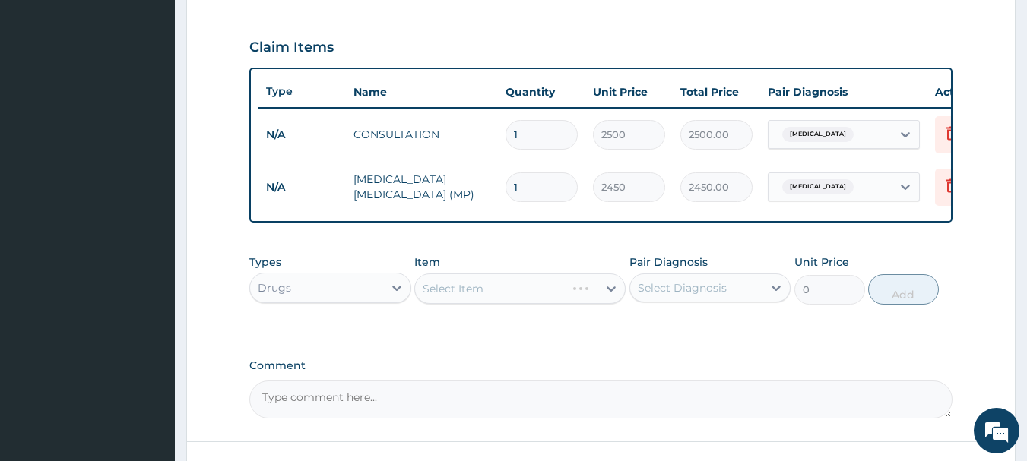
click at [599, 295] on div "Select Item" at bounding box center [519, 289] width 211 height 30
click at [600, 297] on div "Select Item" at bounding box center [519, 289] width 211 height 30
click at [591, 297] on div "Select Item" at bounding box center [519, 289] width 211 height 30
click at [584, 297] on div "Select Item" at bounding box center [519, 289] width 211 height 30
click at [576, 303] on div "Select Item" at bounding box center [519, 289] width 211 height 30
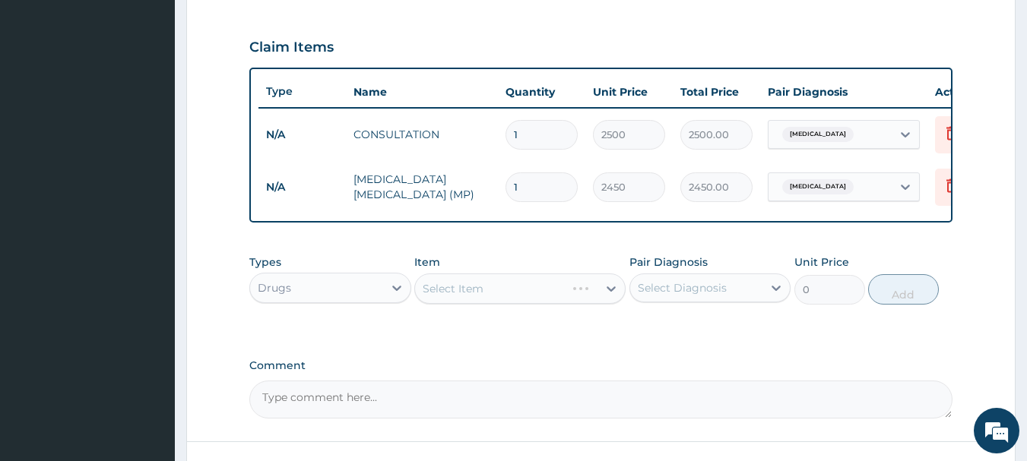
click at [576, 301] on div "Select Item" at bounding box center [519, 289] width 211 height 30
click at [577, 301] on div "Select Item" at bounding box center [519, 289] width 211 height 30
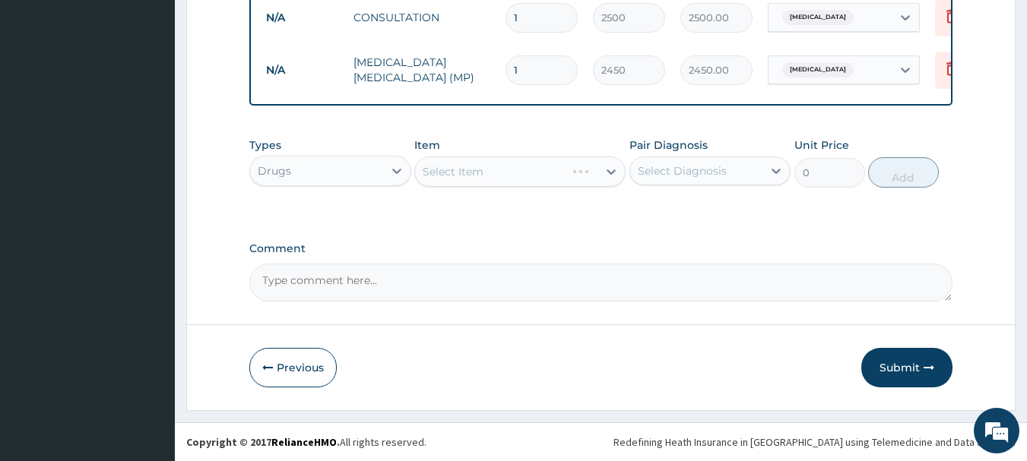
click at [458, 173] on div "Select Item" at bounding box center [519, 172] width 211 height 30
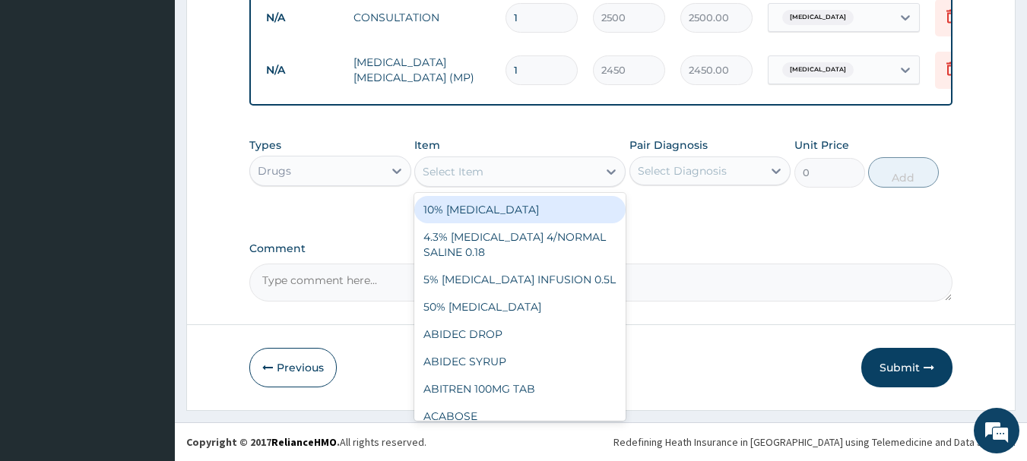
click at [471, 176] on div "Select Item" at bounding box center [453, 171] width 61 height 15
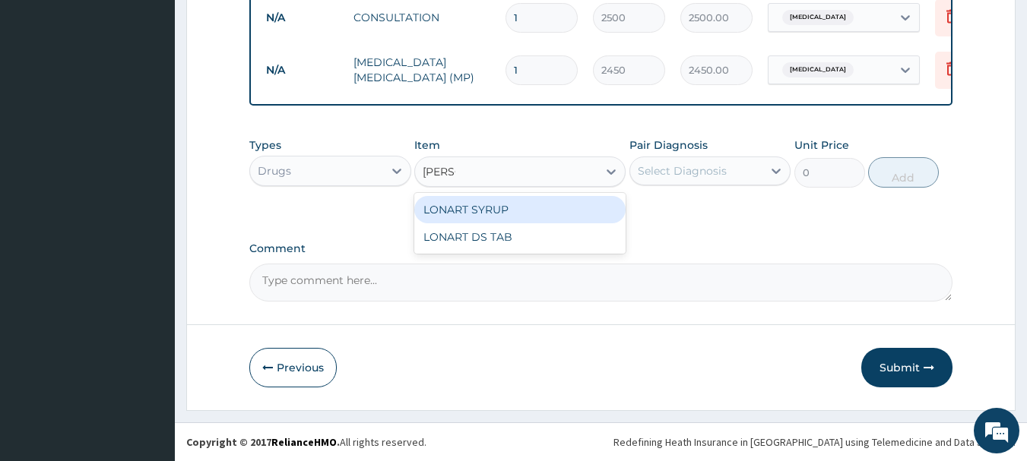
type input "LONAR"
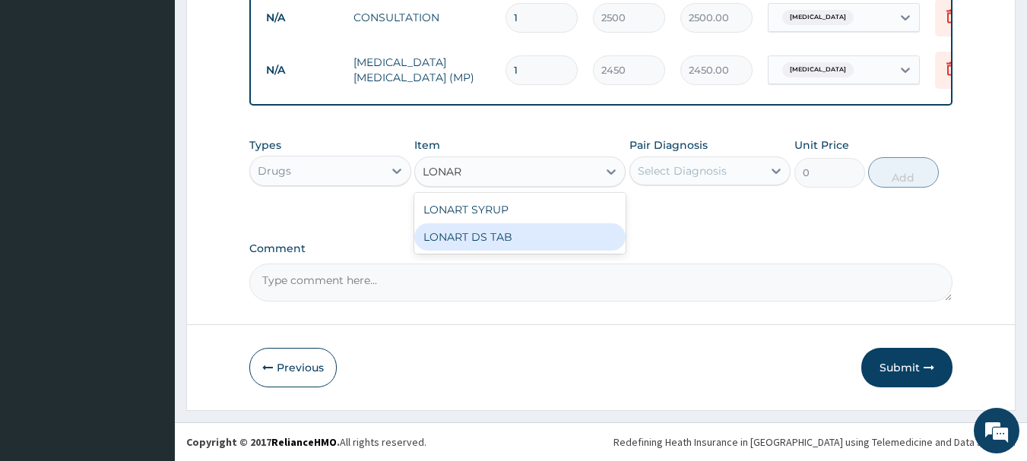
click at [476, 232] on div "LONART DS TAB" at bounding box center [519, 237] width 211 height 27
type input "390"
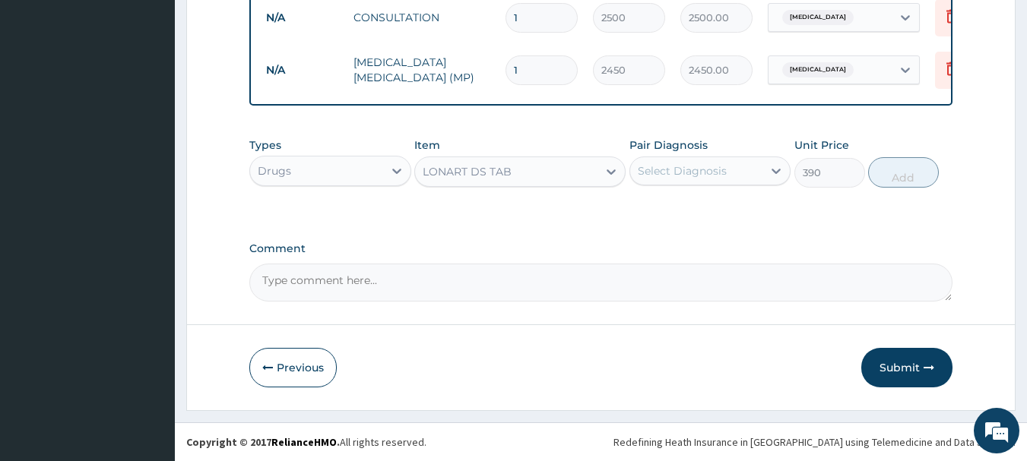
click at [717, 167] on div "Select Diagnosis" at bounding box center [682, 170] width 89 height 15
click at [699, 210] on div "[MEDICAL_DATA]" at bounding box center [711, 210] width 162 height 31
checkbox input "true"
click at [915, 176] on button "Add" at bounding box center [903, 172] width 71 height 30
type input "0"
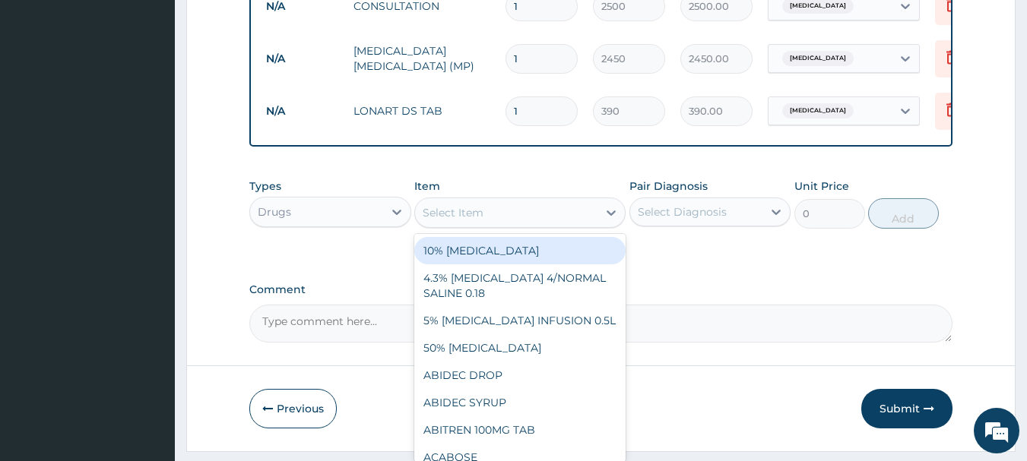
click at [461, 220] on div "Select Item" at bounding box center [453, 212] width 61 height 15
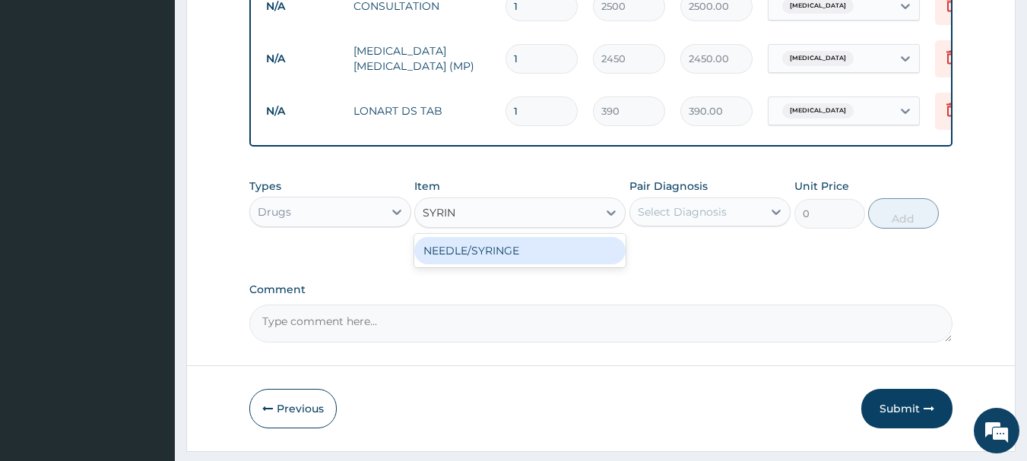
type input "[PERSON_NAME]"
click at [476, 262] on div "NEEDLE/SYRINGE" at bounding box center [519, 250] width 211 height 27
type input "70"
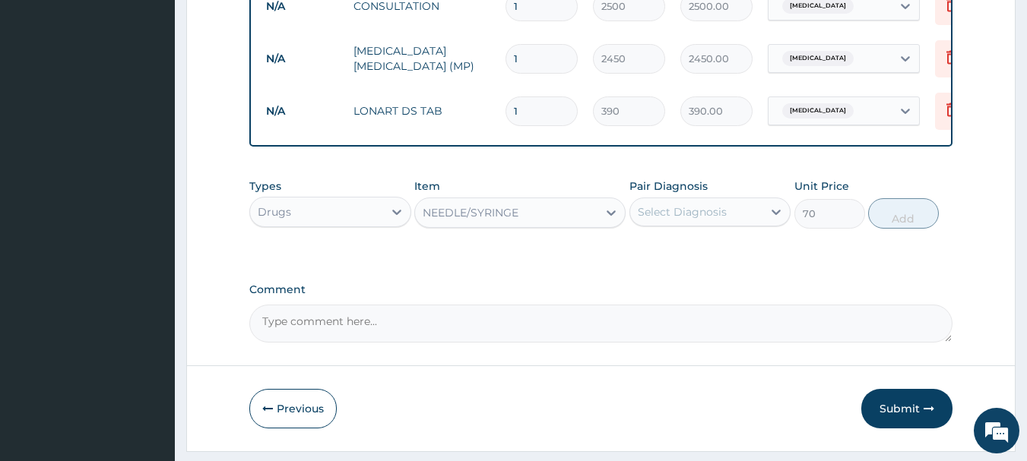
click at [696, 220] on div "Select Diagnosis" at bounding box center [682, 212] width 89 height 15
click at [706, 255] on div "[MEDICAL_DATA]" at bounding box center [711, 251] width 162 height 31
checkbox input "true"
click at [891, 229] on button "Add" at bounding box center [903, 213] width 71 height 30
type input "0"
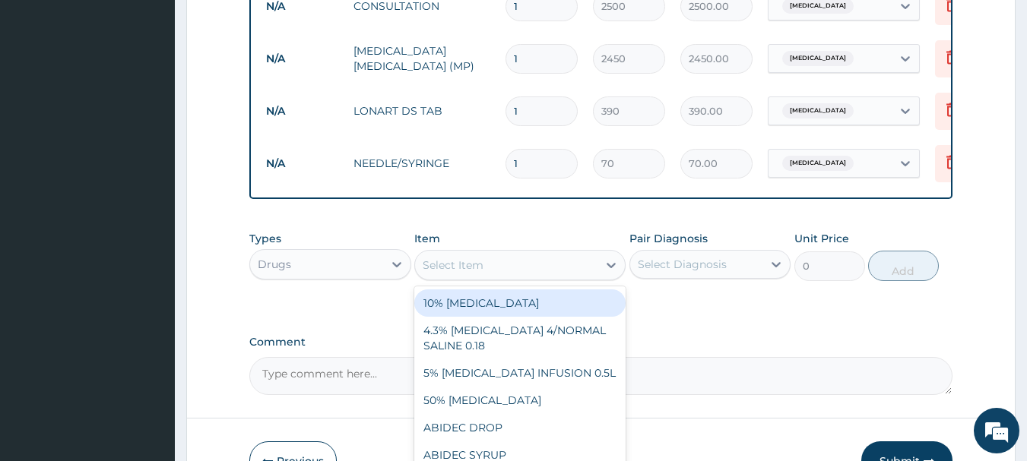
click at [467, 268] on div "Select Item" at bounding box center [453, 265] width 61 height 15
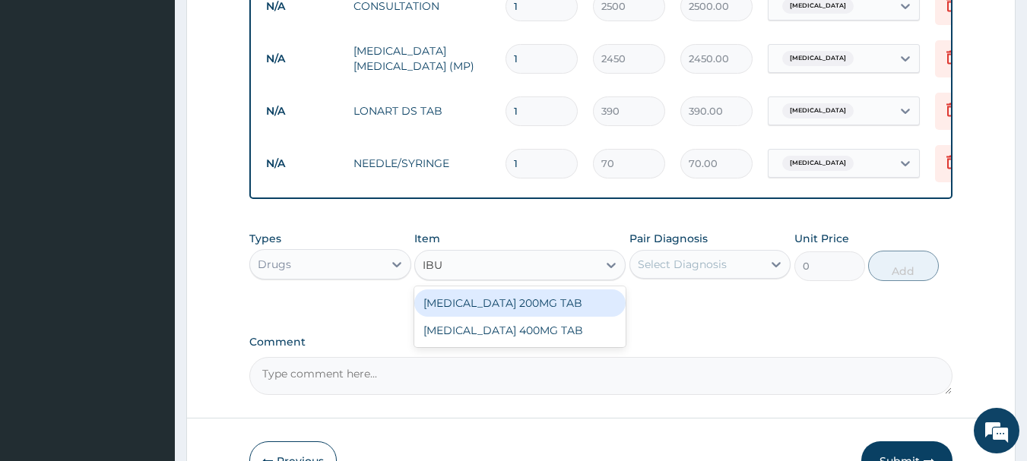
type input "IBUP"
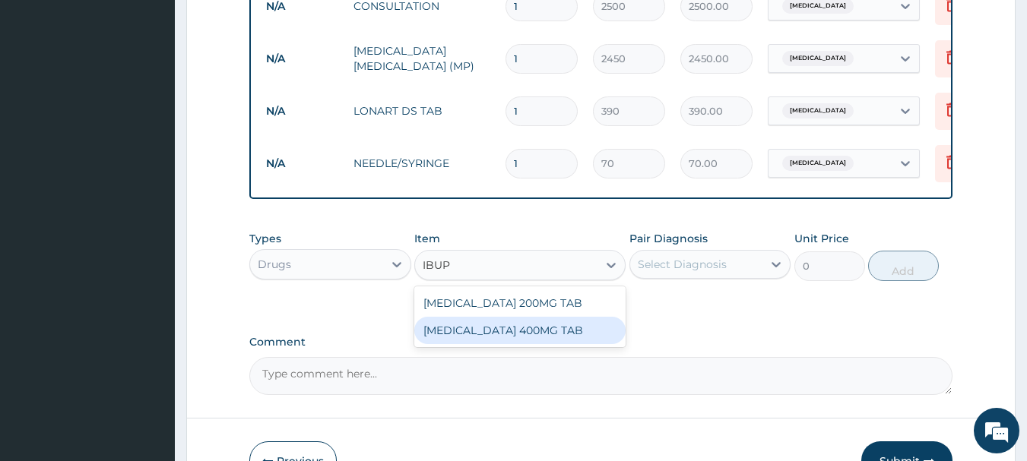
click at [504, 341] on div "[MEDICAL_DATA] 400MG TAB" at bounding box center [519, 330] width 211 height 27
type input "48"
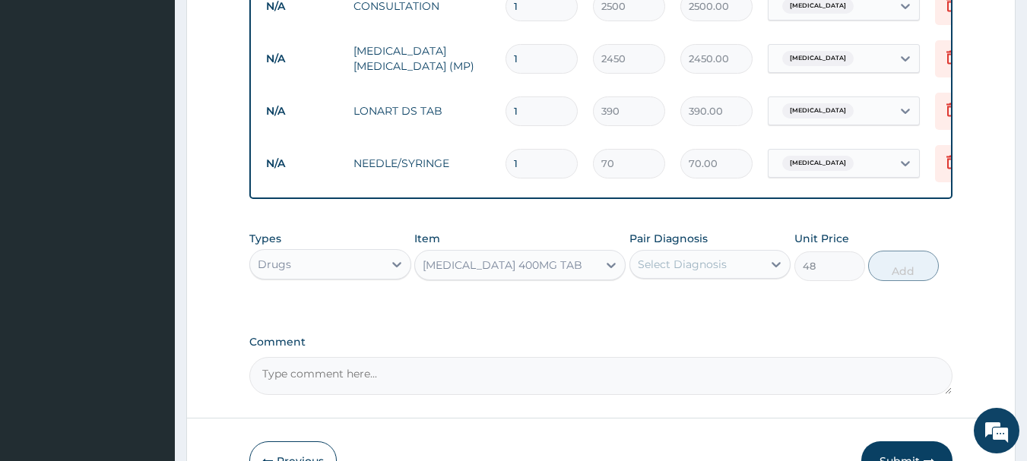
click at [677, 272] on div "Select Diagnosis" at bounding box center [682, 264] width 89 height 15
click at [680, 309] on label "[MEDICAL_DATA]" at bounding box center [702, 301] width 94 height 15
checkbox input "true"
click at [902, 275] on button "Add" at bounding box center [903, 266] width 71 height 30
type input "0"
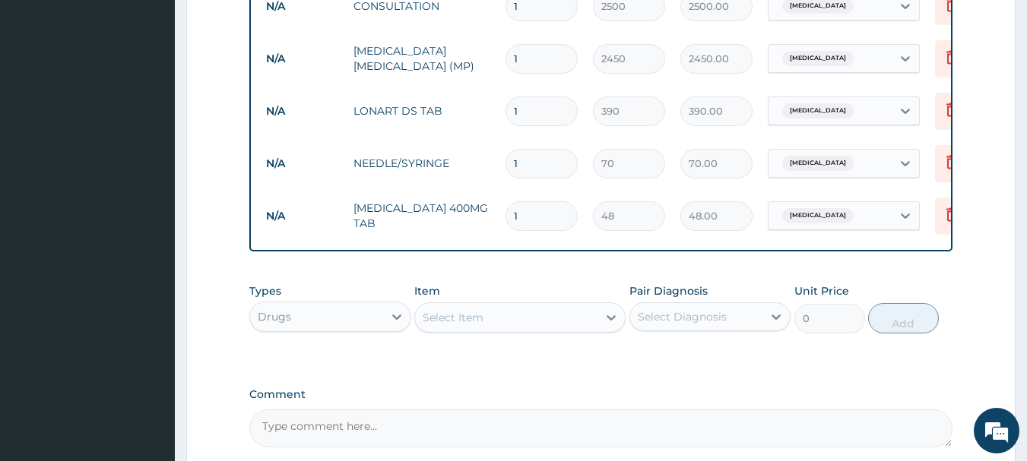
type input "10"
type input "480.00"
type input "10"
click at [496, 330] on div "Select Item" at bounding box center [506, 318] width 182 height 24
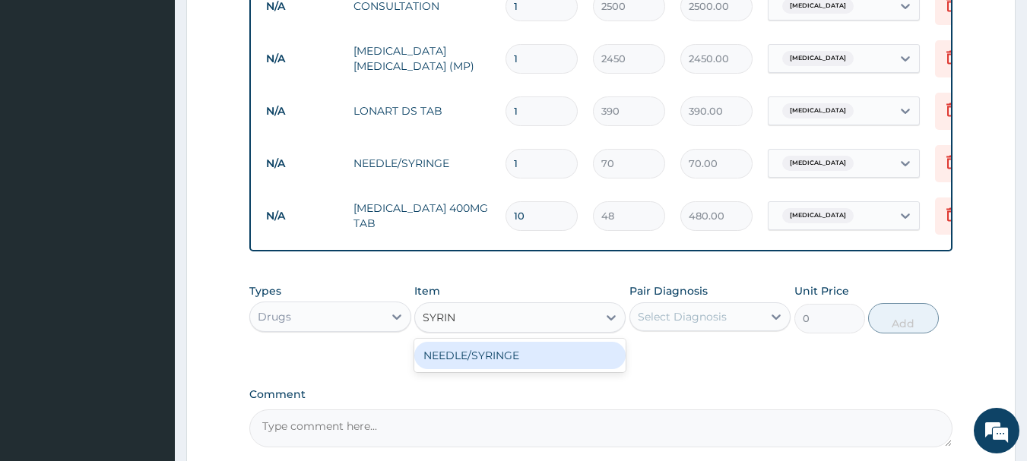
type input "[PERSON_NAME]"
click at [497, 368] on div "NEEDLE/SYRINGE" at bounding box center [519, 355] width 211 height 27
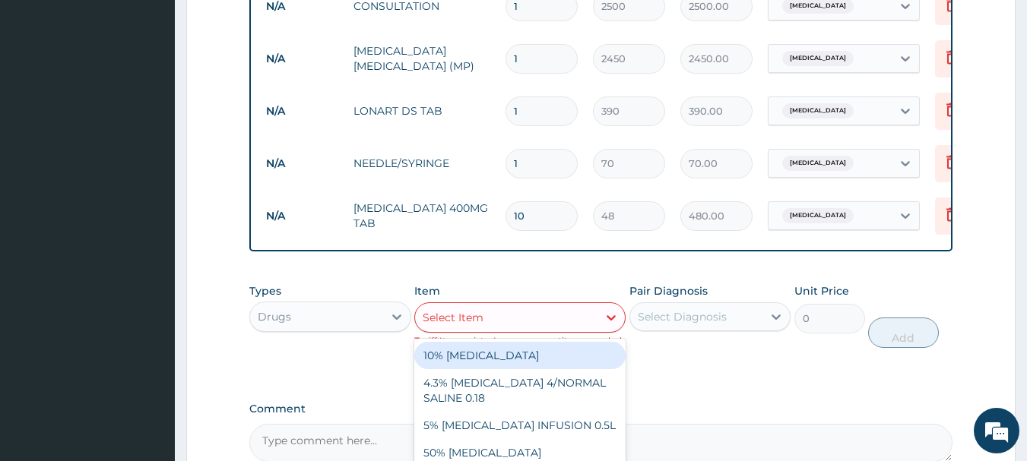
click at [537, 324] on div "Select Item" at bounding box center [506, 318] width 182 height 24
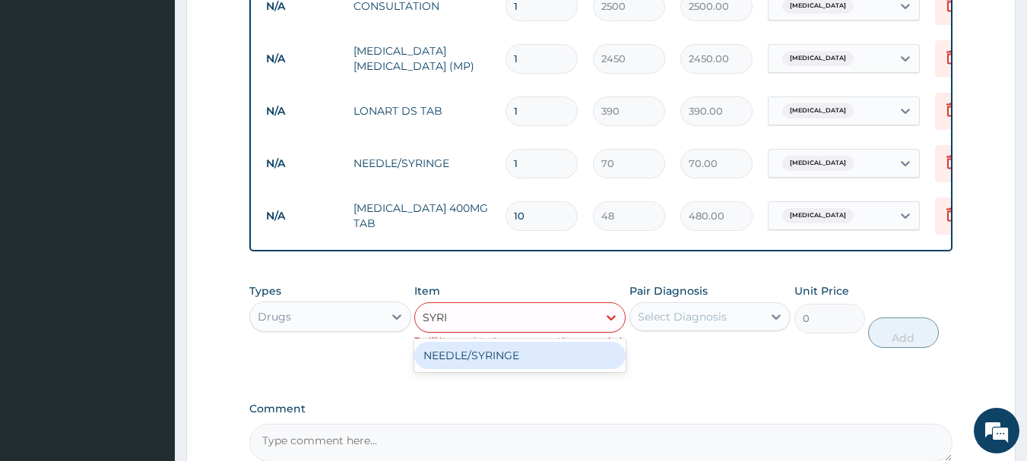
type input "[PERSON_NAME]"
click at [485, 369] on div "NEEDLE/SYRINGE" at bounding box center [519, 355] width 211 height 27
click at [485, 369] on div "Types Drugs Item option NEEDLE/SYRINGE, selected. option NEEDLE/SYRINGE focused…" at bounding box center [601, 327] width 704 height 103
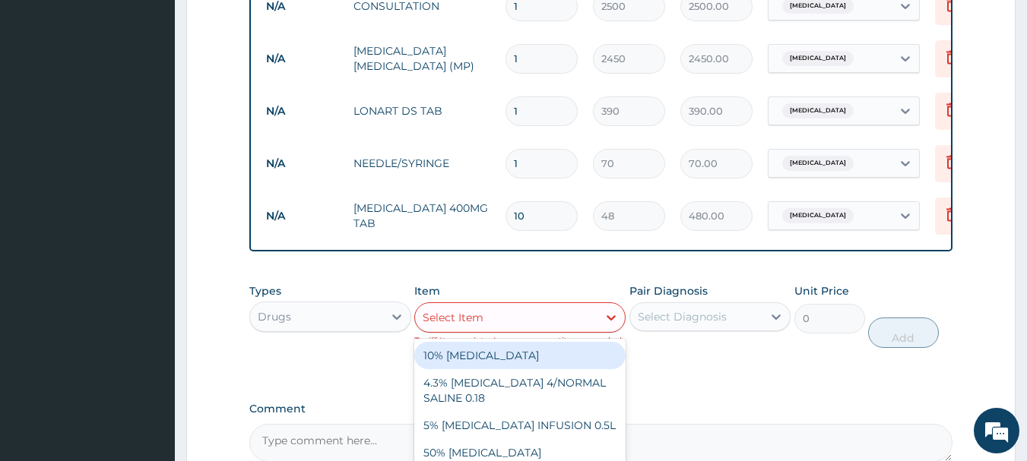
click at [483, 325] on div "Select Item" at bounding box center [453, 317] width 61 height 15
click at [357, 346] on div "Types Drugs" at bounding box center [330, 316] width 162 height 65
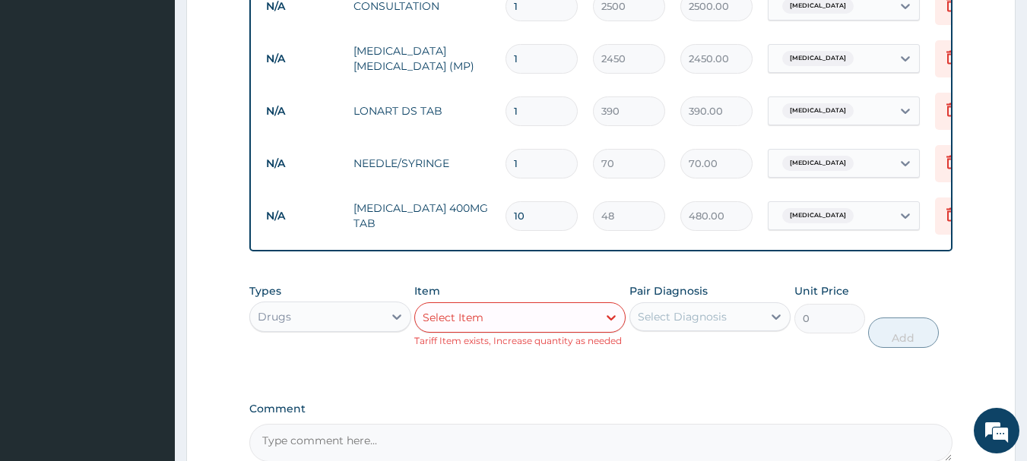
click at [549, 170] on input "1" at bounding box center [542, 164] width 72 height 30
click at [541, 113] on input "1" at bounding box center [542, 112] width 72 height 30
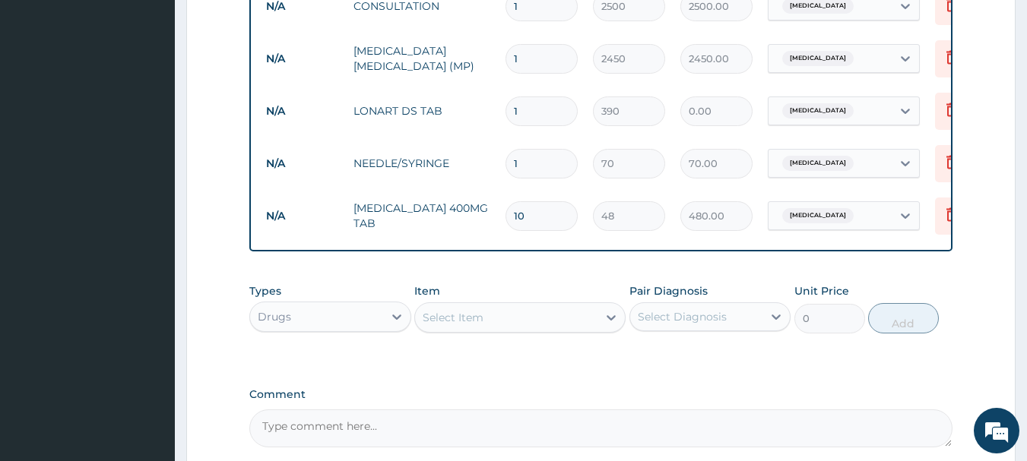
type input "0.00"
type input "6"
type input "2340.00"
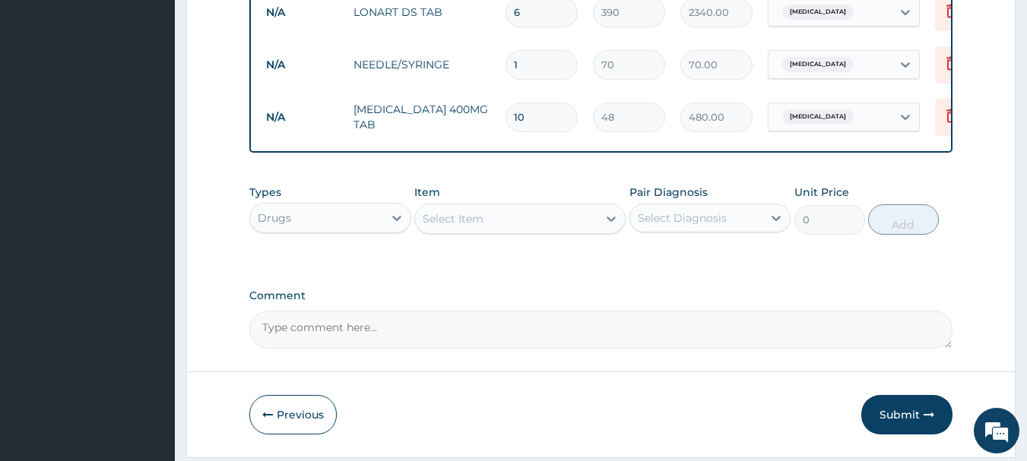
scroll to position [784, 0]
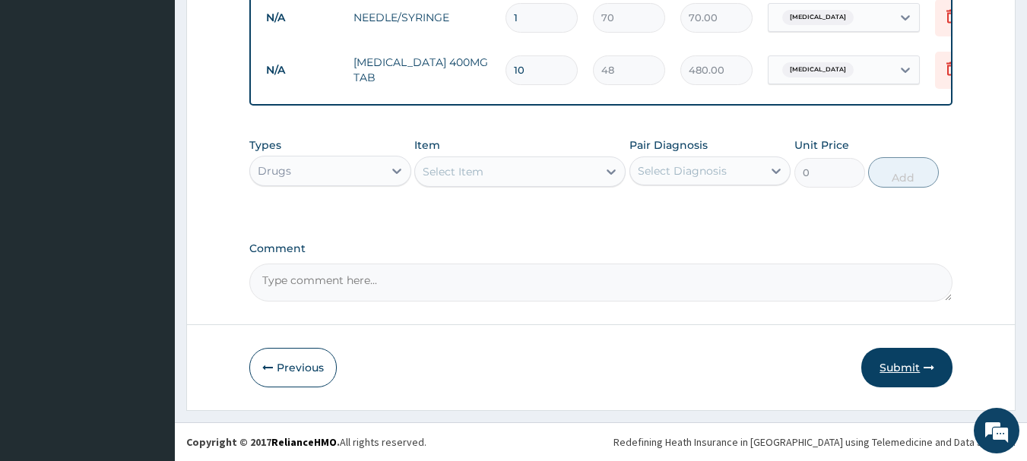
type input "6"
click at [906, 365] on button "Submit" at bounding box center [906, 368] width 91 height 40
click at [924, 365] on icon "button" at bounding box center [929, 368] width 11 height 11
click at [928, 365] on icon "button" at bounding box center [929, 368] width 11 height 11
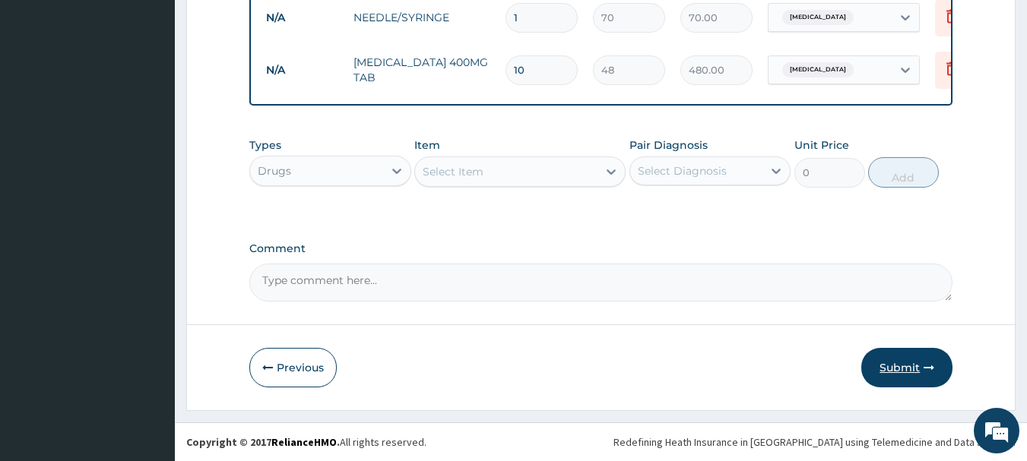
click at [928, 363] on icon "button" at bounding box center [929, 368] width 11 height 11
click at [929, 363] on icon "button" at bounding box center [929, 368] width 11 height 11
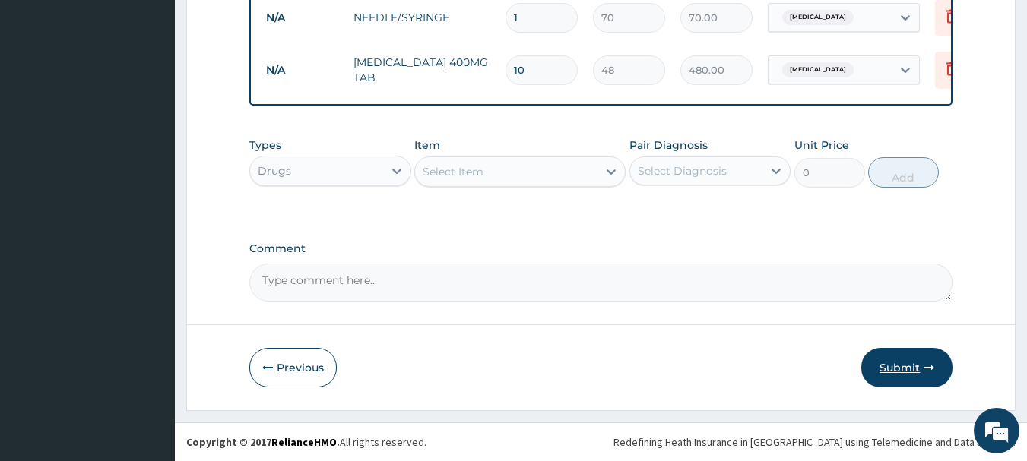
click at [928, 358] on button "Submit" at bounding box center [906, 368] width 91 height 40
click at [918, 354] on button "Submit" at bounding box center [906, 368] width 91 height 40
click at [914, 349] on button "Submit" at bounding box center [906, 368] width 91 height 40
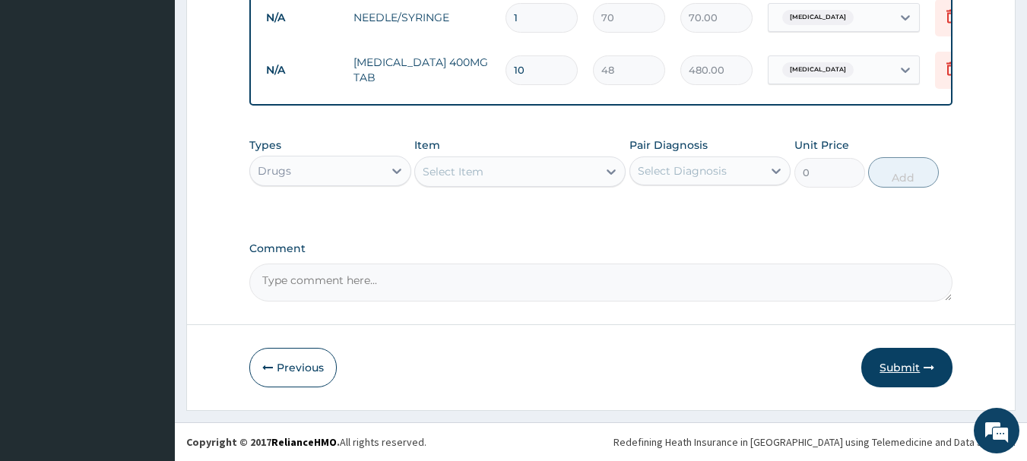
click at [914, 349] on button "Submit" at bounding box center [906, 368] width 91 height 40
click at [918, 360] on button "Submit" at bounding box center [906, 368] width 91 height 40
click at [922, 360] on button "Submit" at bounding box center [906, 368] width 91 height 40
click at [923, 362] on button "Submit" at bounding box center [906, 368] width 91 height 40
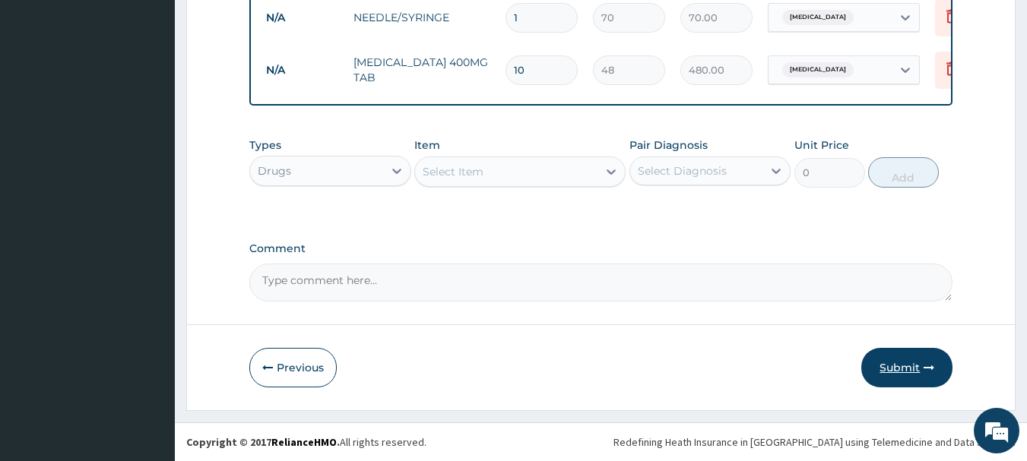
click at [923, 363] on button "Submit" at bounding box center [906, 368] width 91 height 40
drag, startPoint x: 922, startPoint y: 370, endPoint x: 922, endPoint y: 360, distance: 9.9
click at [922, 360] on button "Submit" at bounding box center [906, 368] width 91 height 40
click at [915, 360] on button "Submit" at bounding box center [906, 368] width 91 height 40
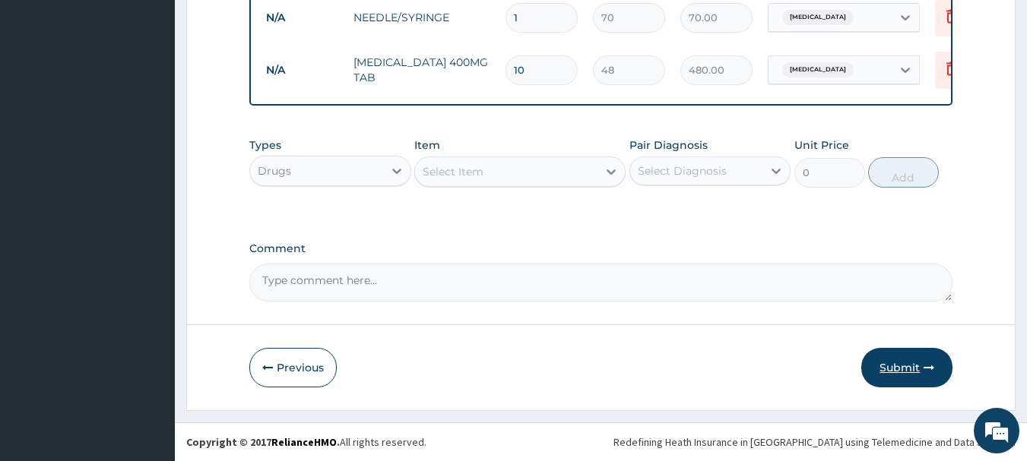
drag, startPoint x: 904, startPoint y: 337, endPoint x: 903, endPoint y: 363, distance: 25.9
click at [903, 363] on button "Submit" at bounding box center [906, 368] width 91 height 40
click at [902, 363] on button "Submit" at bounding box center [906, 368] width 91 height 40
click at [898, 363] on button "Submit" at bounding box center [906, 368] width 91 height 40
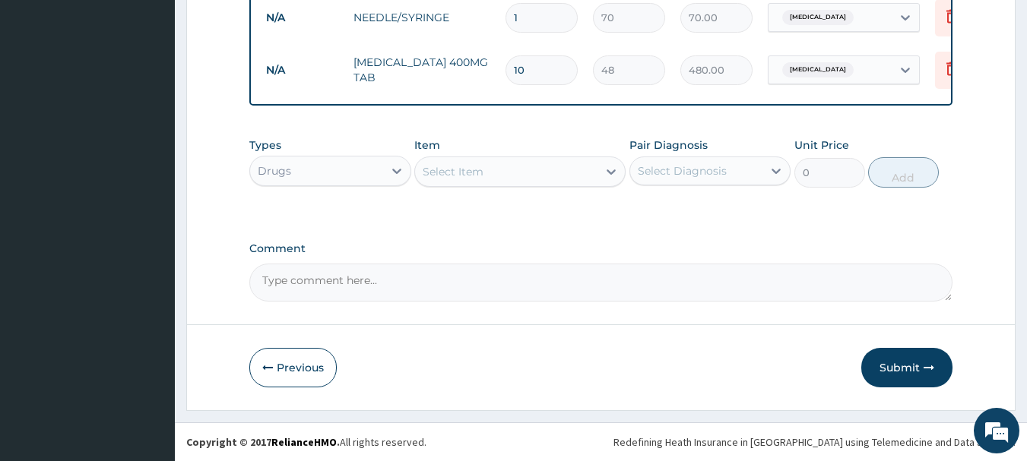
click at [898, 360] on button "Submit" at bounding box center [906, 368] width 91 height 40
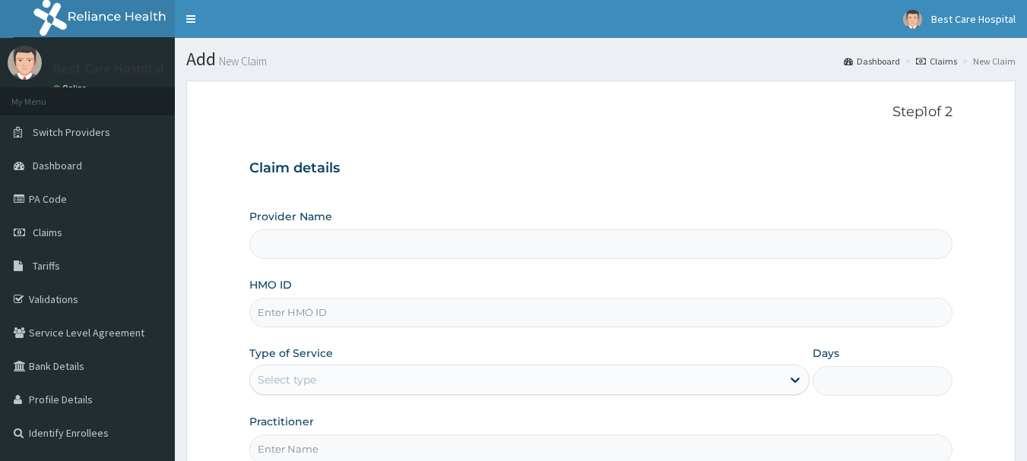
type input "Bestcare Hospital"
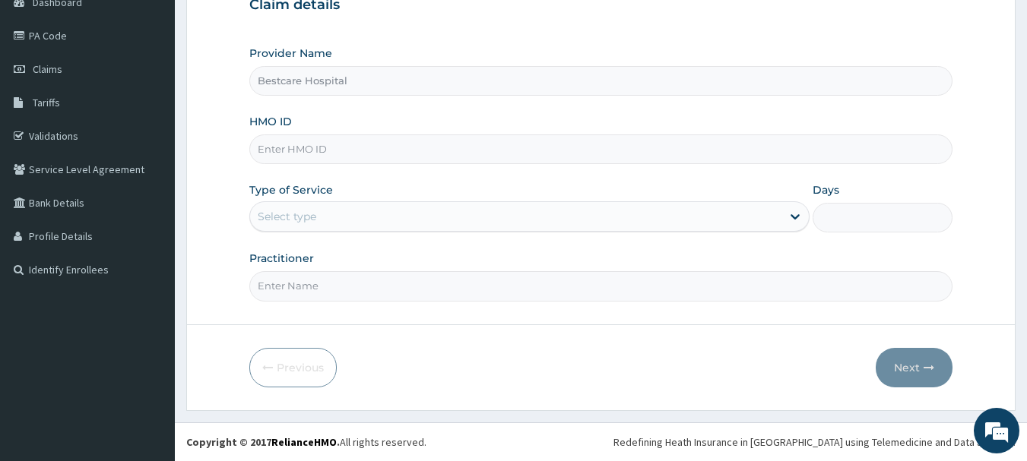
click at [370, 164] on input "HMO ID" at bounding box center [601, 150] width 704 height 30
type input "FDC/10033/A"
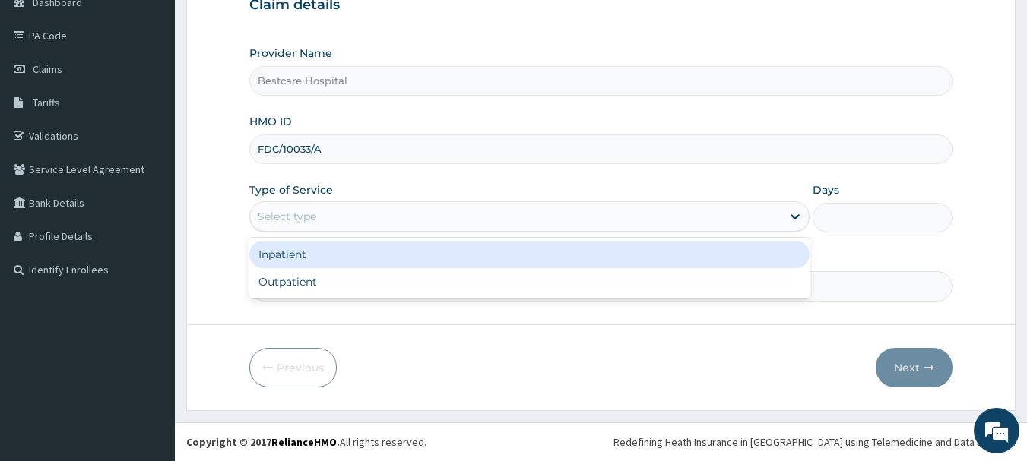
drag, startPoint x: 268, startPoint y: 219, endPoint x: 250, endPoint y: 287, distance: 70.1
click at [266, 223] on div "Select type" at bounding box center [287, 216] width 59 height 15
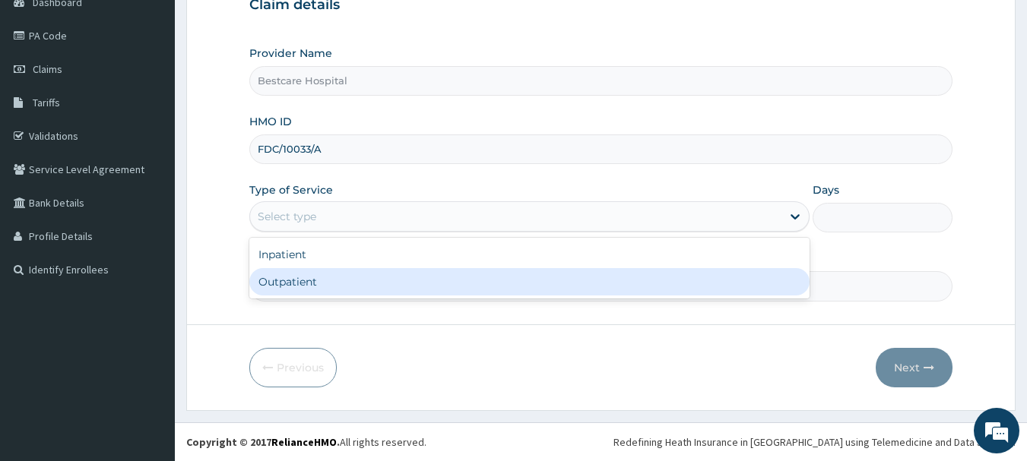
click at [284, 288] on div "Outpatient" at bounding box center [529, 281] width 560 height 27
type input "1"
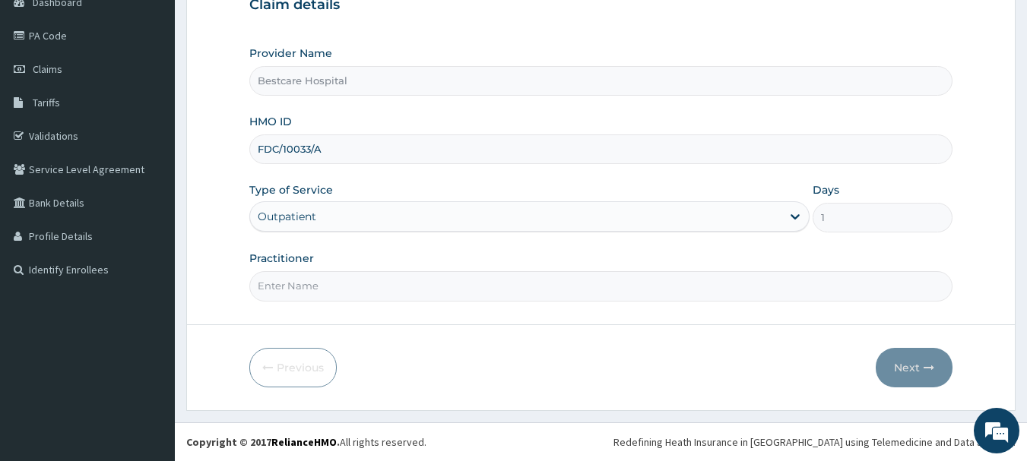
click at [284, 288] on input "Practitioner" at bounding box center [601, 286] width 704 height 30
type input "OYANNI"
click at [906, 364] on button "Next" at bounding box center [914, 368] width 77 height 40
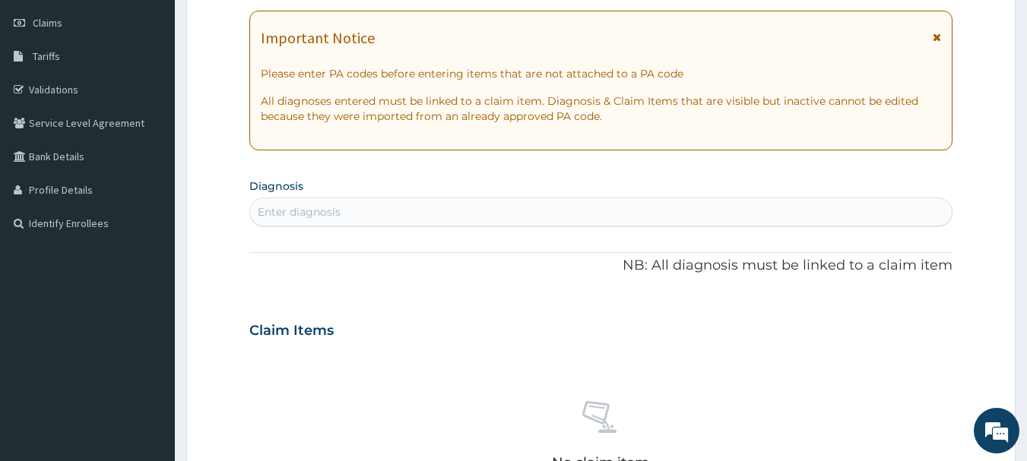
scroll to position [228, 0]
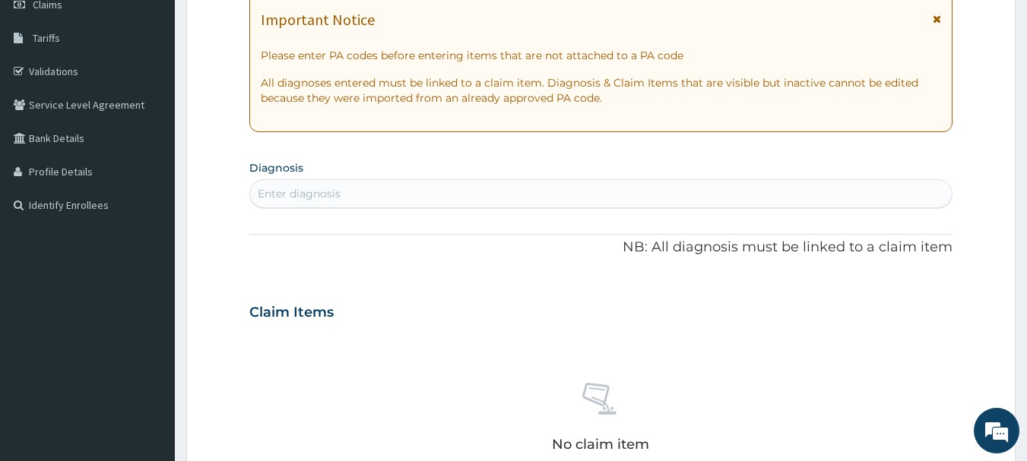
click at [285, 192] on div "Enter diagnosis" at bounding box center [299, 193] width 83 height 15
type input "[MEDICAL_DATA]"
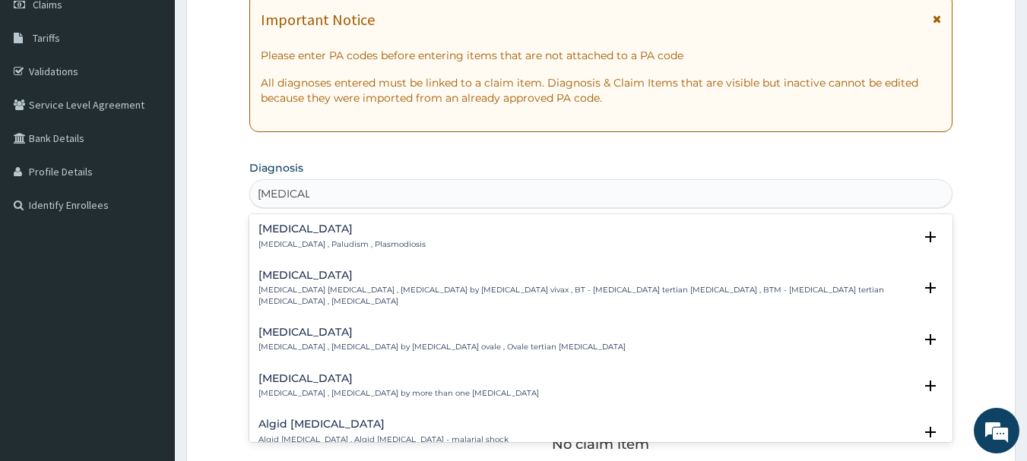
click at [291, 226] on h4 "[MEDICAL_DATA]" at bounding box center [341, 229] width 167 height 11
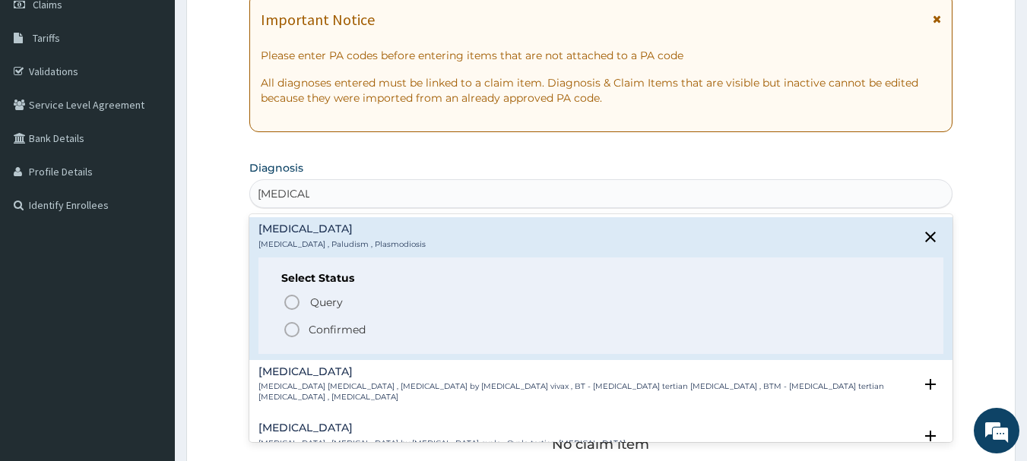
click at [317, 328] on p "Confirmed" at bounding box center [337, 329] width 57 height 15
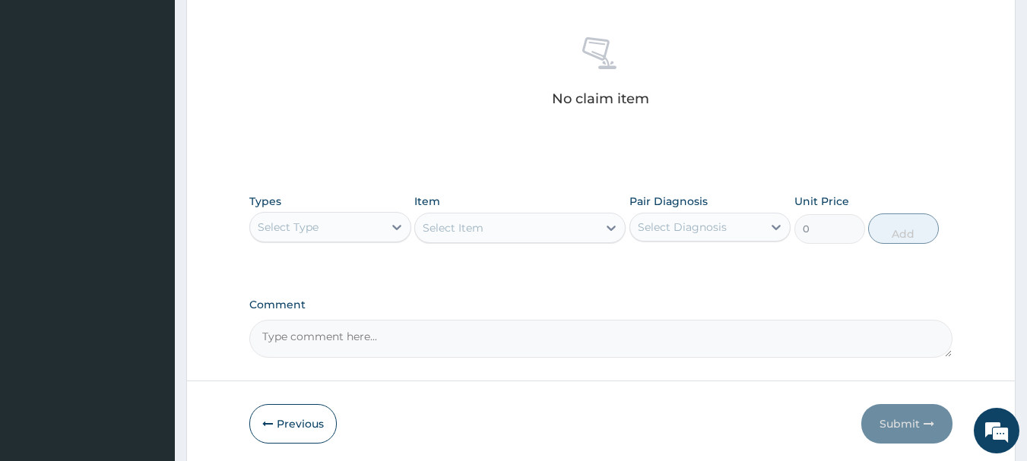
scroll to position [608, 0]
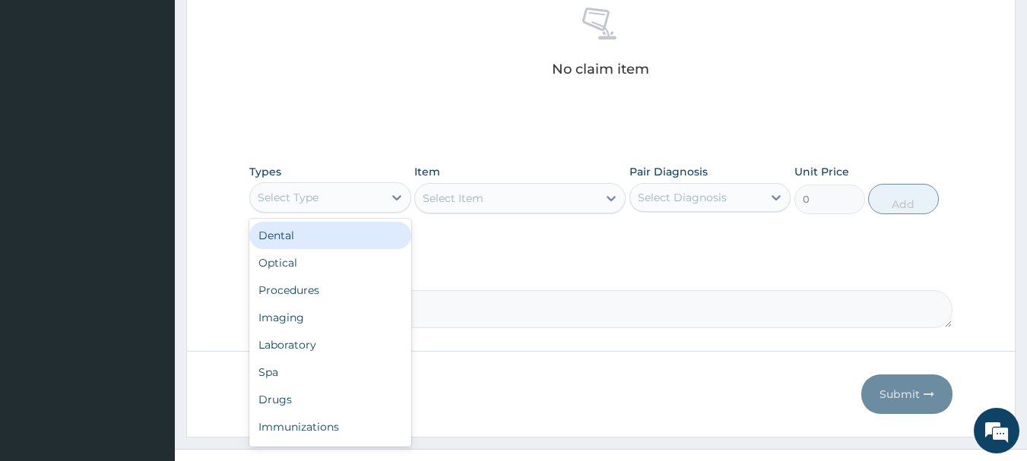
click at [344, 194] on div "Select Type" at bounding box center [316, 198] width 133 height 24
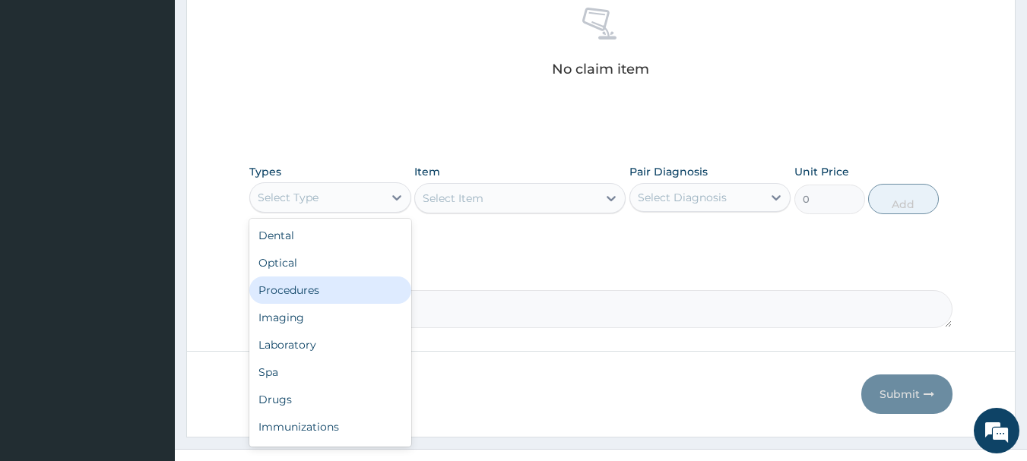
click at [304, 291] on div "Procedures" at bounding box center [330, 290] width 162 height 27
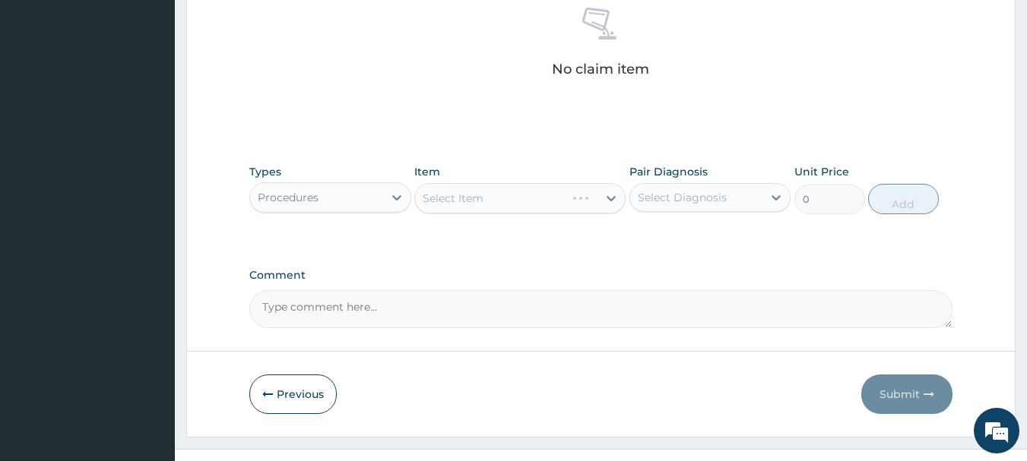
click at [440, 202] on div "Select Item" at bounding box center [519, 198] width 211 height 30
click at [448, 198] on div "Select Item" at bounding box center [519, 198] width 211 height 30
click at [462, 198] on div "Select Item" at bounding box center [453, 198] width 61 height 15
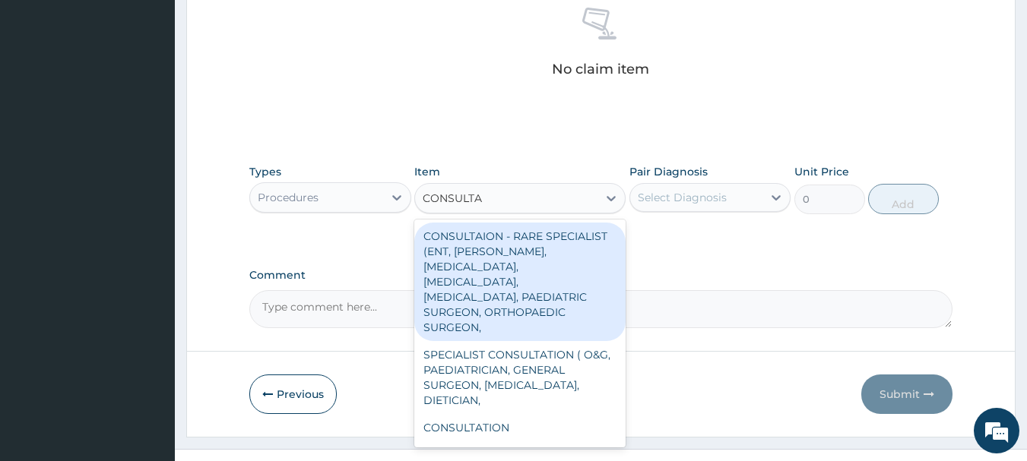
type input "CONSULTAT"
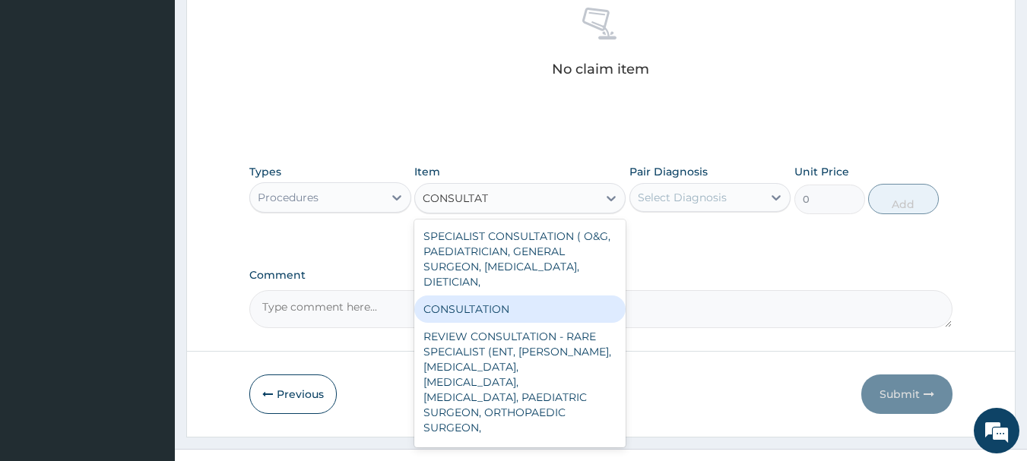
click at [535, 298] on div "CONSULTATION" at bounding box center [519, 309] width 211 height 27
type input "2500"
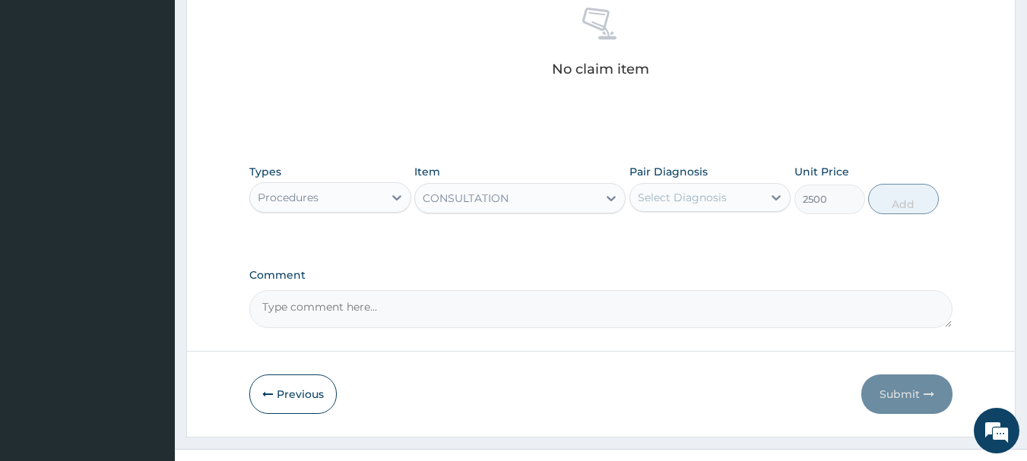
click at [752, 181] on div "Pair Diagnosis Select Diagnosis" at bounding box center [711, 189] width 162 height 50
click at [734, 196] on div "Select Diagnosis" at bounding box center [696, 198] width 133 height 24
click at [750, 244] on div "[MEDICAL_DATA]" at bounding box center [711, 236] width 162 height 31
checkbox input "true"
drag, startPoint x: 874, startPoint y: 195, endPoint x: 898, endPoint y: 204, distance: 25.7
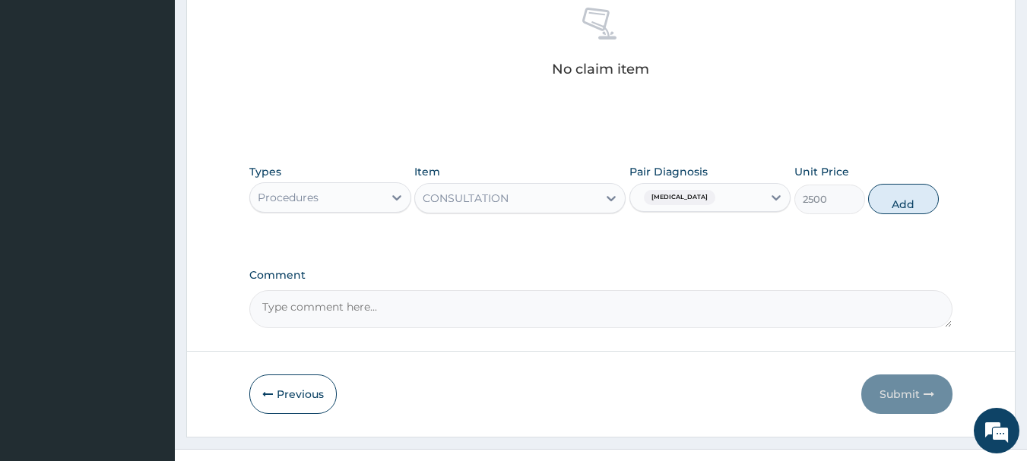
click at [879, 196] on button "Add" at bounding box center [903, 199] width 71 height 30
type input "0"
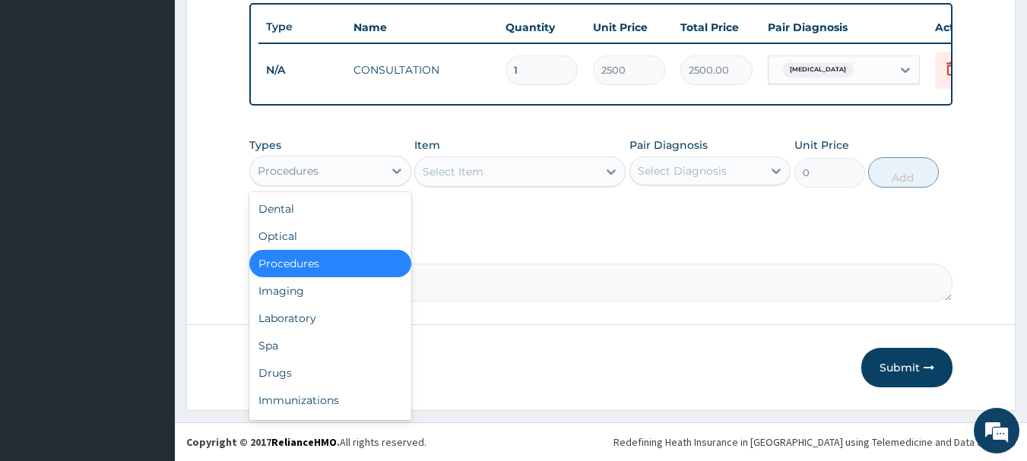
click at [337, 162] on div "Procedures" at bounding box center [316, 171] width 133 height 24
click at [290, 312] on div "Laboratory" at bounding box center [330, 318] width 162 height 27
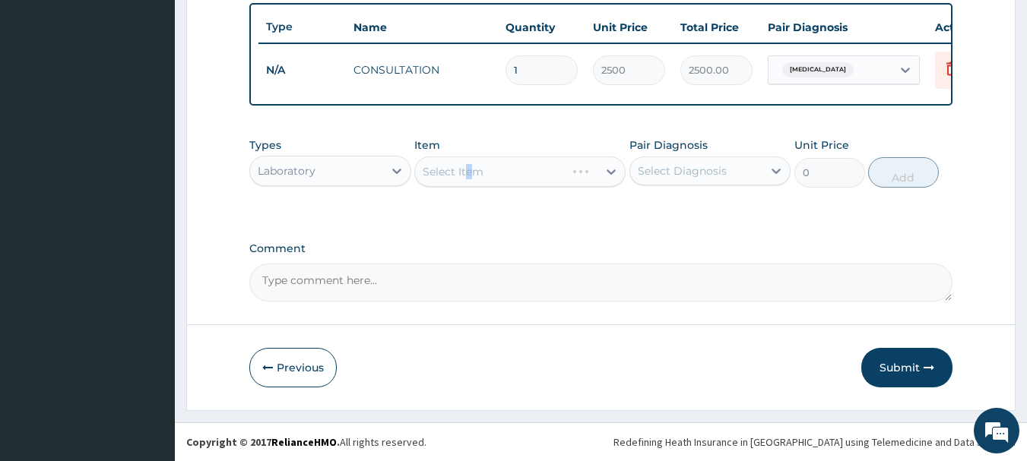
click at [469, 185] on div "Select Item" at bounding box center [519, 172] width 211 height 30
click at [467, 180] on div "Select Item" at bounding box center [519, 172] width 211 height 30
click at [465, 171] on div "Select Item" at bounding box center [519, 172] width 211 height 30
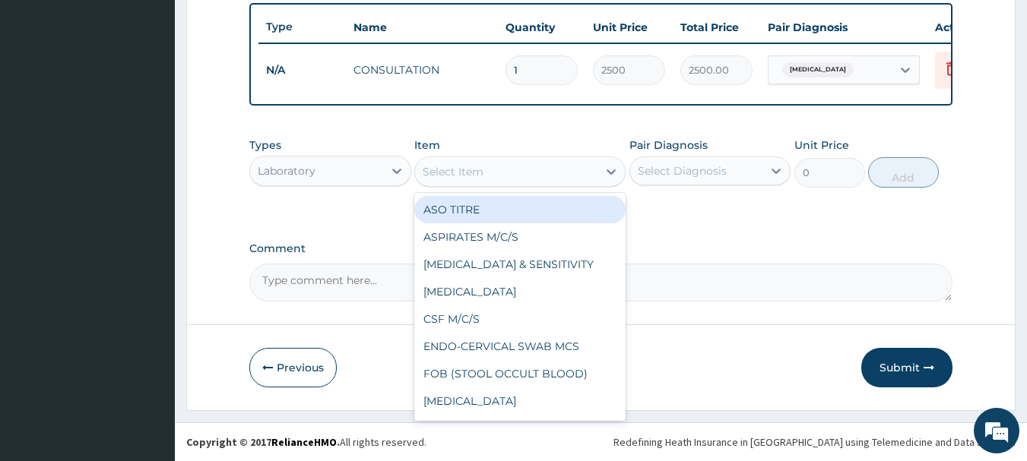
click at [495, 172] on div "Select Item" at bounding box center [506, 172] width 182 height 24
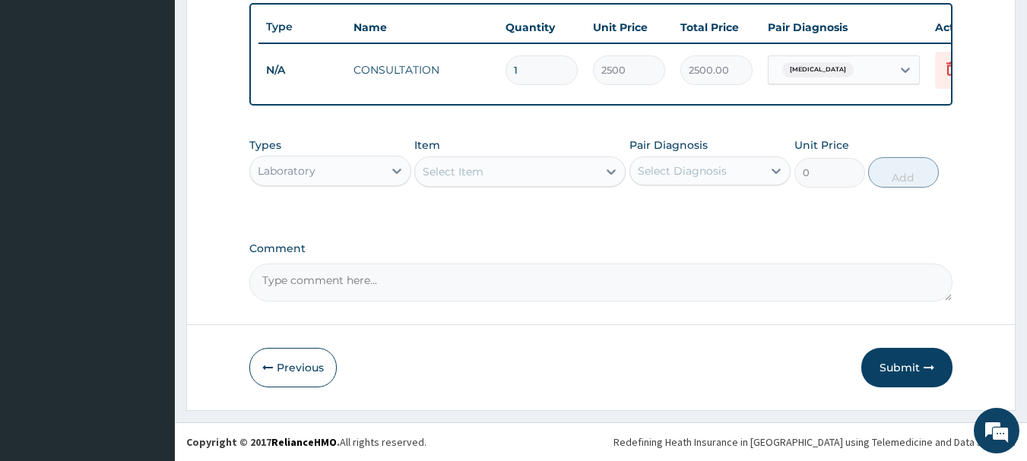
click at [529, 166] on div "Select Item" at bounding box center [506, 172] width 182 height 24
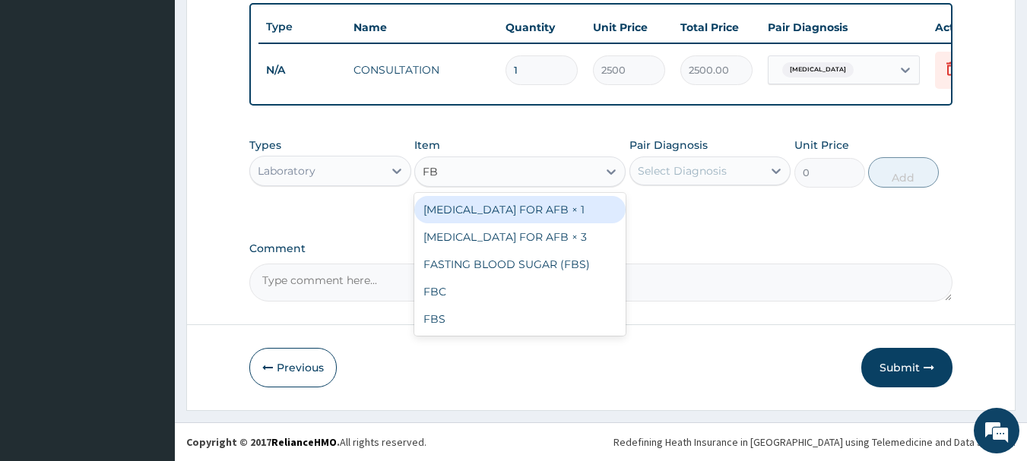
type input "FBC"
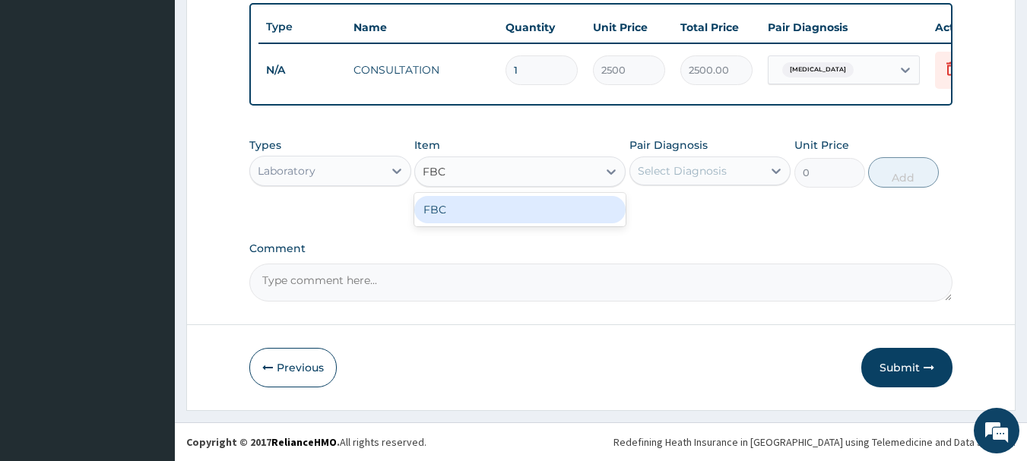
type input "4410"
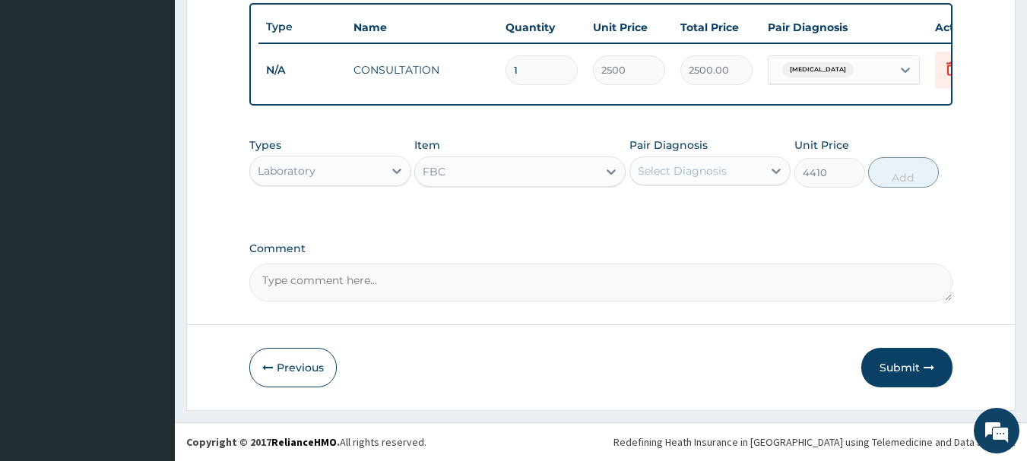
click at [672, 165] on div "Select Diagnosis" at bounding box center [682, 170] width 89 height 15
click at [692, 176] on div "Select Diagnosis" at bounding box center [682, 170] width 89 height 15
click at [687, 208] on label "[MEDICAL_DATA]" at bounding box center [702, 208] width 94 height 15
checkbox input "true"
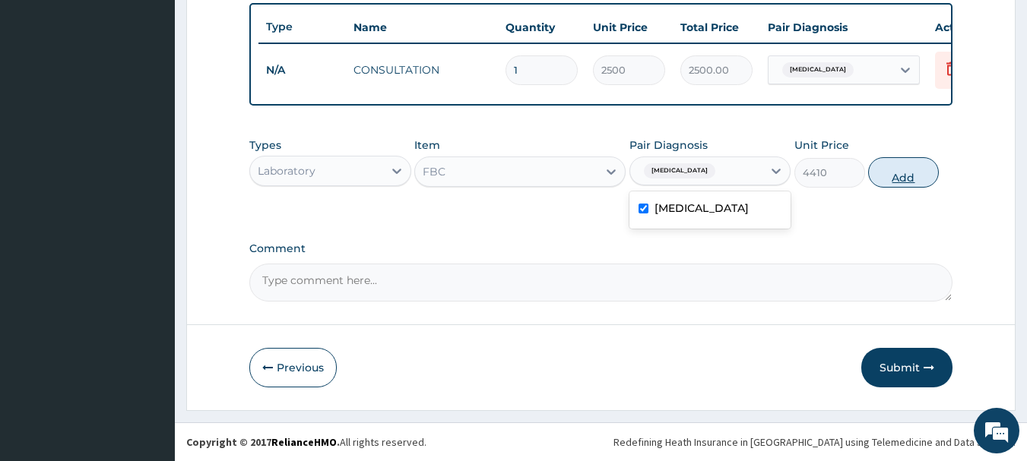
click at [896, 179] on button "Add" at bounding box center [903, 172] width 71 height 30
type input "0"
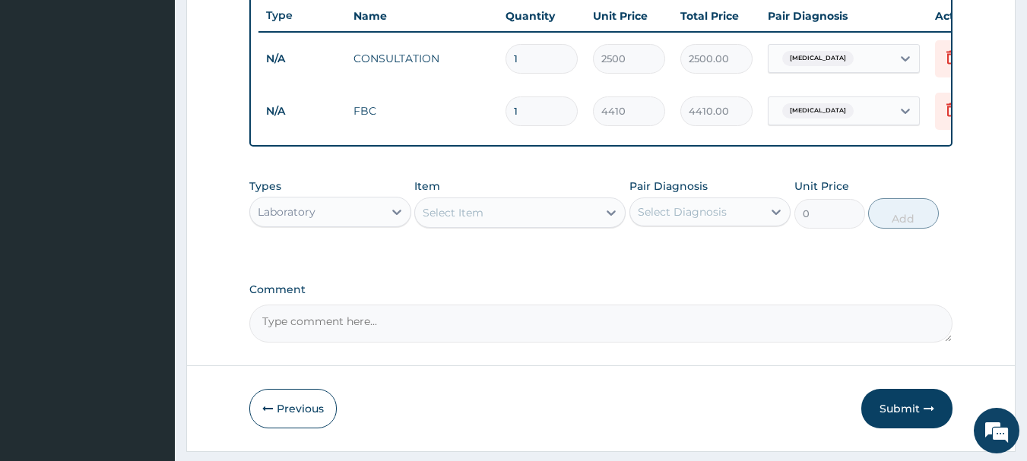
click at [344, 224] on div "Laboratory" at bounding box center [316, 212] width 133 height 24
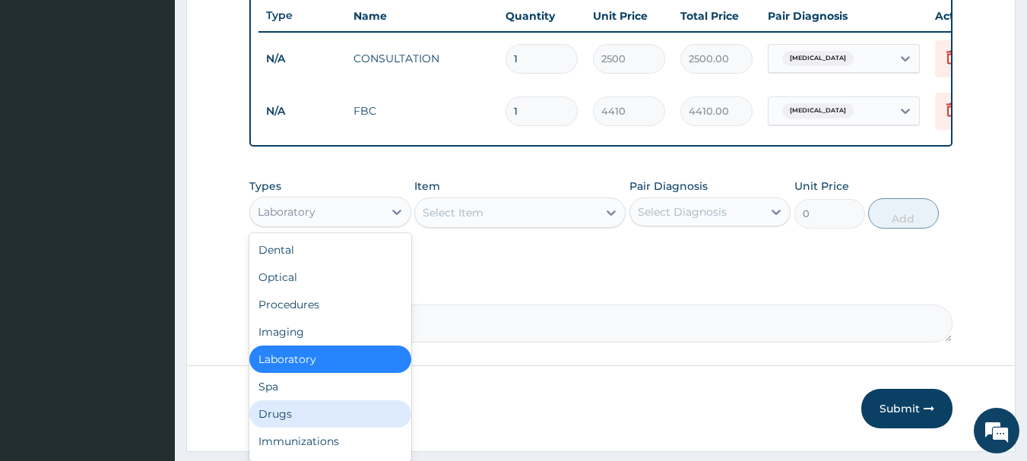
drag, startPoint x: 302, startPoint y: 344, endPoint x: 296, endPoint y: 414, distance: 70.2
click at [296, 414] on div "Dental Optical Procedures Imaging Laboratory Spa Drugs Immunizations Others Gym" at bounding box center [330, 347] width 162 height 228
click at [295, 414] on div "Drugs" at bounding box center [330, 414] width 162 height 27
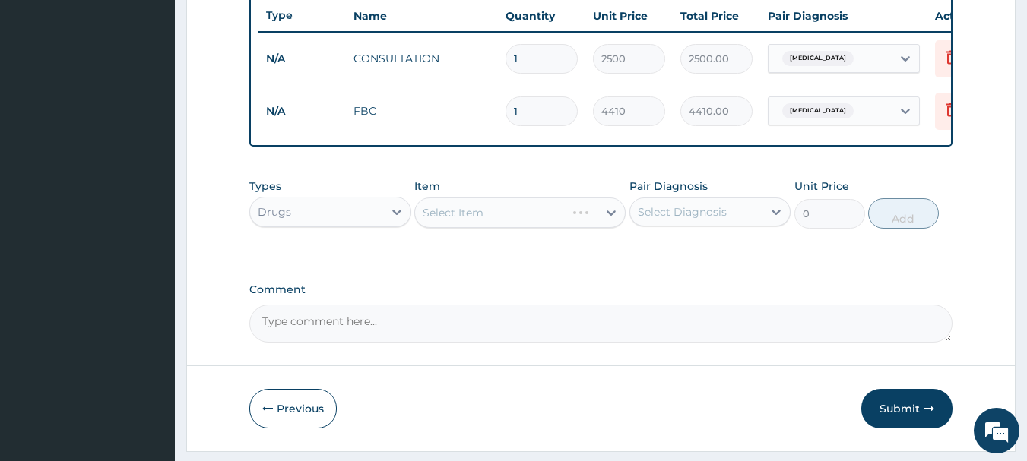
click at [465, 236] on div "Types Drugs Item Select Item Pair Diagnosis Select Diagnosis Unit Price 0 Add" at bounding box center [601, 203] width 704 height 65
click at [465, 228] on div "Select Item" at bounding box center [519, 213] width 211 height 30
click at [468, 228] on div "Select Item" at bounding box center [519, 213] width 211 height 30
click at [494, 228] on div "Select Item" at bounding box center [519, 213] width 211 height 30
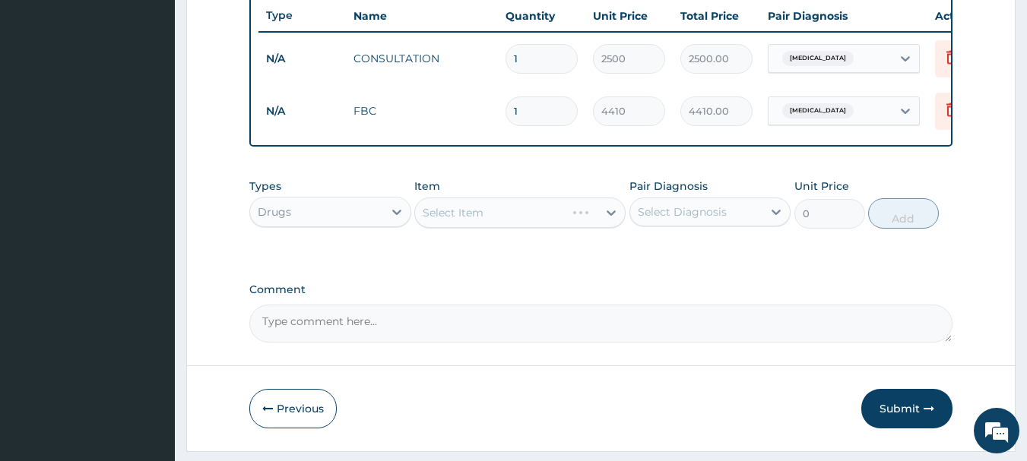
click at [531, 228] on div "Select Item" at bounding box center [519, 213] width 211 height 30
click at [576, 228] on div "Select Item" at bounding box center [519, 213] width 211 height 30
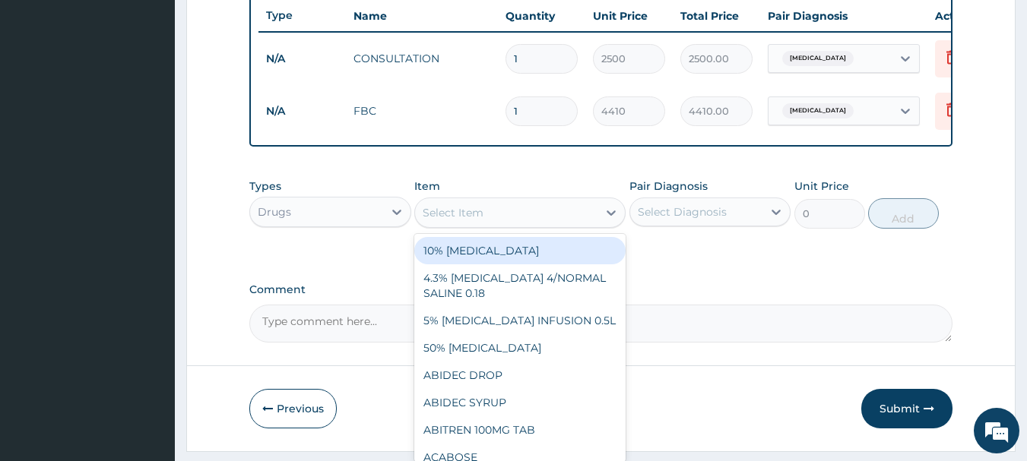
click at [480, 217] on div "Select Item" at bounding box center [453, 212] width 61 height 15
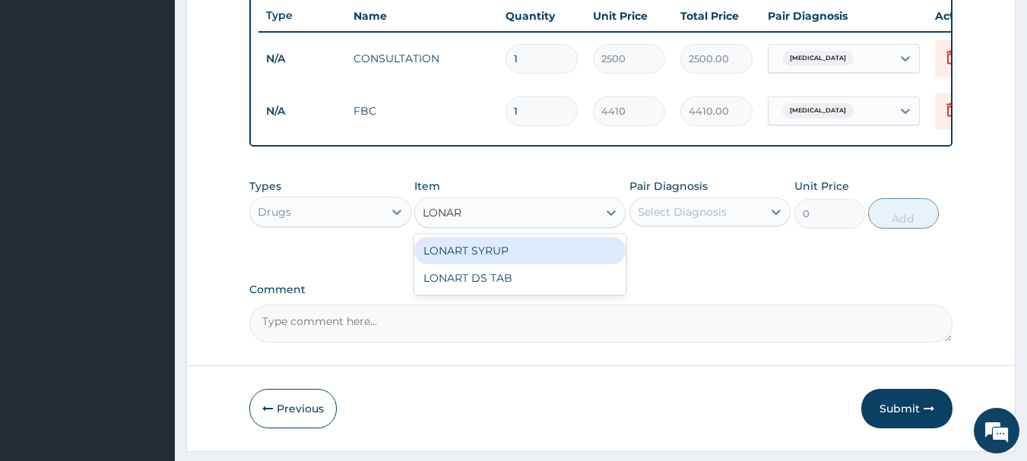
type input "LONART"
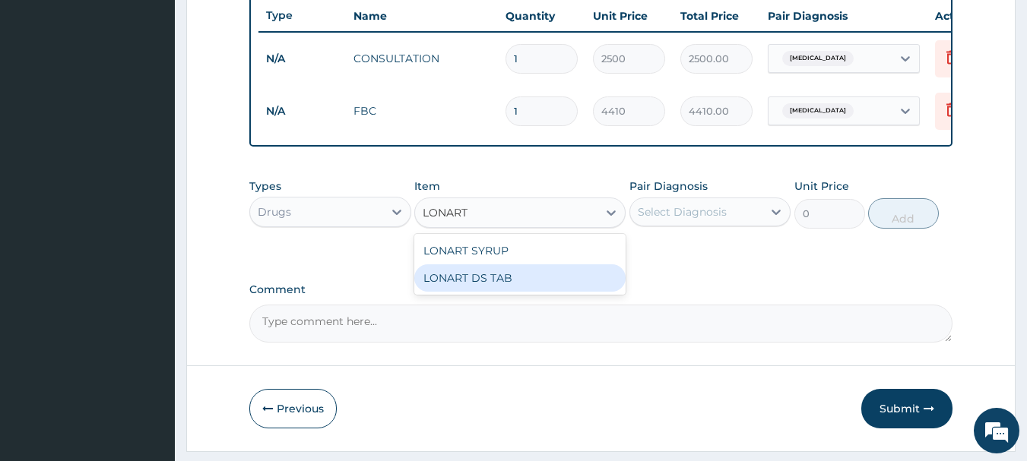
type input "390"
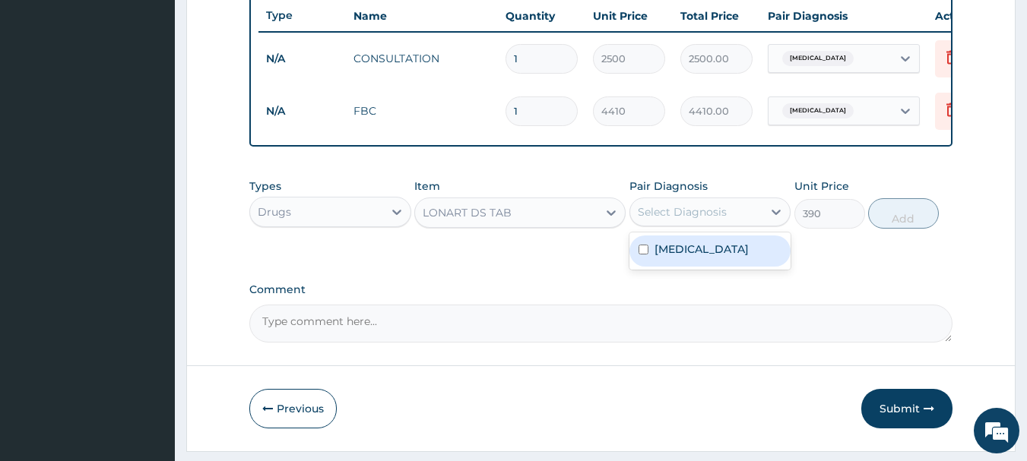
click at [665, 224] on div "Select Diagnosis" at bounding box center [696, 212] width 133 height 24
click at [670, 254] on label "[MEDICAL_DATA]" at bounding box center [702, 249] width 94 height 15
checkbox input "true"
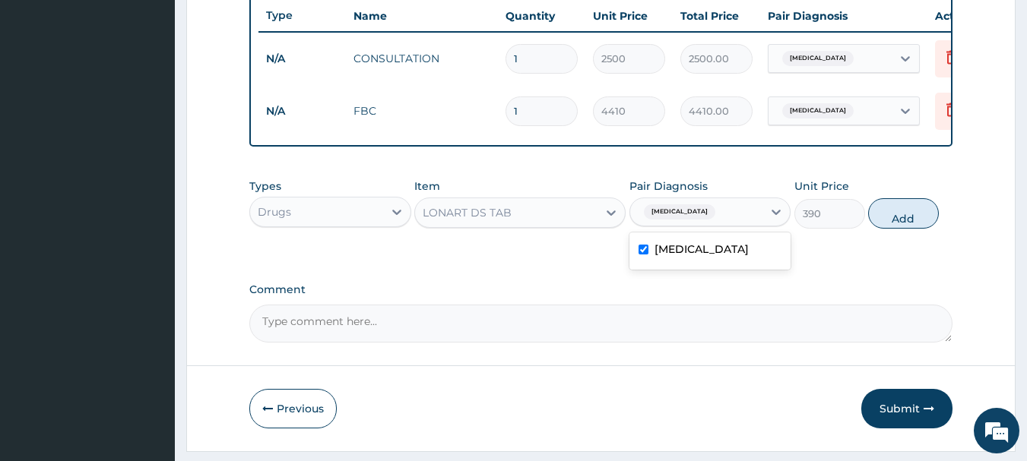
click at [899, 229] on button "Add" at bounding box center [903, 213] width 71 height 30
type input "0"
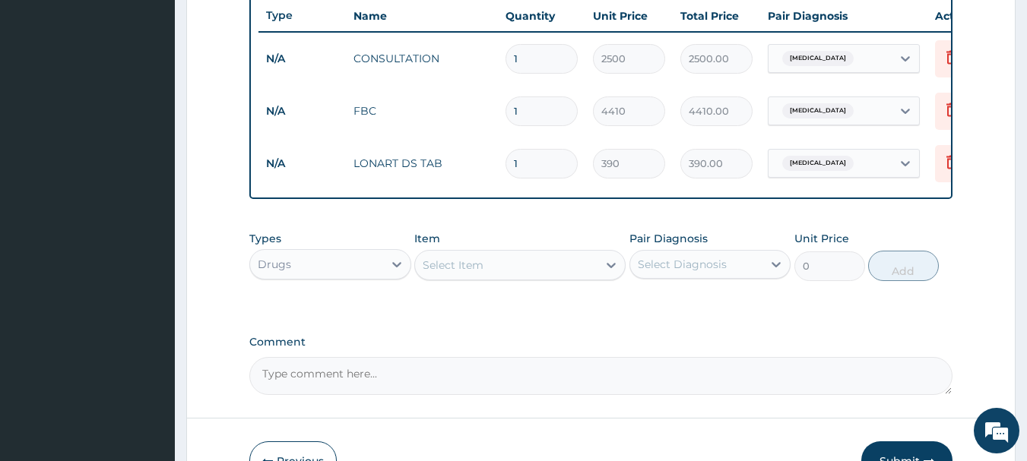
click at [427, 271] on div "Select Item" at bounding box center [453, 265] width 61 height 15
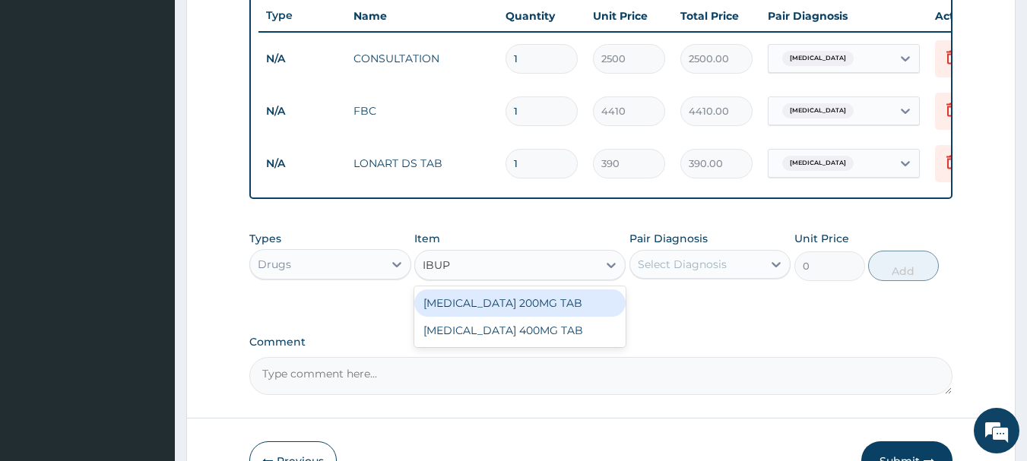
type input "IBUPR"
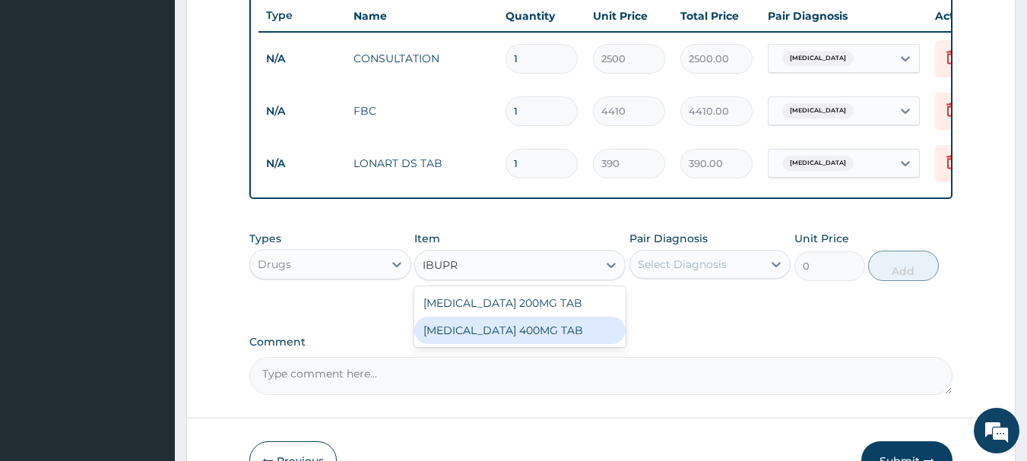
type input "48"
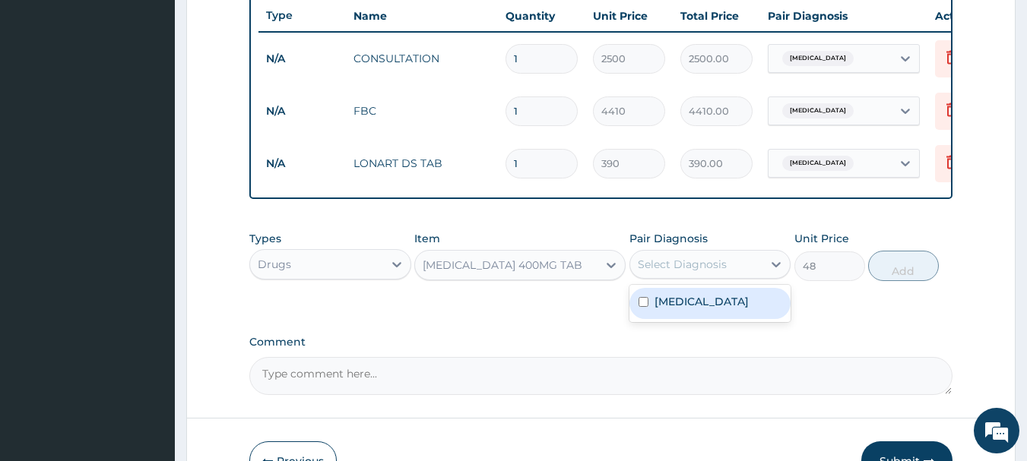
click at [681, 272] on div "Select Diagnosis" at bounding box center [682, 264] width 89 height 15
click at [677, 309] on label "[MEDICAL_DATA]" at bounding box center [702, 301] width 94 height 15
checkbox input "true"
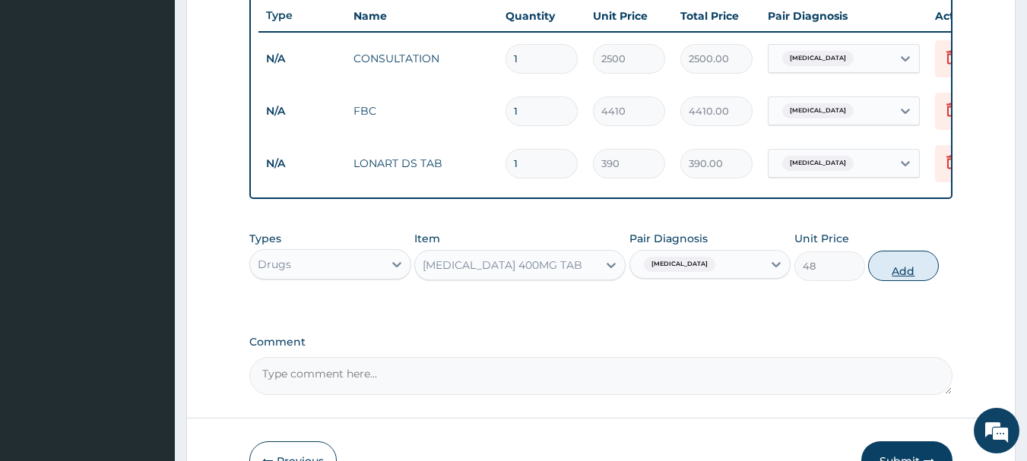
click at [911, 276] on button "Add" at bounding box center [903, 266] width 71 height 30
type input "0"
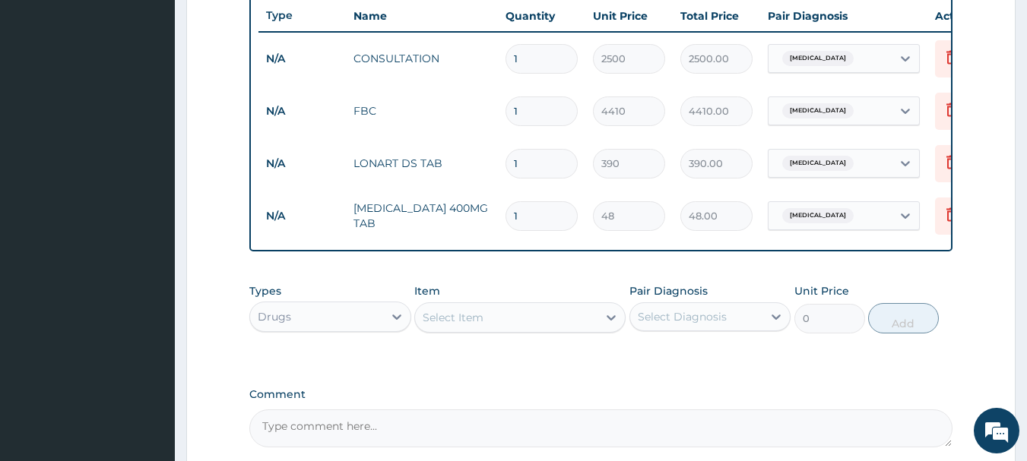
click at [490, 328] on div "Select Item" at bounding box center [506, 318] width 182 height 24
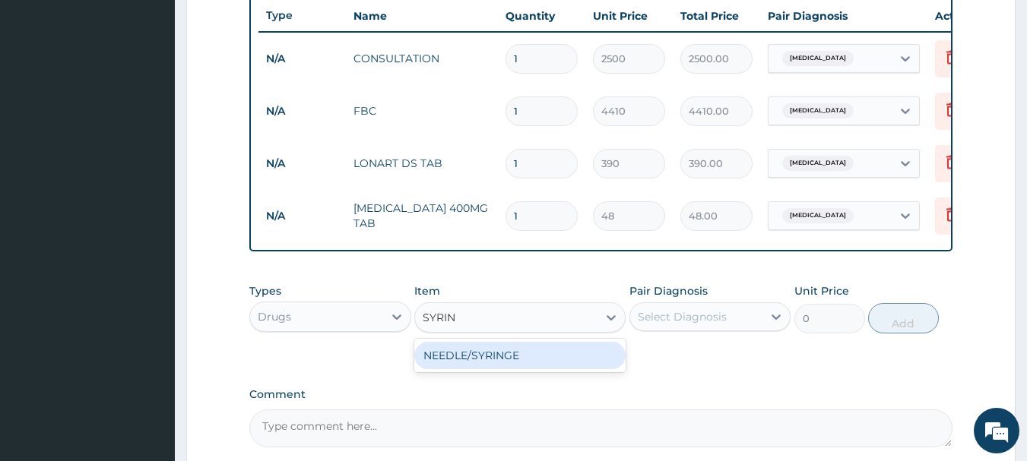
type input "[PERSON_NAME]"
click at [520, 369] on div "NEEDLE/SYRINGE" at bounding box center [519, 355] width 211 height 27
type input "70"
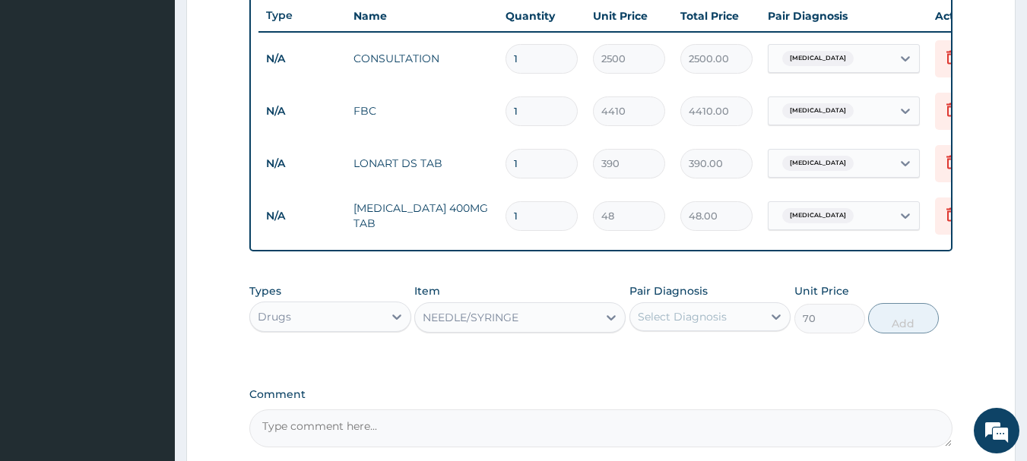
click at [693, 329] on div "Select Diagnosis" at bounding box center [696, 317] width 133 height 24
click at [690, 362] on label "[MEDICAL_DATA]" at bounding box center [702, 354] width 94 height 15
checkbox input "true"
click at [905, 330] on button "Add" at bounding box center [903, 318] width 71 height 30
type input "0"
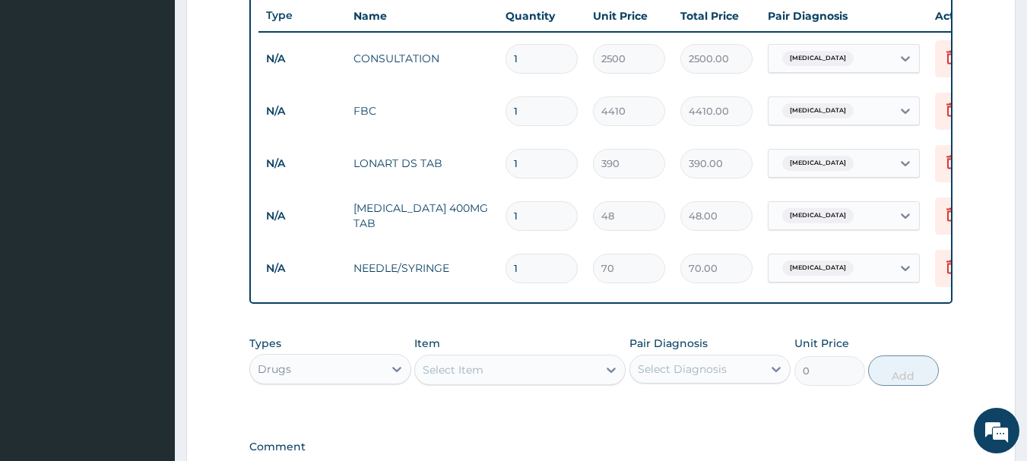
click at [560, 220] on input "1" at bounding box center [542, 216] width 72 height 30
type input "10"
type input "480.00"
type input "10"
click at [529, 150] on input "1" at bounding box center [542, 164] width 72 height 30
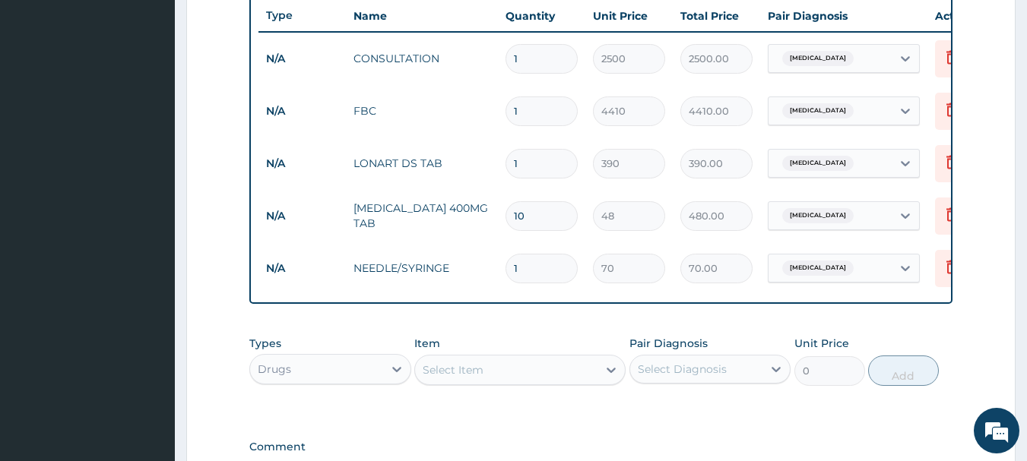
type input "0.00"
type input "6"
type input "2340.00"
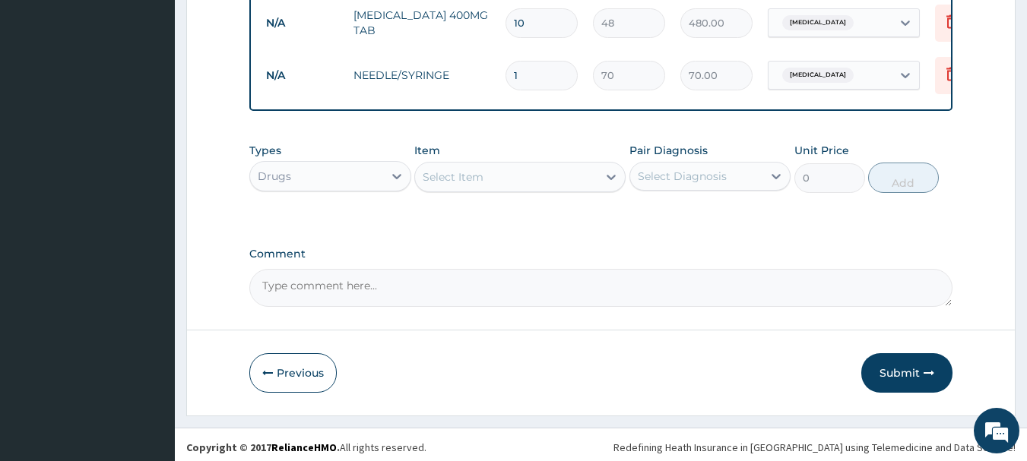
scroll to position [784, 0]
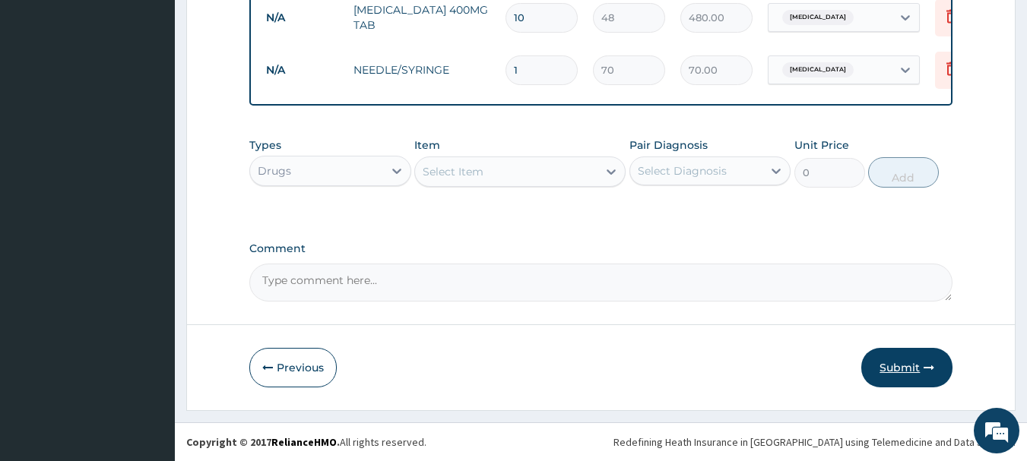
type input "6"
click at [910, 373] on button "Submit" at bounding box center [906, 368] width 91 height 40
click at [931, 366] on icon "button" at bounding box center [929, 368] width 11 height 11
click at [903, 373] on button "Submit" at bounding box center [906, 368] width 91 height 40
click at [896, 366] on button "Submit" at bounding box center [906, 368] width 91 height 40
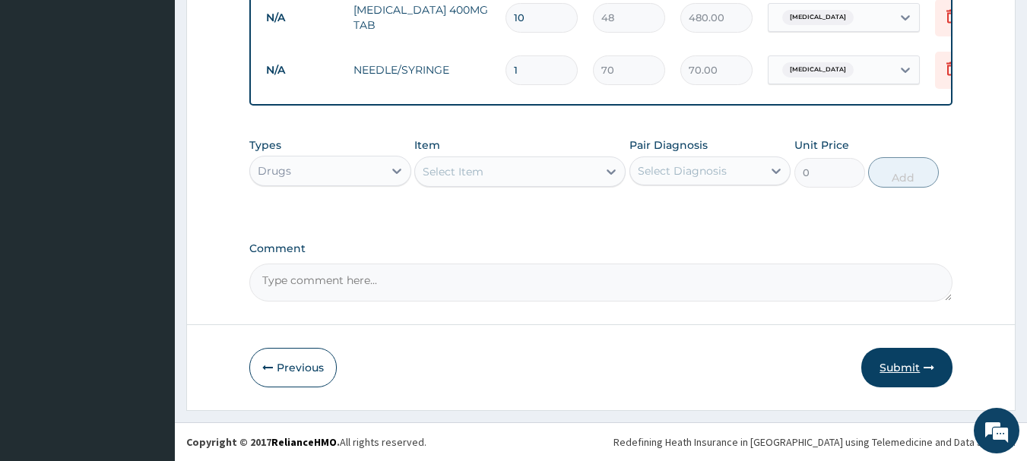
click at [896, 366] on button "Submit" at bounding box center [906, 368] width 91 height 40
click at [917, 366] on button "Submit" at bounding box center [906, 368] width 91 height 40
click at [919, 366] on button "Submit" at bounding box center [906, 368] width 91 height 40
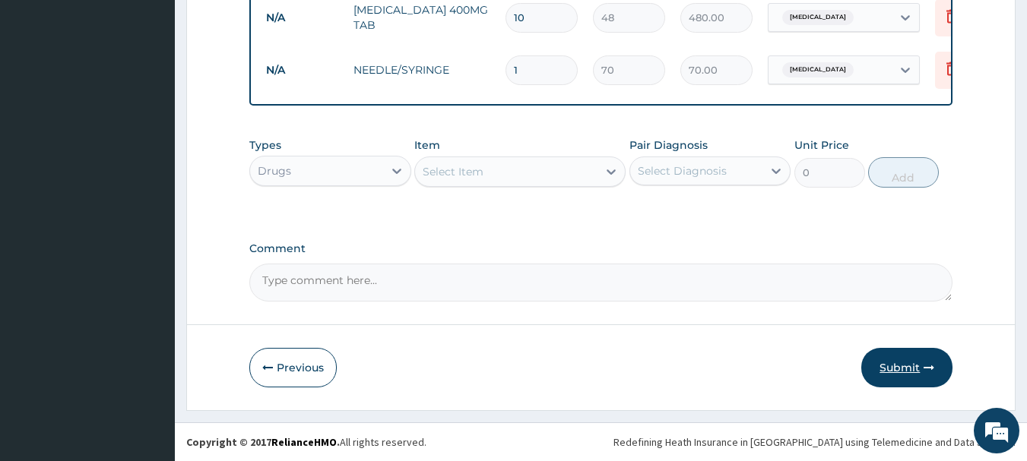
click at [919, 366] on button "Submit" at bounding box center [906, 368] width 91 height 40
click at [925, 366] on icon "button" at bounding box center [929, 368] width 11 height 11
click at [927, 366] on icon "button" at bounding box center [929, 368] width 11 height 11
click at [953, 367] on button "Submit" at bounding box center [906, 368] width 91 height 40
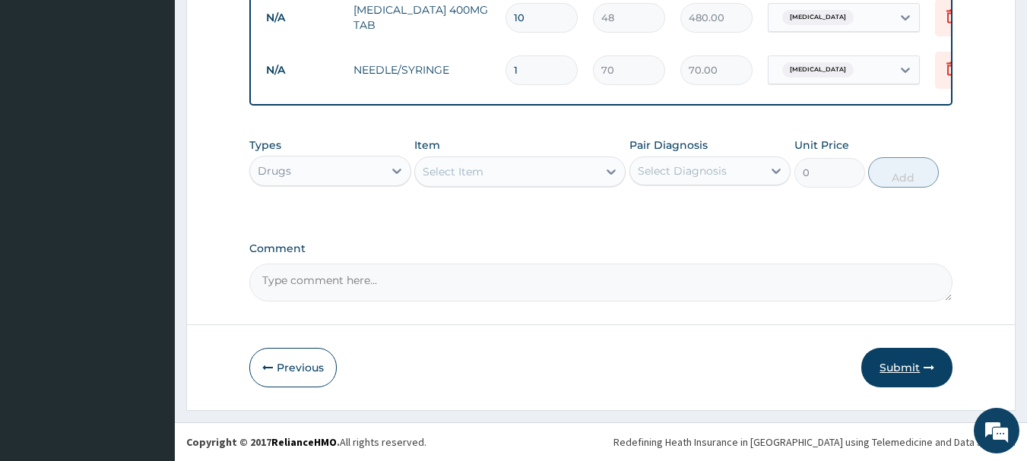
click at [924, 377] on button "Submit" at bounding box center [906, 368] width 91 height 40
click at [895, 365] on button "Submit" at bounding box center [906, 368] width 91 height 40
click at [929, 360] on button "Submit" at bounding box center [906, 368] width 91 height 40
click at [936, 365] on button "Submit" at bounding box center [906, 368] width 91 height 40
click at [911, 363] on button "Submit" at bounding box center [906, 368] width 91 height 40
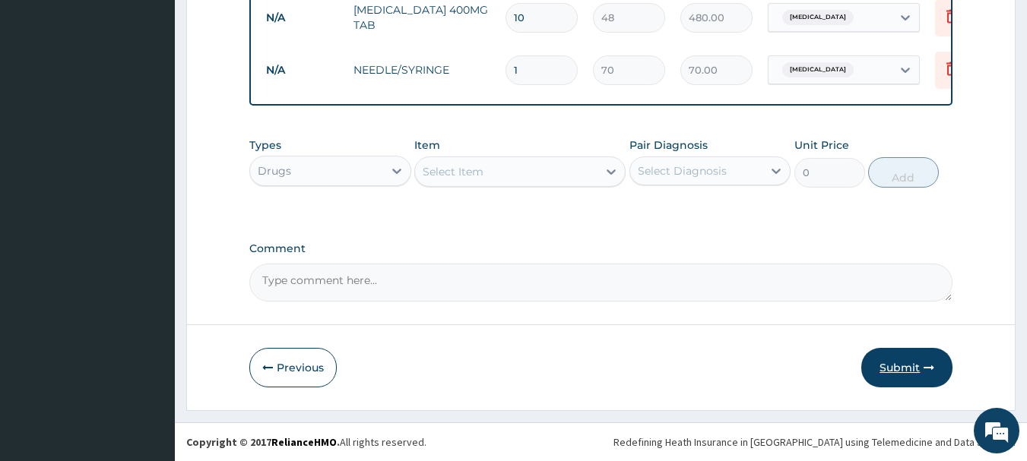
click at [905, 363] on button "Submit" at bounding box center [906, 368] width 91 height 40
click at [904, 363] on button "Submit" at bounding box center [906, 368] width 91 height 40
click at [925, 366] on icon "button" at bounding box center [929, 368] width 11 height 11
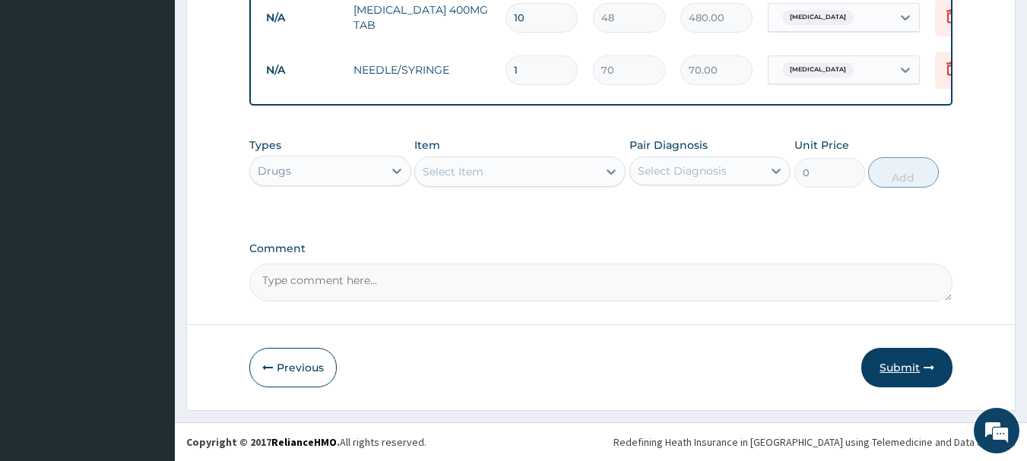
click at [928, 366] on icon "button" at bounding box center [929, 368] width 11 height 11
click at [919, 371] on button "Submit" at bounding box center [906, 368] width 91 height 40
click at [924, 363] on icon "button" at bounding box center [929, 368] width 11 height 11
click at [926, 361] on button "Submit" at bounding box center [906, 368] width 91 height 40
click at [917, 367] on button "Submit" at bounding box center [906, 368] width 91 height 40
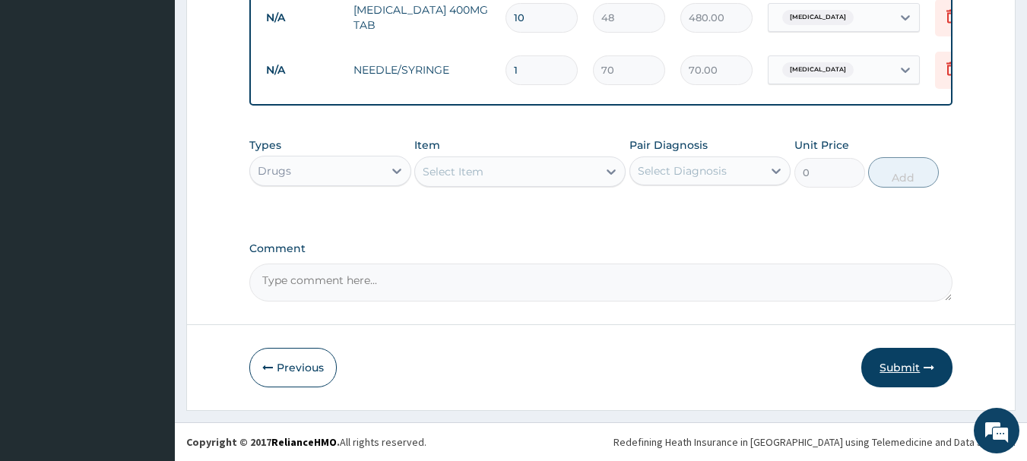
click at [933, 366] on icon "button" at bounding box center [929, 368] width 11 height 11
click at [887, 360] on button "Submit" at bounding box center [906, 368] width 91 height 40
click at [928, 371] on icon "button" at bounding box center [929, 368] width 11 height 11
click at [928, 368] on icon "button" at bounding box center [929, 368] width 11 height 11
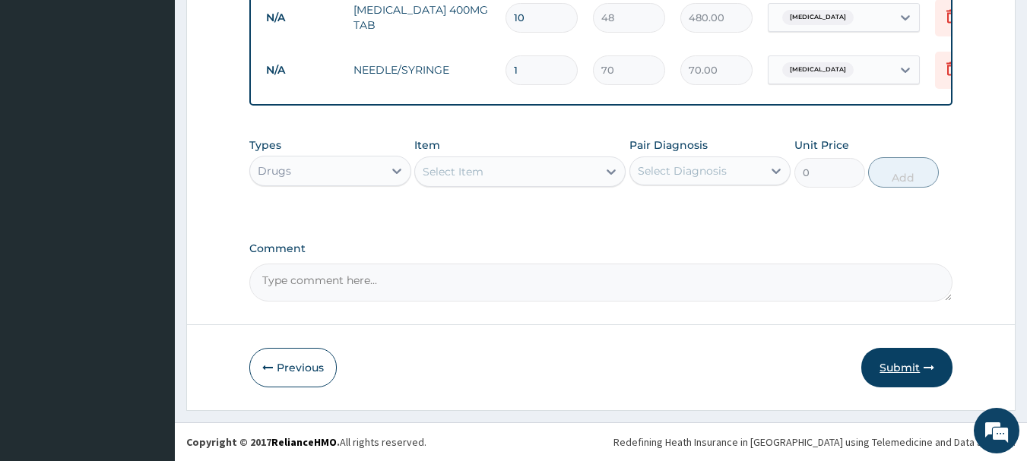
click at [928, 368] on icon "button" at bounding box center [929, 368] width 11 height 11
click at [915, 370] on button "Submit" at bounding box center [906, 368] width 91 height 40
click at [891, 360] on button "Submit" at bounding box center [906, 368] width 91 height 40
click at [926, 360] on button "Submit" at bounding box center [906, 368] width 91 height 40
click at [905, 363] on button "Submit" at bounding box center [906, 368] width 91 height 40
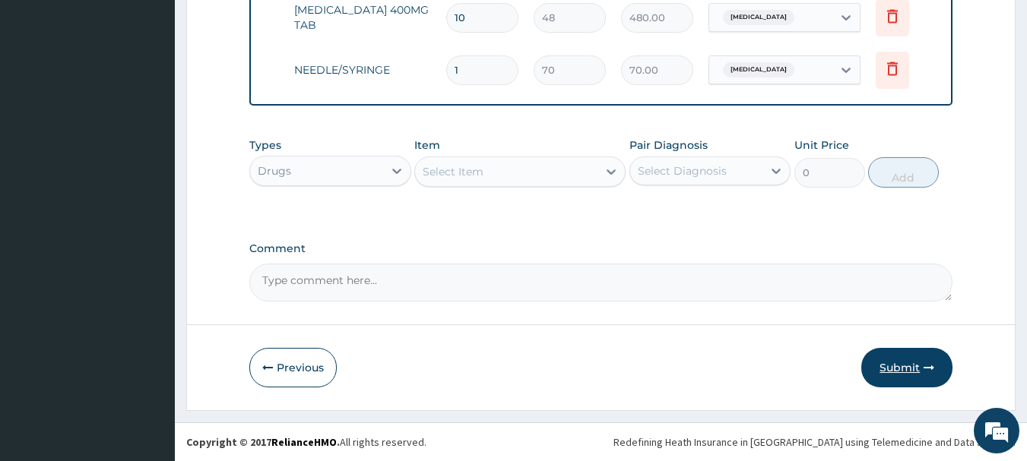
click at [923, 363] on button "Submit" at bounding box center [906, 368] width 91 height 40
click at [894, 364] on button "Submit" at bounding box center [906, 368] width 91 height 40
click at [915, 363] on button "Submit" at bounding box center [906, 368] width 91 height 40
click at [880, 365] on button "Submit" at bounding box center [906, 368] width 91 height 40
click at [928, 366] on icon "button" at bounding box center [929, 368] width 11 height 11
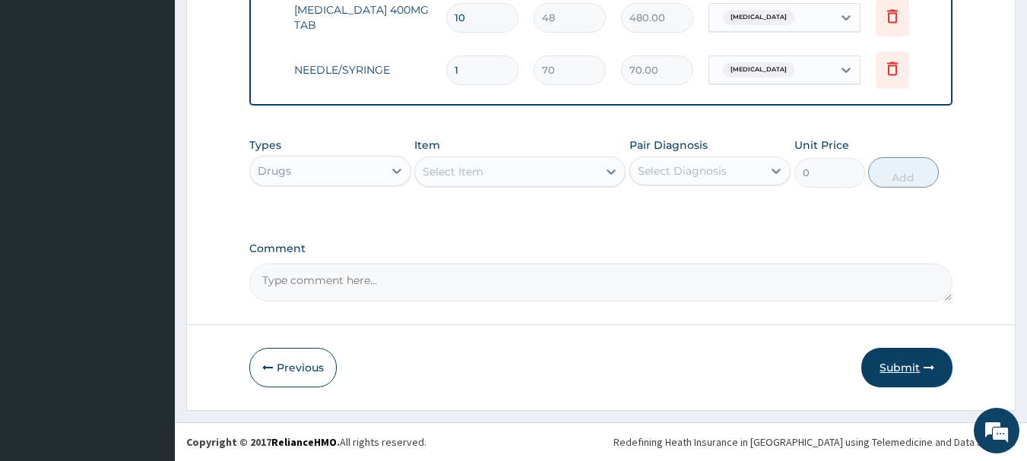
click at [887, 371] on button "Submit" at bounding box center [906, 368] width 91 height 40
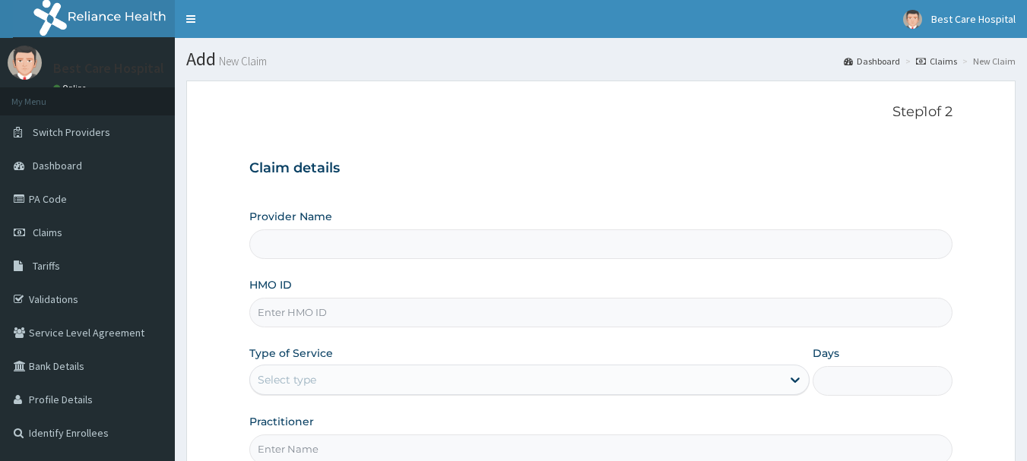
type input "Bestcare Hospital"
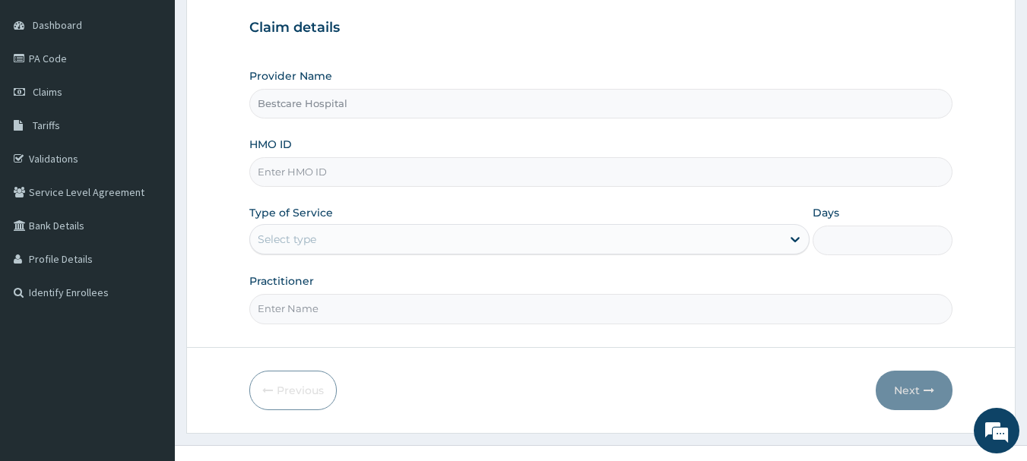
scroll to position [163, 0]
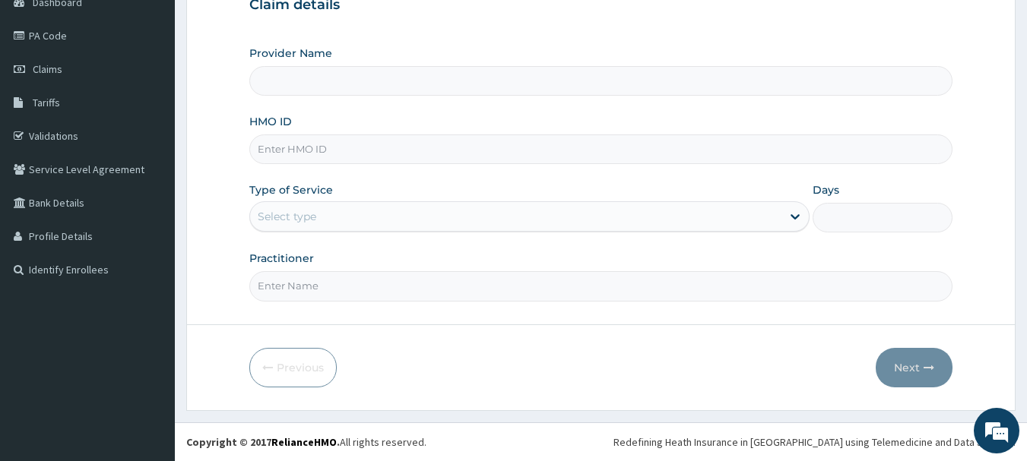
type input "Bestcare Hospital"
click at [298, 159] on input "HMO ID" at bounding box center [601, 150] width 704 height 30
type input "FDC/10033/A"
click at [274, 215] on div "Select type" at bounding box center [287, 216] width 59 height 15
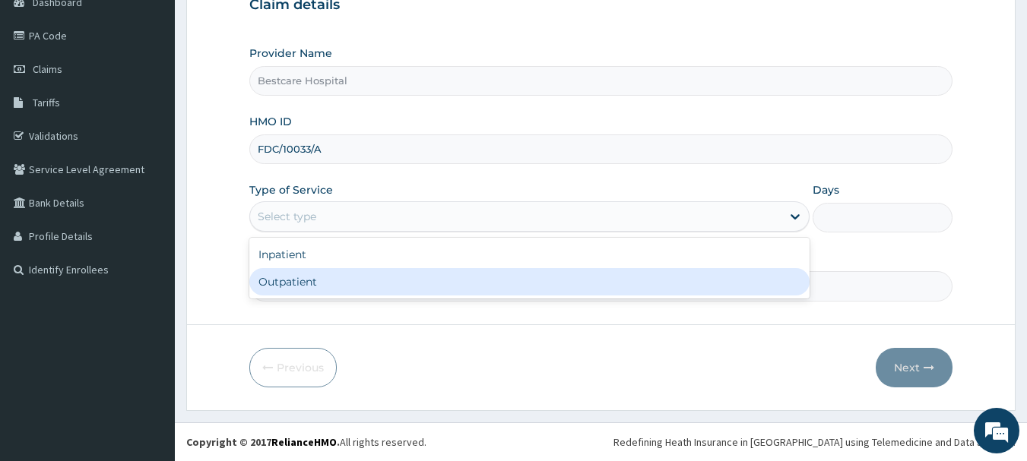
click at [288, 278] on div "Outpatient" at bounding box center [529, 281] width 560 height 27
type input "1"
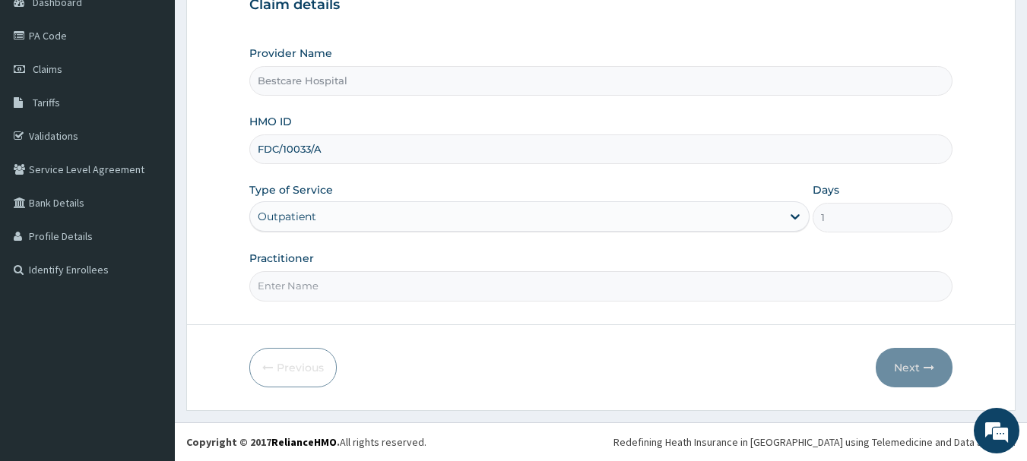
click at [290, 279] on input "Practitioner" at bounding box center [601, 286] width 704 height 30
type input "OYANNI"
click at [915, 365] on button "Next" at bounding box center [914, 368] width 77 height 40
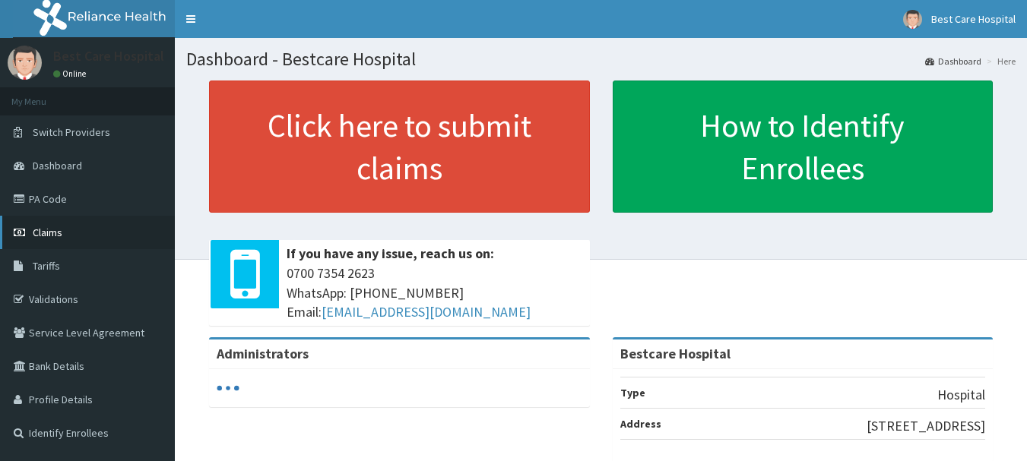
click at [43, 232] on span "Claims" at bounding box center [48, 233] width 30 height 14
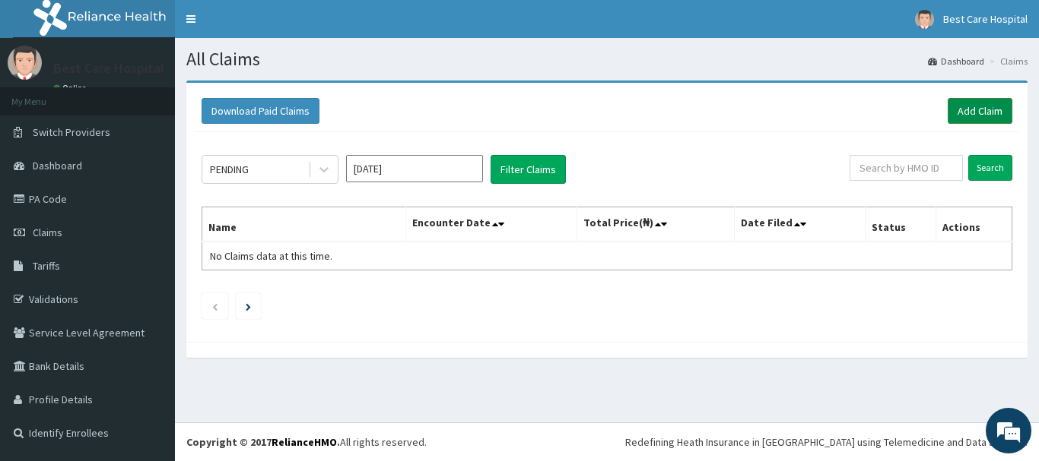
click at [962, 109] on link "Add Claim" at bounding box center [979, 111] width 65 height 26
click at [963, 109] on link "Add Claim" at bounding box center [979, 111] width 65 height 26
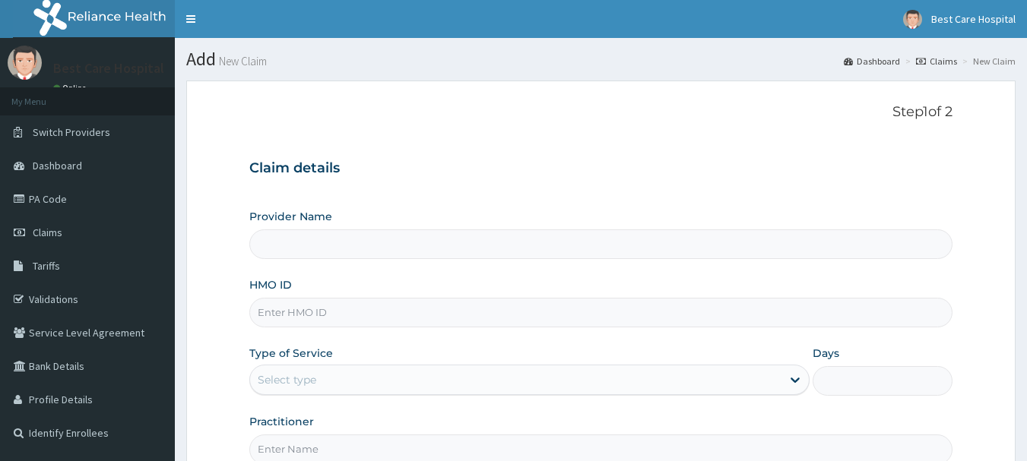
drag, startPoint x: 305, startPoint y: 313, endPoint x: 303, endPoint y: 295, distance: 18.3
click at [305, 312] on input "HMO ID" at bounding box center [601, 313] width 704 height 30
type input "Bestcare Hospital"
type input "FDC/10033/A"
click at [290, 386] on div "Select type" at bounding box center [287, 380] width 59 height 15
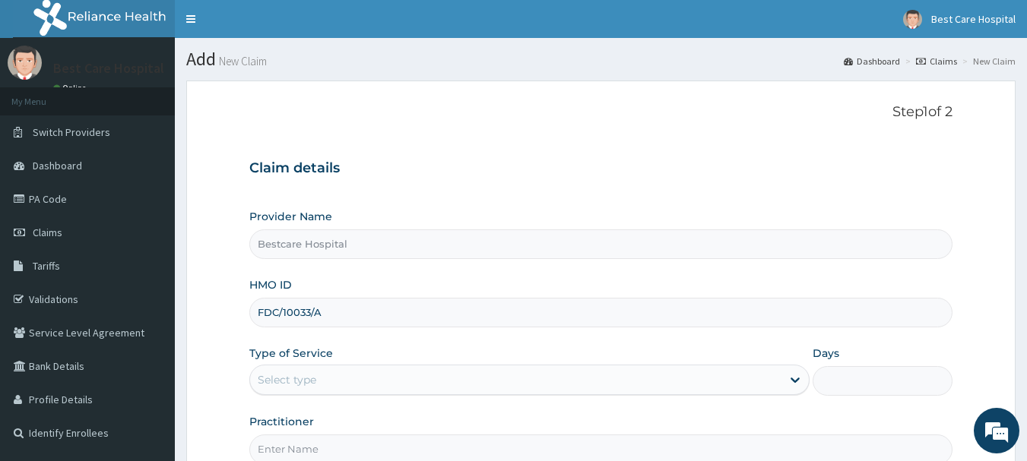
click at [290, 386] on div "Select type" at bounding box center [287, 380] width 59 height 15
click at [305, 373] on div "Select type" at bounding box center [287, 380] width 59 height 15
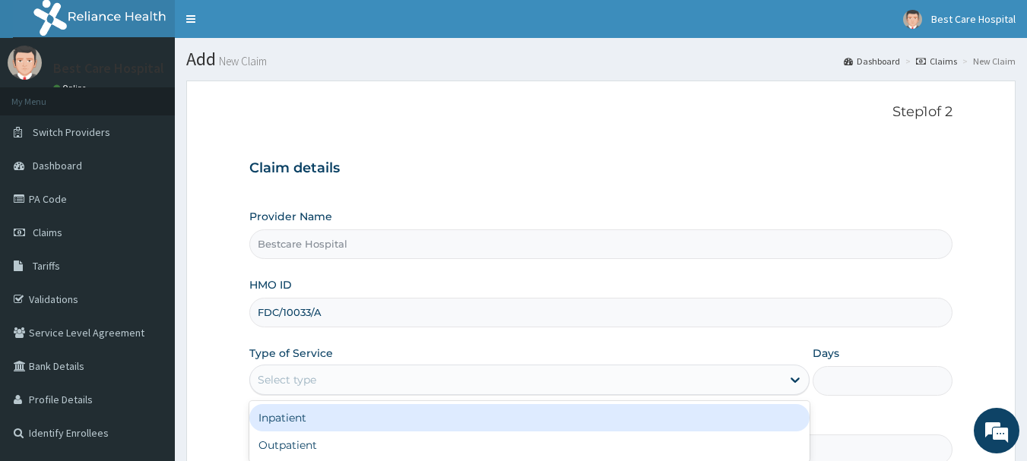
click at [303, 430] on div "Inpatient" at bounding box center [529, 417] width 560 height 27
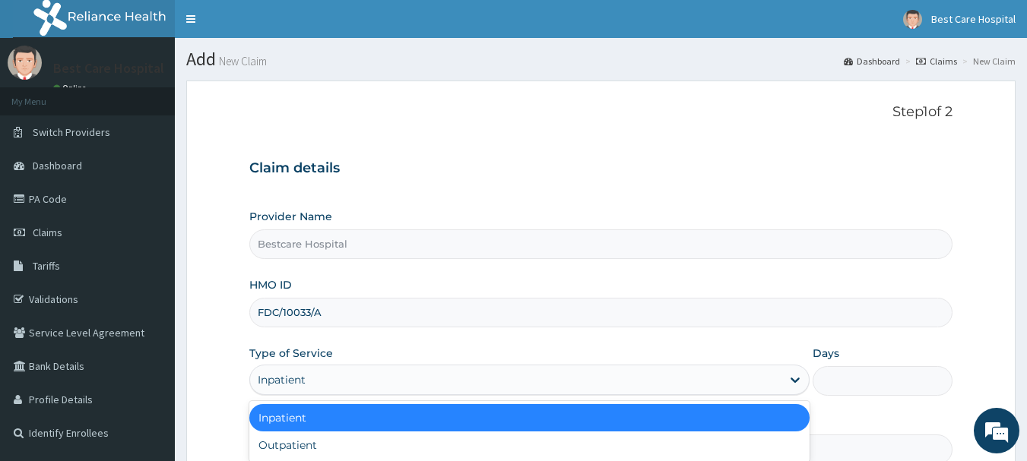
click at [297, 385] on div "Inpatient" at bounding box center [282, 380] width 48 height 15
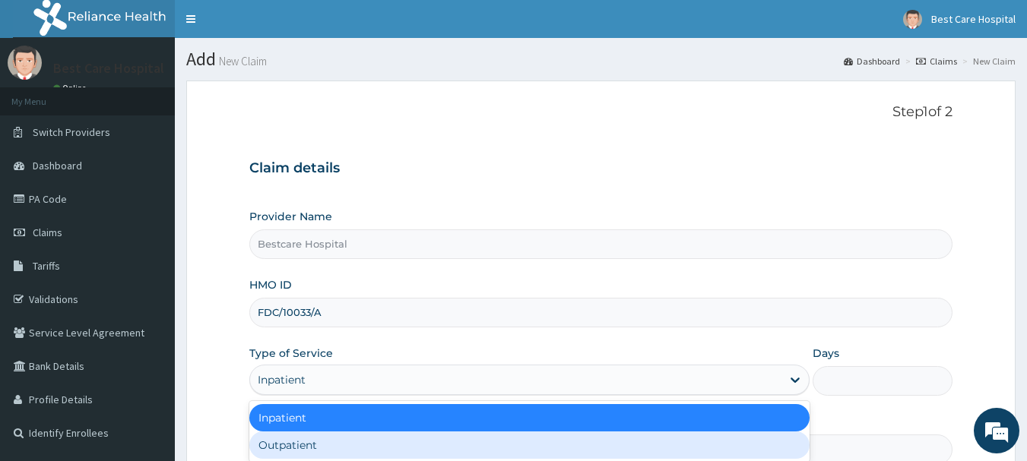
click at [300, 454] on div "Outpatient" at bounding box center [529, 445] width 560 height 27
type input "1"
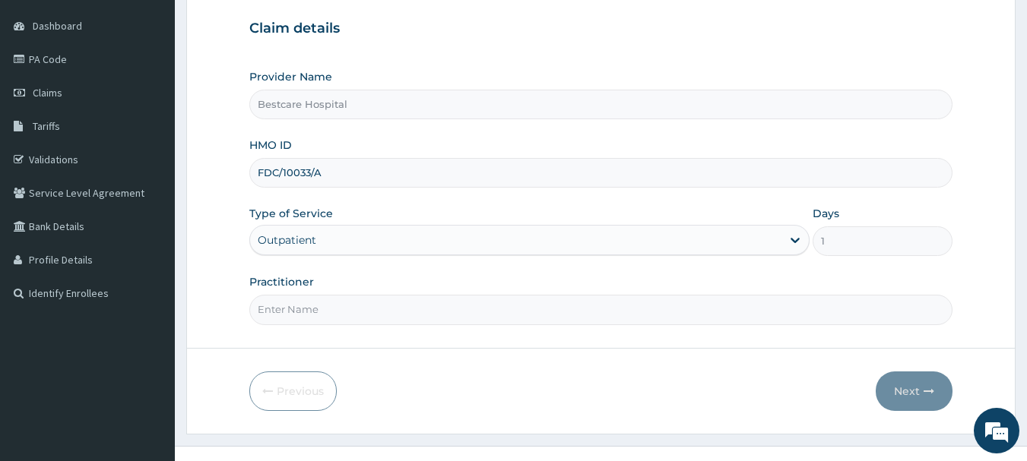
scroll to position [163, 0]
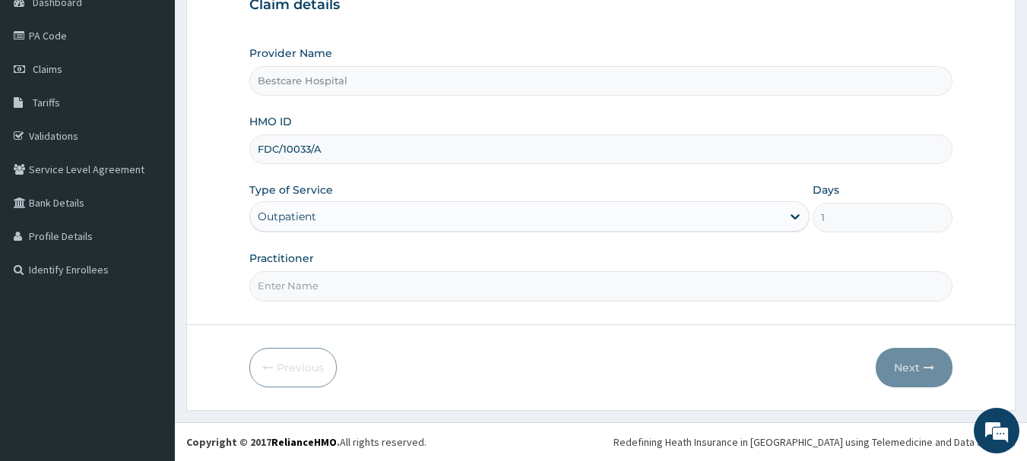
click at [293, 288] on input "Practitioner" at bounding box center [601, 286] width 704 height 30
type input "OYANNI"
click at [919, 371] on button "Next" at bounding box center [914, 368] width 77 height 40
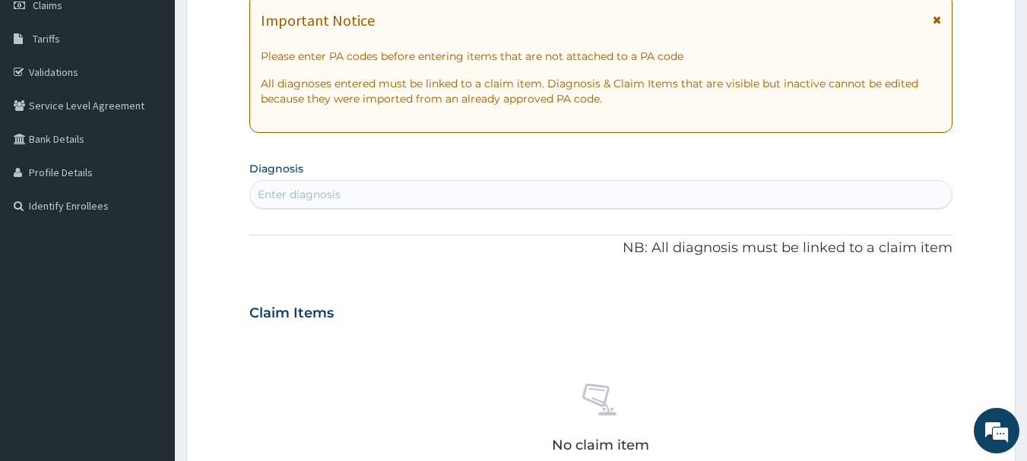
scroll to position [228, 0]
click at [308, 198] on div "Enter diagnosis" at bounding box center [299, 193] width 83 height 15
type input "[MEDICAL_DATA]"
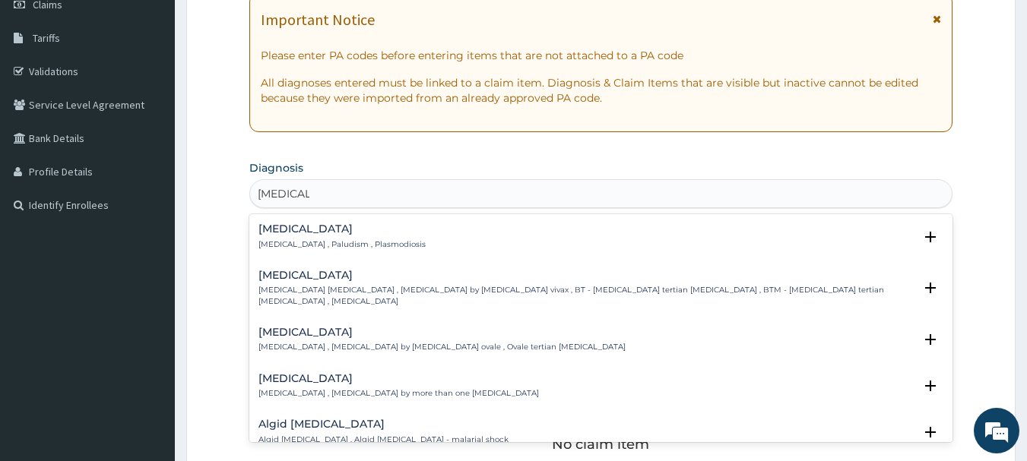
click at [303, 249] on p "Malaria , Paludism , Plasmodiosis" at bounding box center [341, 244] width 167 height 11
click at [313, 240] on p "Malaria , Paludism , Plasmodiosis" at bounding box center [341, 244] width 167 height 11
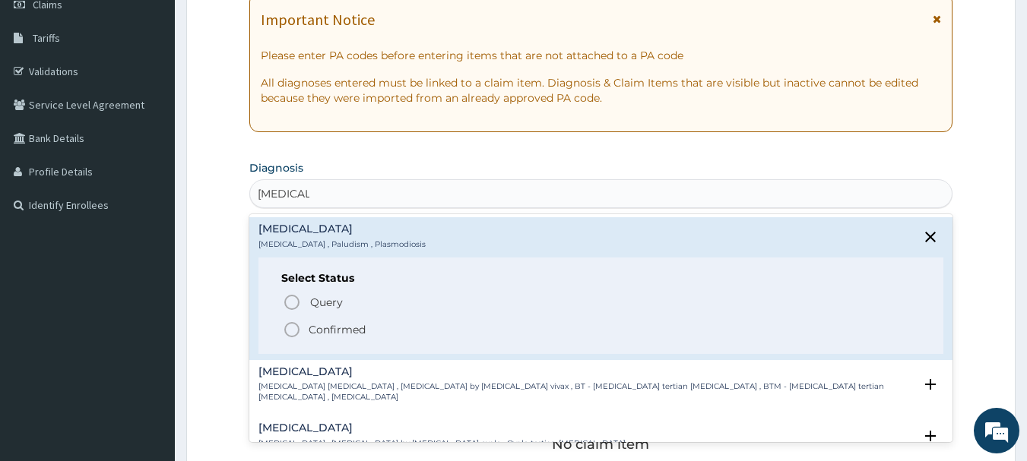
click at [325, 335] on p "Confirmed" at bounding box center [337, 329] width 57 height 15
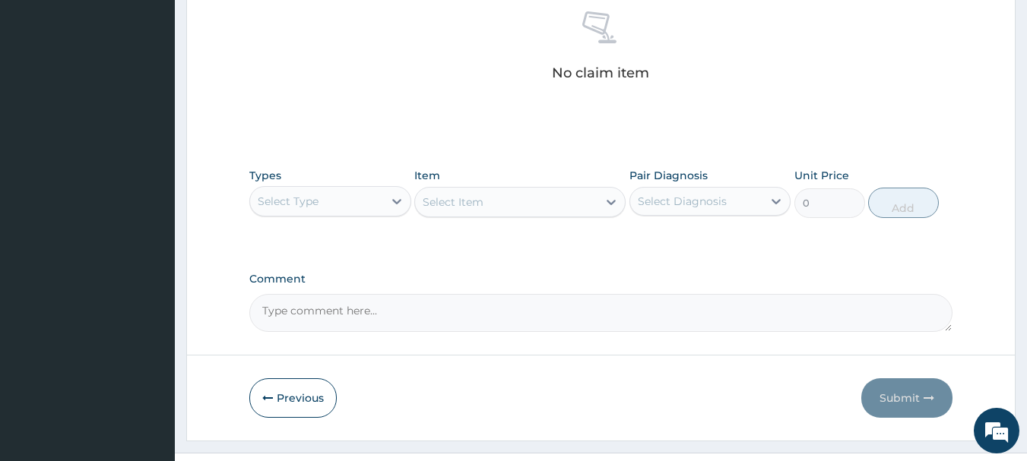
scroll to position [608, 0]
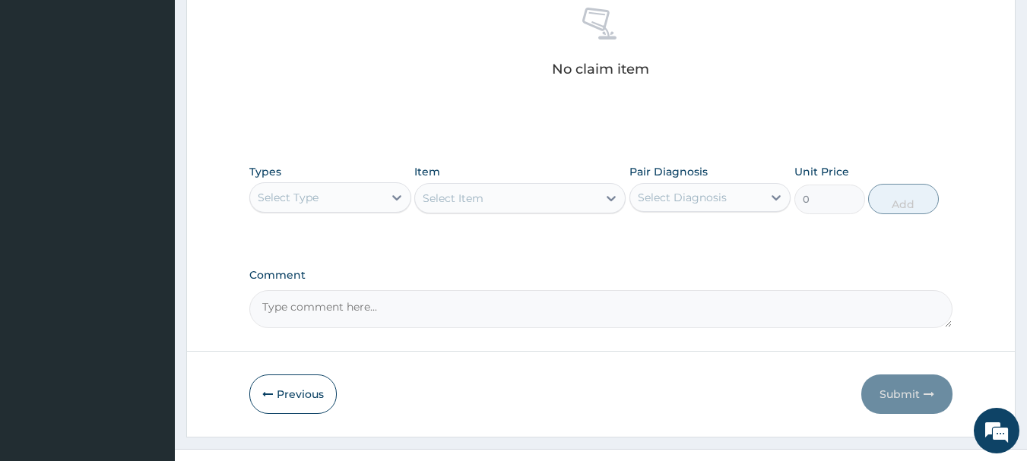
click at [306, 191] on div "Select Type" at bounding box center [288, 197] width 61 height 15
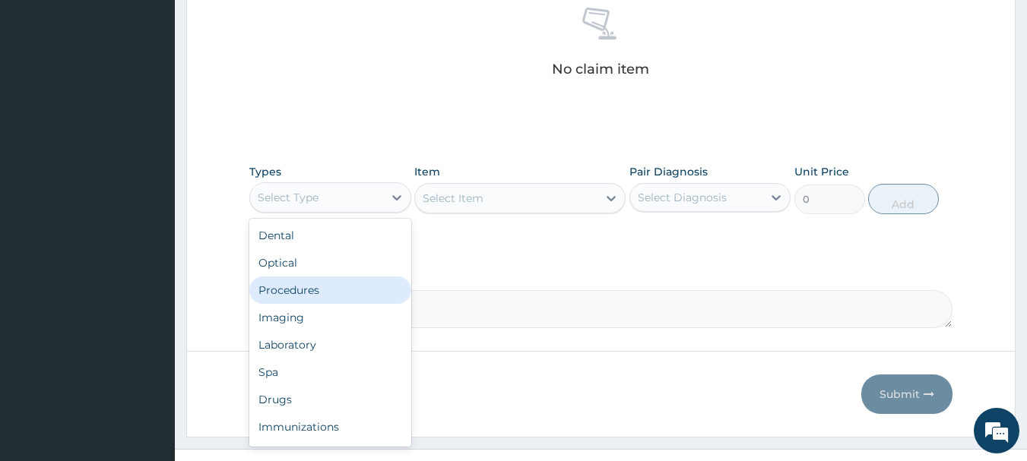
click at [300, 284] on div "Procedures" at bounding box center [330, 290] width 162 height 27
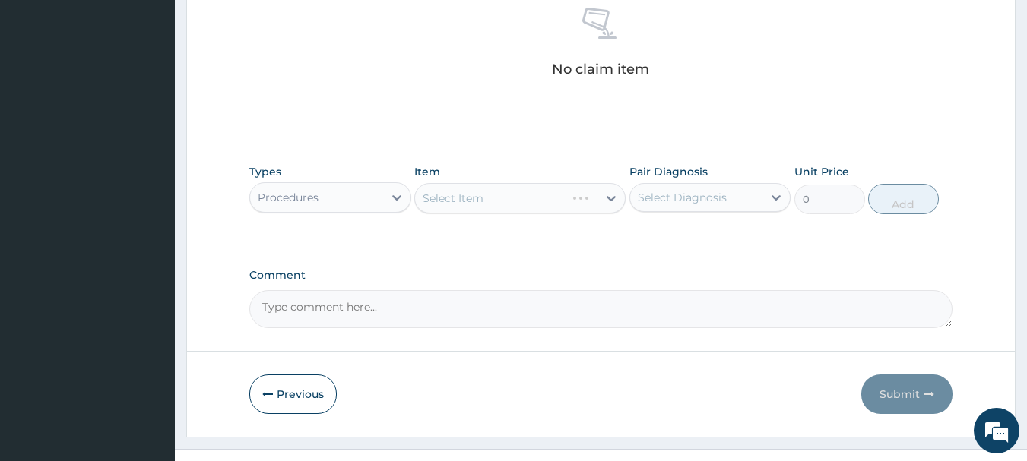
click at [477, 211] on div "Select Item" at bounding box center [519, 198] width 211 height 30
click at [474, 205] on div "Select Item" at bounding box center [519, 198] width 211 height 30
click at [474, 205] on div "Select Item" at bounding box center [453, 198] width 61 height 15
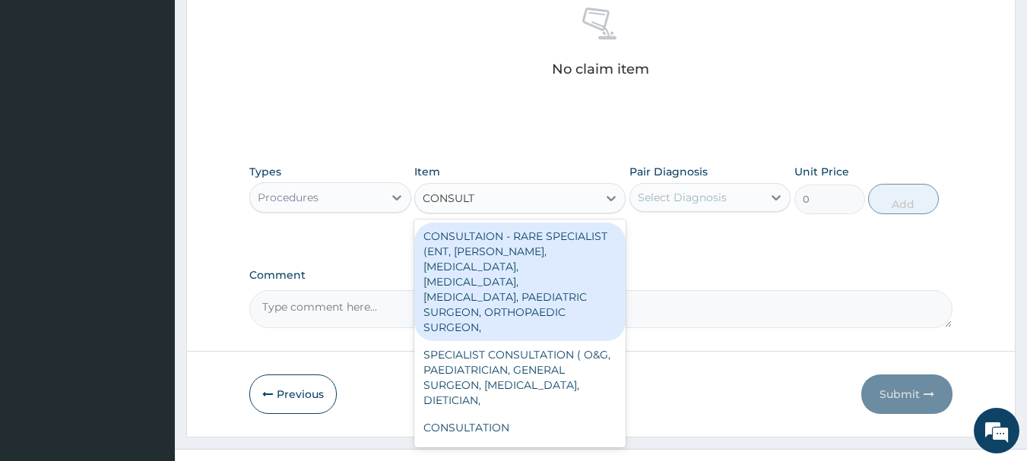
type input "CONSULTA"
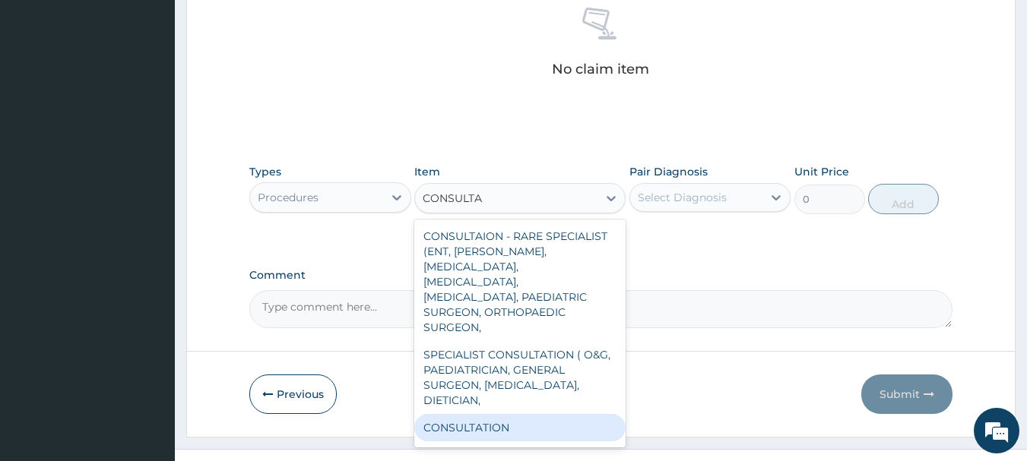
click at [460, 414] on div "CONSULTATION" at bounding box center [519, 427] width 211 height 27
type input "2500"
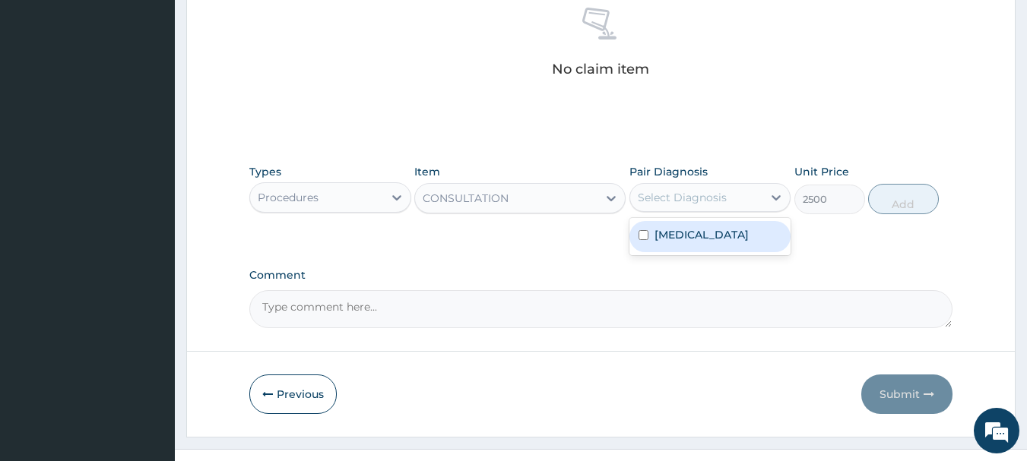
click at [700, 201] on div "Select Diagnosis" at bounding box center [682, 197] width 89 height 15
click at [699, 224] on div "Malaria" at bounding box center [711, 236] width 162 height 31
checkbox input "true"
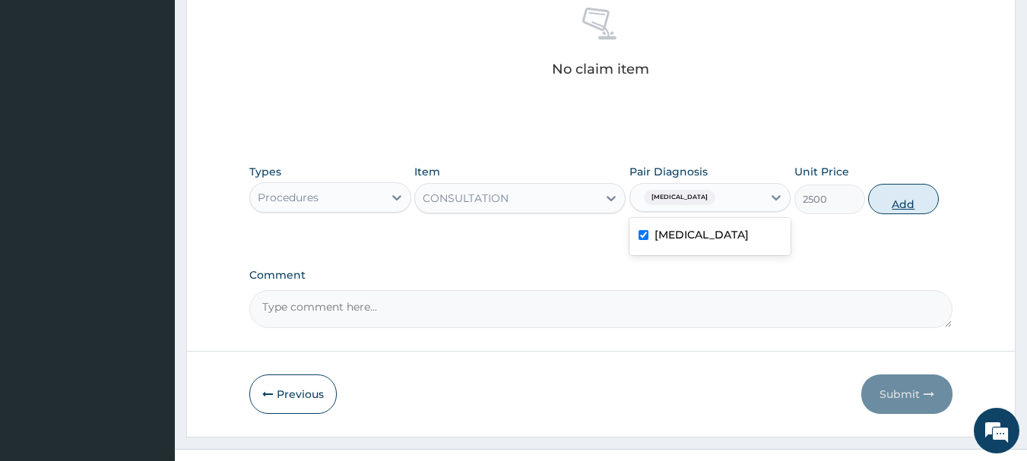
click at [895, 198] on button "Add" at bounding box center [903, 199] width 71 height 30
type input "0"
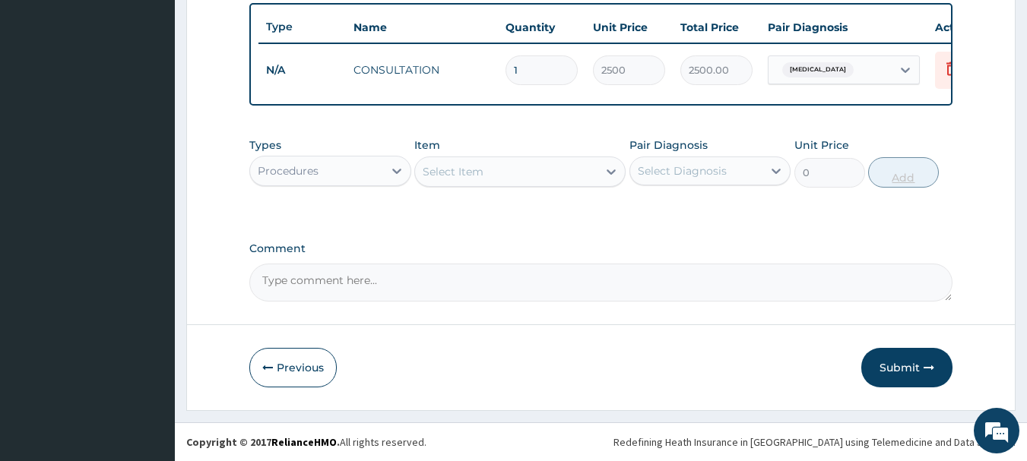
scroll to position [574, 0]
click at [381, 281] on textarea "Comment" at bounding box center [601, 283] width 704 height 38
click at [335, 153] on div "Types Procedures" at bounding box center [330, 163] width 162 height 50
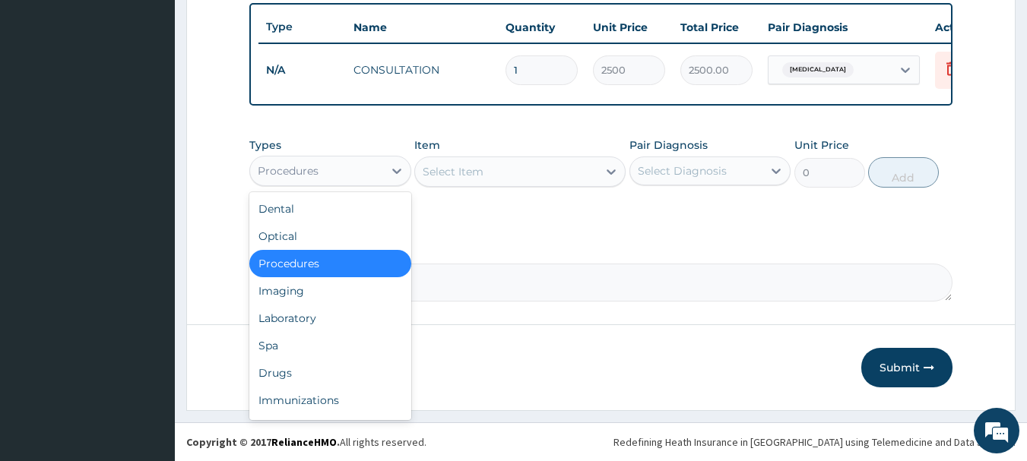
click at [331, 167] on div "Procedures" at bounding box center [316, 171] width 133 height 24
click at [305, 325] on div "Laboratory" at bounding box center [330, 318] width 162 height 27
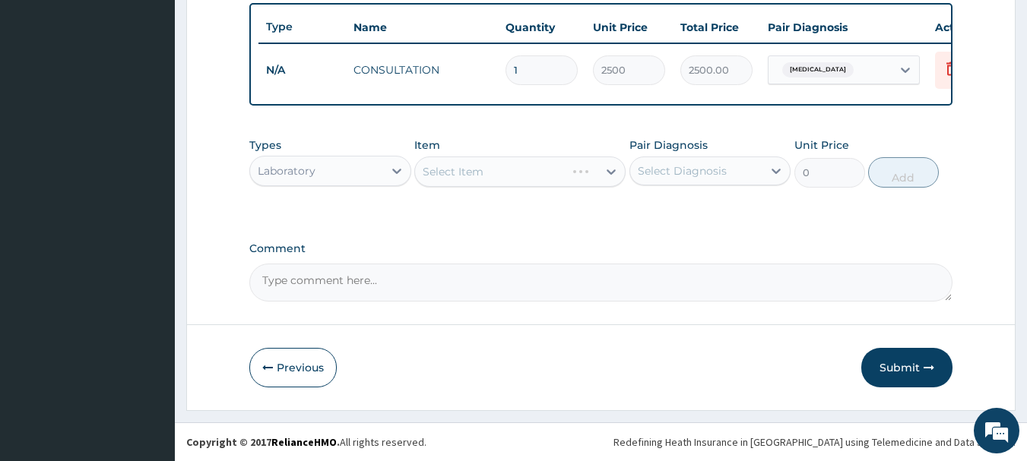
click at [468, 168] on div "Select Item" at bounding box center [519, 172] width 211 height 30
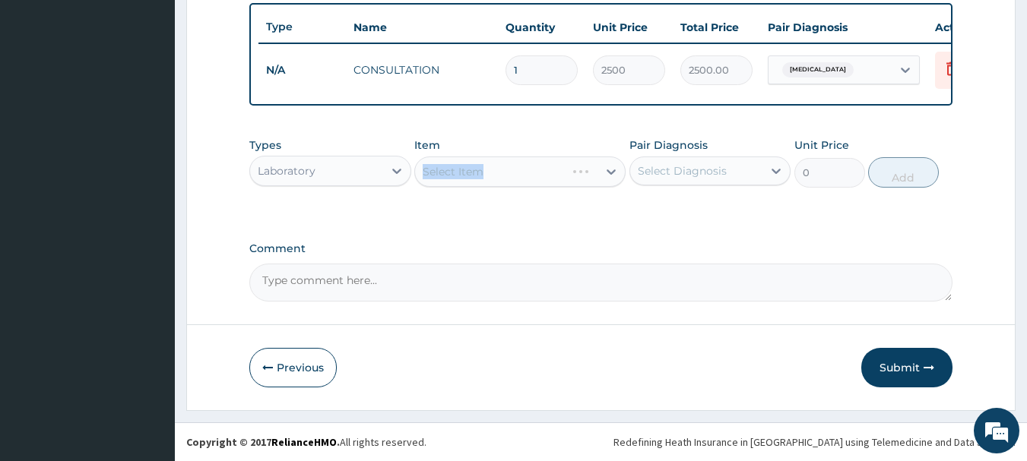
click at [468, 168] on div "Select Item" at bounding box center [519, 172] width 211 height 30
click at [610, 178] on div "Select Item" at bounding box center [519, 172] width 211 height 30
click at [573, 171] on div "Select Item" at bounding box center [519, 172] width 211 height 30
click at [563, 167] on div "Select Item" at bounding box center [506, 172] width 182 height 24
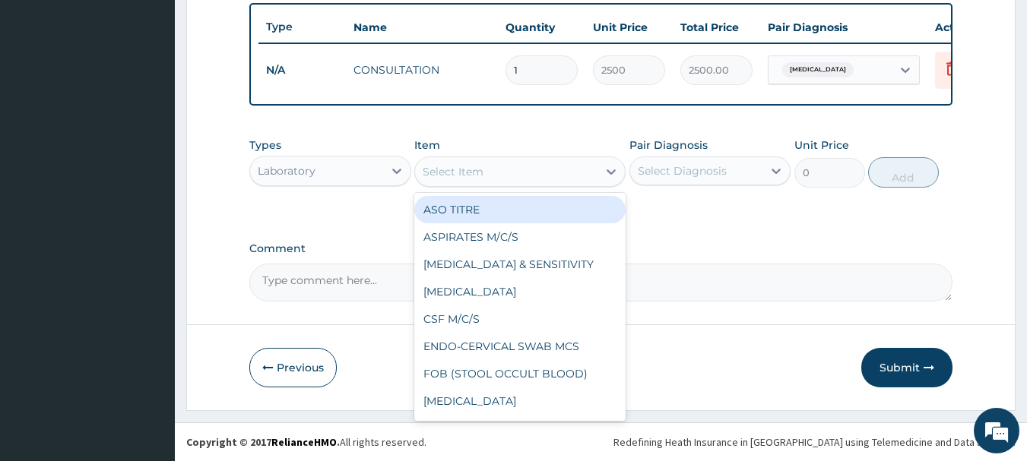
click at [563, 167] on div "Select Item" at bounding box center [506, 172] width 182 height 24
click at [565, 167] on div "Select Item" at bounding box center [506, 172] width 182 height 24
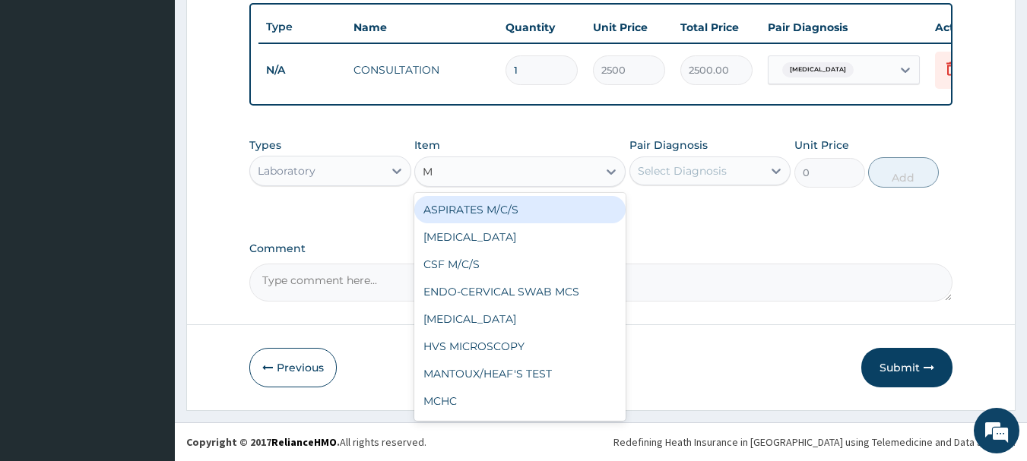
type input "MP"
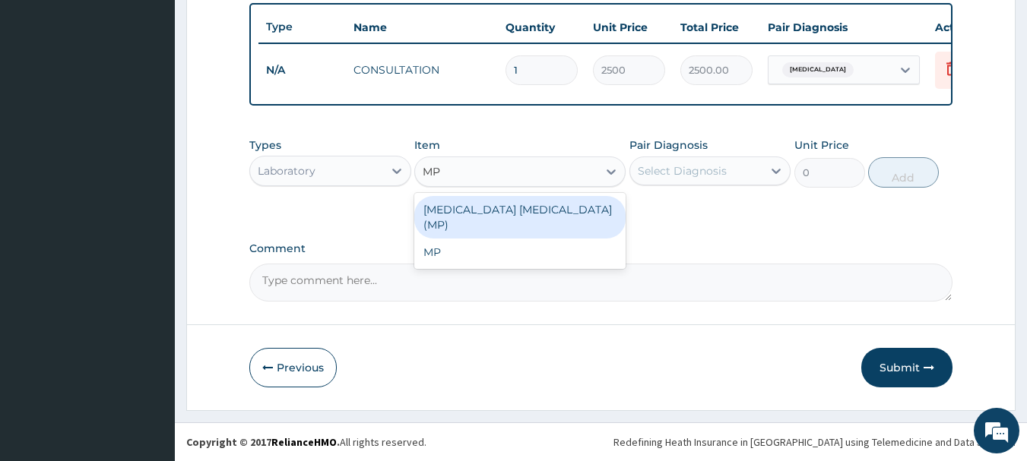
type input "2450"
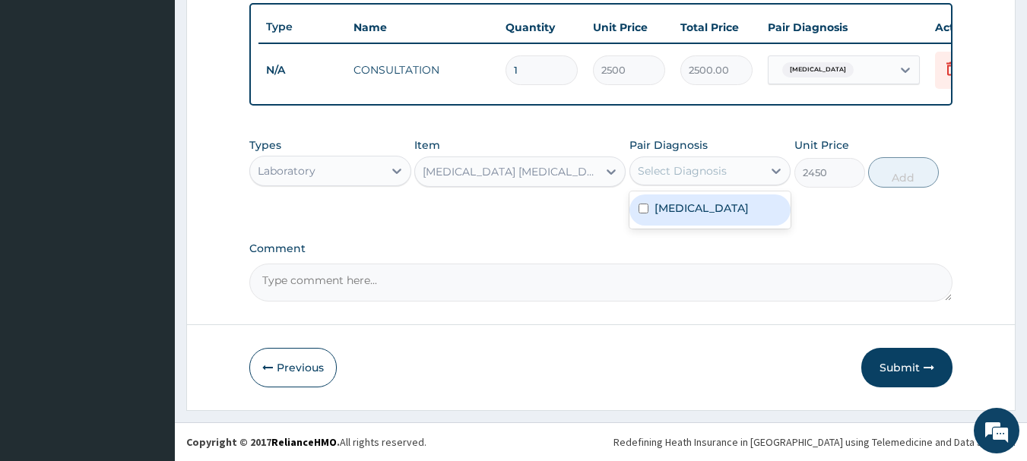
click at [706, 172] on div "Select Diagnosis" at bounding box center [682, 170] width 89 height 15
click at [700, 209] on div "Malaria" at bounding box center [711, 210] width 162 height 31
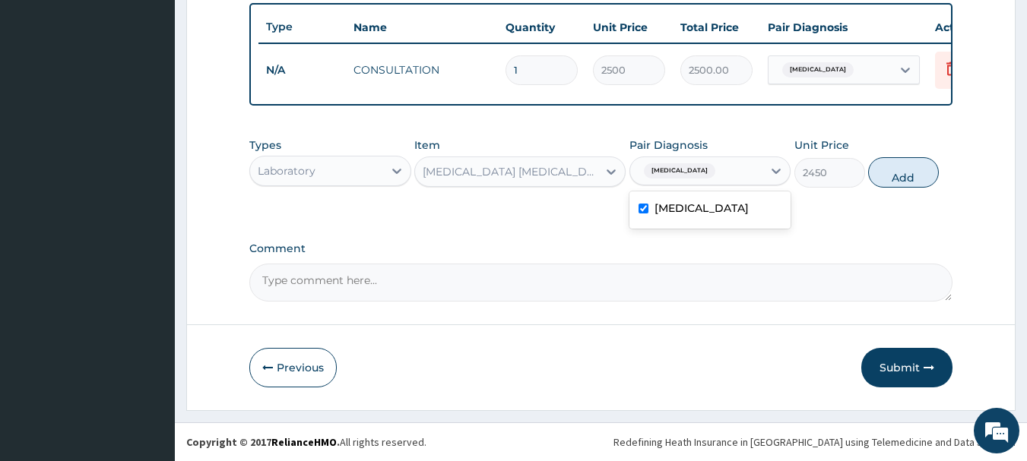
checkbox input "true"
click at [915, 169] on button "Add" at bounding box center [903, 172] width 71 height 30
type input "0"
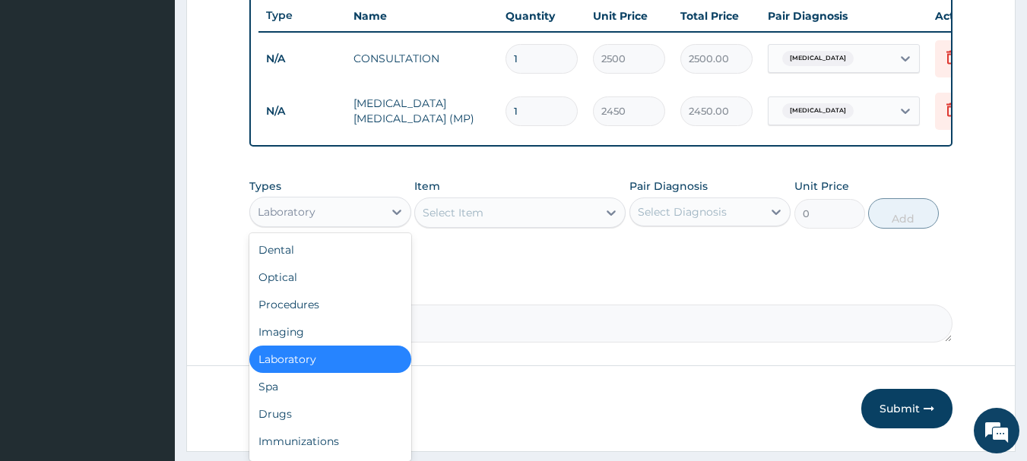
click at [365, 224] on div "Laboratory" at bounding box center [316, 212] width 133 height 24
click at [305, 401] on div "Spa" at bounding box center [330, 386] width 162 height 27
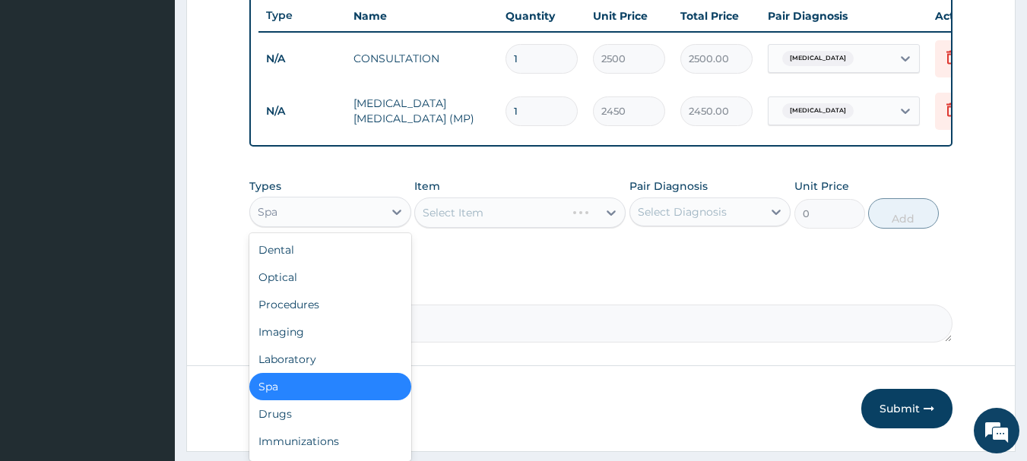
drag, startPoint x: 317, startPoint y: 220, endPoint x: 330, endPoint y: 248, distance: 30.3
click at [318, 224] on div "Spa" at bounding box center [316, 212] width 133 height 24
click at [302, 428] on div "Drugs" at bounding box center [330, 414] width 162 height 27
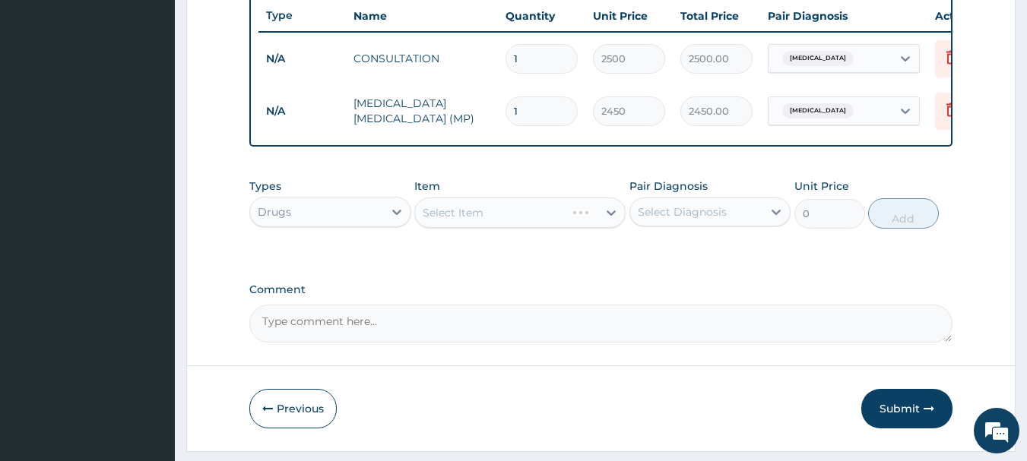
click at [477, 225] on div "Select Item" at bounding box center [519, 213] width 211 height 30
click at [503, 220] on div "Select Item" at bounding box center [519, 213] width 211 height 30
click at [487, 226] on div "Select Item" at bounding box center [519, 213] width 211 height 30
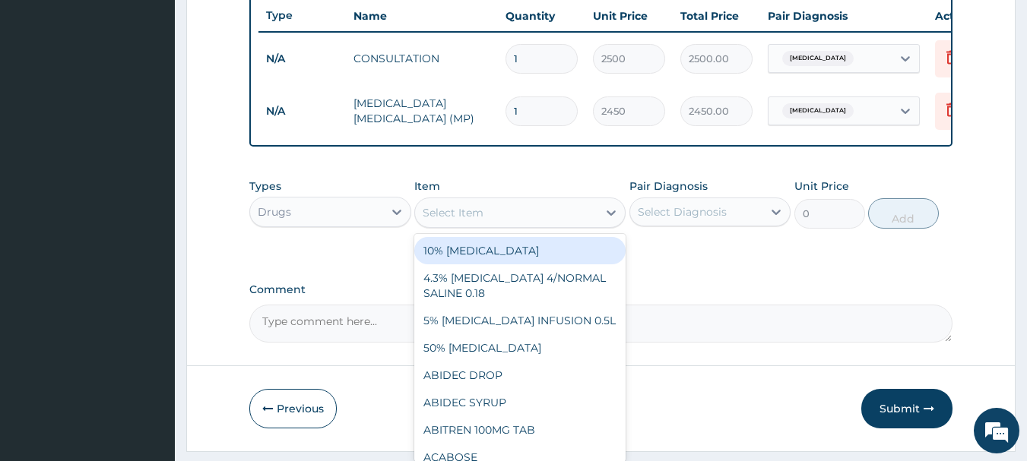
click at [487, 225] on div "Select Item" at bounding box center [506, 213] width 182 height 24
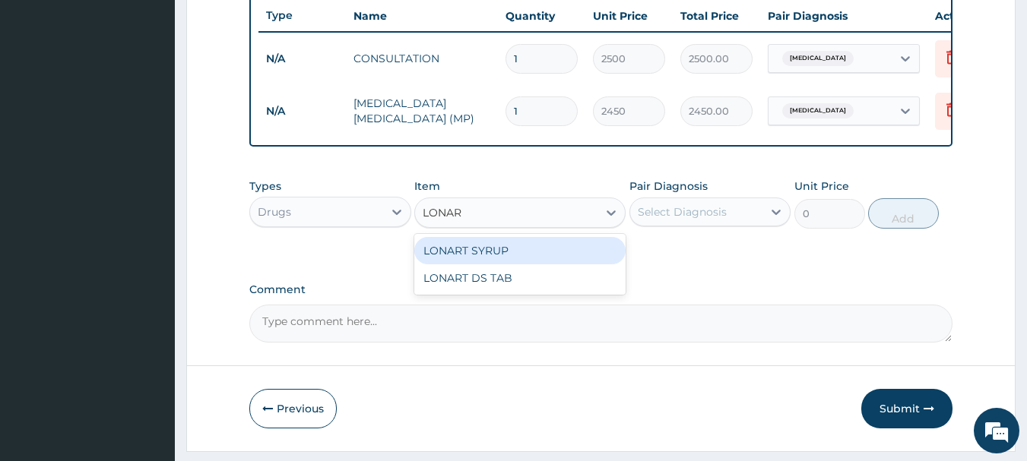
type input "LONART"
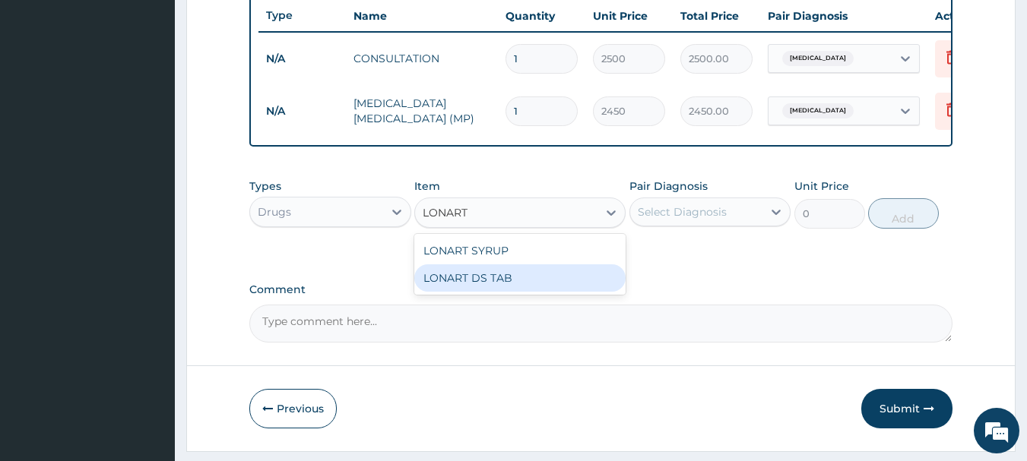
click at [473, 287] on div "LONART DS TAB" at bounding box center [519, 278] width 211 height 27
type input "390"
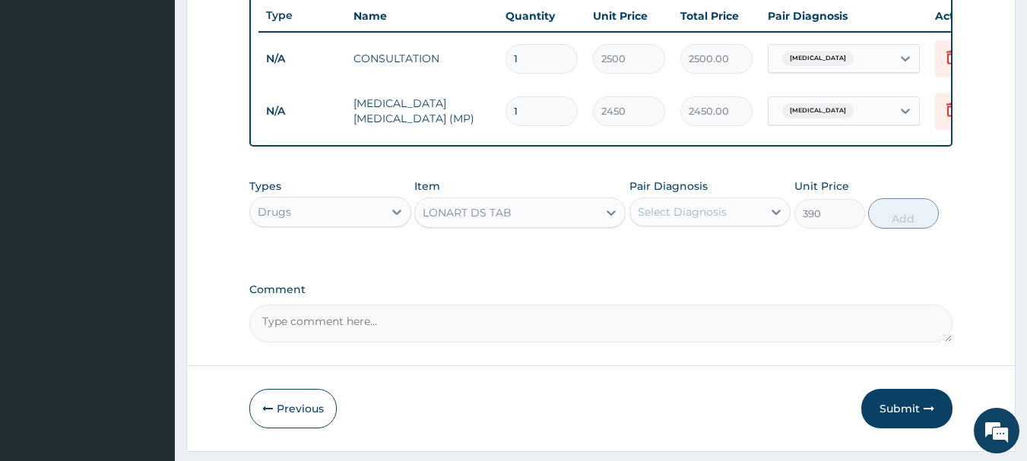
click at [656, 214] on div "Select Diagnosis" at bounding box center [696, 212] width 133 height 24
click at [645, 255] on input "checkbox" at bounding box center [644, 250] width 10 height 10
checkbox input "true"
click at [894, 226] on button "Add" at bounding box center [903, 213] width 71 height 30
type input "0"
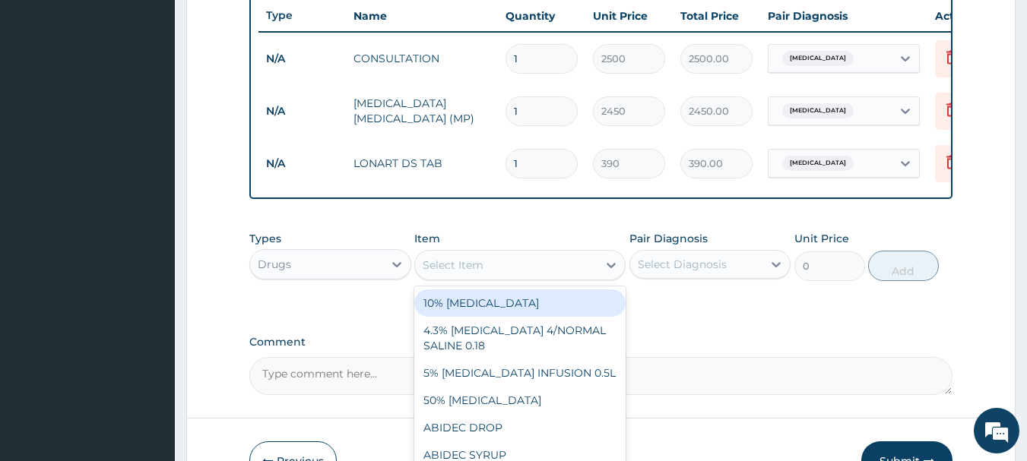
click at [477, 278] on div "Select Item" at bounding box center [506, 265] width 182 height 24
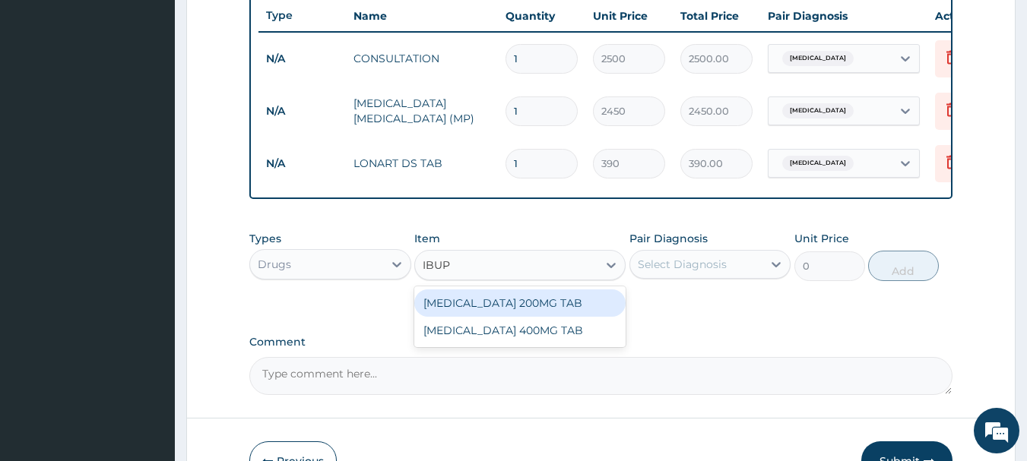
type input "IBUPR"
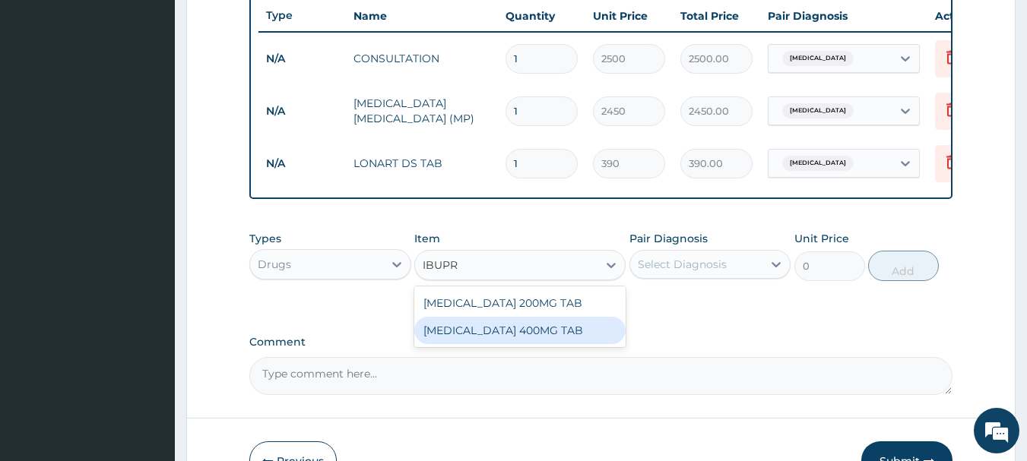
click at [457, 347] on div "IBUPROFEN 200MG TAB IBUPROFEN 400MG TAB" at bounding box center [519, 317] width 211 height 61
click at [542, 343] on div "IBUPROFEN 400MG TAB" at bounding box center [519, 330] width 211 height 27
type input "48"
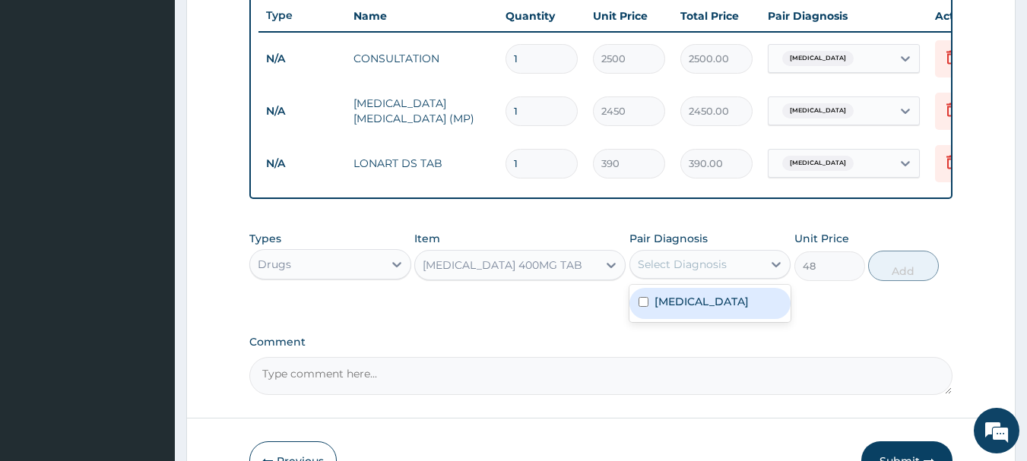
click at [745, 277] on div "Select Diagnosis" at bounding box center [696, 264] width 133 height 24
click at [716, 314] on div "Malaria" at bounding box center [711, 303] width 162 height 31
checkbox input "true"
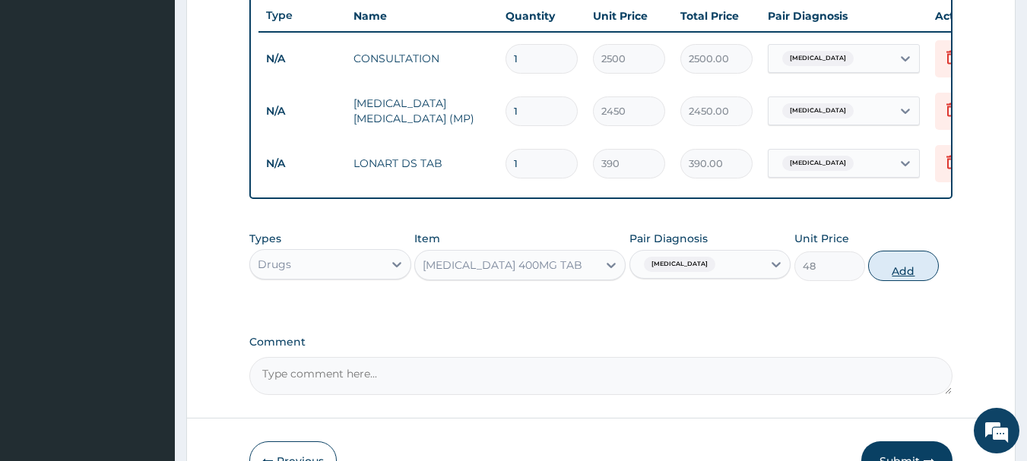
click at [921, 281] on button "Add" at bounding box center [903, 266] width 71 height 30
type input "0"
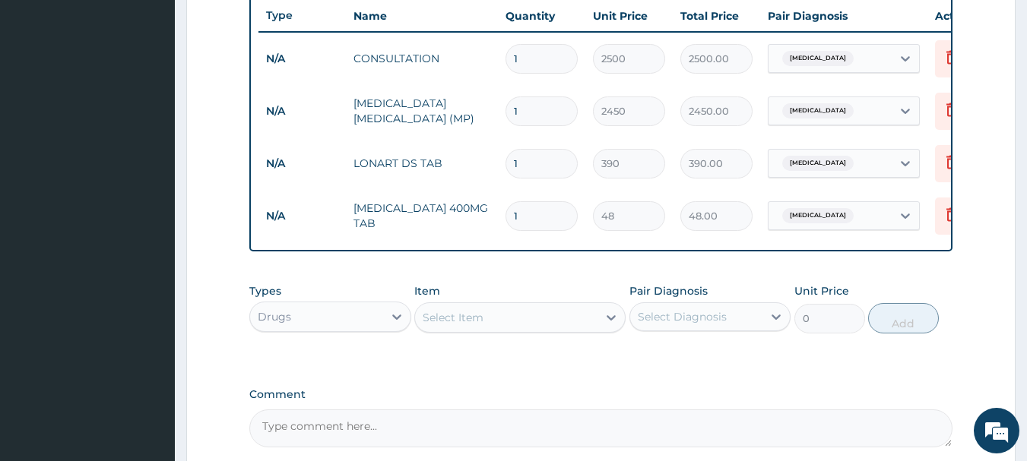
click at [437, 310] on div "Item Select Item" at bounding box center [519, 309] width 211 height 50
click at [437, 321] on div "Select Item" at bounding box center [506, 318] width 182 height 24
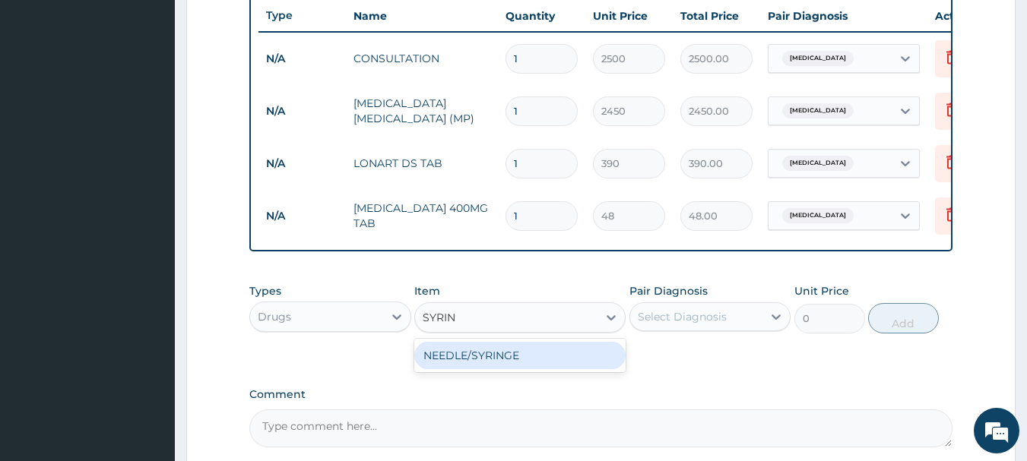
type input "SYRING"
type input "70"
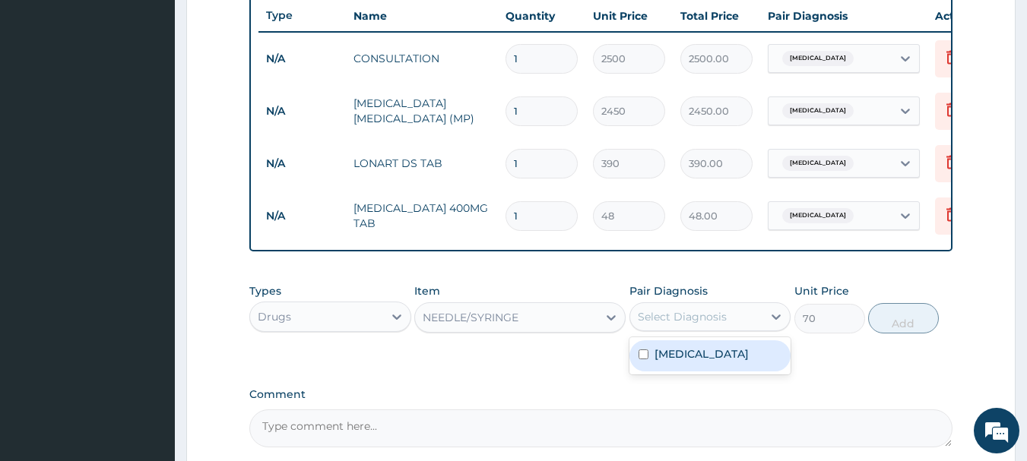
click at [687, 325] on div "Select Diagnosis" at bounding box center [682, 316] width 89 height 15
click at [674, 362] on label "Malaria" at bounding box center [702, 354] width 94 height 15
checkbox input "true"
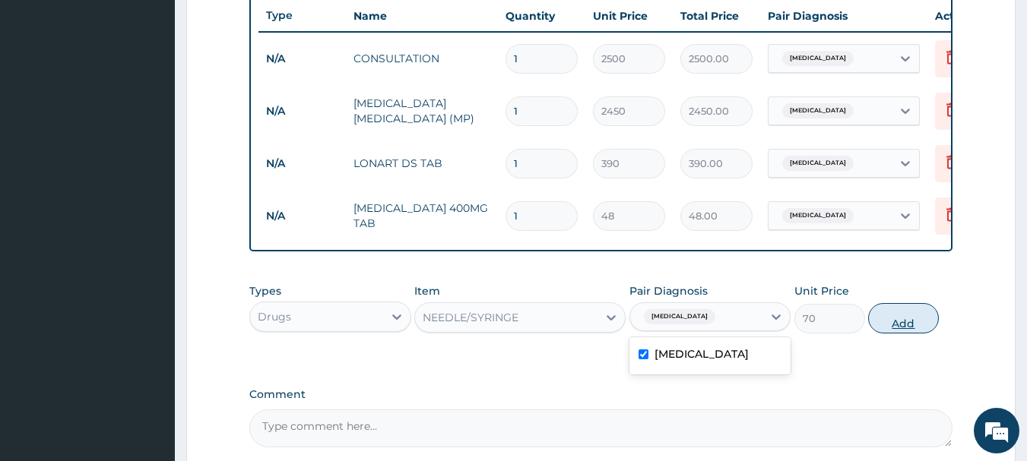
click at [902, 334] on button "Add" at bounding box center [903, 318] width 71 height 30
type input "0"
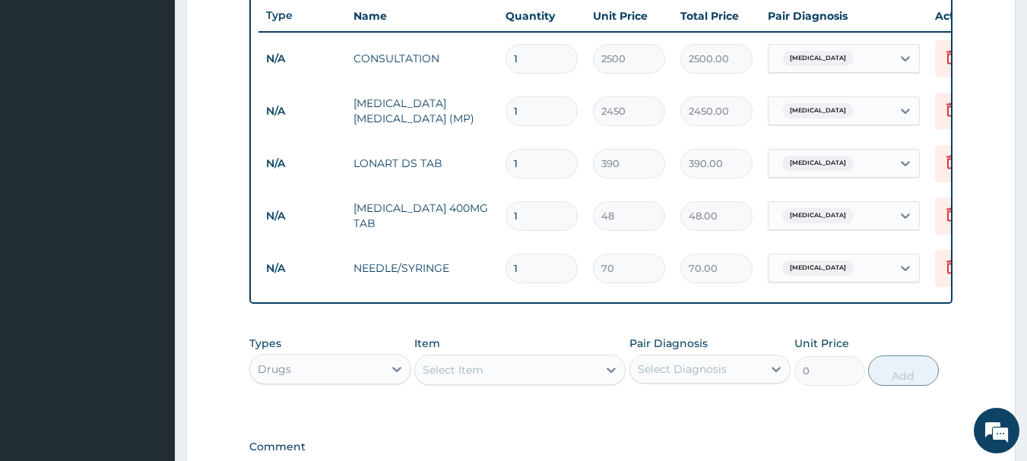
click at [522, 214] on input "1" at bounding box center [542, 216] width 72 height 30
type input "10"
type input "480.00"
type input "10"
click at [534, 165] on input "1" at bounding box center [542, 164] width 72 height 30
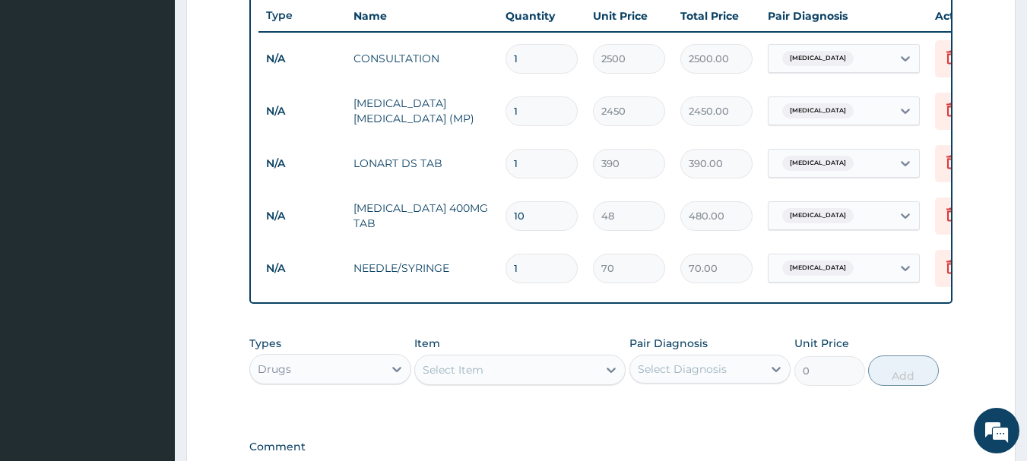
type input "0.00"
type input "6"
type input "2340.00"
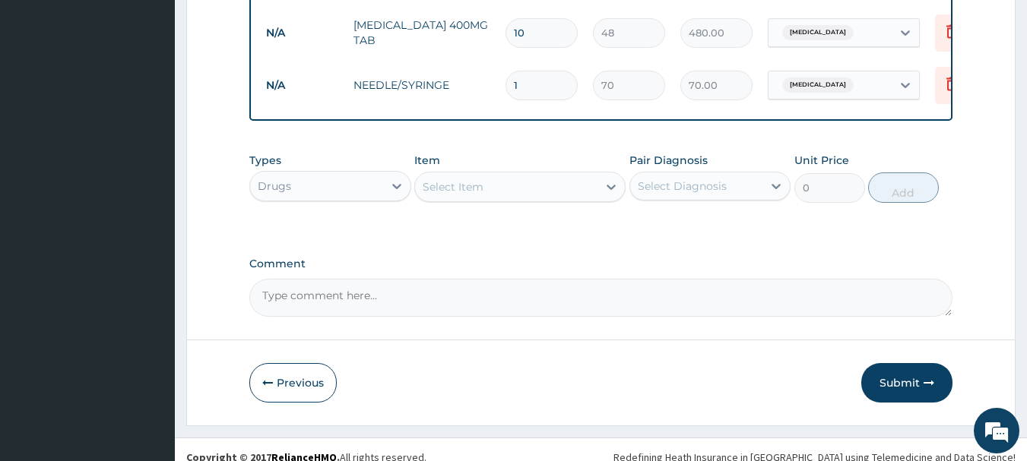
scroll to position [784, 0]
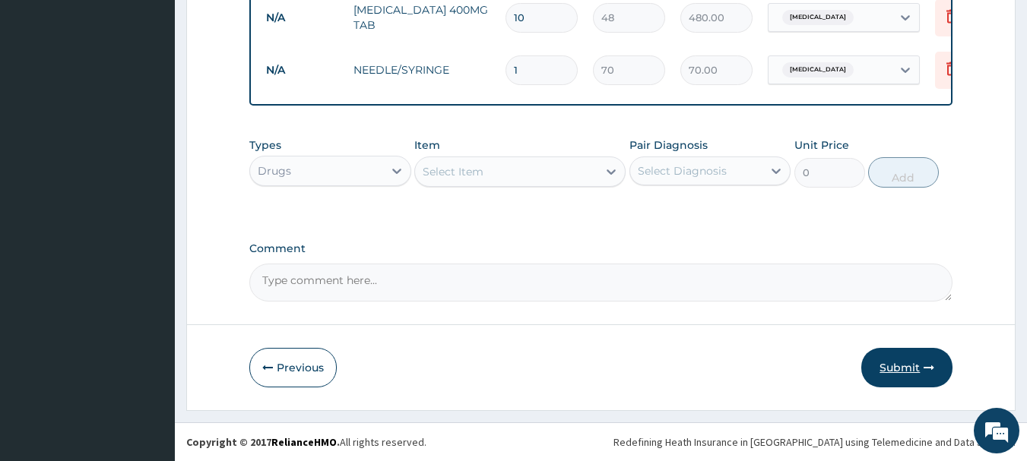
type input "6"
click at [912, 359] on button "Submit" at bounding box center [906, 368] width 91 height 40
click at [899, 370] on button "Submit" at bounding box center [906, 368] width 91 height 40
click at [928, 365] on icon "button" at bounding box center [929, 368] width 11 height 11
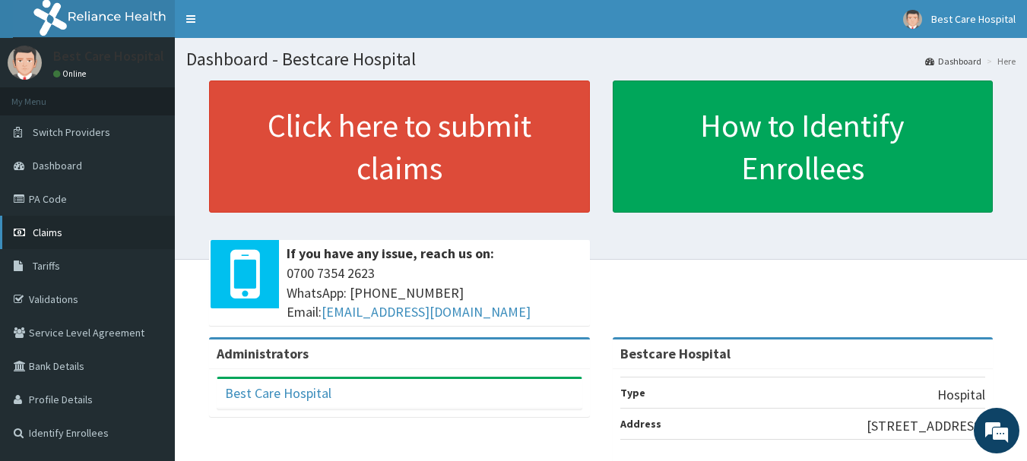
click at [23, 233] on icon at bounding box center [21, 232] width 15 height 11
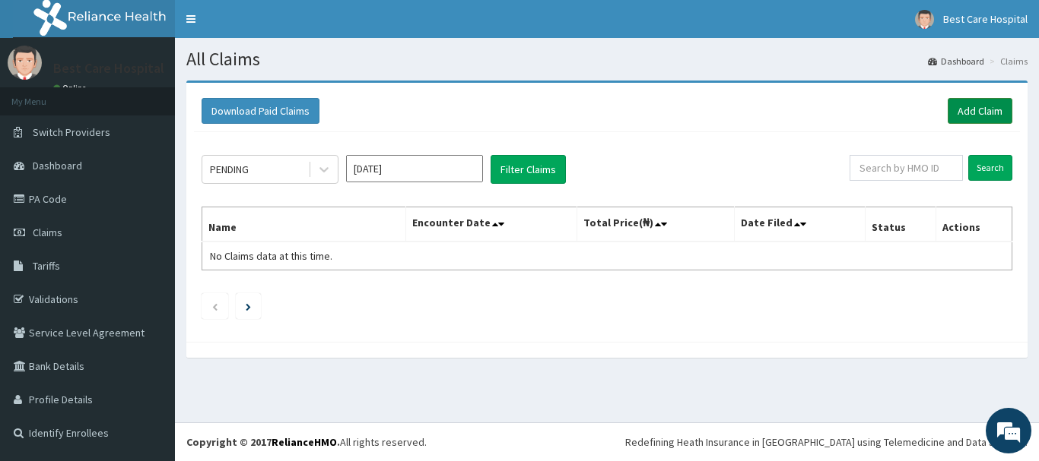
click at [982, 109] on link "Add Claim" at bounding box center [979, 111] width 65 height 26
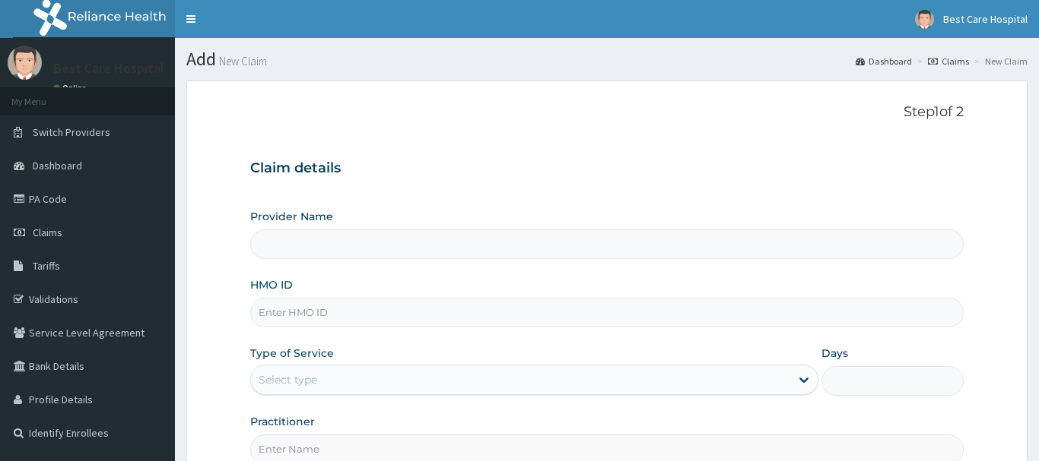
type input "Bestcare Hospital"
click at [456, 326] on input "HMO ID" at bounding box center [606, 313] width 713 height 30
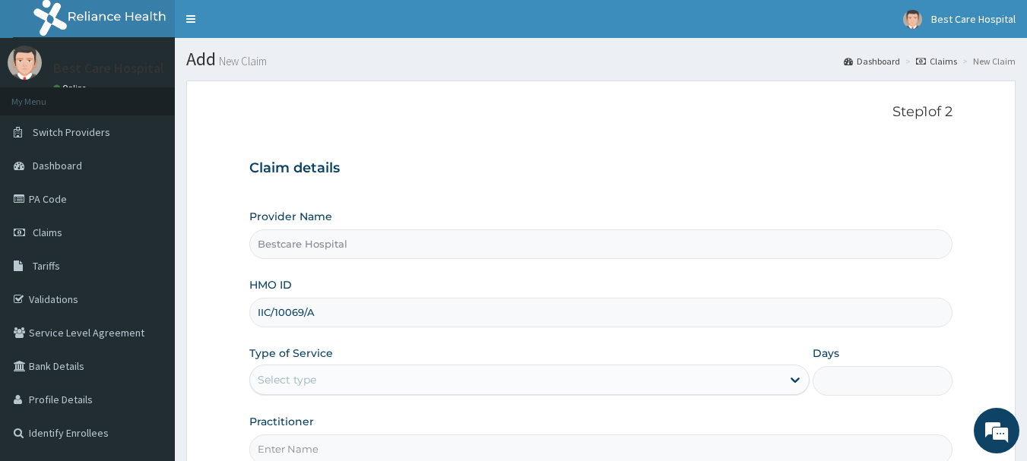
type input "IIC/10069/A"
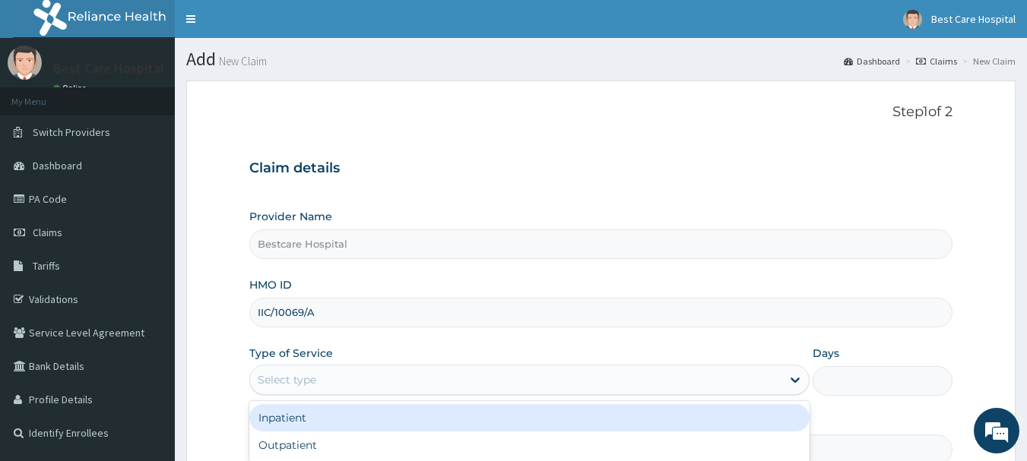
click at [432, 390] on div "Select type" at bounding box center [515, 380] width 531 height 24
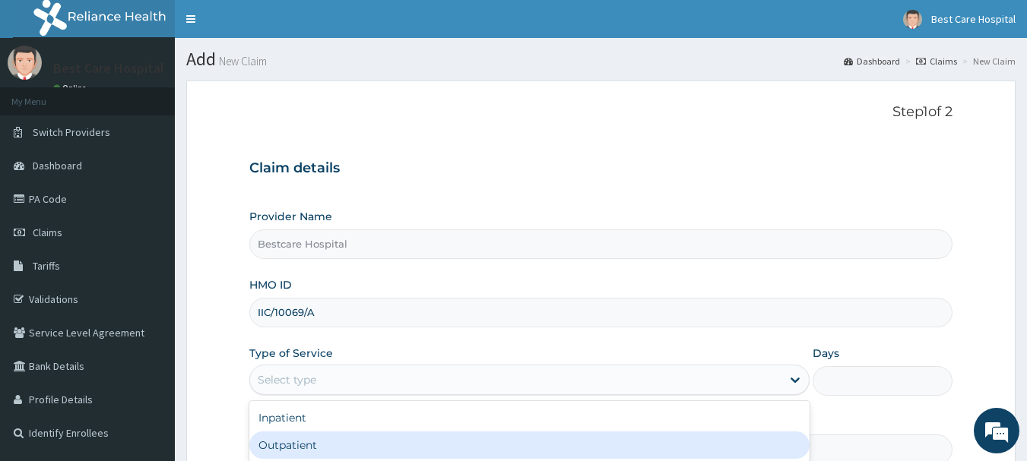
click at [315, 441] on div "Outpatient" at bounding box center [529, 445] width 560 height 27
type input "1"
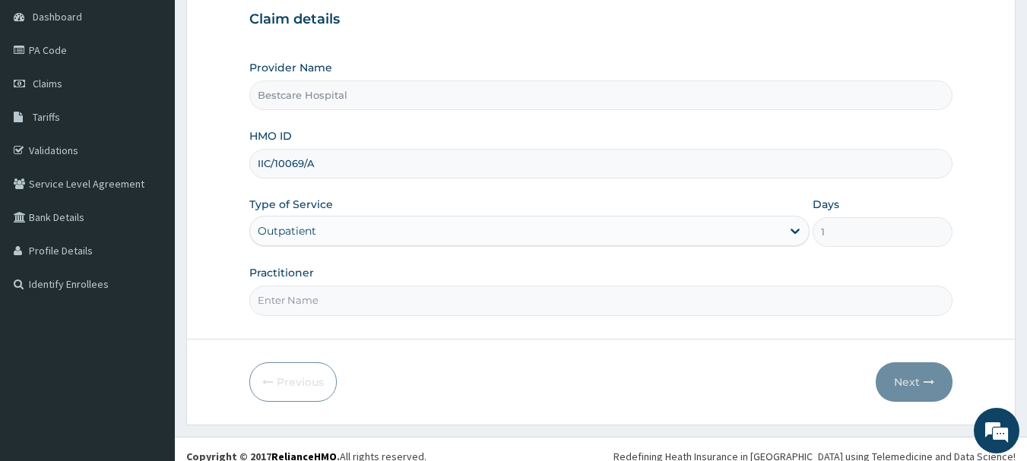
scroll to position [163, 0]
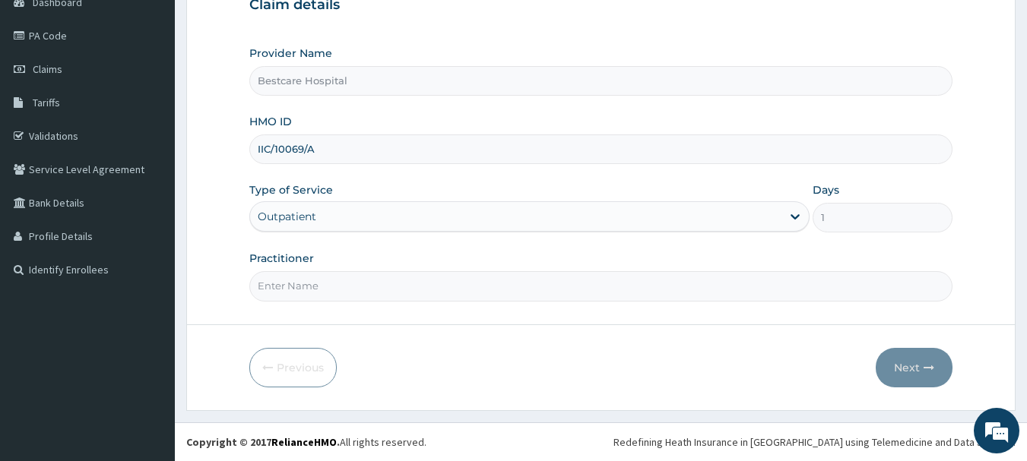
click at [331, 280] on input "Practitioner" at bounding box center [601, 286] width 704 height 30
type input "P"
type input "M"
type input "OYANNI"
click at [920, 366] on button "Next" at bounding box center [914, 368] width 77 height 40
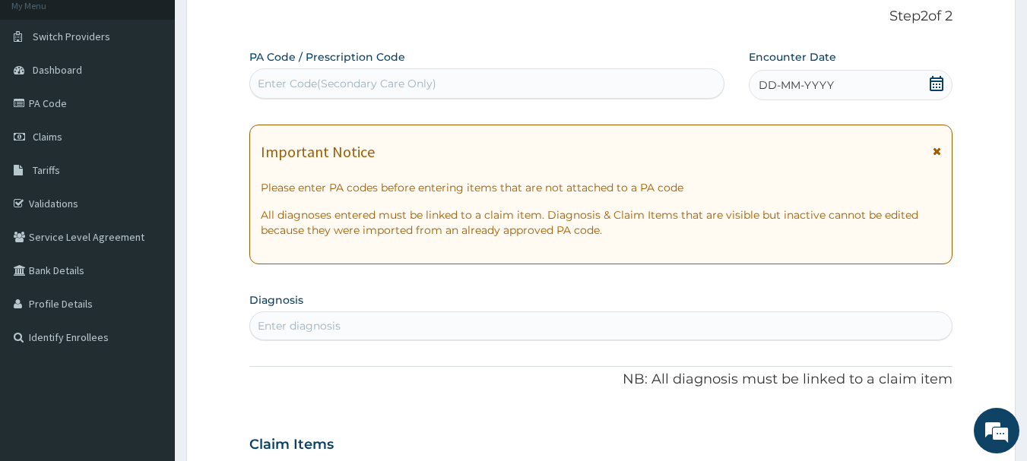
scroll to position [87, 0]
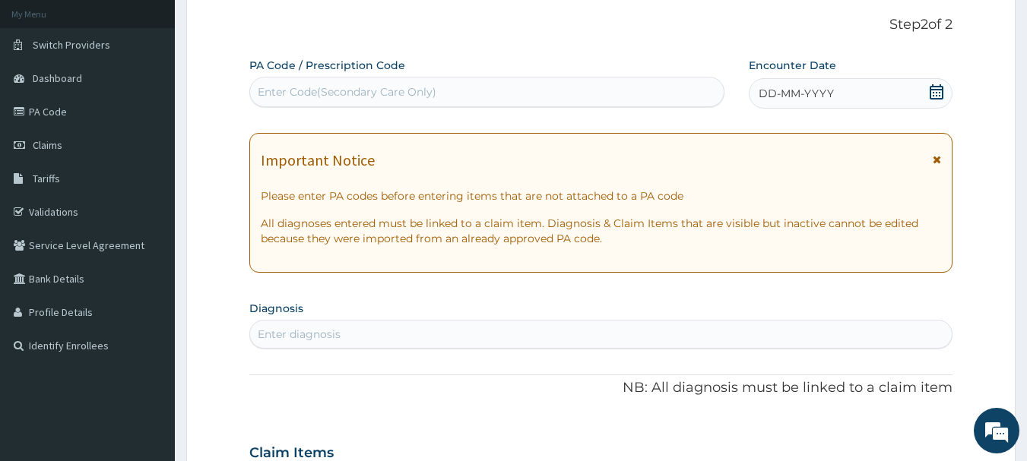
click at [296, 344] on div "Enter diagnosis" at bounding box center [601, 334] width 702 height 24
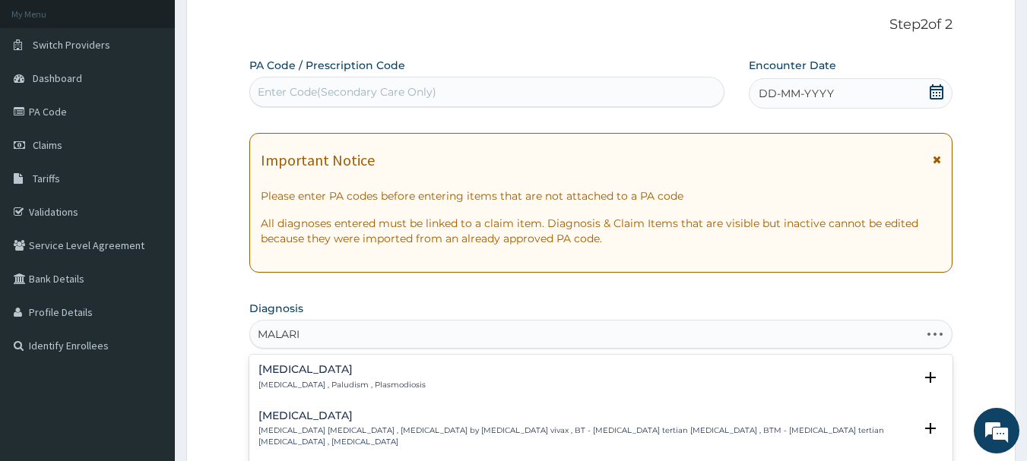
type input "[MEDICAL_DATA]"
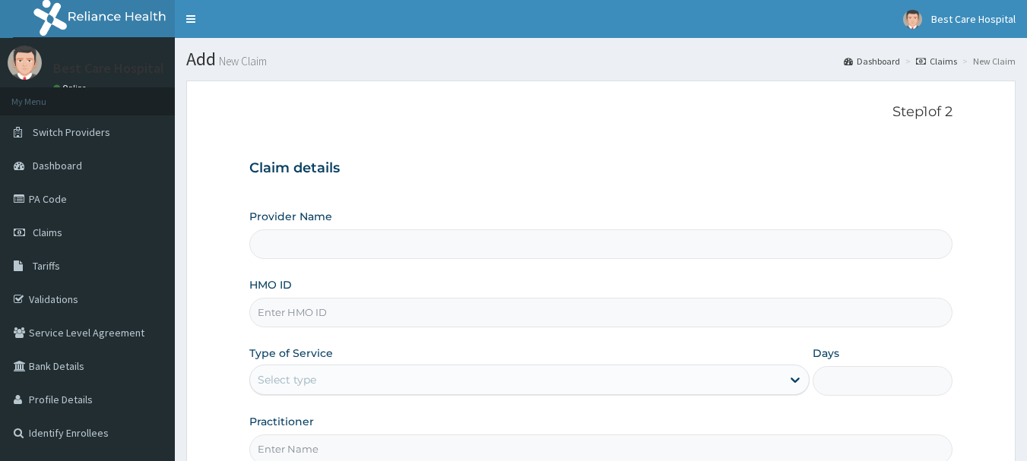
click at [308, 262] on div "Provider Name HMO ID Type of Service Select type Days Practitioner" at bounding box center [601, 336] width 704 height 255
click at [309, 303] on input "HMO ID" at bounding box center [601, 313] width 704 height 30
type input "IIC/10069"
type input "Bestcare Hospital"
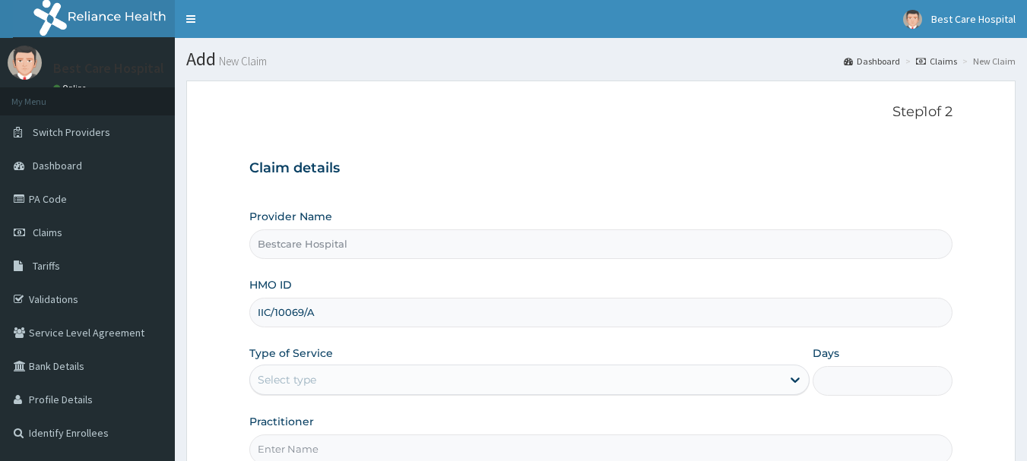
type input "IIC/10069/A"
click at [323, 383] on div "Select type" at bounding box center [515, 380] width 531 height 24
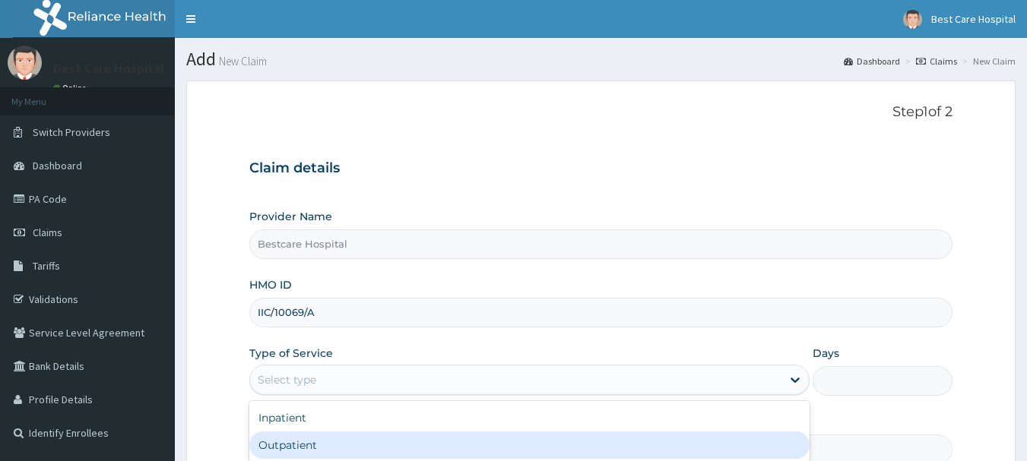
click at [301, 443] on div "Outpatient" at bounding box center [529, 445] width 560 height 27
type input "1"
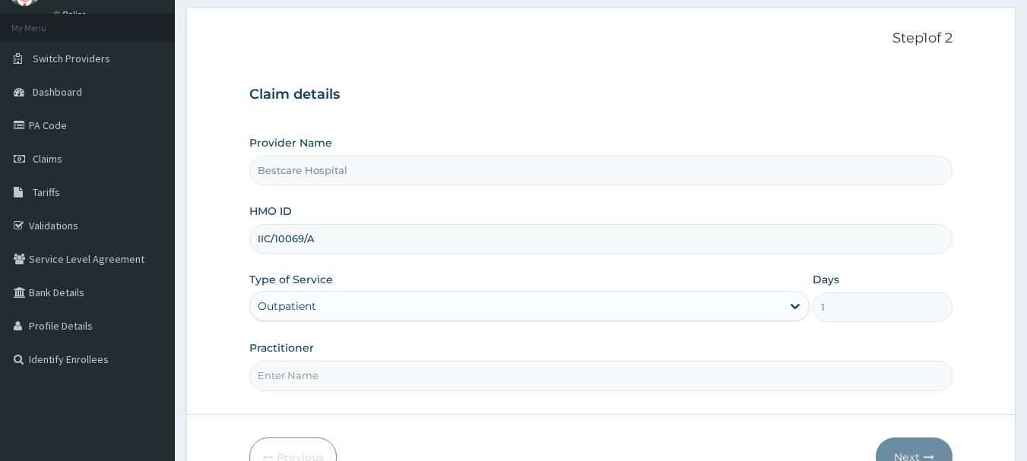
scroll to position [163, 0]
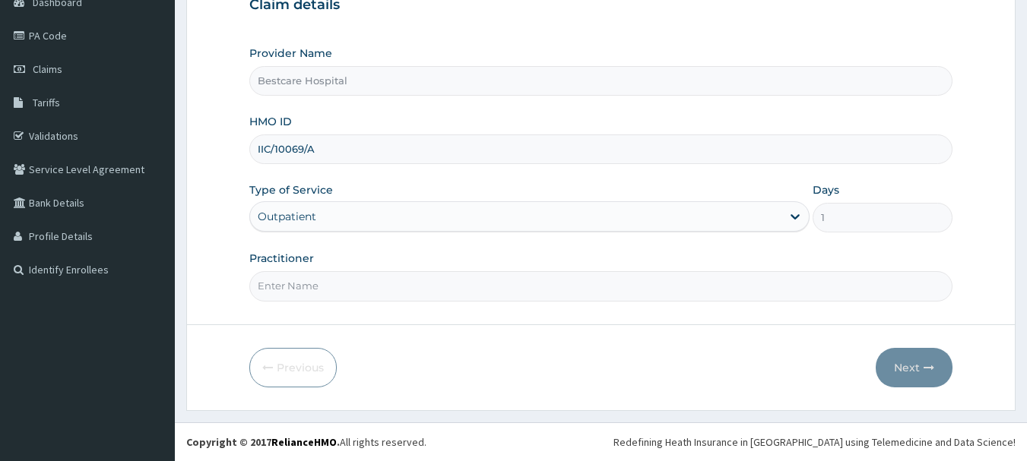
click at [258, 278] on input "Practitioner" at bounding box center [601, 286] width 704 height 30
type input "OYANNI"
click at [898, 375] on button "Next" at bounding box center [914, 368] width 77 height 40
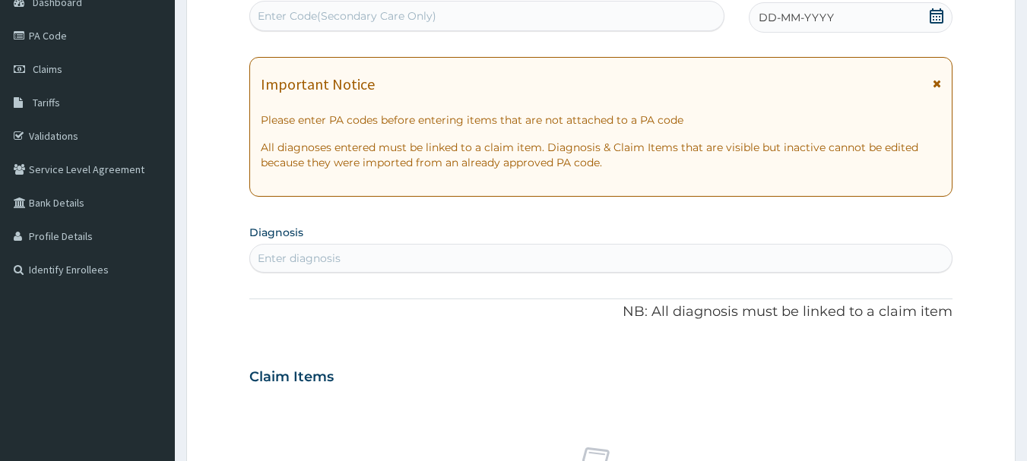
click at [325, 13] on div "Enter Code(Secondary Care Only)" at bounding box center [347, 15] width 179 height 15
type input "PA/A990BD"
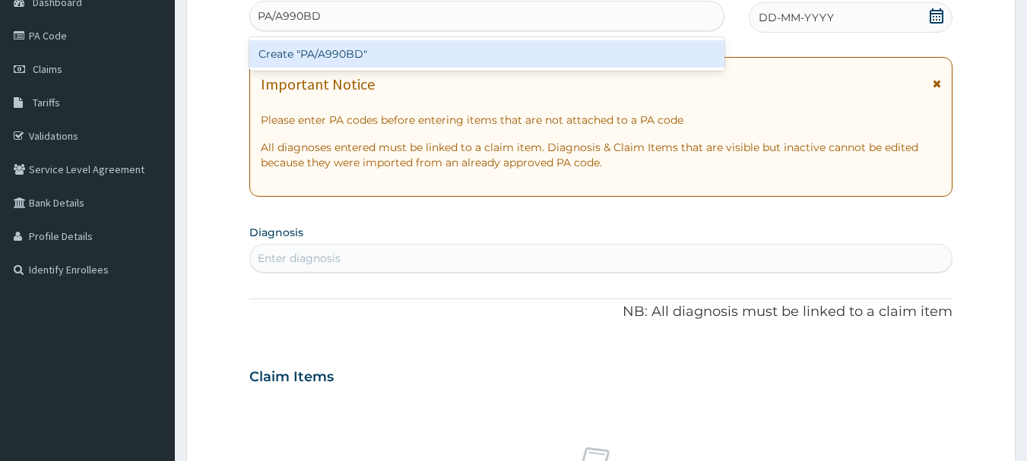
click at [341, 51] on div "Create "PA/A990BD"" at bounding box center [487, 53] width 476 height 27
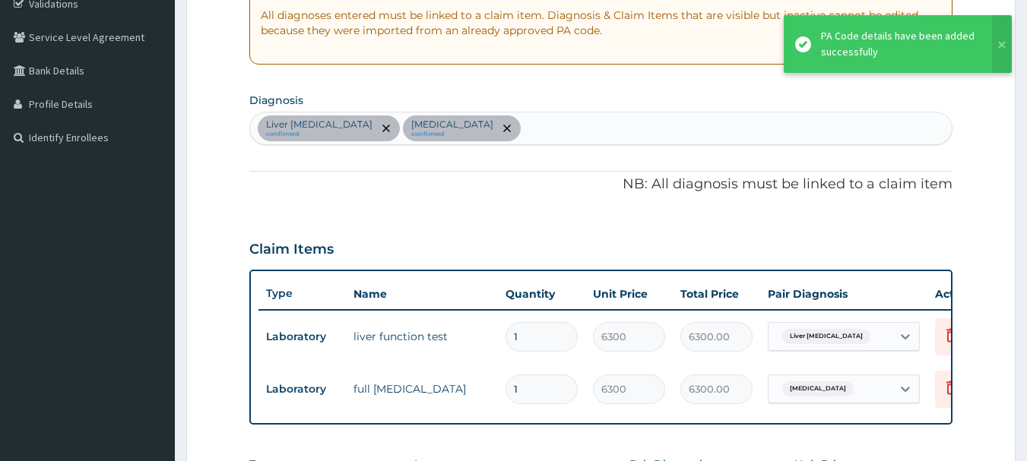
scroll to position [227, 0]
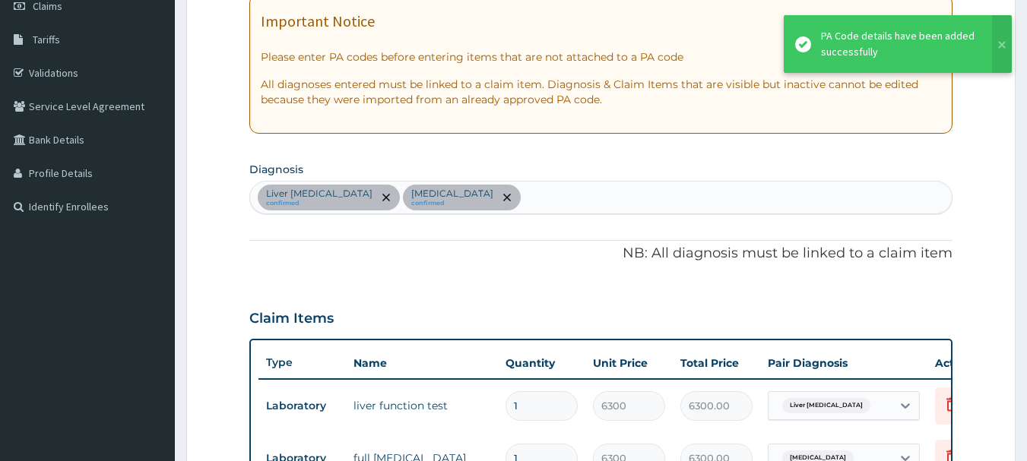
click at [508, 201] on div "Liver [MEDICAL_DATA] confirmed [MEDICAL_DATA] confirmed" at bounding box center [601, 198] width 702 height 32
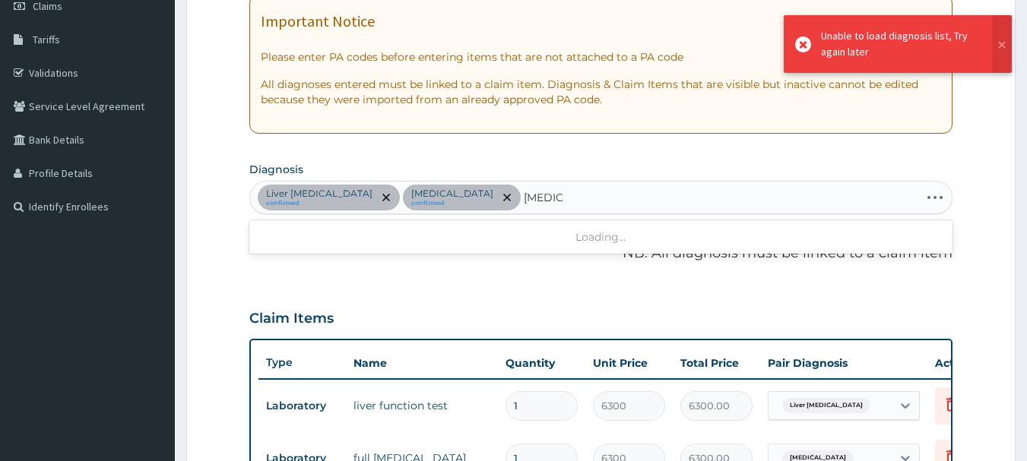
type input "[MEDICAL_DATA]"
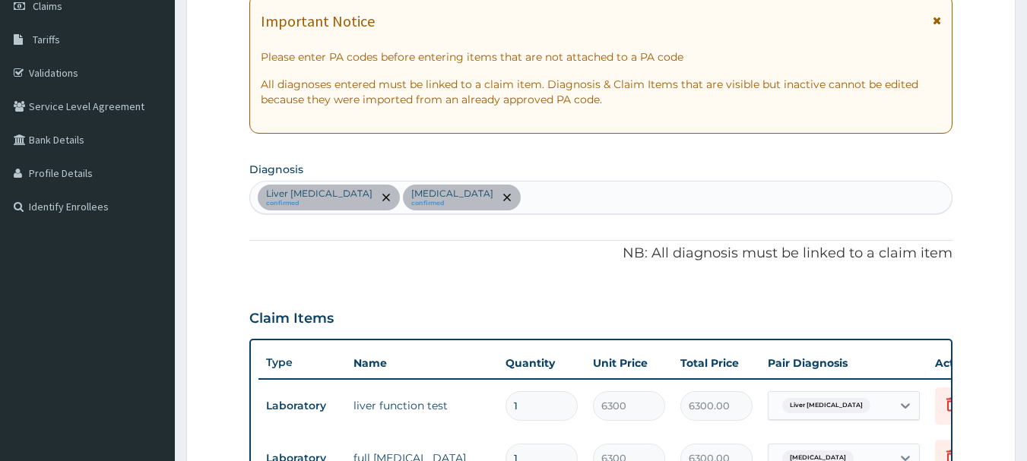
click at [497, 203] on div "Liver [MEDICAL_DATA] confirmed [MEDICAL_DATA] confirmed" at bounding box center [601, 198] width 702 height 32
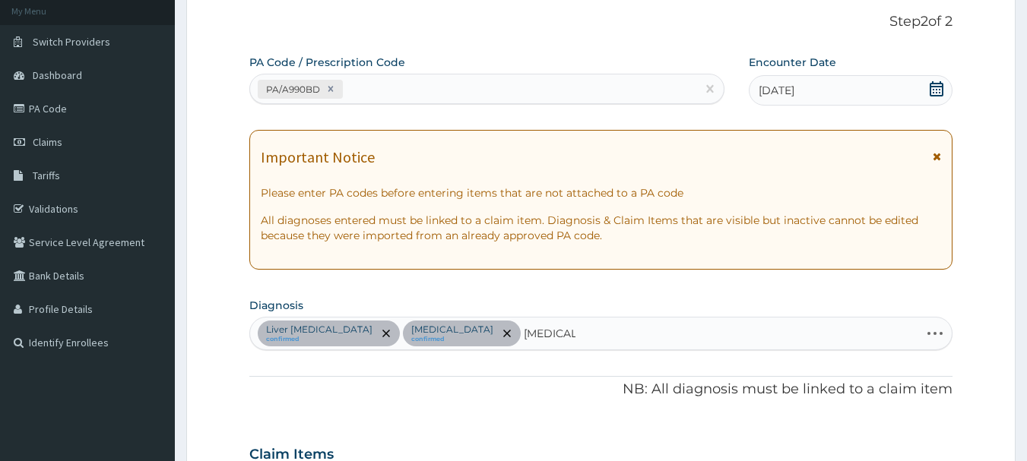
scroll to position [228, 0]
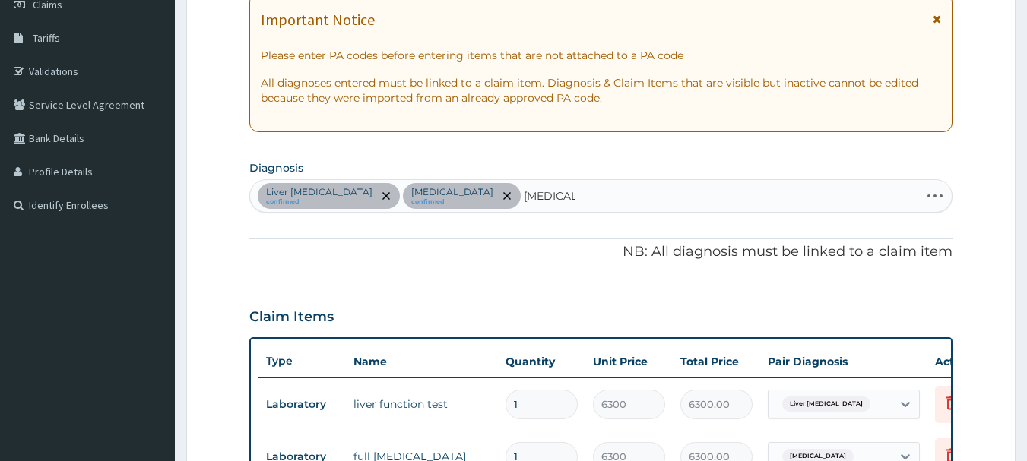
type input "[MEDICAL_DATA]"
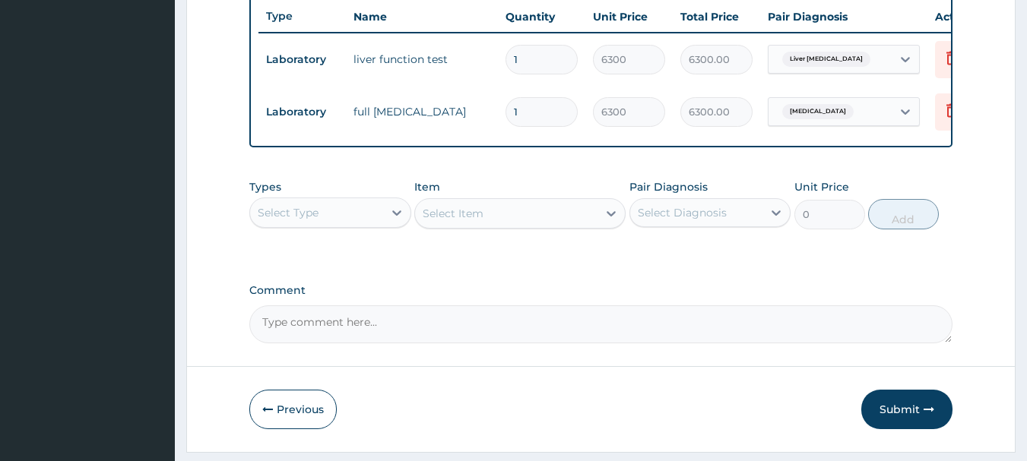
scroll to position [626, 0]
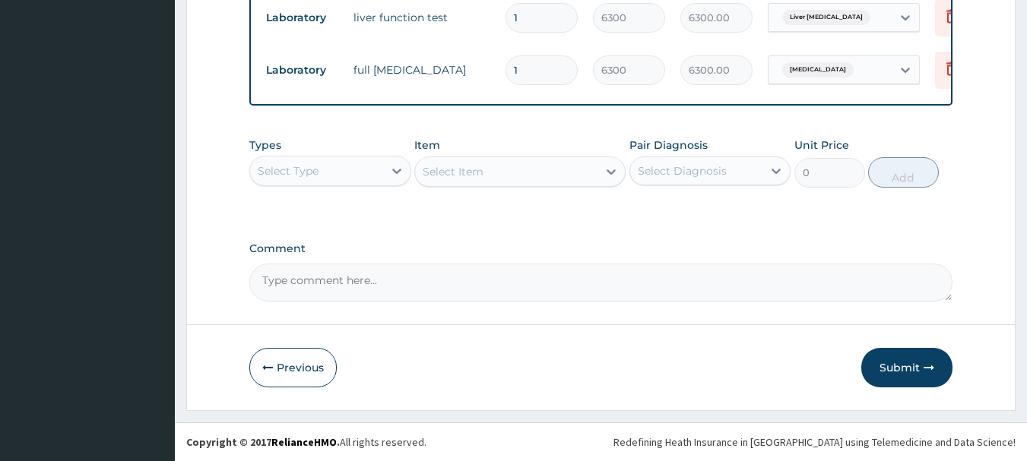
click at [331, 172] on div "Select Type" at bounding box center [316, 171] width 133 height 24
click at [333, 176] on div "Select Type" at bounding box center [316, 171] width 133 height 24
click at [334, 176] on div "Select Type" at bounding box center [316, 171] width 133 height 24
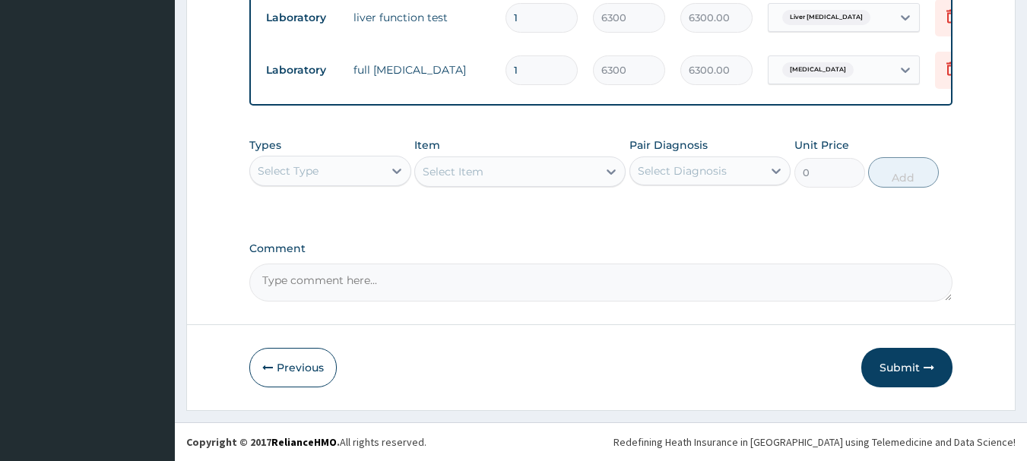
click at [335, 176] on div "Select Type" at bounding box center [316, 171] width 133 height 24
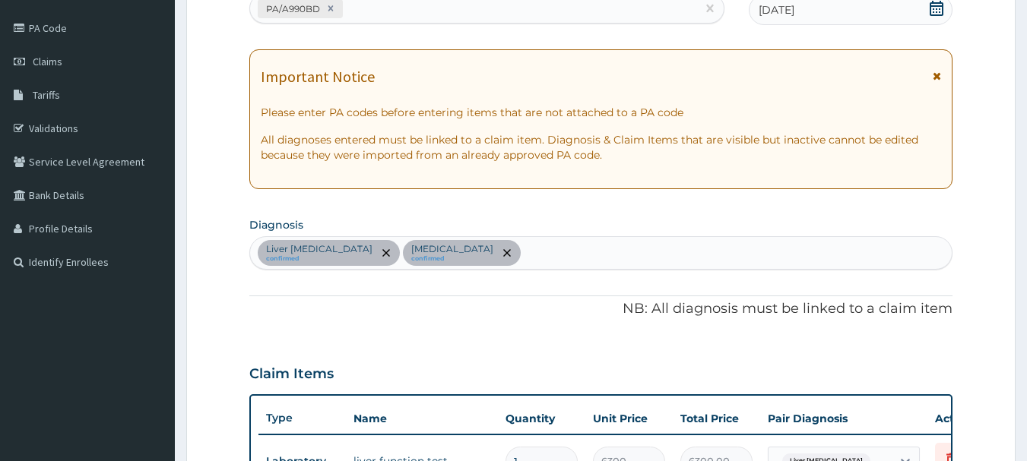
scroll to position [170, 0]
click at [499, 243] on div "Liver [MEDICAL_DATA] confirmed [MEDICAL_DATA] confirmed" at bounding box center [601, 254] width 702 height 32
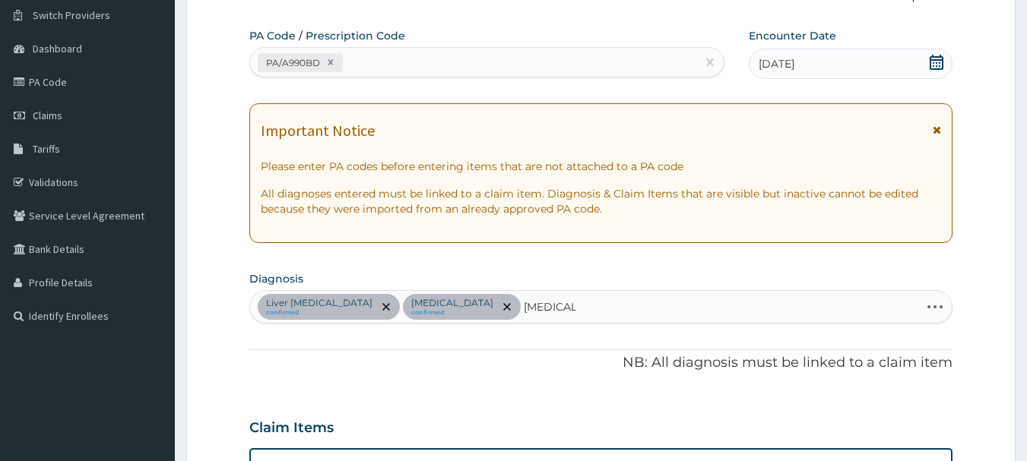
scroll to position [94, 0]
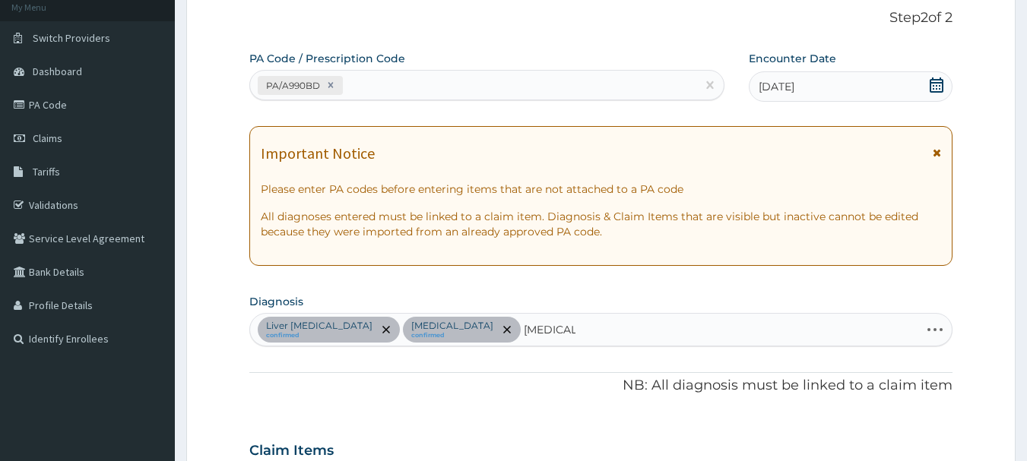
type input "[MEDICAL_DATA]"
